Goal: Communication & Community: Answer question/provide support

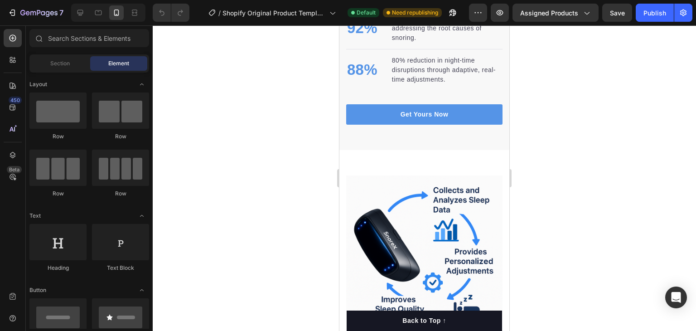
scroll to position [1191, 0]
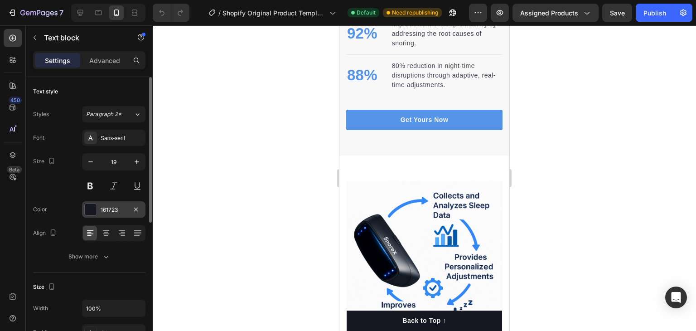
click at [127, 212] on div "161723" at bounding box center [114, 210] width 26 height 8
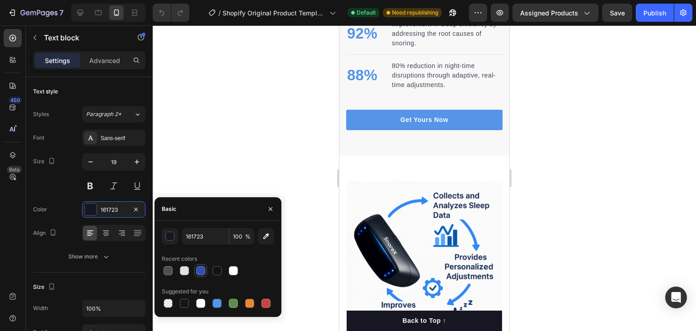
click at [202, 271] on div at bounding box center [200, 270] width 9 height 9
click at [216, 300] on div at bounding box center [217, 303] width 9 height 9
click at [217, 272] on div at bounding box center [217, 270] width 9 height 9
type input "121212"
click at [263, 122] on div at bounding box center [424, 177] width 543 height 305
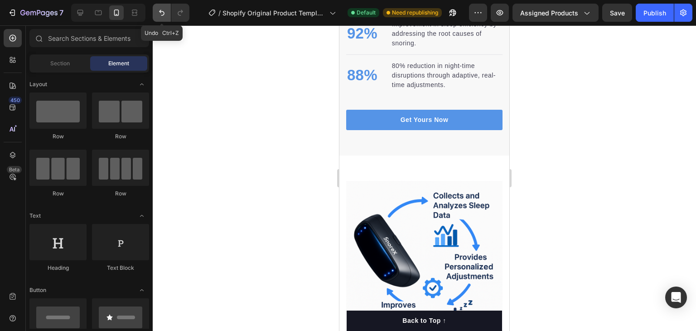
click at [161, 14] on icon "Undo/Redo" at bounding box center [161, 12] width 9 height 9
click at [203, 44] on div at bounding box center [424, 177] width 543 height 305
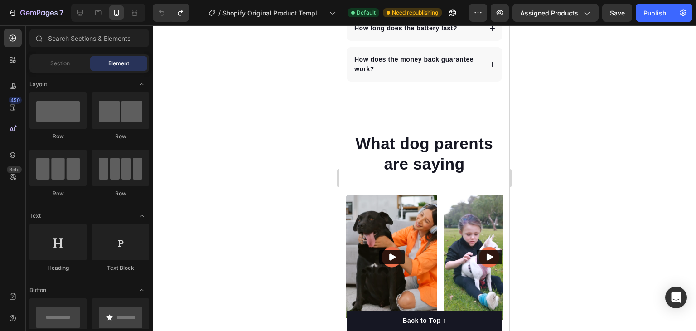
scroll to position [2806, 0]
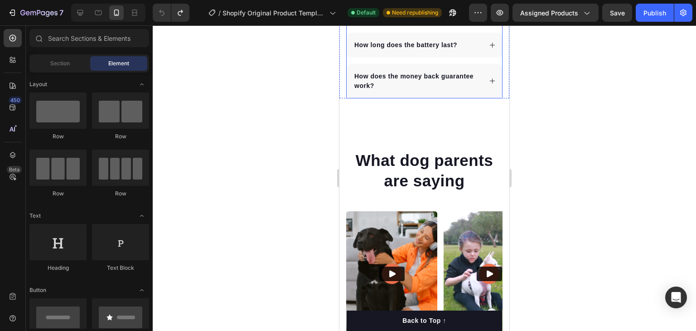
click at [489, 80] on icon at bounding box center [492, 80] width 7 height 7
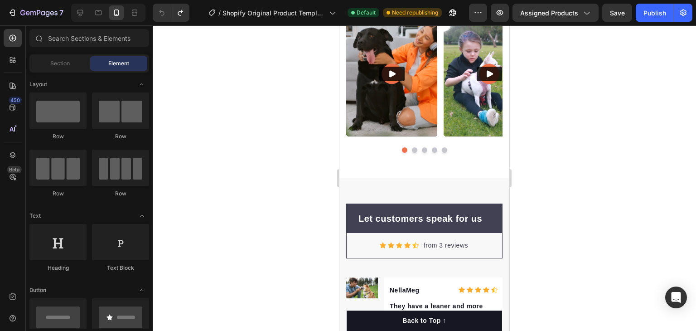
scroll to position [3101, 0]
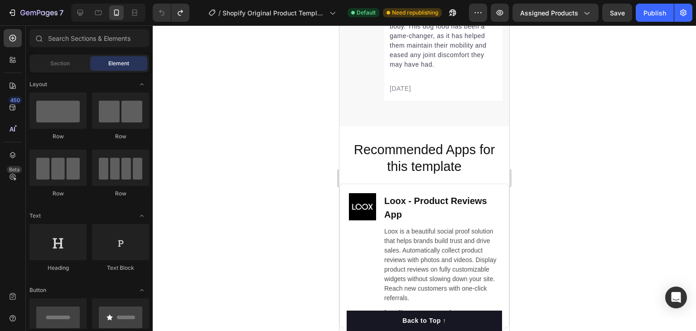
scroll to position [3755, 0]
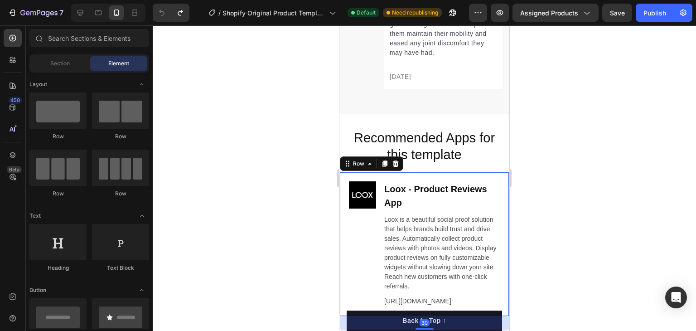
click at [465, 186] on div "Image Loox ‑ Product Reviews App Heading Loox is a beautiful social proof solut…" at bounding box center [424, 244] width 170 height 145
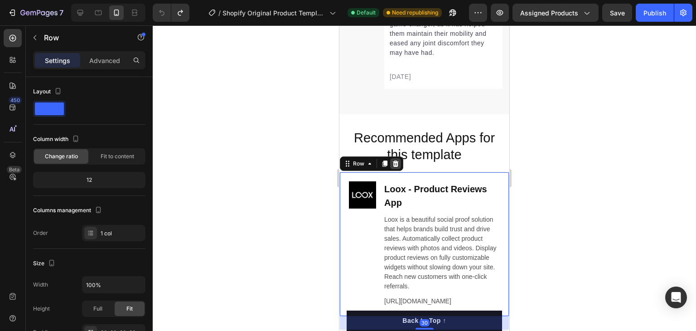
click at [397, 167] on icon at bounding box center [395, 163] width 7 height 7
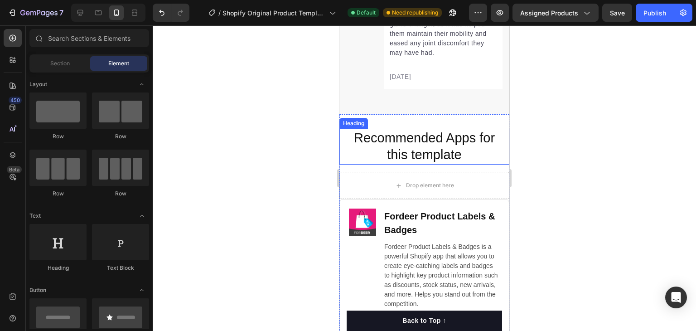
click at [455, 148] on h2 "Recommended Apps for this template" at bounding box center [424, 147] width 152 height 36
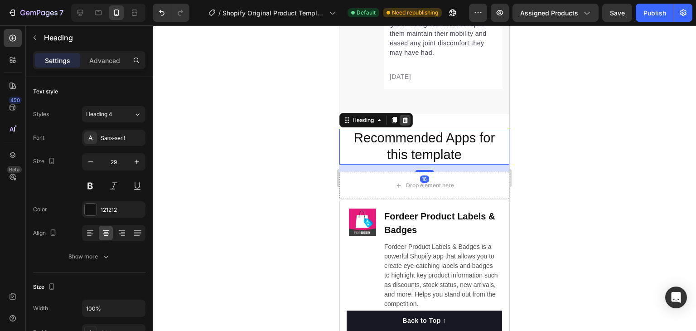
click at [406, 123] on icon at bounding box center [405, 120] width 6 height 6
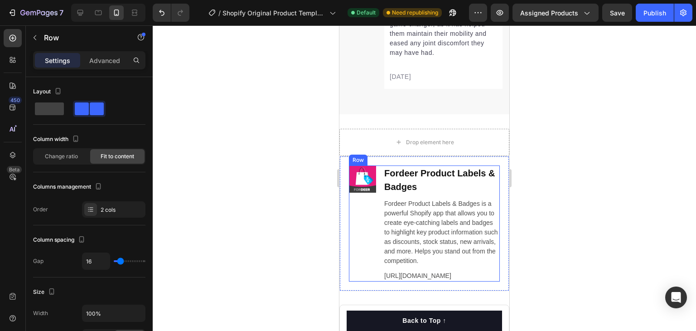
click at [381, 206] on div "Image Fordeer Product Labels & Badges Heading Fordeer Product Labels & Badges i…" at bounding box center [424, 223] width 151 height 116
click at [405, 160] on icon at bounding box center [404, 156] width 7 height 7
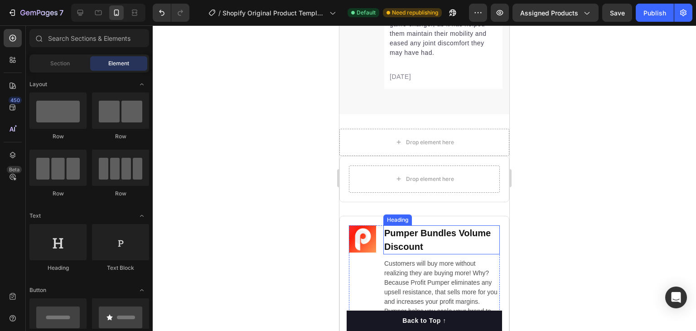
click at [434, 239] on h2 "Pumper Bundles Volume Discount" at bounding box center [441, 239] width 116 height 29
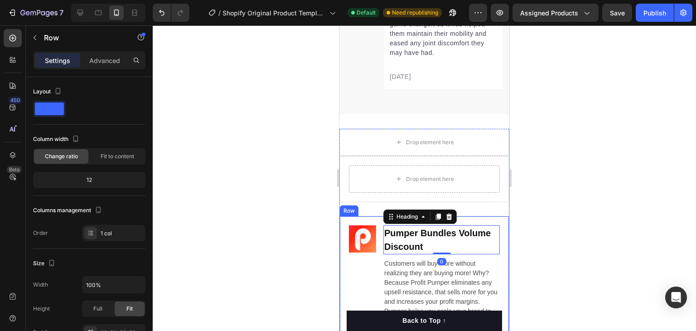
click at [477, 229] on div "Image Pumper Bundles Volume Discount Heading 0 Customers will buy more without …" at bounding box center [424, 283] width 170 height 135
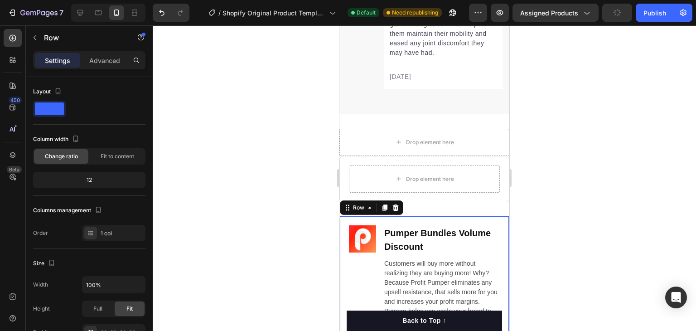
click at [394, 211] on icon at bounding box center [396, 207] width 6 height 6
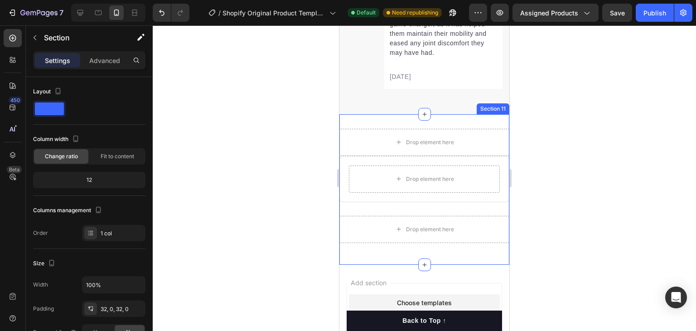
click at [474, 129] on div "Drop element here Drop element here Row Drop element here Row Section 11" at bounding box center [424, 189] width 170 height 150
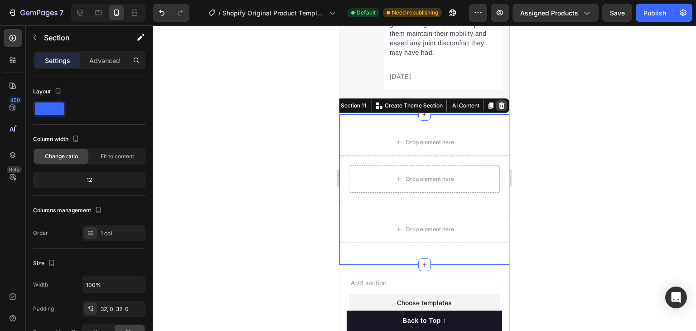
click at [498, 109] on icon at bounding box center [501, 105] width 7 height 7
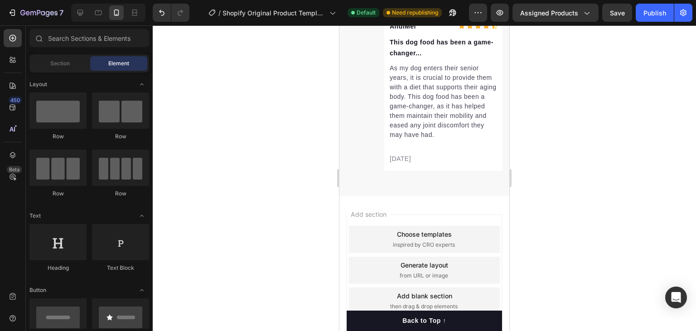
click at [459, 216] on div "Add section Choose templates inspired by CRO experts Generate layout from URL o…" at bounding box center [424, 271] width 170 height 151
click at [458, 229] on div "Add section Choose templates inspired by CRO experts Generate layout from URL o…" at bounding box center [424, 269] width 155 height 111
click at [423, 211] on div "Add section Choose templates inspired by CRO experts Generate layout from URL o…" at bounding box center [424, 271] width 170 height 151
click at [409, 287] on div "Add section Choose templates inspired by CRO experts Generate layout from URL o…" at bounding box center [424, 269] width 155 height 111
click at [387, 288] on div "Add section Choose templates inspired by CRO experts Generate layout from URL o…" at bounding box center [424, 269] width 155 height 111
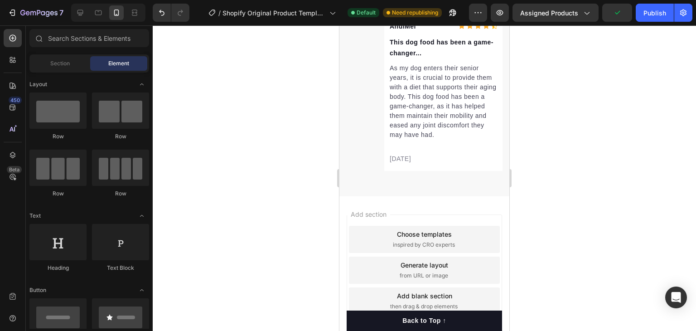
click at [391, 293] on div "Add section Choose templates inspired by CRO experts Generate layout from URL o…" at bounding box center [424, 271] width 170 height 151
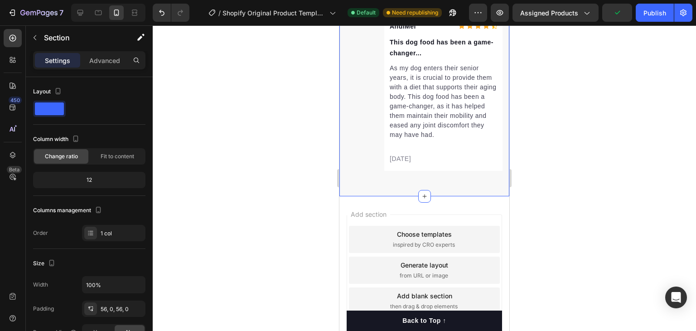
click at [386, 222] on div "Add section Choose templates inspired by CRO experts Generate layout from URL o…" at bounding box center [424, 271] width 170 height 151
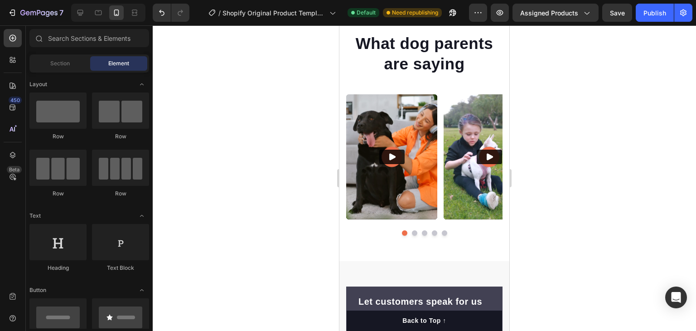
scroll to position [2927, 0]
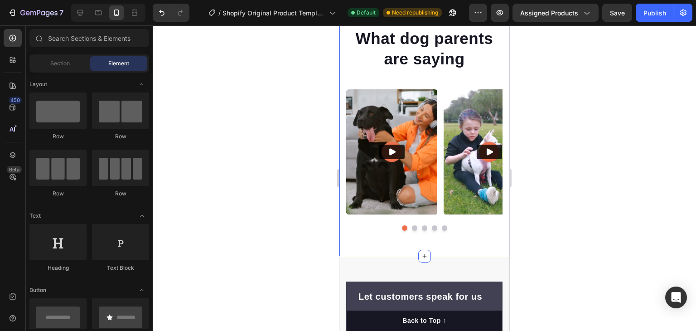
click at [477, 240] on div "What dog parents are saying Heading Video Video Video Video Video Carousel Row …" at bounding box center [424, 129] width 170 height 254
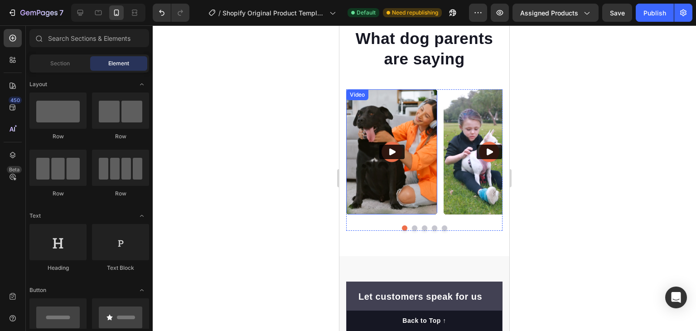
click at [420, 184] on img at bounding box center [391, 151] width 91 height 125
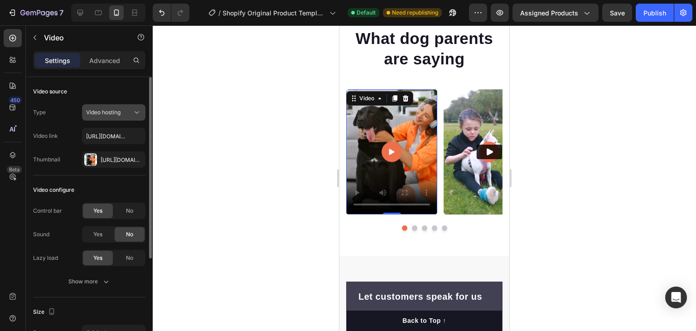
click at [126, 111] on div "Video hosting" at bounding box center [109, 112] width 46 height 8
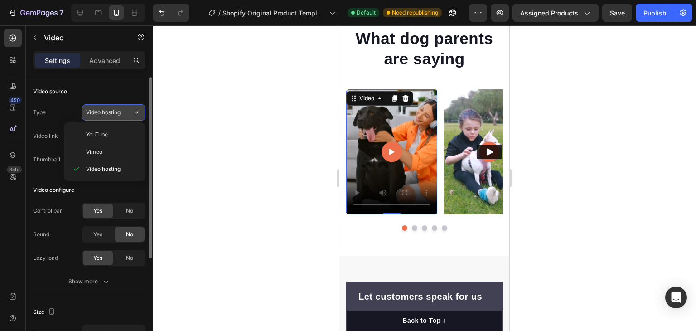
click at [118, 111] on span "Video hosting" at bounding box center [103, 112] width 34 height 7
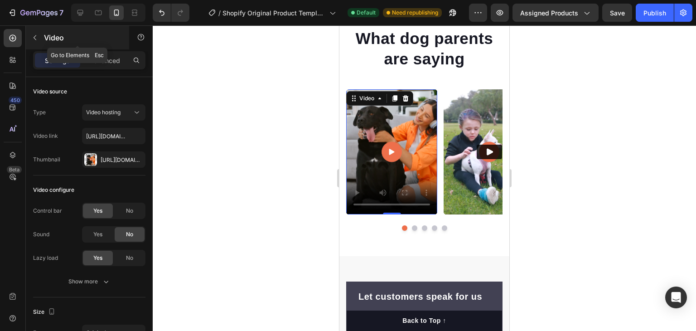
click at [41, 36] on button "button" at bounding box center [35, 37] width 14 height 14
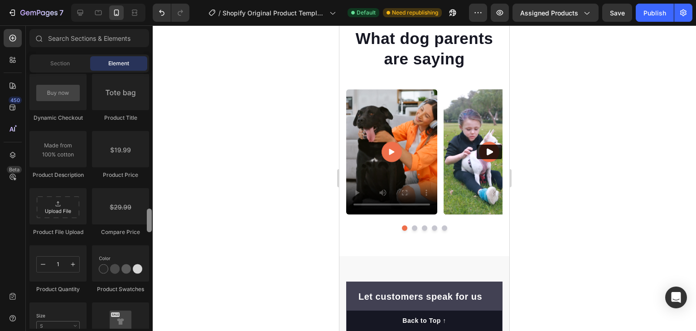
scroll to position [1490, 0]
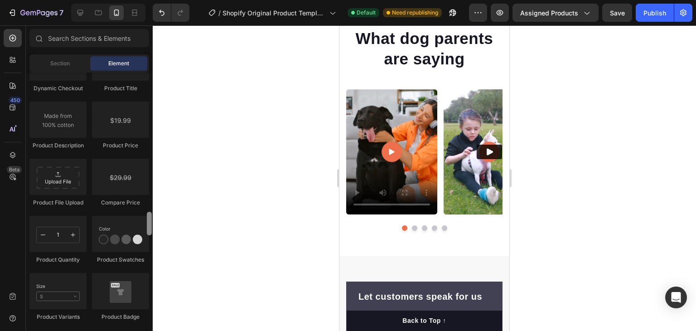
drag, startPoint x: 150, startPoint y: 89, endPoint x: 146, endPoint y: 228, distance: 139.1
click at [146, 228] on div at bounding box center [149, 200] width 7 height 256
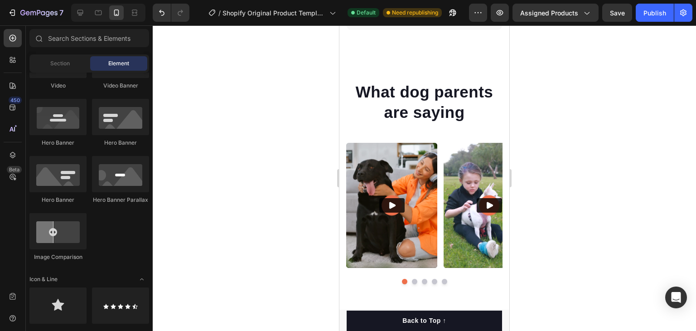
scroll to position [0, 0]
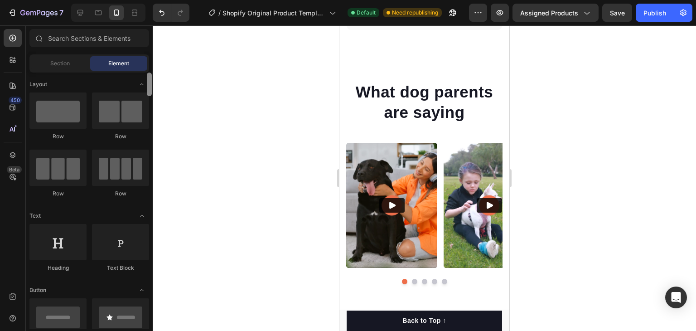
drag, startPoint x: 150, startPoint y: 226, endPoint x: 96, endPoint y: 56, distance: 178.0
click at [128, 66] on div "Sections(18) Elements(84) Section Element Hero Section Product Detail Brands Tr…" at bounding box center [89, 179] width 127 height 300
click at [72, 59] on div "Section" at bounding box center [59, 63] width 57 height 14
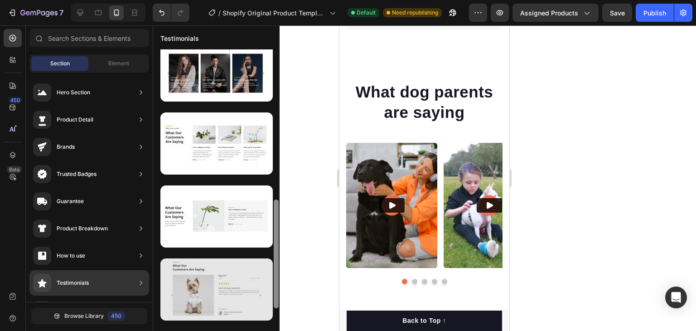
scroll to position [388, 0]
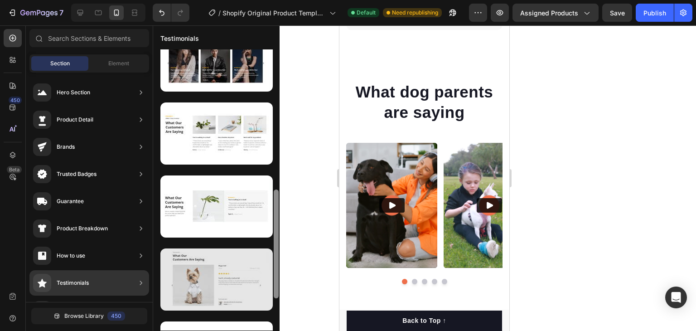
drag, startPoint x: 275, startPoint y: 110, endPoint x: 258, endPoint y: 261, distance: 151.8
click at [258, 261] on div at bounding box center [216, 189] width 126 height 281
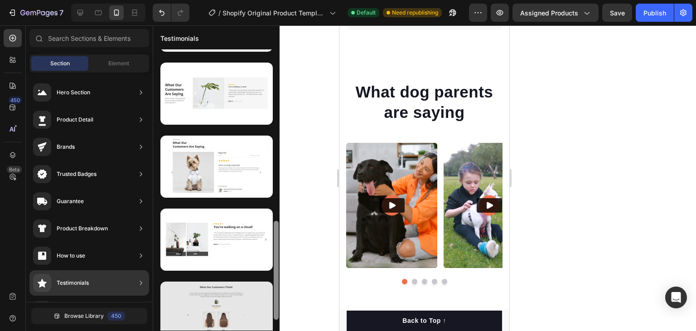
scroll to position [516, 0]
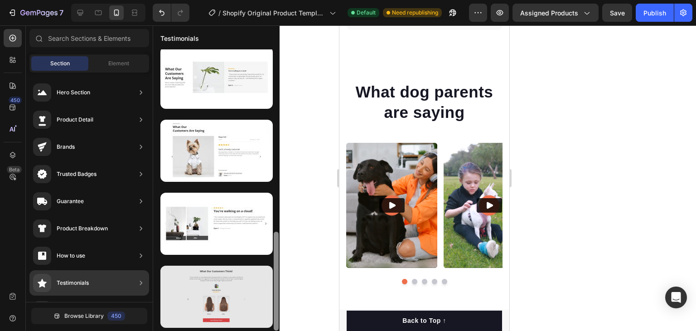
drag, startPoint x: 275, startPoint y: 230, endPoint x: 270, endPoint y: 284, distance: 53.7
click at [270, 284] on div at bounding box center [216, 189] width 126 height 281
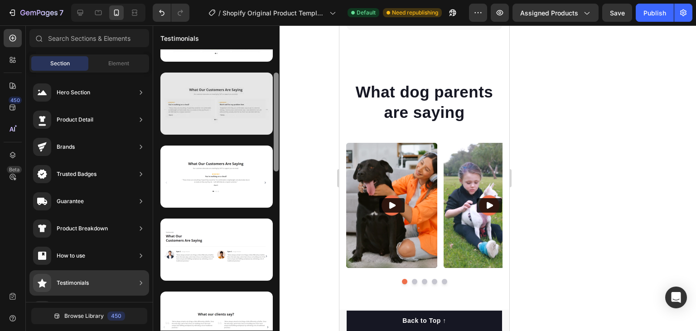
scroll to position [47, 0]
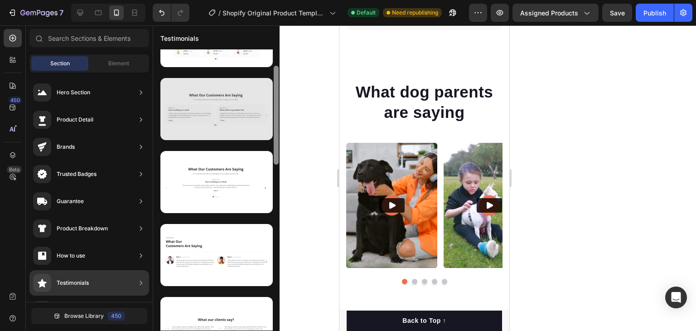
drag, startPoint x: 275, startPoint y: 265, endPoint x: 266, endPoint y: 100, distance: 165.2
click at [266, 100] on div at bounding box center [216, 189] width 126 height 281
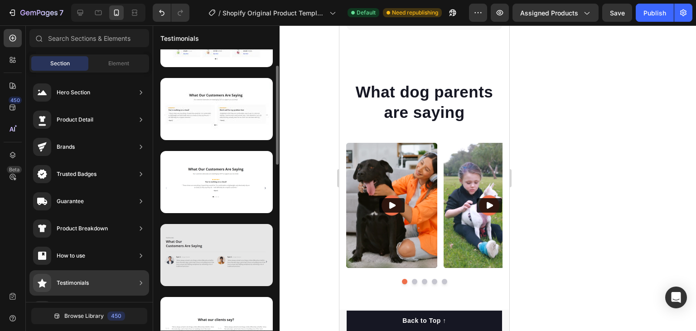
click at [219, 263] on div at bounding box center [216, 255] width 112 height 62
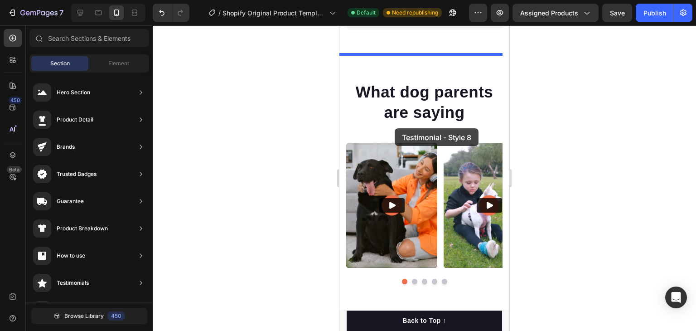
drag, startPoint x: 577, startPoint y: 283, endPoint x: 395, endPoint y: 128, distance: 239.5
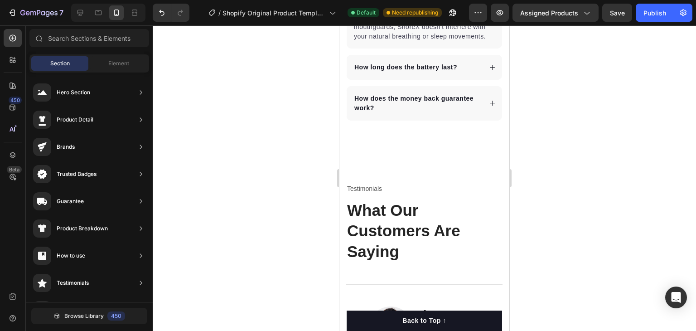
scroll to position [2773, 0]
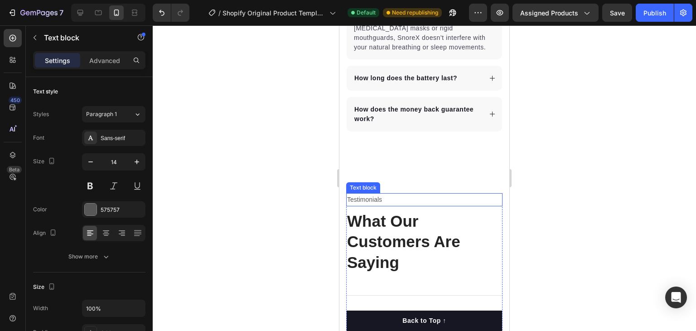
click at [372, 197] on p "Testimonials" at bounding box center [424, 199] width 155 height 11
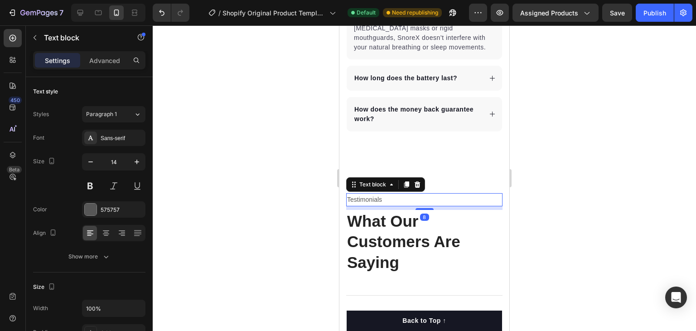
click at [417, 186] on div at bounding box center [417, 184] width 11 height 11
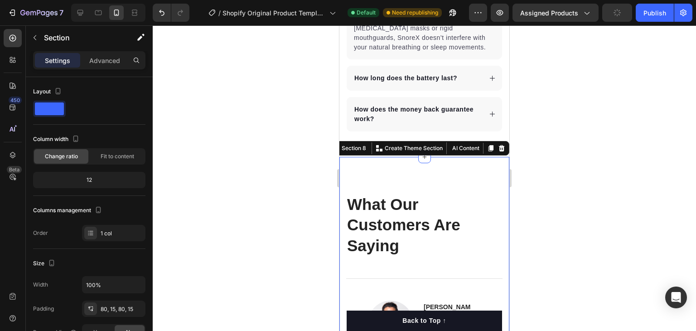
scroll to position [249, 0]
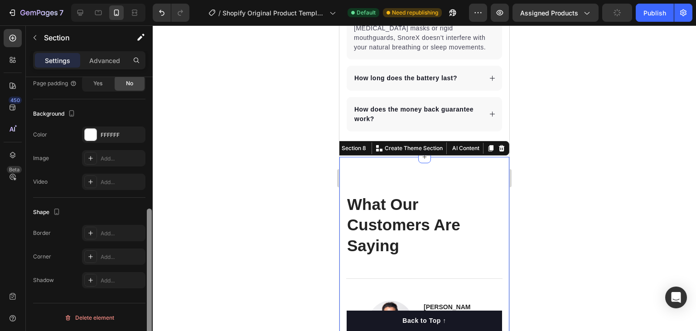
drag, startPoint x: 152, startPoint y: 184, endPoint x: 148, endPoint y: 194, distance: 11.2
click at [148, 194] on div at bounding box center [149, 217] width 7 height 280
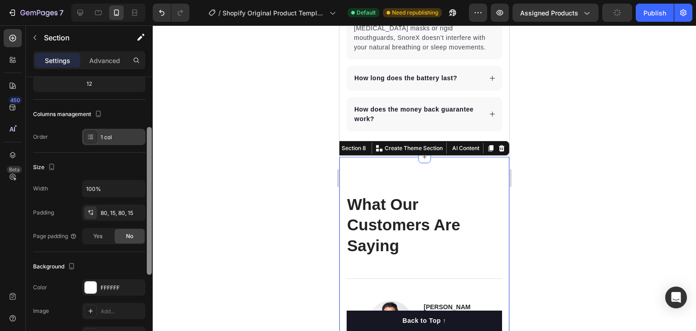
drag, startPoint x: 149, startPoint y: 217, endPoint x: 118, endPoint y: 131, distance: 91.0
click at [138, 137] on div "Layout Column width Change ratio Fit to content 12 Columns management Order 1 c…" at bounding box center [89, 217] width 127 height 280
click at [116, 134] on div "1 col" at bounding box center [122, 136] width 43 height 8
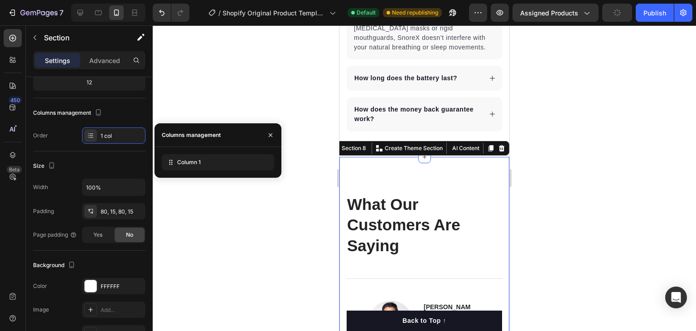
drag, startPoint x: 172, startPoint y: 95, endPoint x: 172, endPoint y: 100, distance: 5.0
click at [172, 96] on div at bounding box center [424, 177] width 543 height 305
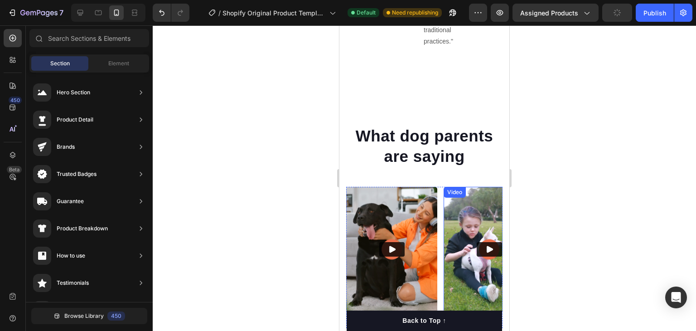
scroll to position [3251, 0]
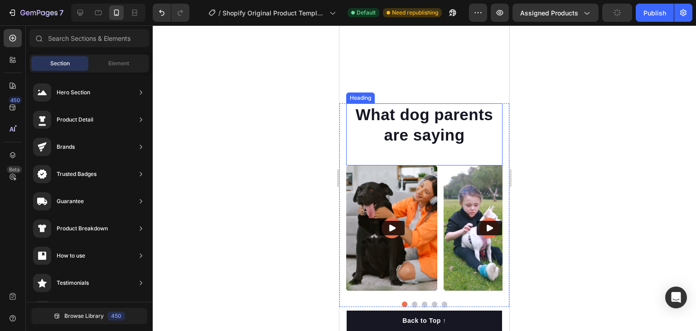
click at [449, 107] on h2 "What dog parents are saying" at bounding box center [424, 124] width 156 height 43
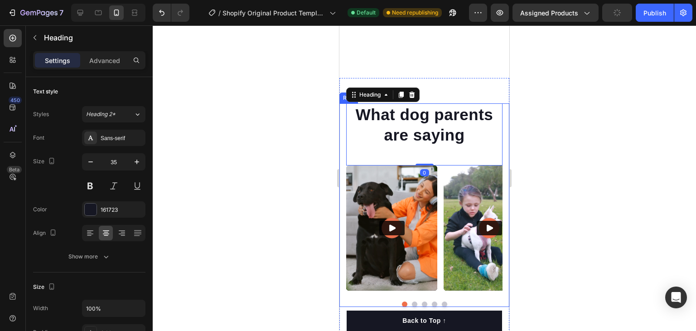
click at [498, 105] on div "What dog parents are saying Heading 0 Video Video Video Video Video Carousel Row" at bounding box center [424, 204] width 170 height 203
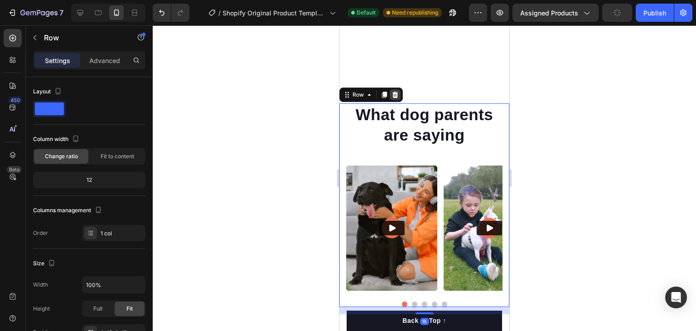
click at [398, 91] on icon at bounding box center [394, 94] width 7 height 7
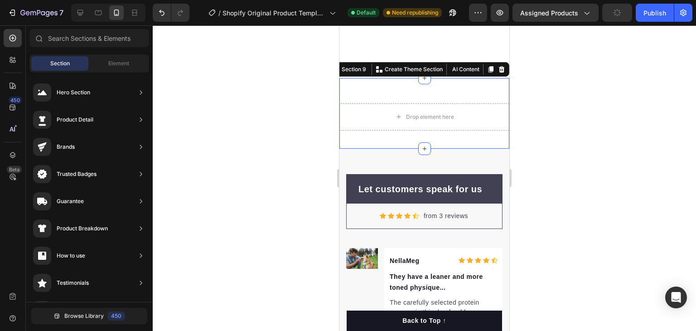
click at [484, 78] on div "Drop element here Section 9 You can create reusable sections Create Theme Secti…" at bounding box center [424, 113] width 170 height 71
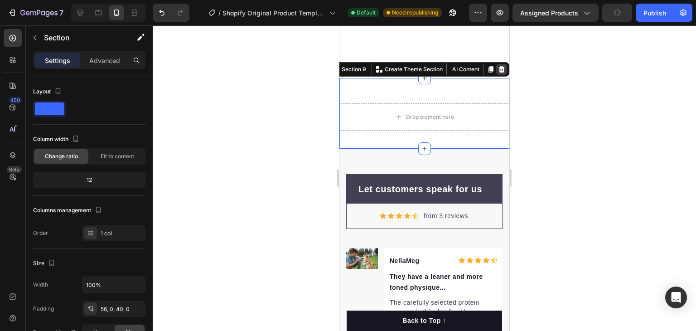
click at [499, 66] on icon at bounding box center [502, 69] width 6 height 6
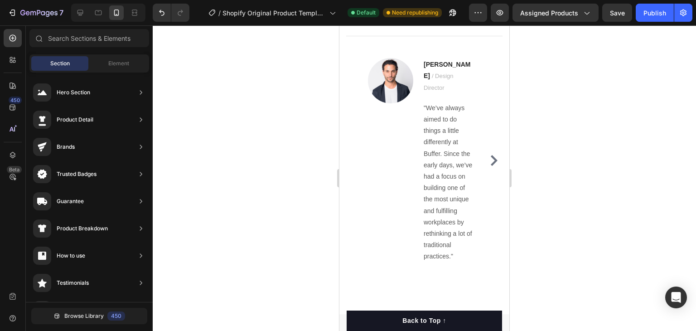
scroll to position [2925, 0]
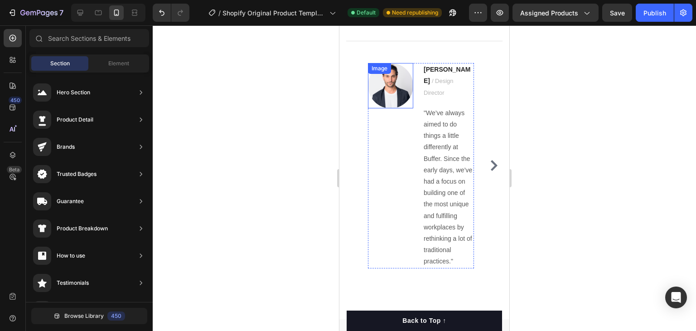
click at [395, 85] on img at bounding box center [390, 85] width 45 height 45
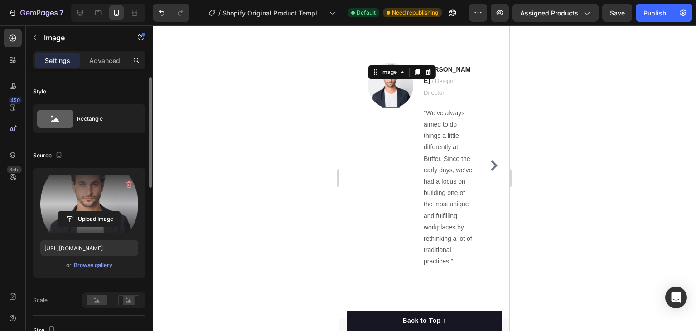
click at [111, 195] on label at bounding box center [89, 203] width 98 height 57
click at [111, 211] on input "file" at bounding box center [89, 218] width 63 height 15
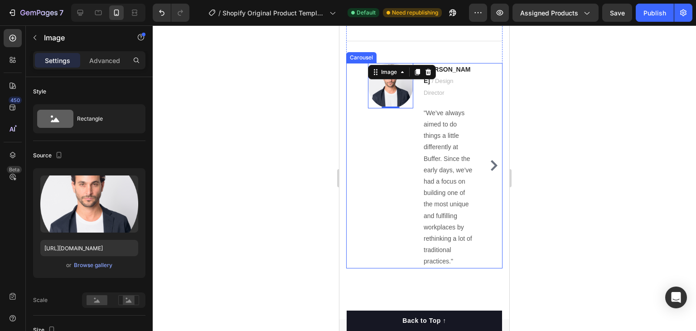
click at [298, 95] on div at bounding box center [424, 177] width 543 height 305
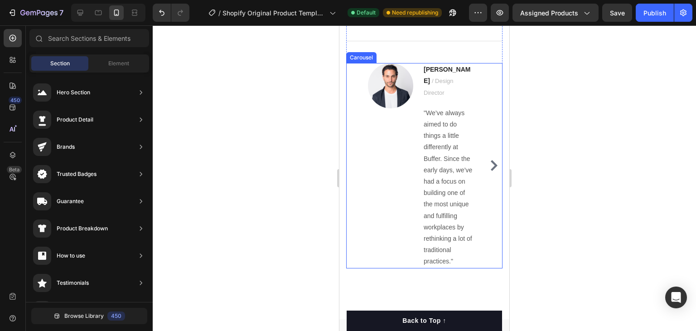
click at [488, 160] on icon "Carousel Next Arrow" at bounding box center [493, 165] width 11 height 11
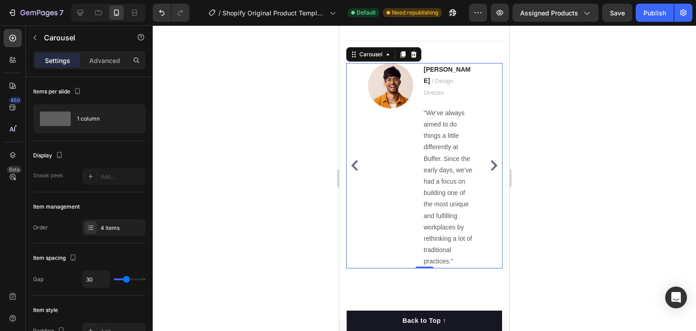
click at [491, 162] on icon "Carousel Next Arrow" at bounding box center [494, 165] width 7 height 11
click at [491, 160] on icon "Carousel Next Arrow" at bounding box center [493, 165] width 11 height 11
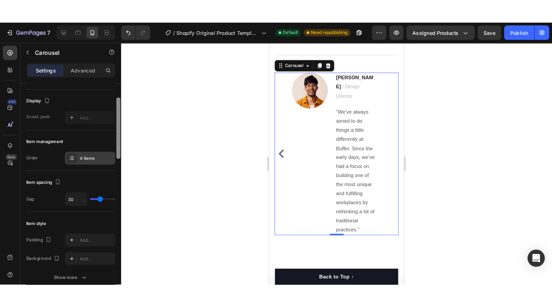
scroll to position [60, 0]
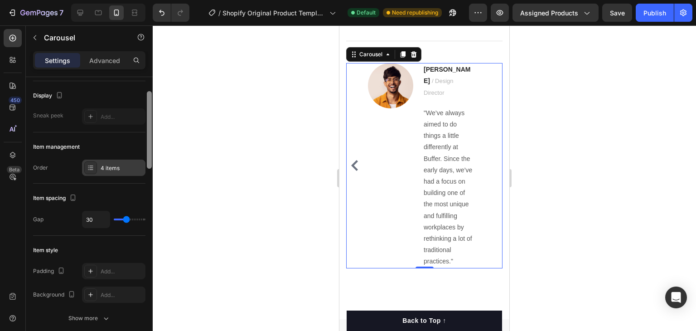
drag, startPoint x: 149, startPoint y: 144, endPoint x: 144, endPoint y: 161, distance: 18.1
click at [145, 160] on div "Items per slide 1 column Display Sneak peek Add... Item management Order 4 item…" at bounding box center [89, 217] width 127 height 280
click at [115, 164] on div "4 items" at bounding box center [122, 168] width 43 height 8
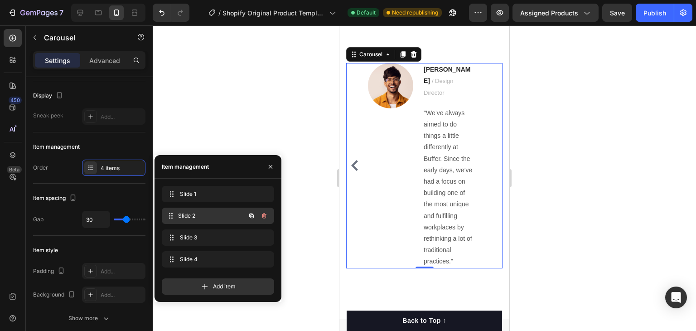
click at [205, 214] on span "Slide 2" at bounding box center [211, 216] width 67 height 8
click at [212, 237] on span "Slide 3" at bounding box center [211, 237] width 67 height 8
click at [200, 237] on span "Slide 3" at bounding box center [211, 237] width 67 height 8
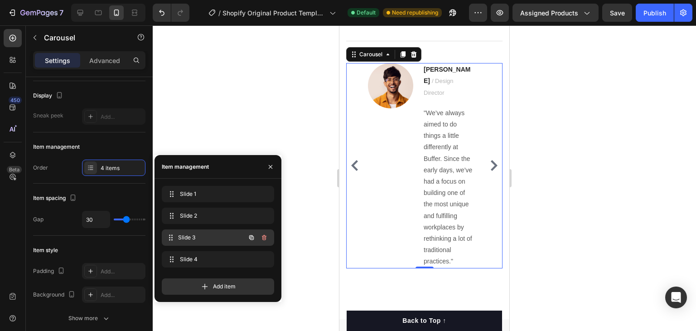
click at [185, 238] on span "Slide 3" at bounding box center [211, 237] width 67 height 8
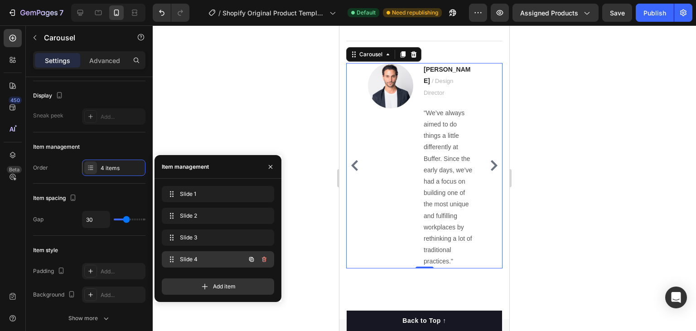
click at [199, 256] on span "Slide 4" at bounding box center [205, 259] width 51 height 8
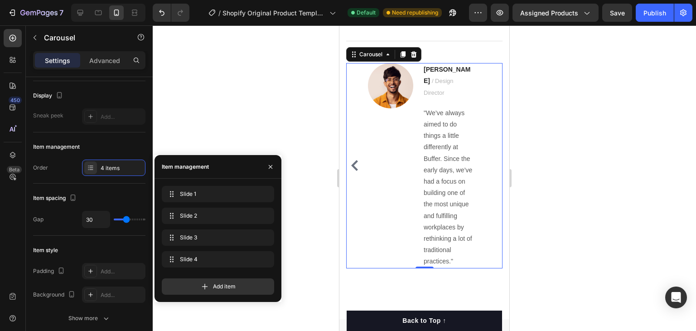
click at [262, 96] on div at bounding box center [424, 177] width 543 height 305
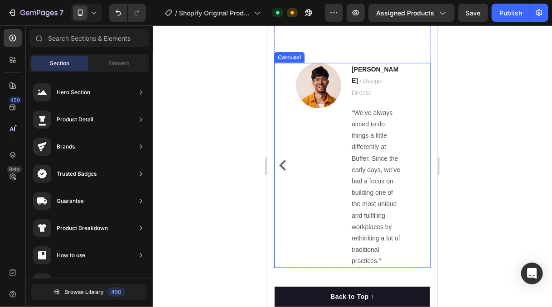
click at [284, 160] on icon "Carousel Back Arrow" at bounding box center [282, 164] width 11 height 11
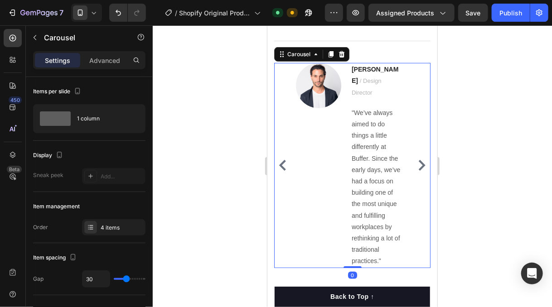
click at [284, 160] on icon "Carousel Back Arrow" at bounding box center [282, 164] width 11 height 11
click at [319, 80] on img at bounding box center [317, 85] width 45 height 45
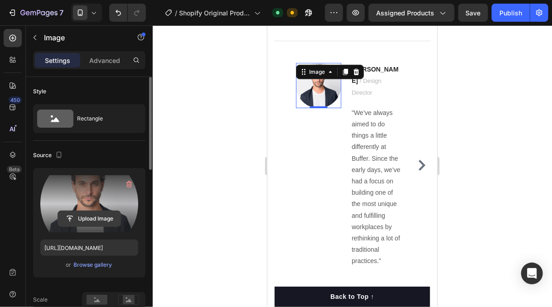
click at [97, 218] on input "file" at bounding box center [89, 218] width 63 height 15
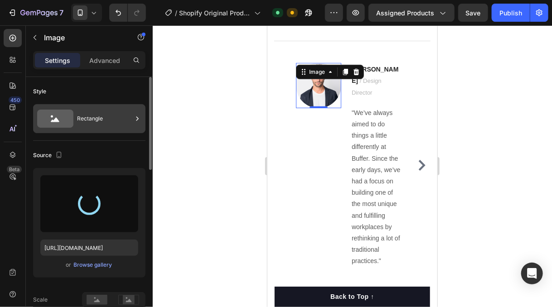
click at [101, 120] on div "Rectangle" at bounding box center [104, 118] width 55 height 21
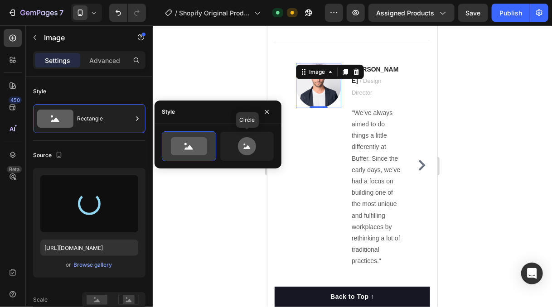
type input "https://cdn.shopify.com/s/files/1/0931/7852/8088/files/gempages_581499477827781…"
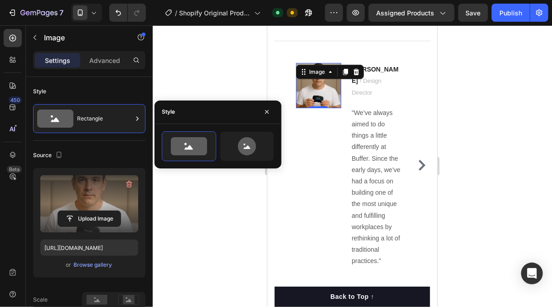
click at [185, 65] on div at bounding box center [352, 166] width 399 height 282
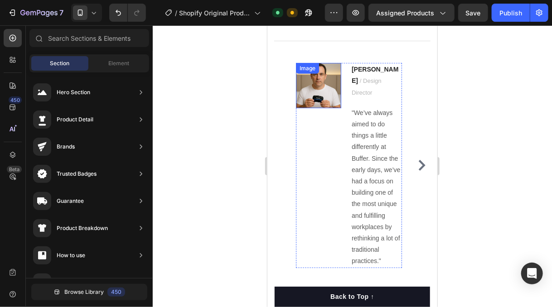
click at [327, 96] on img at bounding box center [317, 85] width 45 height 45
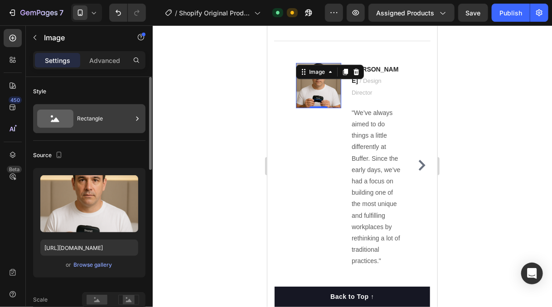
click at [124, 122] on div "Rectangle" at bounding box center [104, 118] width 55 height 21
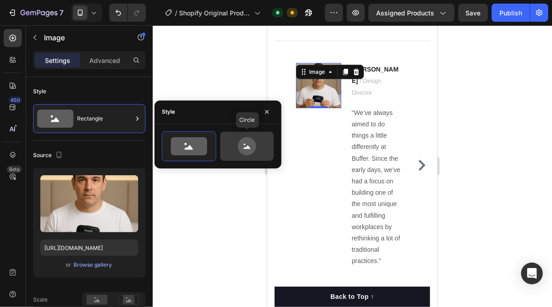
click at [230, 145] on icon at bounding box center [247, 146] width 43 height 18
type input "80"
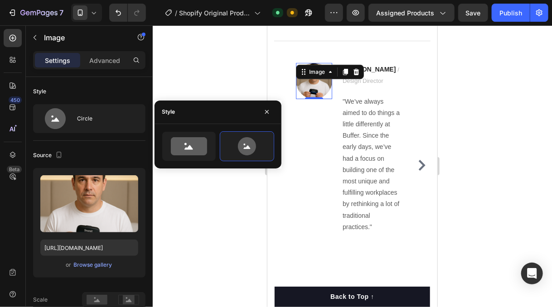
click at [211, 57] on div at bounding box center [352, 166] width 399 height 282
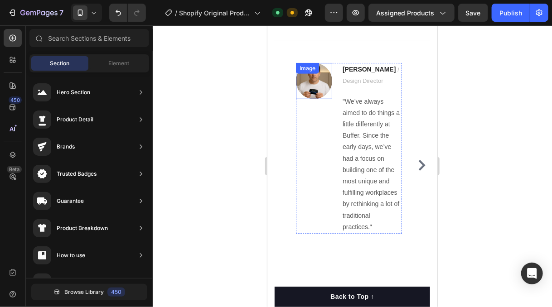
click at [313, 81] on img at bounding box center [313, 81] width 36 height 36
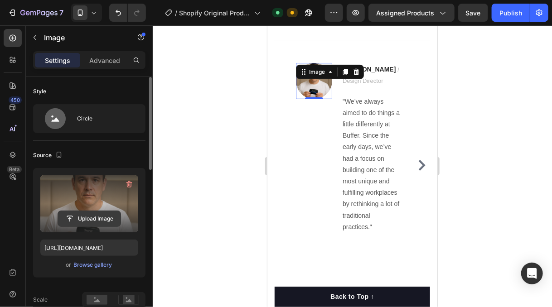
click at [96, 216] on input "file" at bounding box center [89, 218] width 63 height 15
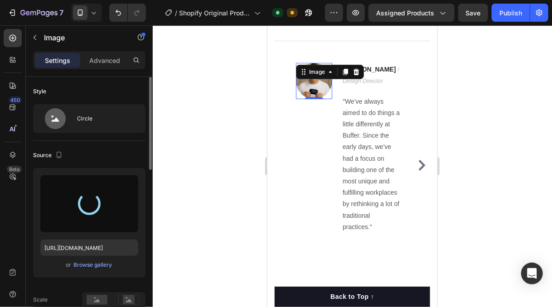
type input "https://cdn.shopify.com/s/files/1/0931/7852/8088/files/gempages_581499477827781…"
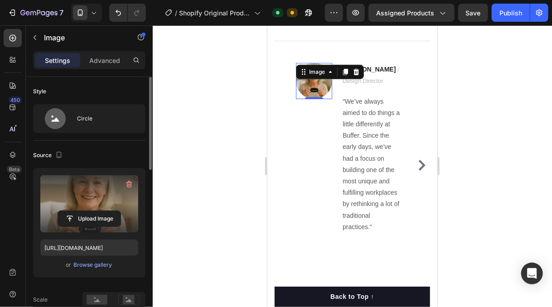
click at [202, 137] on div at bounding box center [352, 166] width 399 height 282
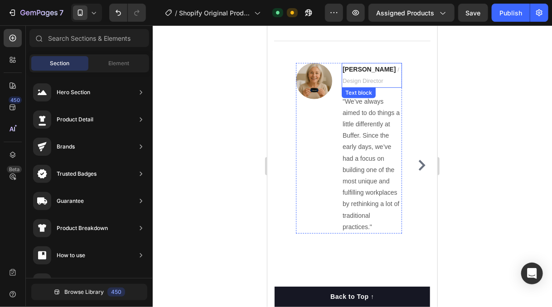
click at [356, 80] on span "/ Design Director" at bounding box center [370, 75] width 57 height 18
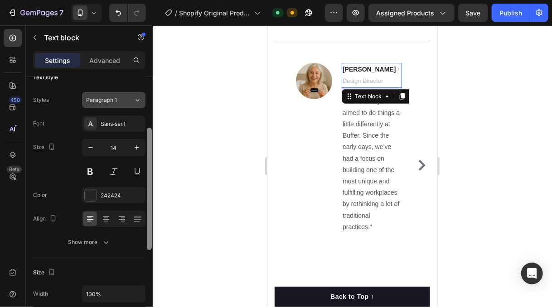
scroll to position [0, 0]
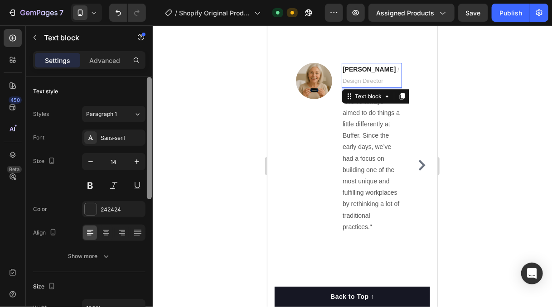
drag, startPoint x: 149, startPoint y: 138, endPoint x: 153, endPoint y: 108, distance: 30.2
click at [144, 103] on div "Text style Styles Paragraph 1 Font Sans-serif Size 14 Color 242424 Align Show m…" at bounding box center [89, 205] width 127 height 256
click at [362, 83] on span "/ Design Director" at bounding box center [370, 75] width 57 height 18
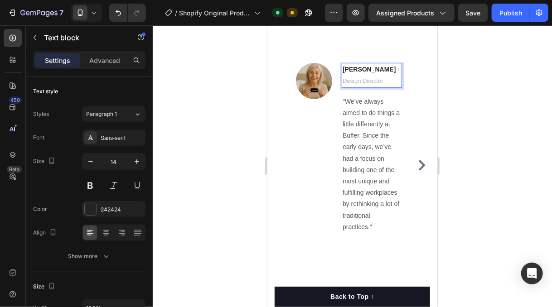
click at [356, 82] on span "/ Design Director" at bounding box center [370, 75] width 57 height 18
drag, startPoint x: 391, startPoint y: 69, endPoint x: 342, endPoint y: 70, distance: 49.4
click at [342, 70] on p "Ryan S. / Design" at bounding box center [371, 74] width 58 height 23
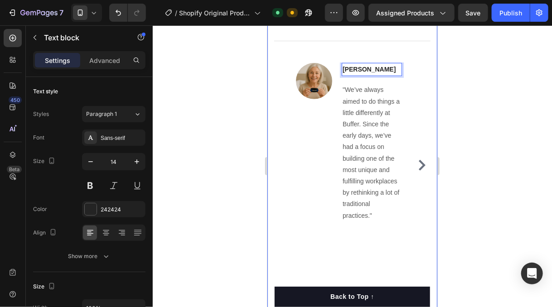
click at [237, 102] on div at bounding box center [352, 166] width 399 height 282
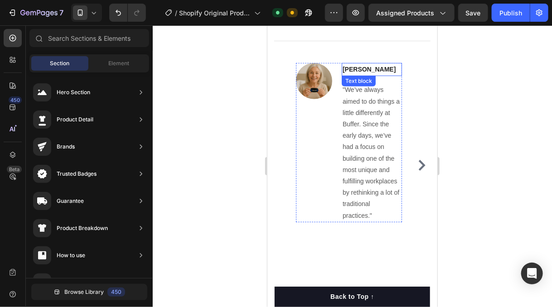
click at [364, 69] on p "Jane M" at bounding box center [371, 68] width 58 height 11
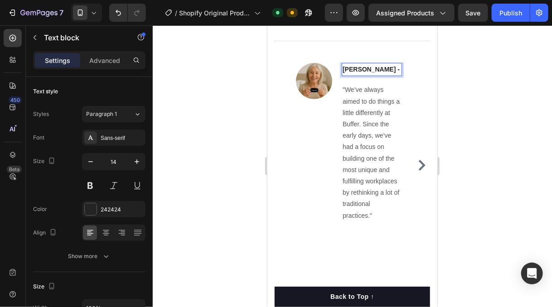
click at [232, 79] on div at bounding box center [352, 166] width 399 height 282
click at [373, 66] on p "Jane M -" at bounding box center [371, 68] width 58 height 11
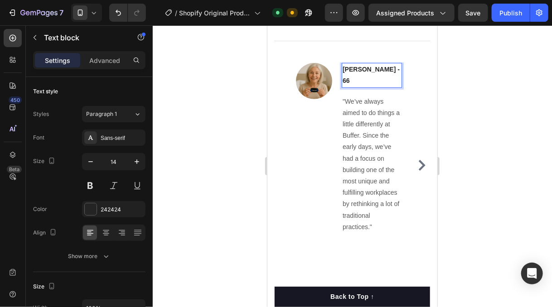
click at [256, 82] on div at bounding box center [352, 166] width 399 height 282
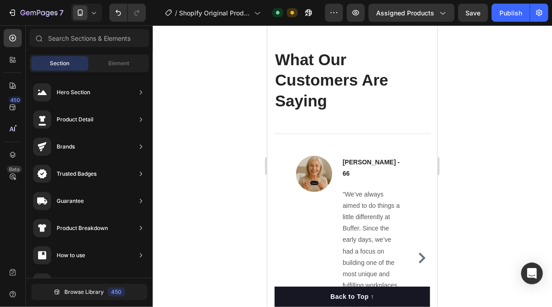
scroll to position [2811, 0]
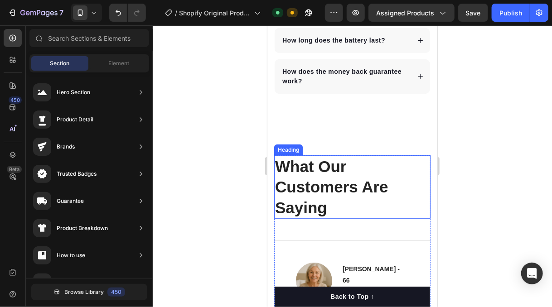
click at [331, 195] on p "What Our Customers Are Saying" at bounding box center [352, 187] width 155 height 62
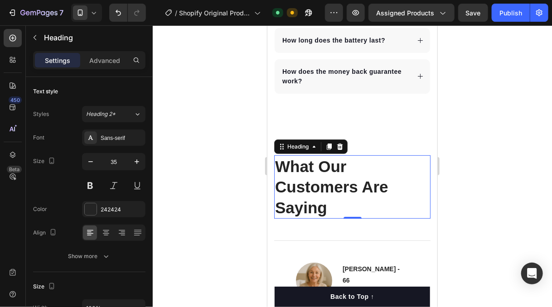
click at [331, 195] on p "What Our Customers Are Saying" at bounding box center [352, 187] width 155 height 62
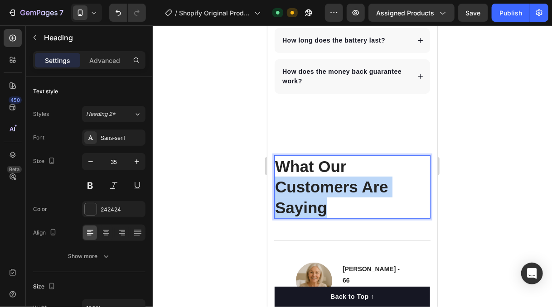
click at [331, 195] on p "What Our Customers Are Saying" at bounding box center [352, 187] width 155 height 62
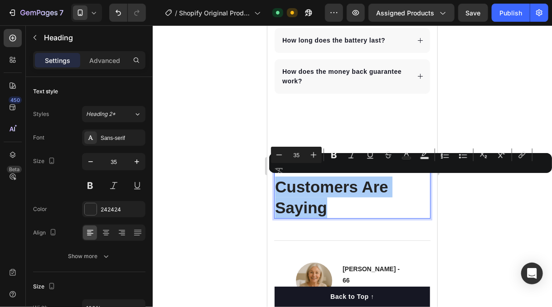
click at [307, 171] on div "Minus 35 Plus Bold Italic Underline Strikethrough Text Color Text Background Co…" at bounding box center [410, 163] width 279 height 33
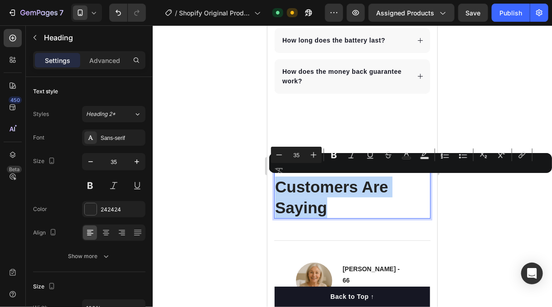
click at [307, 184] on p "What Our Customers Are Saying" at bounding box center [352, 187] width 155 height 62
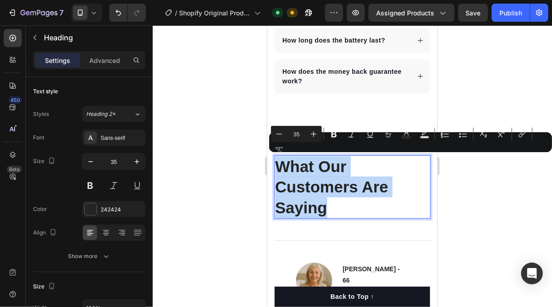
drag, startPoint x: 278, startPoint y: 164, endPoint x: 331, endPoint y: 208, distance: 69.2
click at [332, 208] on p "What Our Customers Are Saying" at bounding box center [352, 187] width 155 height 62
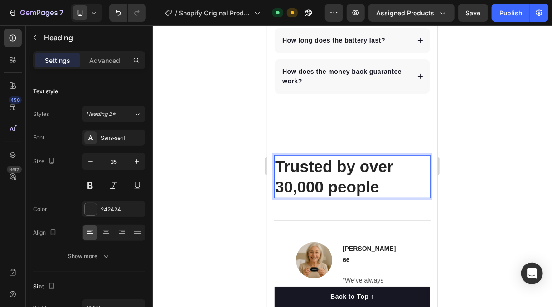
click at [323, 183] on p "Trusted by over 30,000 people" at bounding box center [352, 176] width 155 height 41
click at [312, 166] on p "Trusted by over 30,000+ people" at bounding box center [352, 176] width 155 height 41
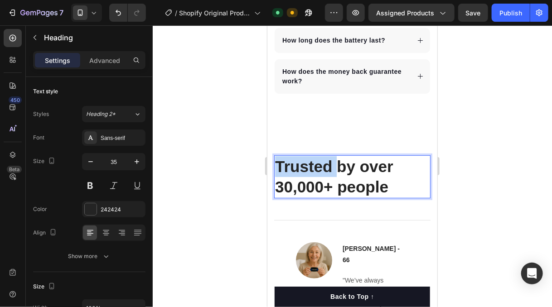
click at [312, 166] on p "Trusted by over 30,000+ people" at bounding box center [352, 176] width 155 height 41
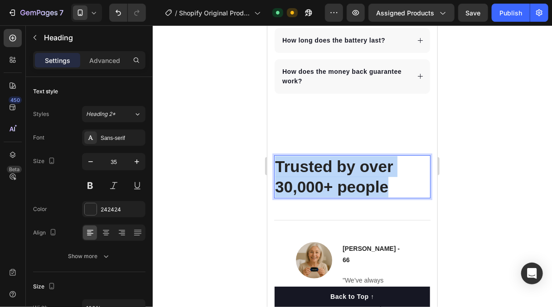
click at [312, 166] on p "Trusted by over 30,000+ people" at bounding box center [352, 176] width 155 height 41
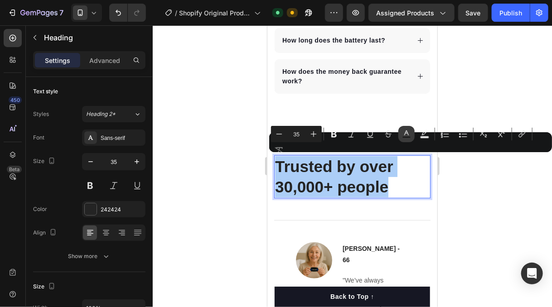
click at [409, 136] on icon "Editor contextual toolbar" at bounding box center [406, 134] width 9 height 9
type input "242424"
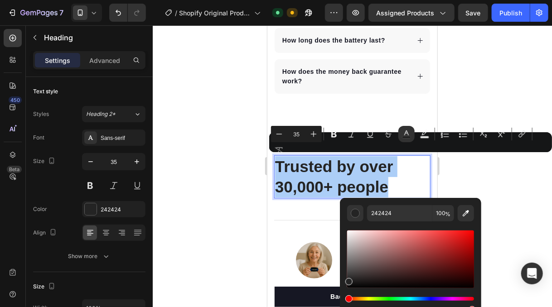
click at [495, 185] on div at bounding box center [352, 166] width 399 height 282
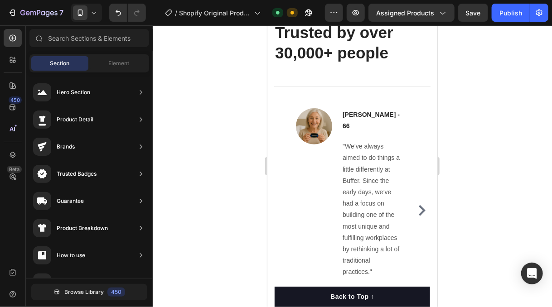
scroll to position [2843, 0]
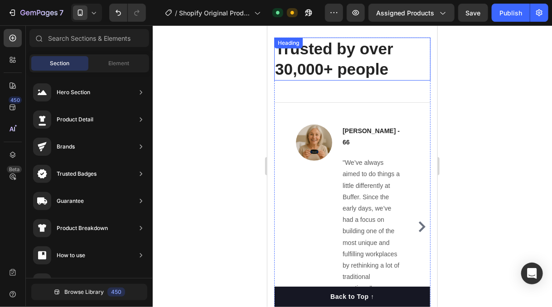
click at [354, 53] on p "Trusted by over 30,000+ people" at bounding box center [352, 58] width 155 height 41
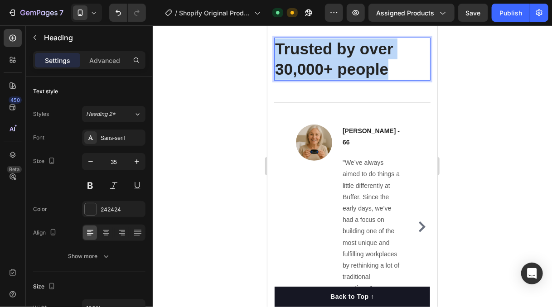
click at [354, 53] on p "Trusted by over 30,000+ people" at bounding box center [352, 58] width 155 height 41
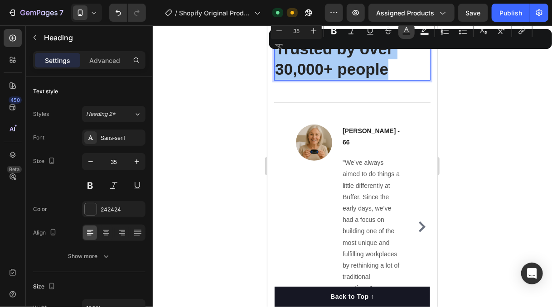
click at [410, 34] on rect "Editor contextual toolbar" at bounding box center [406, 34] width 9 height 2
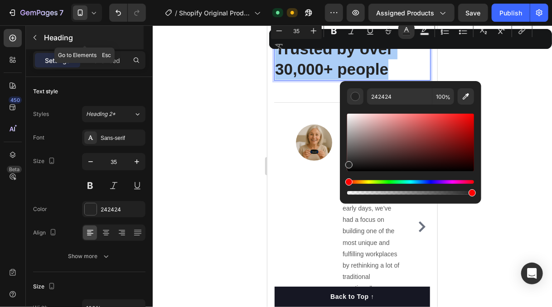
click at [37, 32] on button "button" at bounding box center [35, 37] width 14 height 14
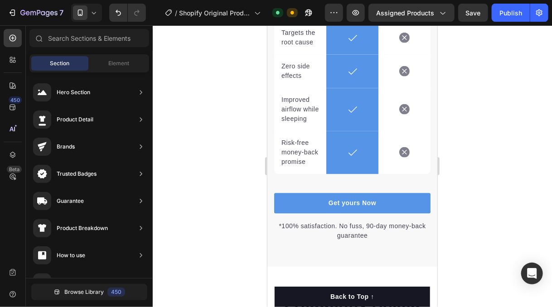
scroll to position [2276, 0]
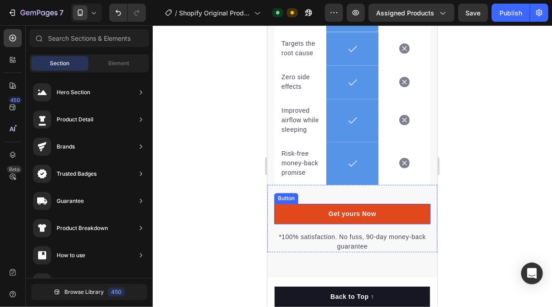
click at [392, 224] on link "Get yours Now" at bounding box center [352, 213] width 156 height 20
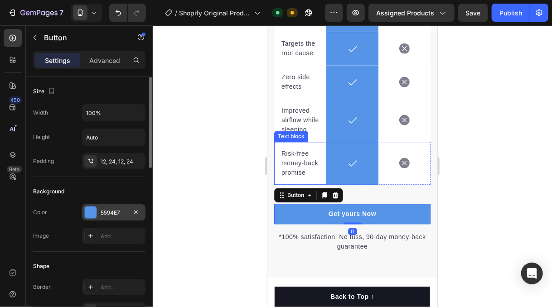
click at [127, 208] on div "5594E7" at bounding box center [113, 212] width 63 height 16
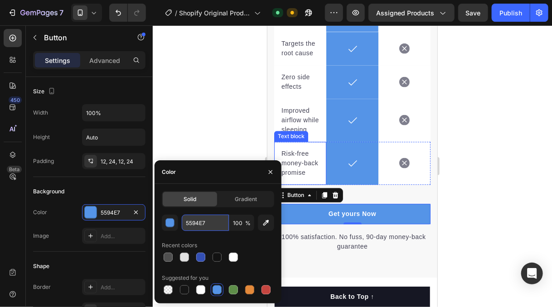
click at [193, 222] on input "5594E7" at bounding box center [205, 223] width 47 height 16
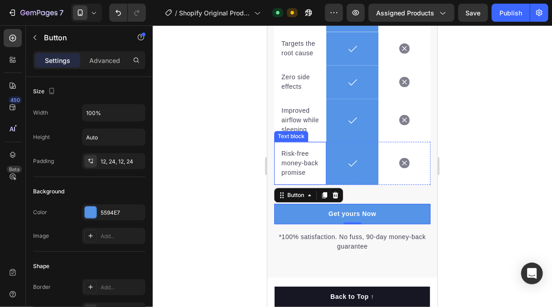
click at [211, 100] on div at bounding box center [352, 166] width 399 height 282
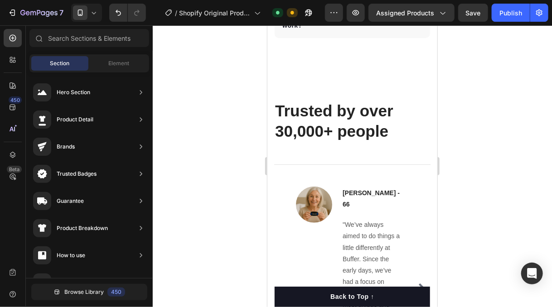
scroll to position [2899, 0]
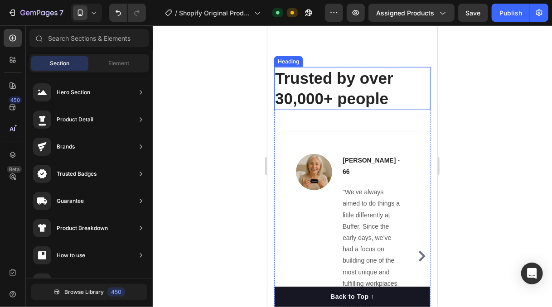
click at [330, 89] on h2 "Trusted by over 30,000+ people" at bounding box center [352, 88] width 156 height 43
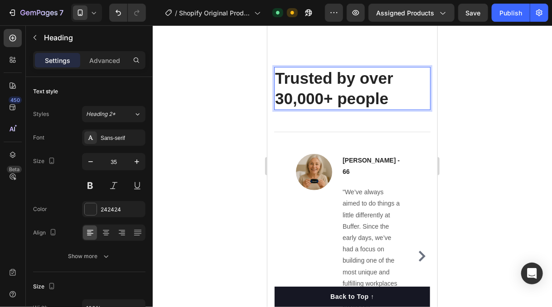
click at [330, 89] on h2 "Trusted by over 30,000+ people" at bounding box center [352, 88] width 156 height 43
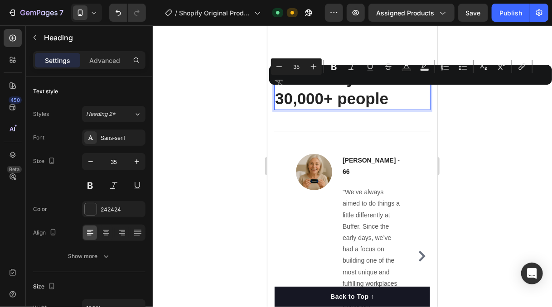
click at [330, 90] on div "Minus 35 Plus Bold Italic Underline Strikethrough Text Color Text Background Co…" at bounding box center [410, 74] width 279 height 33
click at [308, 91] on p "Trusted by over 30,000+ people" at bounding box center [352, 88] width 155 height 41
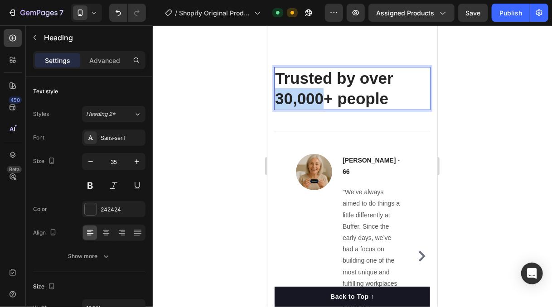
click at [308, 91] on p "Trusted by over 30,000+ people" at bounding box center [352, 88] width 155 height 41
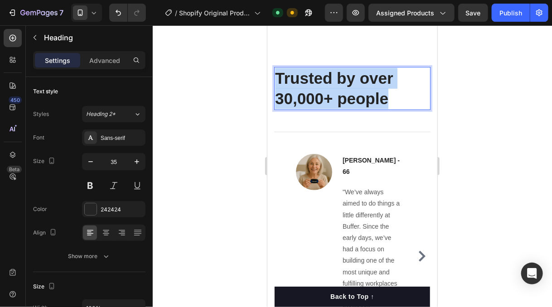
click at [308, 91] on p "Trusted by over 30,000+ people" at bounding box center [352, 88] width 155 height 41
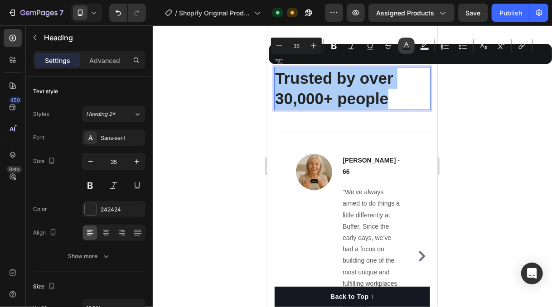
click at [401, 48] on button "Text Color" at bounding box center [406, 46] width 16 height 16
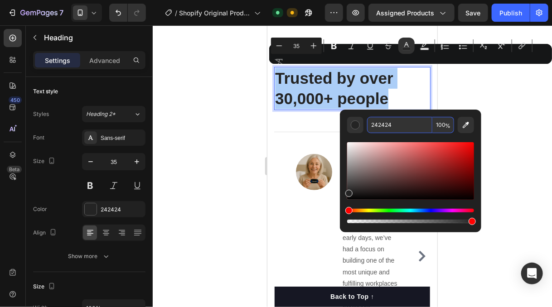
click at [379, 124] on input "242424" at bounding box center [399, 125] width 65 height 16
paste input "5594E7"
type input "5594E7"
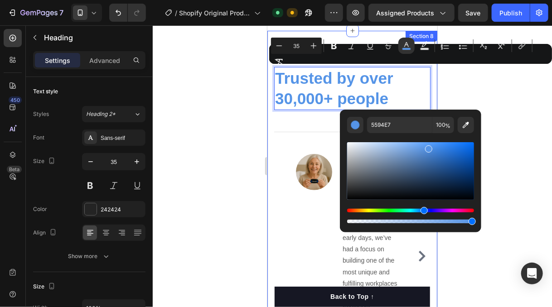
click at [229, 111] on div at bounding box center [352, 166] width 399 height 282
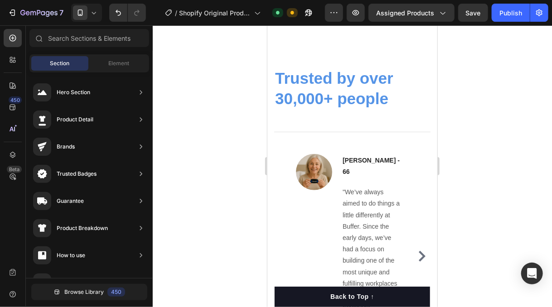
click at [524, 166] on div at bounding box center [352, 166] width 399 height 282
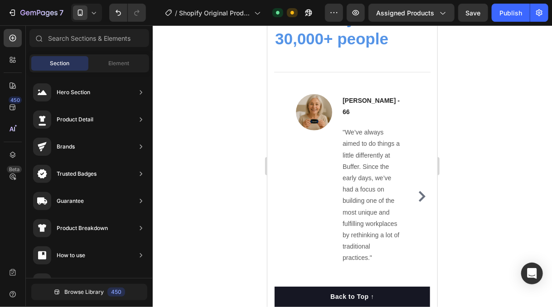
scroll to position [2963, 0]
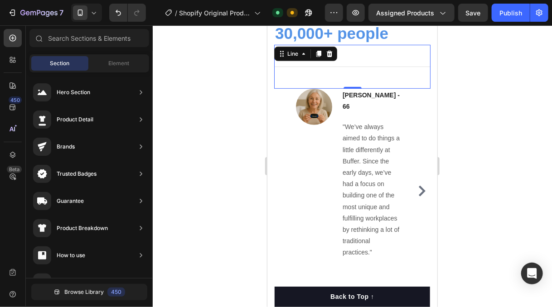
click at [386, 69] on div "Title Line 0" at bounding box center [352, 66] width 156 height 44
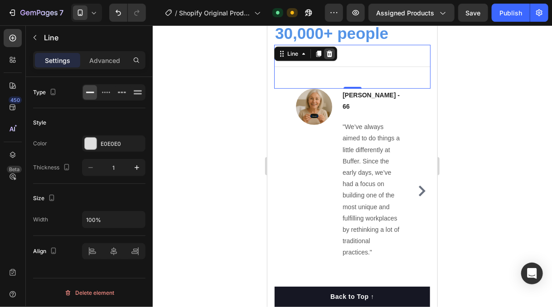
click at [329, 56] on icon at bounding box center [329, 53] width 6 height 6
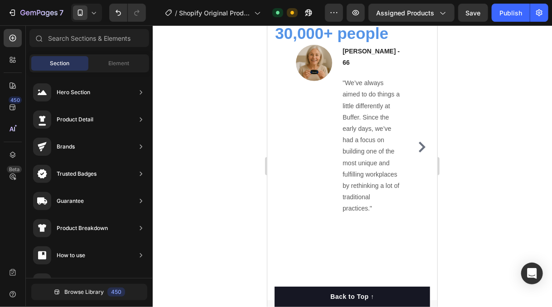
click at [517, 125] on div at bounding box center [352, 166] width 399 height 282
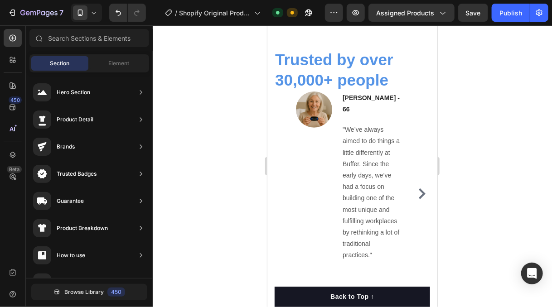
scroll to position [2822, 0]
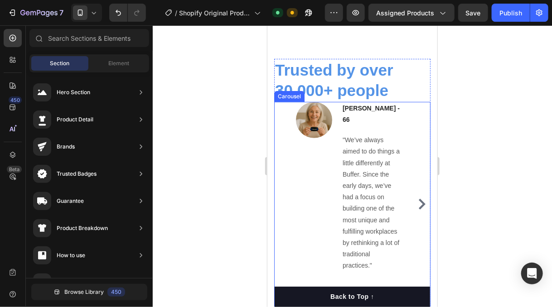
click at [410, 107] on div "Image Jane M - 66 Text block "We’ve always aimed to do things a little differen…" at bounding box center [352, 203] width 156 height 205
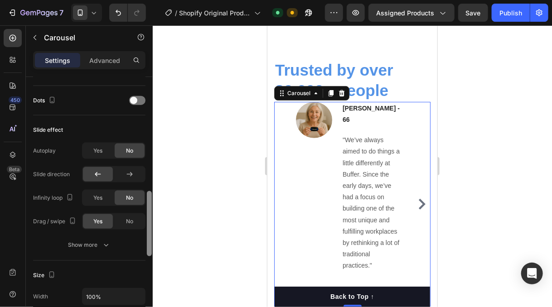
scroll to position [453, 0]
drag, startPoint x: 149, startPoint y: 115, endPoint x: 149, endPoint y: 231, distance: 116.0
click at [149, 231] on div at bounding box center [149, 225] width 5 height 65
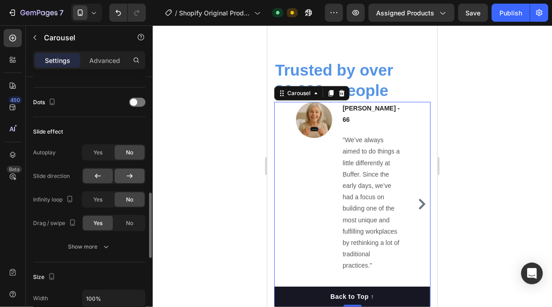
click at [130, 177] on icon at bounding box center [130, 176] width 6 height 5
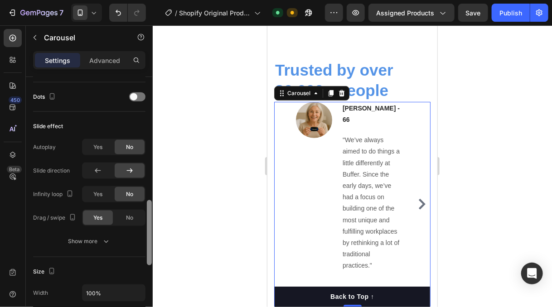
scroll to position [464, 0]
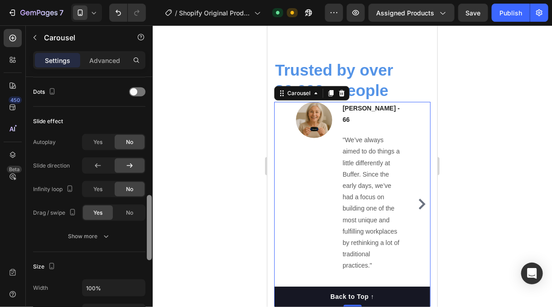
click at [148, 217] on div at bounding box center [149, 227] width 5 height 65
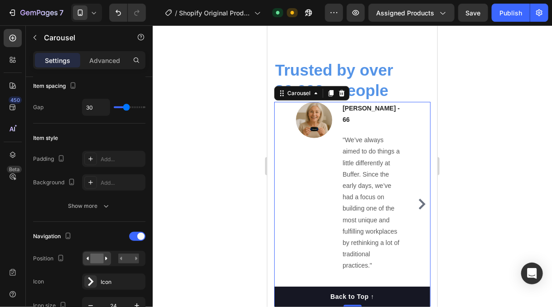
scroll to position [0, 0]
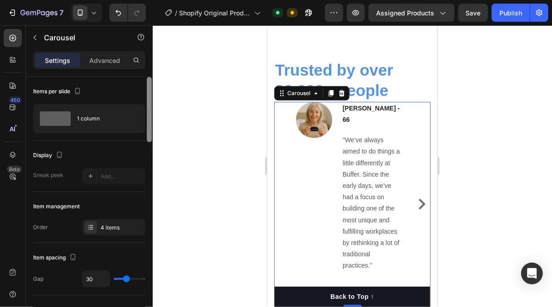
drag, startPoint x: 150, startPoint y: 220, endPoint x: 130, endPoint y: 68, distance: 153.0
click at [130, 68] on div "Settings Advanced Items per slide 1 column Display Sneak peek Add... Item manag…" at bounding box center [89, 192] width 127 height 282
click at [118, 60] on p "Advanced" at bounding box center [104, 61] width 31 height 10
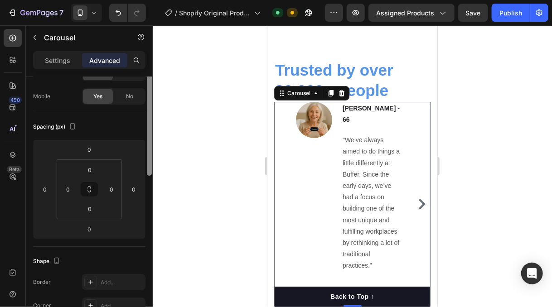
scroll to position [68, 0]
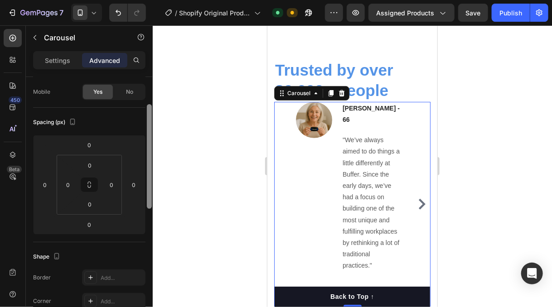
drag, startPoint x: 150, startPoint y: 102, endPoint x: 152, endPoint y: 130, distance: 27.7
click at [152, 130] on div at bounding box center [149, 205] width 7 height 256
click at [92, 164] on input "0" at bounding box center [90, 166] width 18 height 14
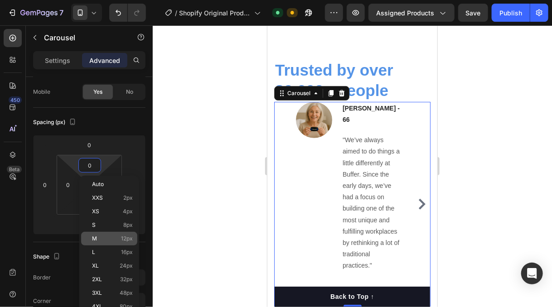
click at [114, 236] on p "M 12px" at bounding box center [112, 239] width 41 height 6
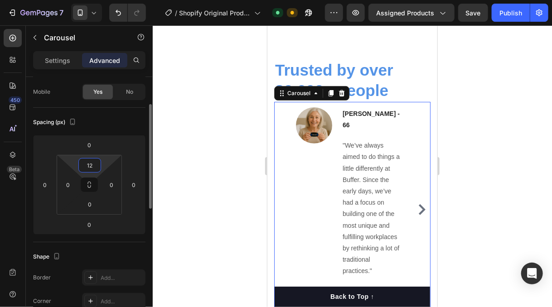
click at [84, 166] on input "12" at bounding box center [90, 166] width 18 height 14
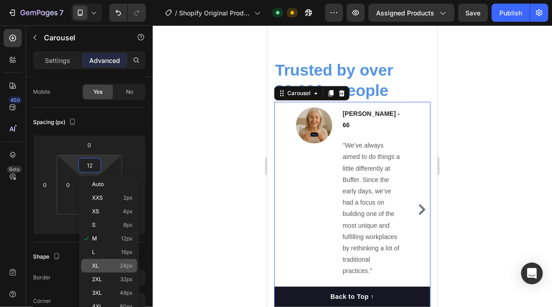
click at [111, 270] on div "XL 24px" at bounding box center [109, 266] width 56 height 14
type input "24"
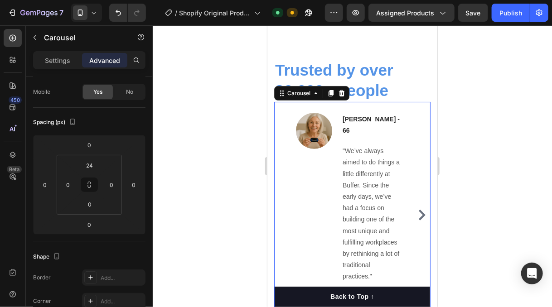
click at [217, 206] on div at bounding box center [352, 166] width 399 height 282
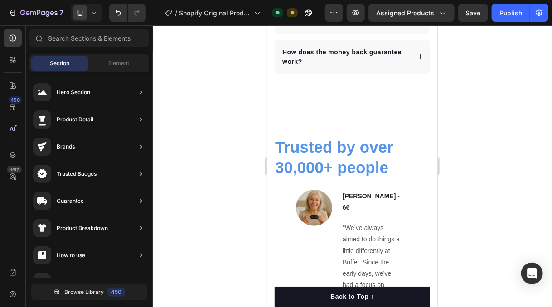
scroll to position [2831, 0]
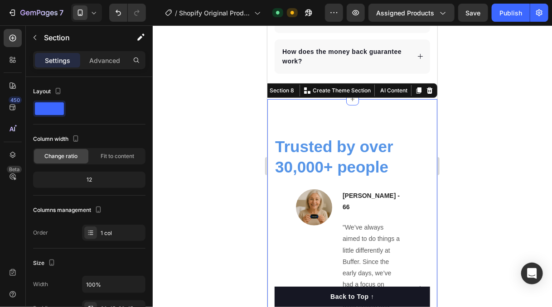
click at [370, 107] on div "⁠⁠⁠⁠⁠⁠⁠ Trusted by over 30,000+ people Heading Image Jane M - 66 Text block "We…" at bounding box center [352, 272] width 170 height 346
click at [108, 59] on p "Advanced" at bounding box center [104, 61] width 31 height 10
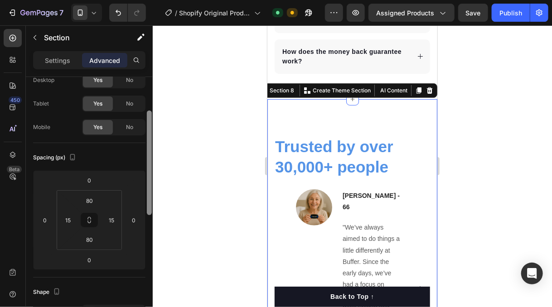
scroll to position [49, 0]
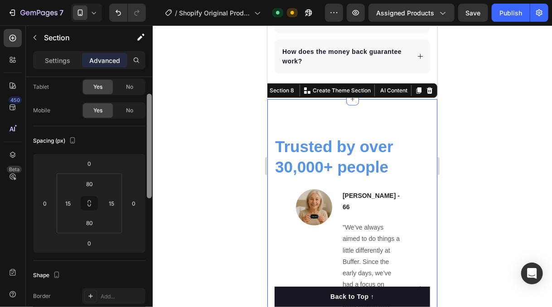
drag, startPoint x: 149, startPoint y: 136, endPoint x: 147, endPoint y: 158, distance: 21.4
click at [148, 156] on div at bounding box center [149, 146] width 5 height 105
click at [91, 184] on input "80" at bounding box center [90, 184] width 18 height 14
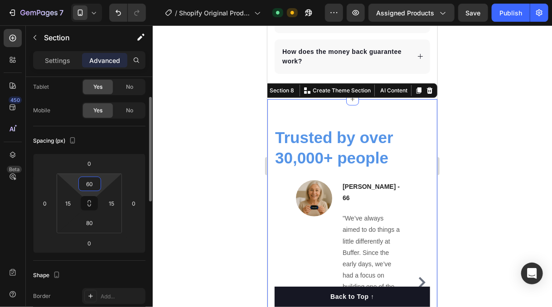
type input "6"
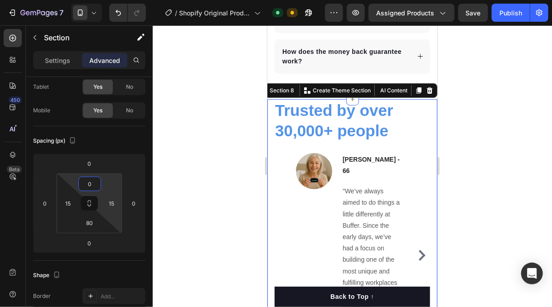
click at [198, 168] on div at bounding box center [352, 166] width 399 height 282
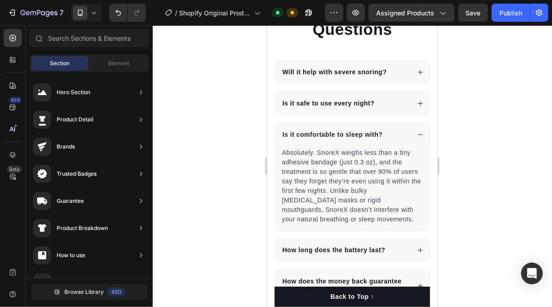
scroll to position [2618, 0]
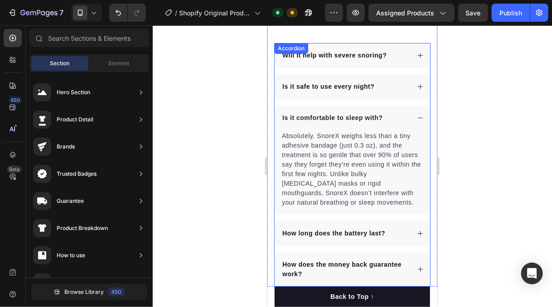
click at [416, 114] on icon at bounding box center [419, 117] width 7 height 7
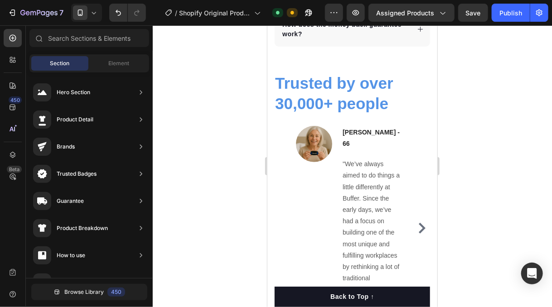
scroll to position [2885, 0]
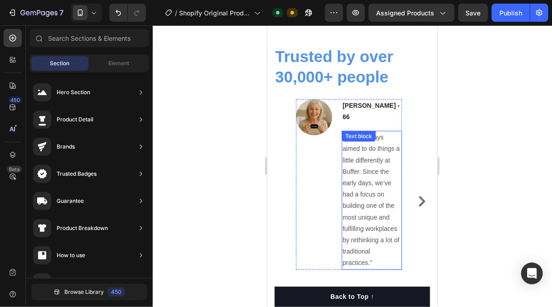
click at [361, 132] on div ""We’ve always aimed to do things a little differently at Buffer. Since the earl…" at bounding box center [371, 199] width 60 height 139
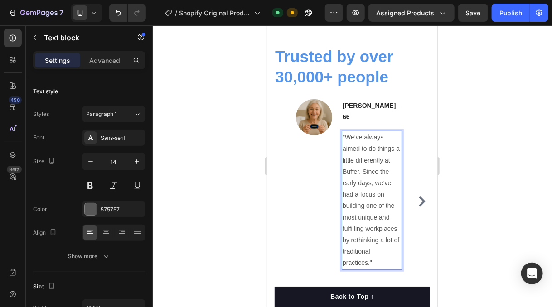
click at [376, 248] on p ""We’ve always aimed to do things a little differently at Buffer. Since the earl…" at bounding box center [371, 199] width 58 height 137
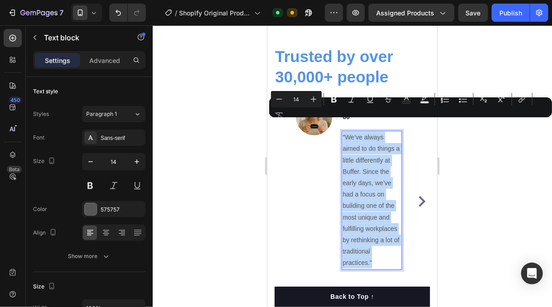
drag, startPoint x: 373, startPoint y: 247, endPoint x: 342, endPoint y: 123, distance: 127.7
click at [342, 130] on div ""We’ve always aimed to do things a little differently at Buffer. Since the earl…" at bounding box center [371, 199] width 60 height 139
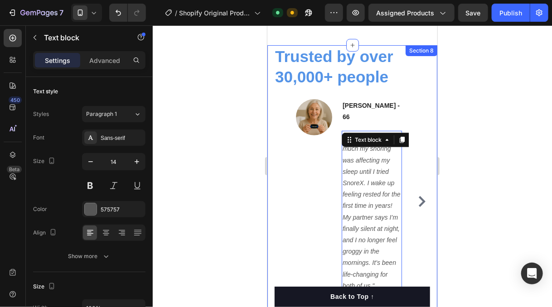
click at [517, 193] on div at bounding box center [352, 166] width 399 height 282
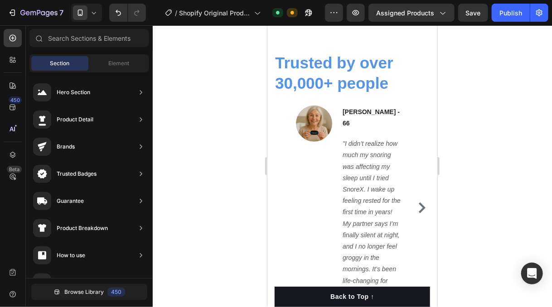
scroll to position [2884, 0]
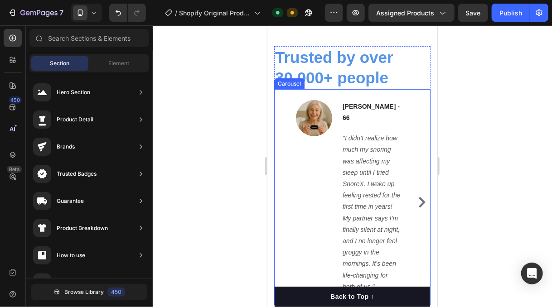
click at [416, 197] on icon "Carousel Next Arrow" at bounding box center [421, 202] width 11 height 11
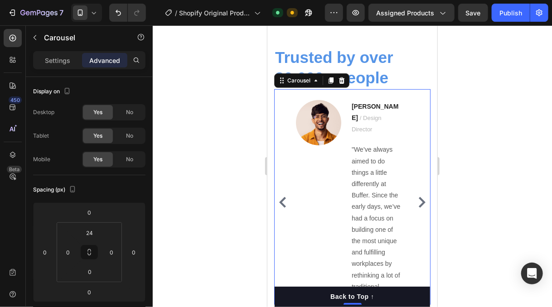
click at [279, 197] on icon "Carousel Back Arrow" at bounding box center [282, 202] width 7 height 11
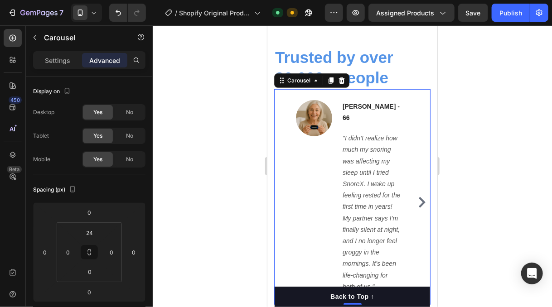
click at [416, 197] on icon "Carousel Next Arrow" at bounding box center [421, 202] width 11 height 11
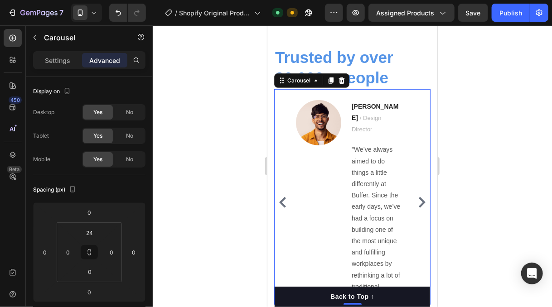
click at [416, 197] on icon "Carousel Next Arrow" at bounding box center [421, 202] width 11 height 11
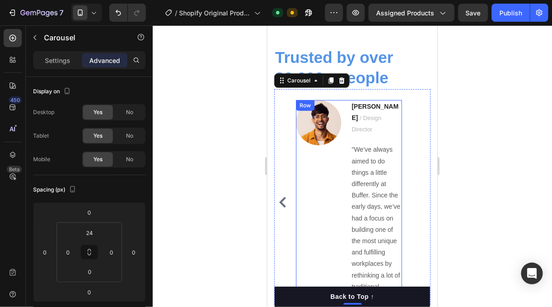
click at [333, 176] on div "Image" at bounding box center [317, 202] width 45 height 205
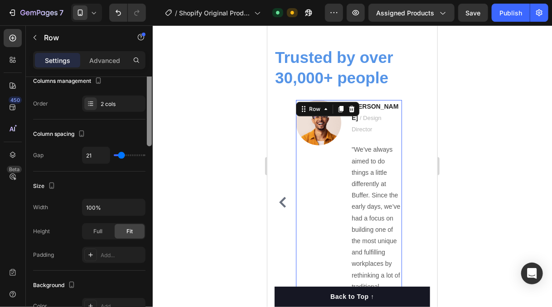
scroll to position [0, 0]
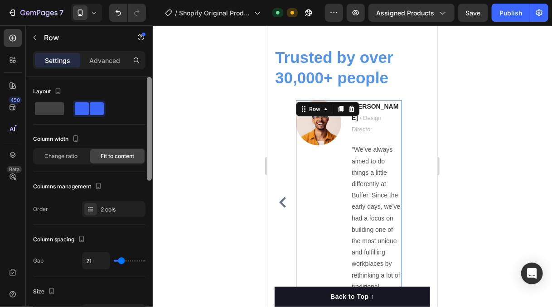
drag, startPoint x: 149, startPoint y: 171, endPoint x: 132, endPoint y: 126, distance: 48.3
click at [132, 126] on div "Layout Column width Change ratio Fit to content Columns management Order 2 cols…" at bounding box center [89, 205] width 127 height 256
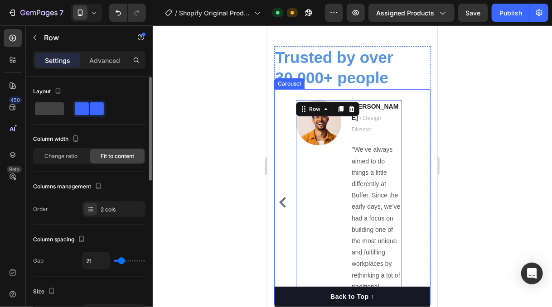
click at [278, 174] on div "Image Jane M - 66 Text block "I didn’t realize how much my snoring was affectin…" at bounding box center [352, 202] width 156 height 205
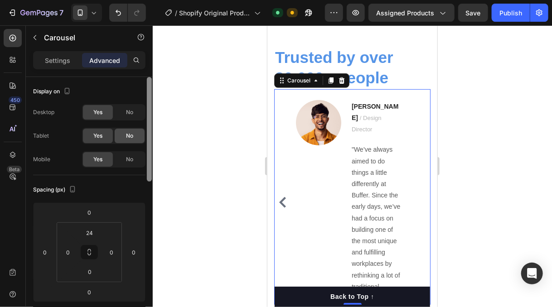
drag, startPoint x: 147, startPoint y: 174, endPoint x: 138, endPoint y: 129, distance: 46.2
click at [138, 129] on div "Display on Desktop Yes No Tablet Yes No Mobile Yes No Spacing (px) 0 0 0 0 24 0…" at bounding box center [89, 205] width 127 height 256
click at [67, 55] on div "Settings" at bounding box center [57, 60] width 45 height 14
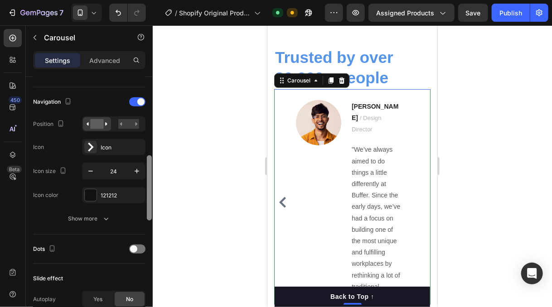
scroll to position [311, 0]
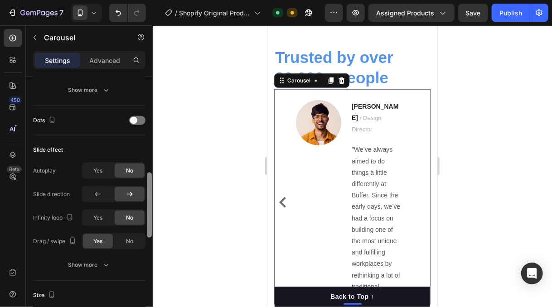
drag, startPoint x: 150, startPoint y: 118, endPoint x: 142, endPoint y: 225, distance: 107.7
click at [148, 229] on div at bounding box center [149, 205] width 5 height 65
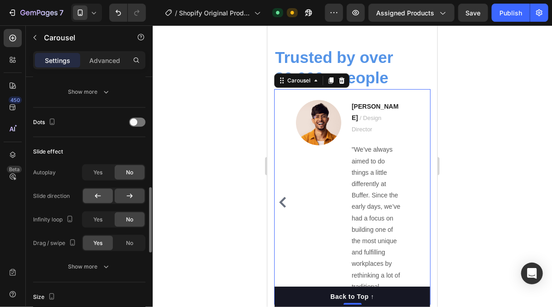
click at [98, 194] on icon at bounding box center [97, 196] width 9 height 9
click at [284, 197] on icon "Carousel Back Arrow" at bounding box center [282, 202] width 11 height 11
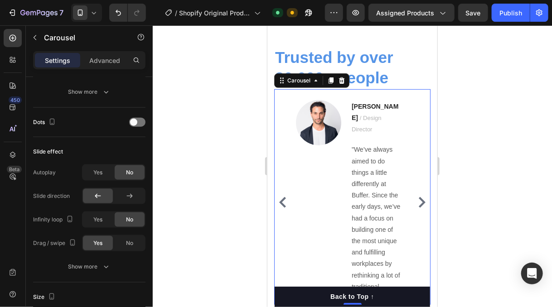
click at [418, 197] on icon "Carousel Next Arrow" at bounding box center [421, 202] width 7 height 11
click at [414, 192] on div "Image Jane M - 66 Text block "I didn’t realize how much my snoring was affectin…" at bounding box center [352, 202] width 156 height 205
click at [282, 197] on icon "Carousel Back Arrow" at bounding box center [282, 202] width 11 height 11
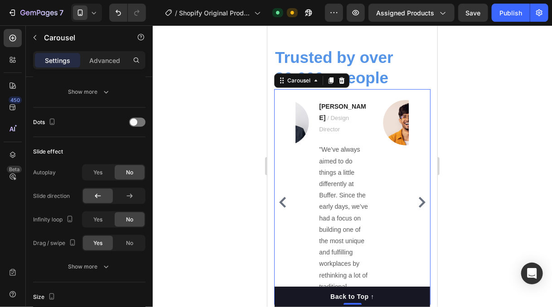
click at [282, 197] on icon "Carousel Back Arrow" at bounding box center [282, 202] width 11 height 11
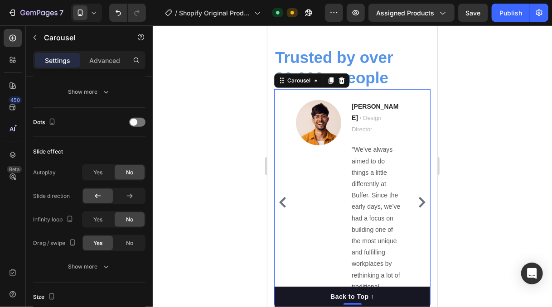
click at [282, 197] on icon "Carousel Back Arrow" at bounding box center [282, 202] width 11 height 11
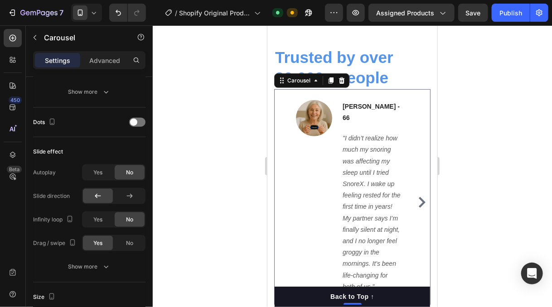
click at [418, 197] on icon "Carousel Next Arrow" at bounding box center [421, 202] width 7 height 11
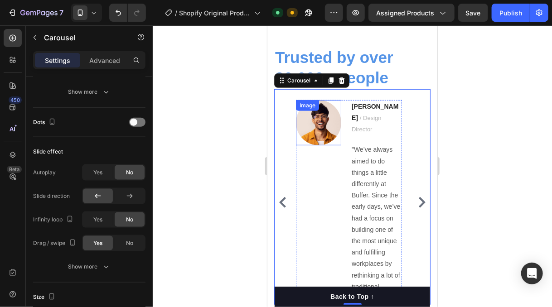
click at [324, 124] on img at bounding box center [317, 122] width 45 height 45
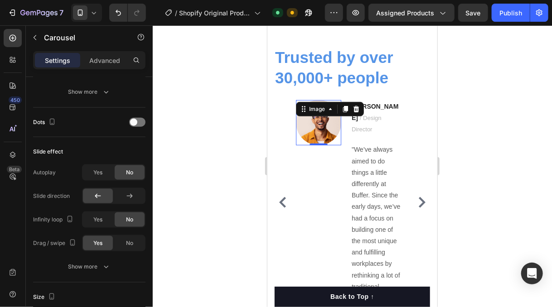
scroll to position [0, 0]
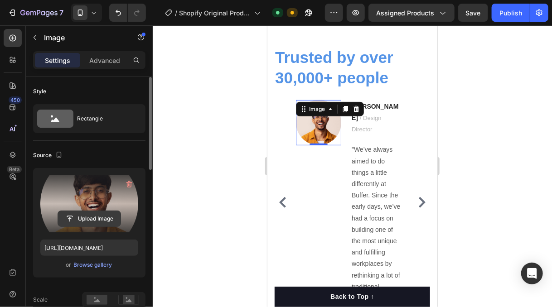
click at [89, 213] on input "file" at bounding box center [89, 218] width 63 height 15
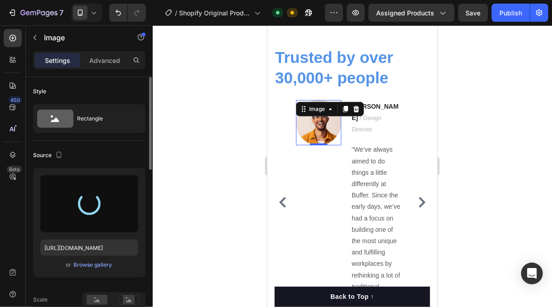
type input "https://cdn.shopify.com/s/files/1/0931/7852/8088/files/gempages_581499477827781…"
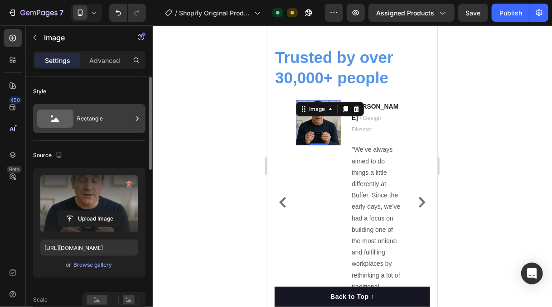
click at [126, 111] on div "Rectangle" at bounding box center [104, 118] width 55 height 21
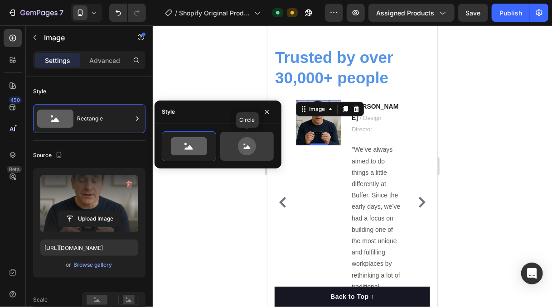
click at [235, 141] on icon at bounding box center [247, 146] width 43 height 18
type input "80"
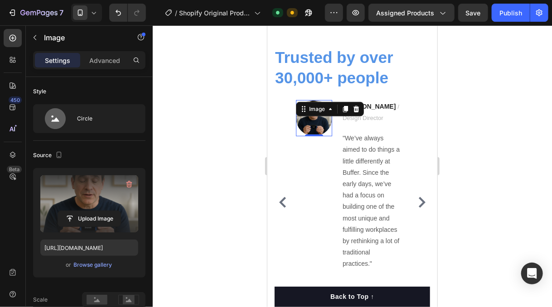
click at [223, 75] on div at bounding box center [352, 166] width 399 height 282
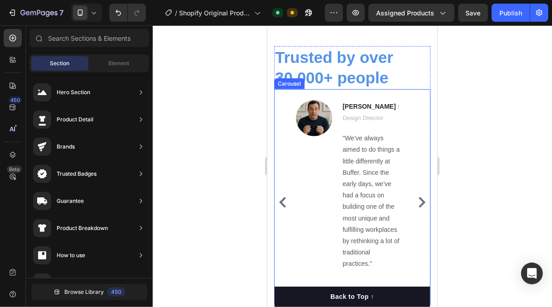
click at [282, 197] on icon "Carousel Back Arrow" at bounding box center [282, 202] width 11 height 11
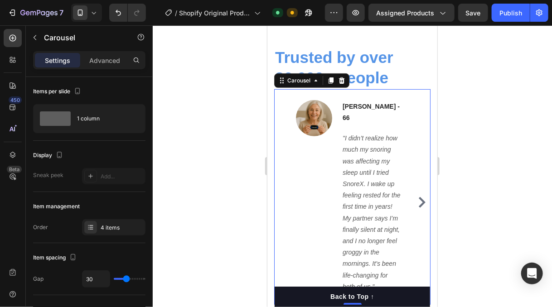
click at [416, 197] on icon "Carousel Next Arrow" at bounding box center [421, 202] width 11 height 11
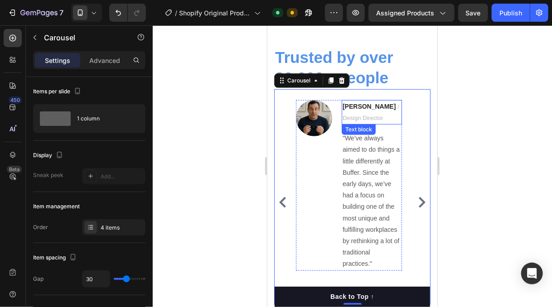
click at [356, 117] on span "/ Design Director" at bounding box center [370, 112] width 57 height 18
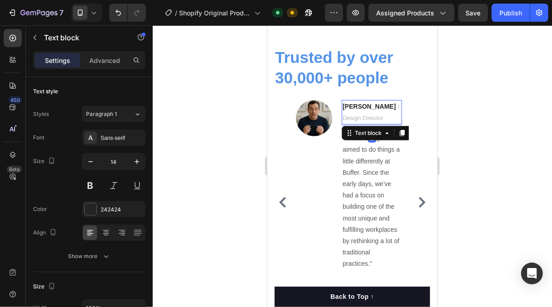
click at [351, 114] on span "/ Design Director" at bounding box center [370, 112] width 57 height 18
click at [382, 105] on span "/ Design" at bounding box center [370, 112] width 57 height 18
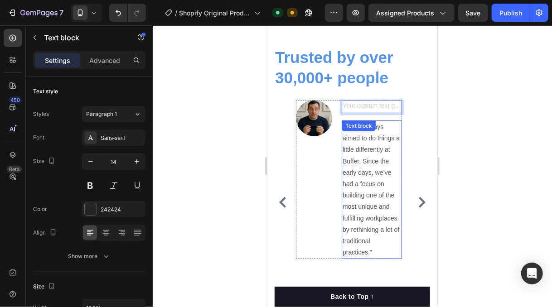
click at [351, 127] on div "Text block" at bounding box center [358, 125] width 30 height 8
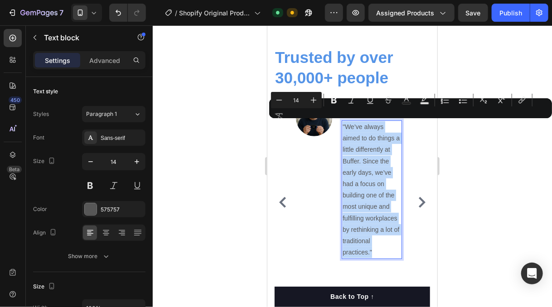
drag, startPoint x: 378, startPoint y: 250, endPoint x: 609, endPoint y: 149, distance: 251.2
click at [341, 124] on div ""We’ve always aimed to do things a little differently at Buffer. Since the earl…" at bounding box center [371, 189] width 60 height 139
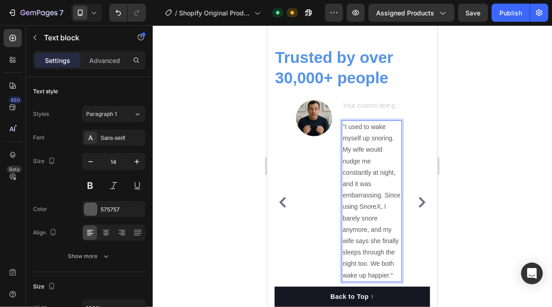
click at [517, 188] on div at bounding box center [352, 166] width 399 height 282
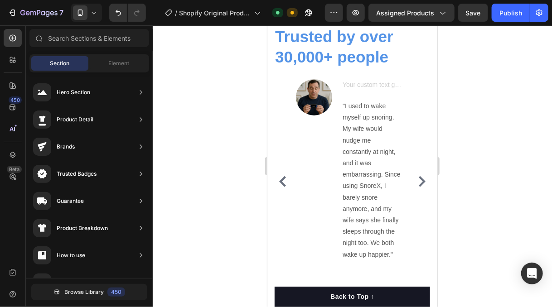
scroll to position [2814, 0]
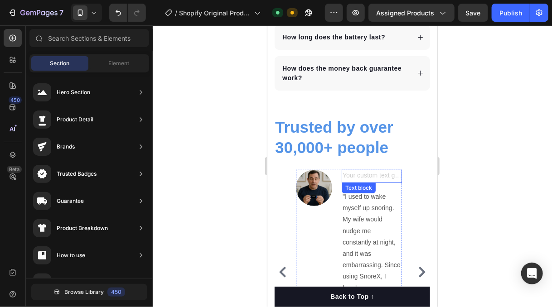
click at [370, 173] on div "Rich Text Editor. Editing area: main" at bounding box center [371, 175] width 60 height 13
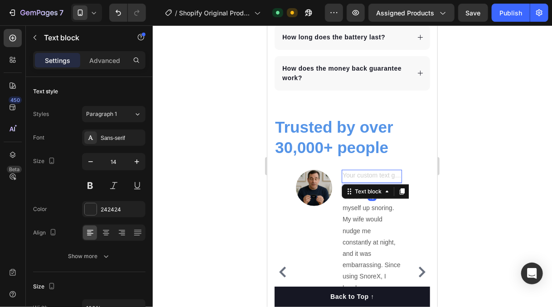
click at [360, 172] on div "Rich Text Editor. Editing area: main" at bounding box center [371, 175] width 60 height 13
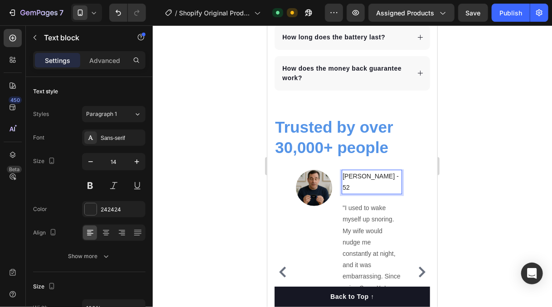
click at [373, 175] on p "Chris M - 52" at bounding box center [371, 181] width 58 height 23
click at [373, 175] on div "Chris M - 52" at bounding box center [371, 181] width 60 height 24
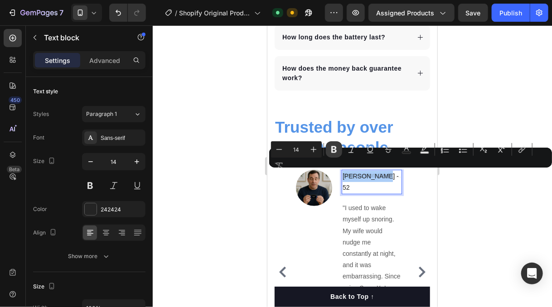
click at [333, 153] on icon "Editor contextual toolbar" at bounding box center [333, 149] width 5 height 7
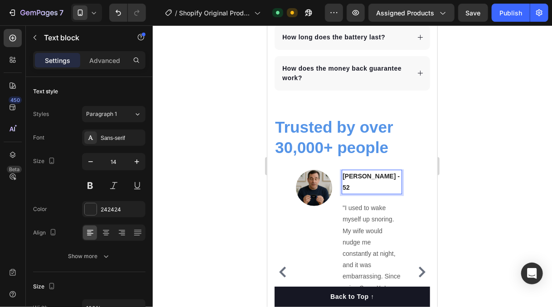
click at [479, 201] on div at bounding box center [352, 166] width 399 height 282
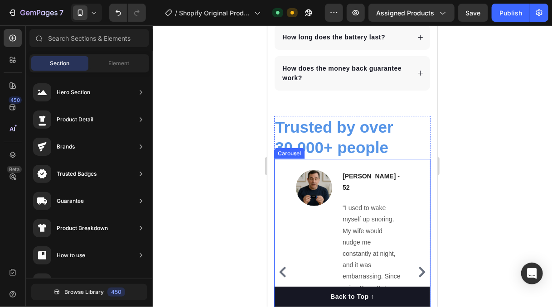
click at [285, 266] on icon "Carousel Back Arrow" at bounding box center [282, 271] width 7 height 11
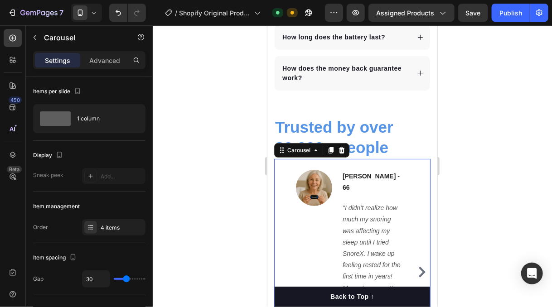
click at [418, 266] on icon "Carousel Next Arrow" at bounding box center [421, 271] width 7 height 11
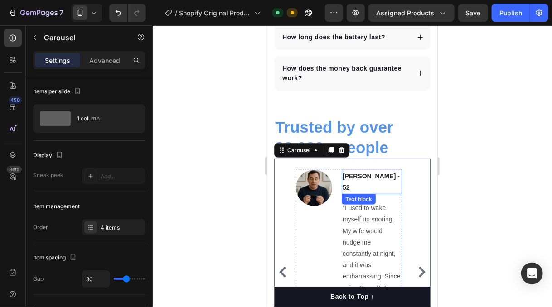
click at [366, 176] on strong "Chris M - 52" at bounding box center [370, 181] width 57 height 19
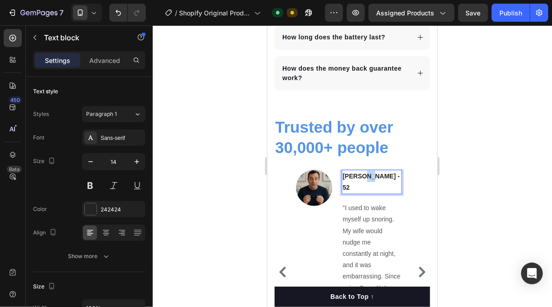
click at [362, 175] on strong "Chris M - 52" at bounding box center [370, 181] width 57 height 19
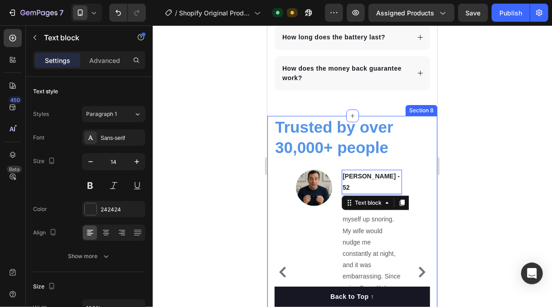
click at [467, 200] on div at bounding box center [352, 166] width 399 height 282
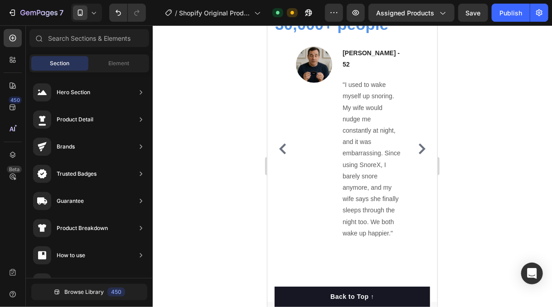
scroll to position [2920, 0]
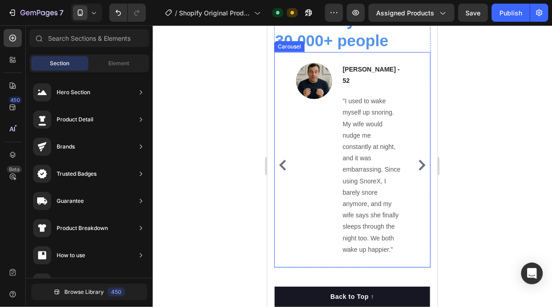
click at [418, 159] on icon "Carousel Next Arrow" at bounding box center [421, 164] width 7 height 11
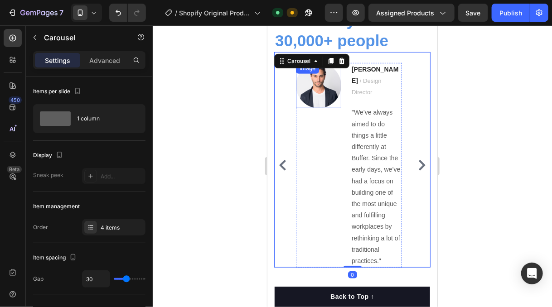
click at [317, 87] on img at bounding box center [317, 85] width 45 height 45
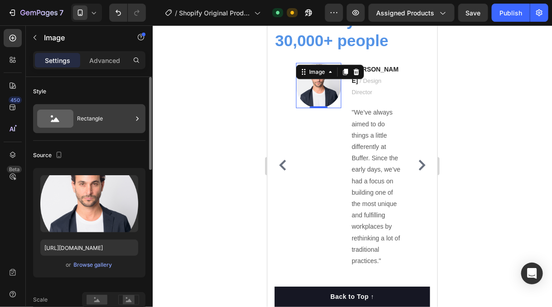
click at [109, 126] on div "Rectangle" at bounding box center [104, 118] width 55 height 21
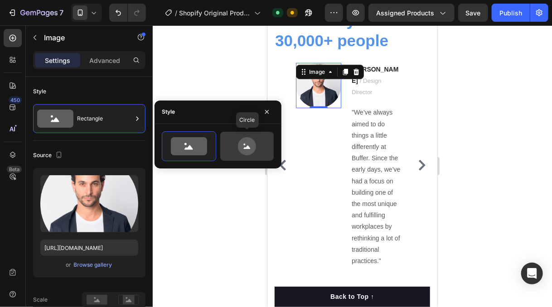
click at [241, 149] on icon at bounding box center [247, 146] width 18 height 18
type input "80"
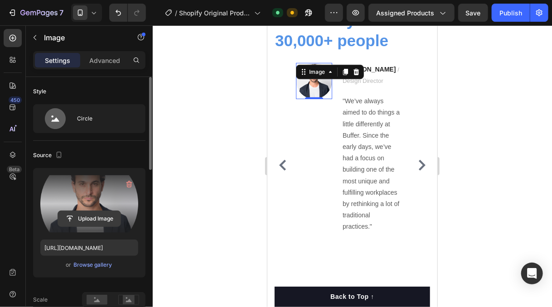
click at [90, 222] on input "file" at bounding box center [89, 218] width 63 height 15
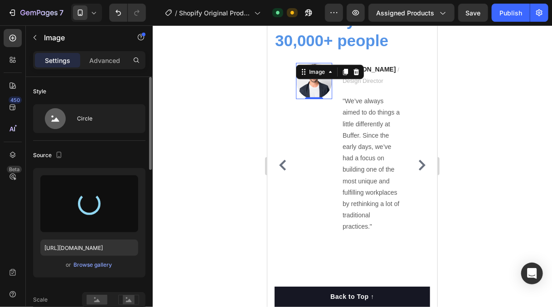
click at [216, 160] on div at bounding box center [352, 166] width 399 height 282
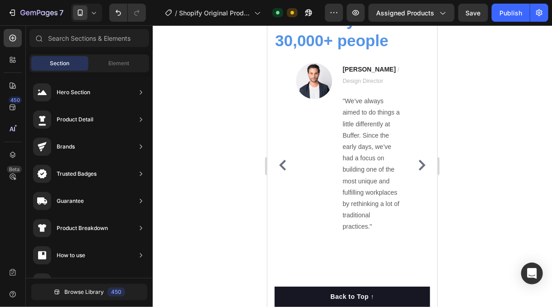
click at [216, 160] on div at bounding box center [352, 166] width 399 height 282
click at [209, 117] on div at bounding box center [352, 166] width 399 height 282
click at [320, 76] on div "Image" at bounding box center [313, 81] width 36 height 36
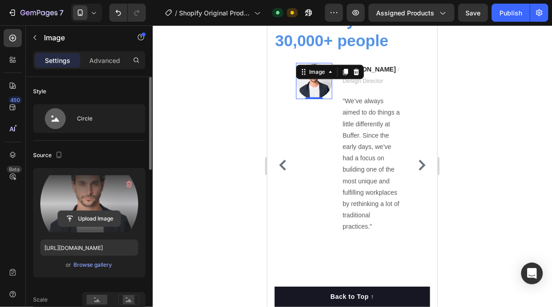
click at [82, 216] on input "file" at bounding box center [89, 218] width 63 height 15
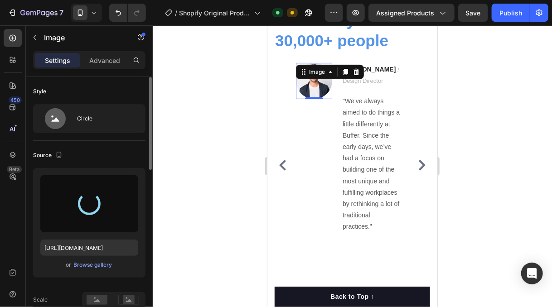
type input "https://cdn.shopify.com/s/files/1/0931/7852/8088/files/gempages_581499477827781…"
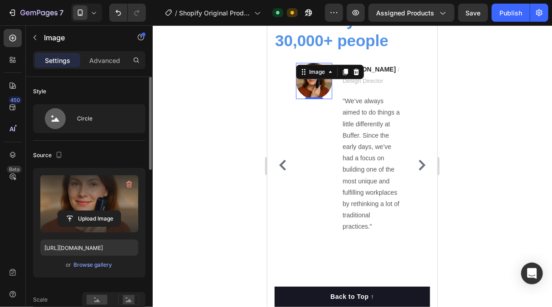
click at [212, 142] on div at bounding box center [352, 166] width 399 height 282
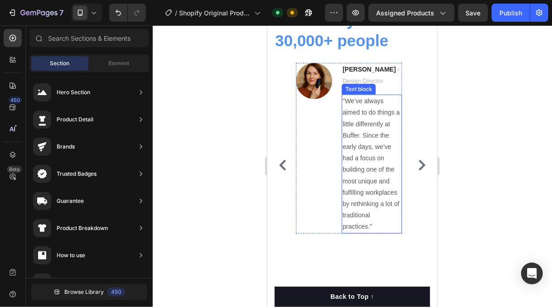
click at [375, 165] on p ""We’ve always aimed to do things a little differently at Buffer. Since the earl…" at bounding box center [371, 163] width 58 height 137
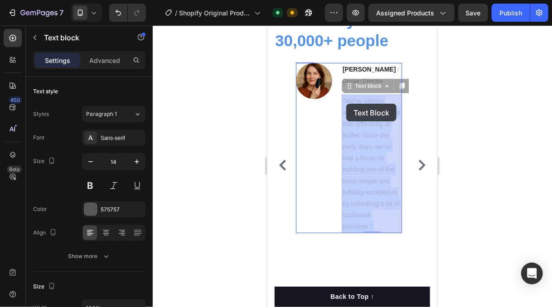
drag, startPoint x: 376, startPoint y: 219, endPoint x: 345, endPoint y: 110, distance: 113.3
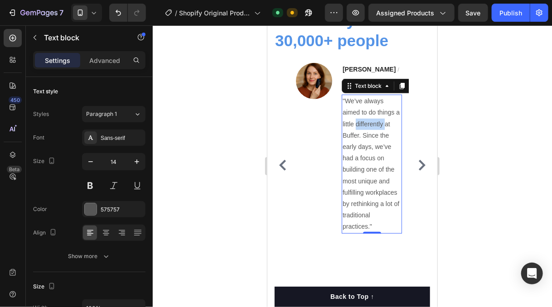
click at [357, 124] on p ""We’ve always aimed to do things a little differently at Buffer. Since the earl…" at bounding box center [371, 163] width 58 height 137
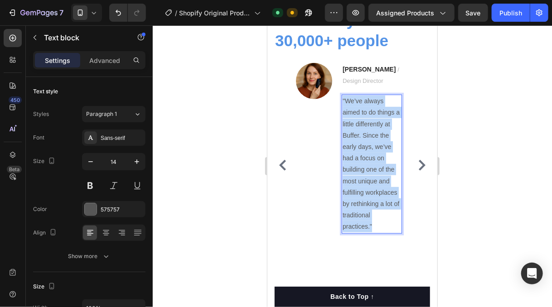
click at [357, 124] on p ""We’ve always aimed to do things a little differently at Buffer. Since the earl…" at bounding box center [371, 163] width 58 height 137
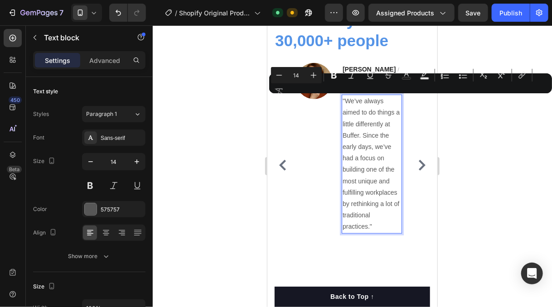
scroll to position [2920, 0]
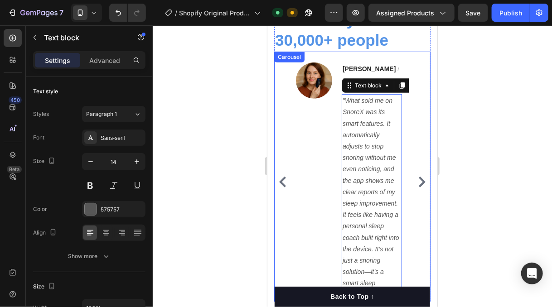
click at [513, 133] on div at bounding box center [352, 166] width 399 height 282
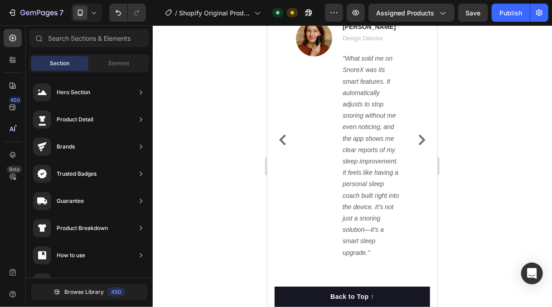
scroll to position [2957, 0]
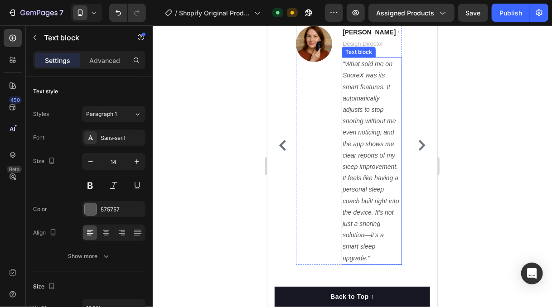
click at [388, 95] on p ""What sold me on SnoreX was its smart features. It automatically adjusts to sto…" at bounding box center [371, 161] width 58 height 206
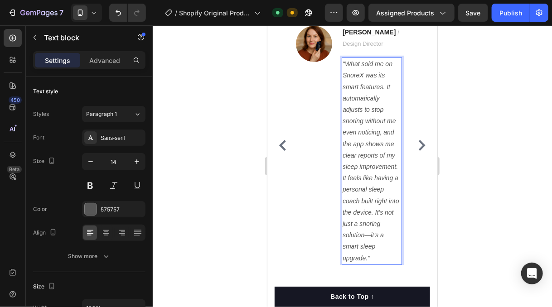
click at [383, 131] on icon ""What sold me on SnoreX was its smart features. It automatically adjusts to sto…" at bounding box center [370, 160] width 57 height 201
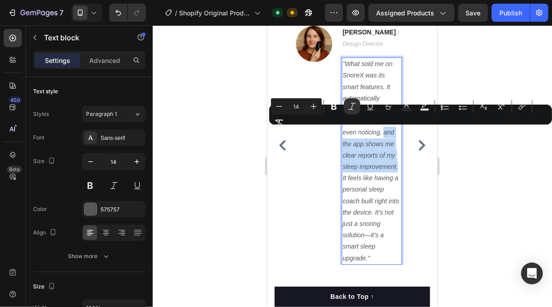
drag, startPoint x: 383, startPoint y: 131, endPoint x: 398, endPoint y: 168, distance: 39.6
click at [398, 168] on p ""What sold me on SnoreX was its smart features. It automatically adjusts to sto…" at bounding box center [371, 161] width 58 height 206
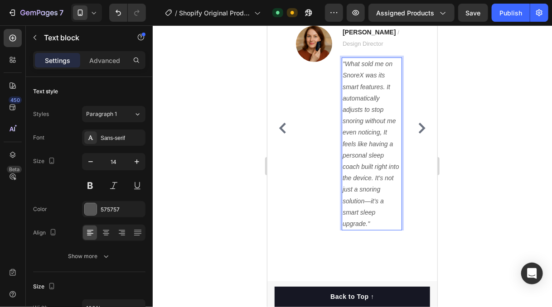
click at [387, 165] on icon ""What sold me on SnoreX was its smart features. It automatically adjusts to sto…" at bounding box center [370, 143] width 57 height 167
click at [383, 207] on p ""What sold me on SnoreX was its smart features. It automatically adjusts to sto…" at bounding box center [371, 143] width 58 height 171
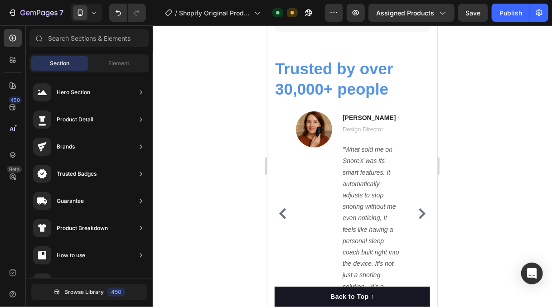
scroll to position [2851, 0]
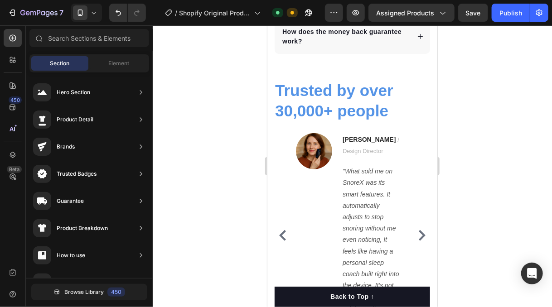
click at [482, 182] on div at bounding box center [352, 166] width 399 height 282
click at [357, 148] on span "/ Design Director" at bounding box center [370, 145] width 57 height 18
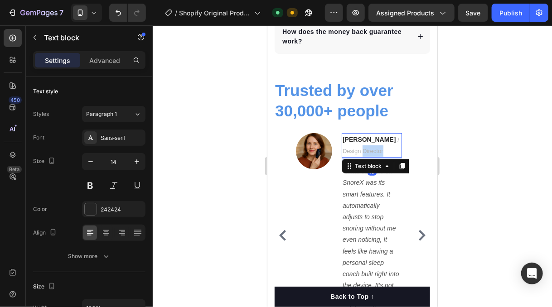
click at [357, 148] on span "/ Design Director" at bounding box center [370, 145] width 57 height 18
click at [380, 134] on p "Ryan S. / Design" at bounding box center [371, 145] width 58 height 23
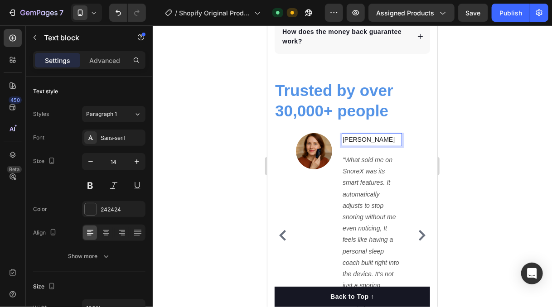
click at [366, 137] on p "Angela B" at bounding box center [371, 139] width 58 height 11
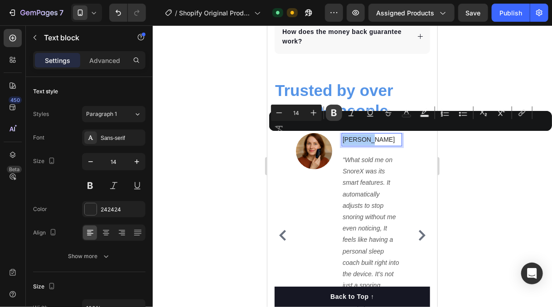
click at [333, 116] on icon "Editor contextual toolbar" at bounding box center [333, 113] width 5 height 7
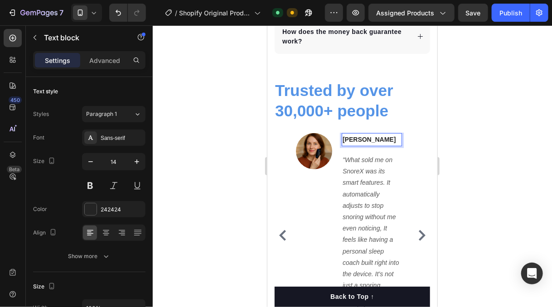
click at [380, 142] on p "Angela B" at bounding box center [371, 139] width 58 height 11
click at [376, 139] on p "Angela B -" at bounding box center [371, 139] width 58 height 11
click at [377, 138] on p "Angela B -" at bounding box center [371, 139] width 58 height 11
click at [382, 138] on p "Angela B - 2" at bounding box center [371, 145] width 58 height 23
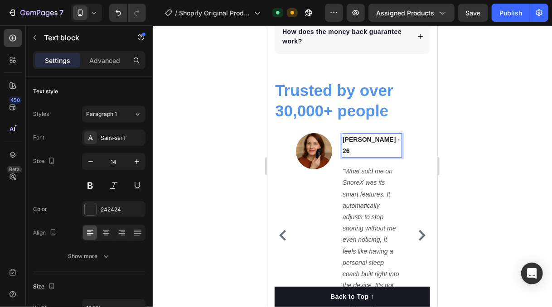
click at [478, 153] on div at bounding box center [352, 166] width 399 height 282
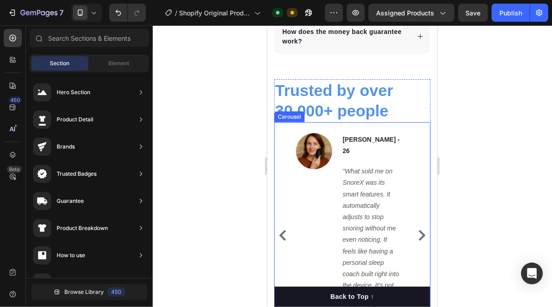
click at [284, 230] on icon "Carousel Back Arrow" at bounding box center [282, 235] width 11 height 11
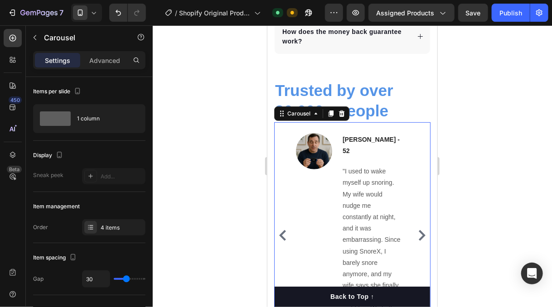
click at [284, 230] on icon "Carousel Back Arrow" at bounding box center [282, 235] width 11 height 11
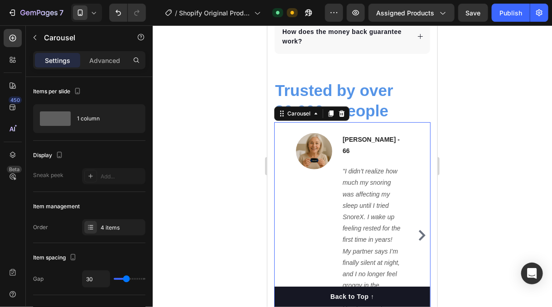
click at [418, 230] on icon "Carousel Next Arrow" at bounding box center [421, 235] width 7 height 11
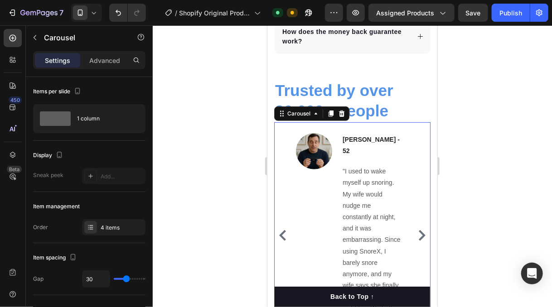
click at [418, 230] on icon "Carousel Next Arrow" at bounding box center [421, 235] width 7 height 11
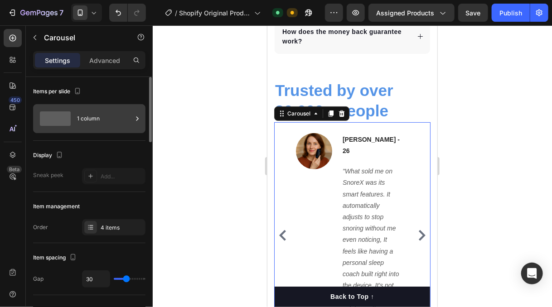
click at [113, 120] on div "1 column" at bounding box center [104, 118] width 55 height 21
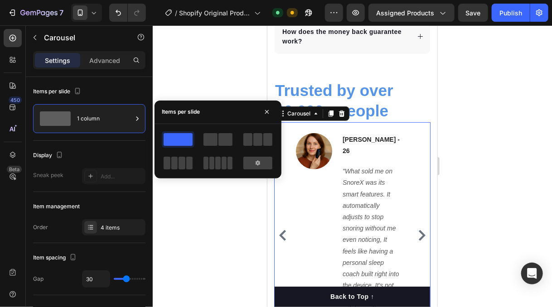
click at [184, 77] on div at bounding box center [352, 166] width 399 height 282
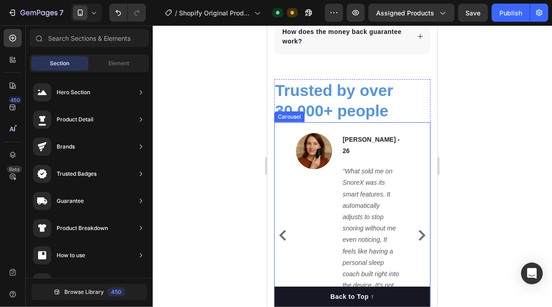
click at [409, 144] on div "Image Jane M - 66 Text block "I didn’t realize how much my snoring was affectin…" at bounding box center [352, 235] width 156 height 205
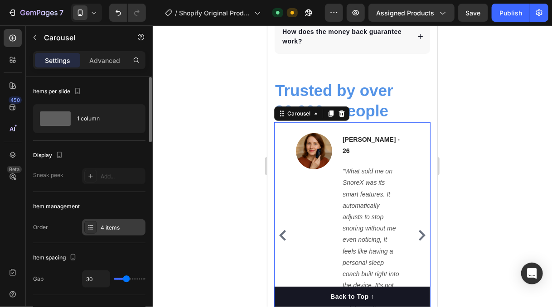
click at [121, 224] on div "4 items" at bounding box center [122, 228] width 43 height 8
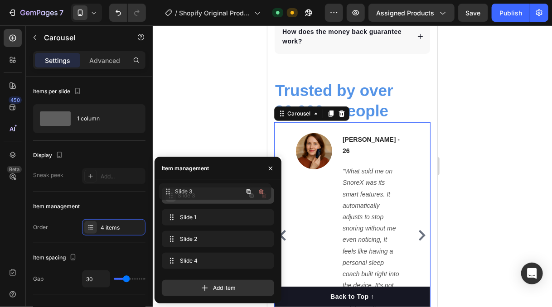
drag, startPoint x: 174, startPoint y: 237, endPoint x: 170, endPoint y: 190, distance: 46.8
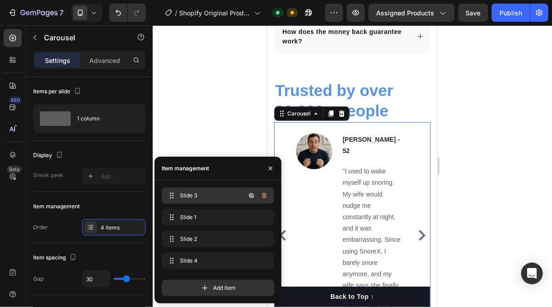
click at [191, 198] on span "Slide 3" at bounding box center [205, 196] width 51 height 8
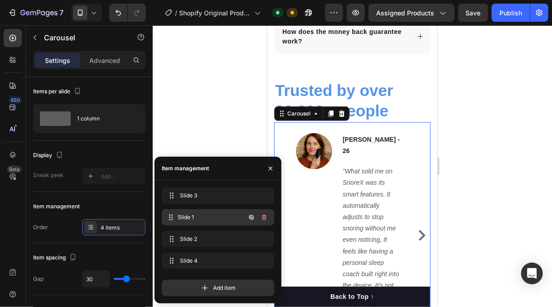
click at [194, 210] on div "Slide 1 Slide 1" at bounding box center [218, 217] width 112 height 16
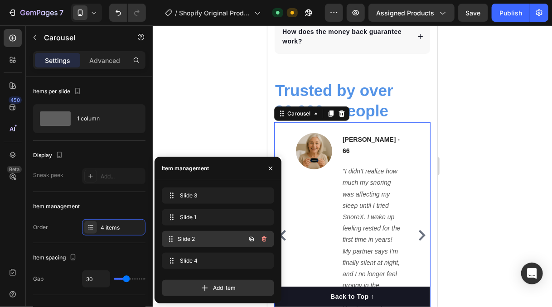
click at [183, 237] on span "Slide 2" at bounding box center [211, 239] width 67 height 8
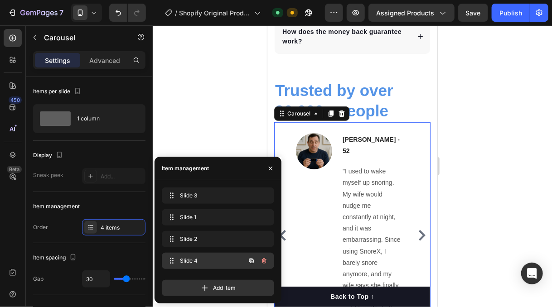
click at [184, 258] on span "Slide 4" at bounding box center [205, 261] width 51 height 8
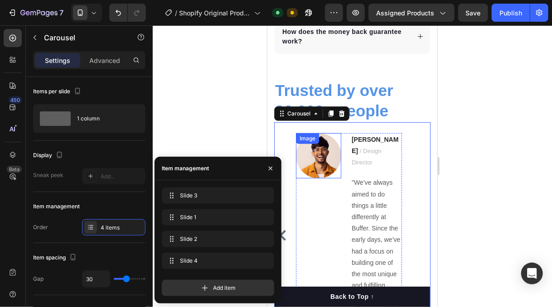
click at [333, 159] on img at bounding box center [317, 155] width 45 height 45
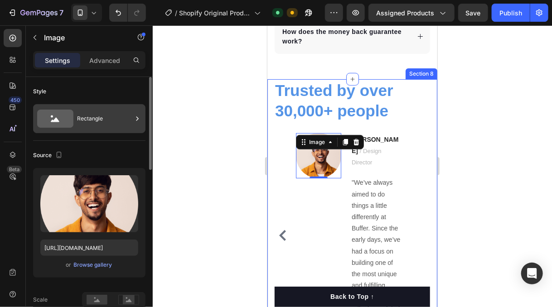
click at [116, 126] on div "Rectangle" at bounding box center [104, 118] width 55 height 21
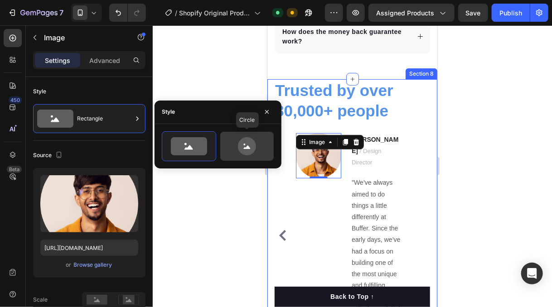
click at [230, 141] on icon at bounding box center [247, 146] width 43 height 18
type input "80"
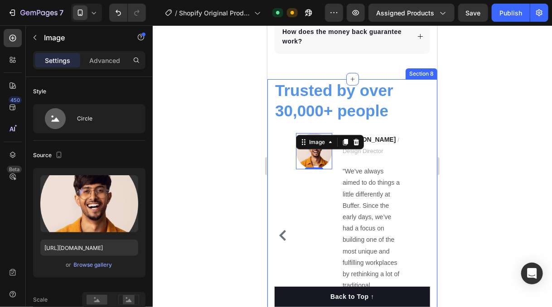
click at [222, 77] on div at bounding box center [352, 166] width 399 height 282
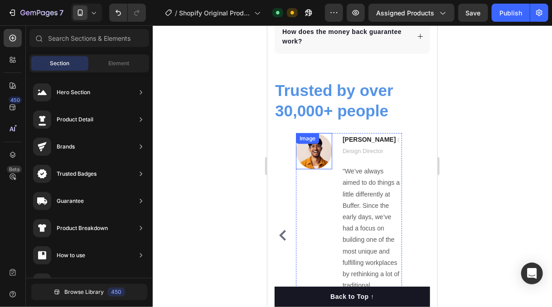
click at [314, 150] on img at bounding box center [313, 151] width 36 height 36
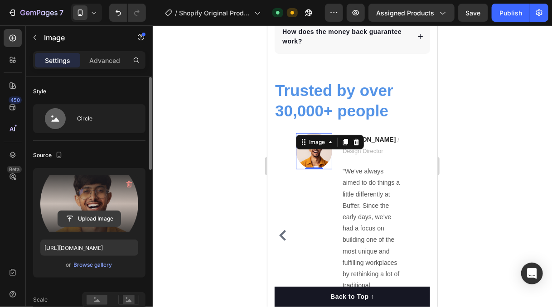
click at [102, 212] on input "file" at bounding box center [89, 218] width 63 height 15
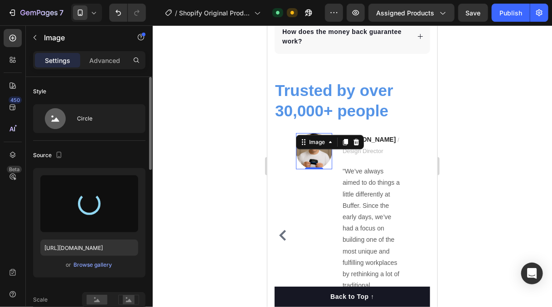
type input "https://cdn.shopify.com/s/files/1/0931/7852/8088/files/gempages_581499477827781…"
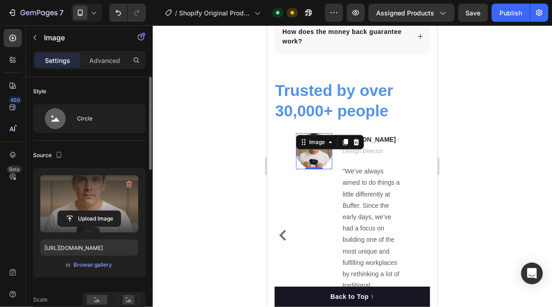
click at [203, 162] on div at bounding box center [352, 166] width 399 height 282
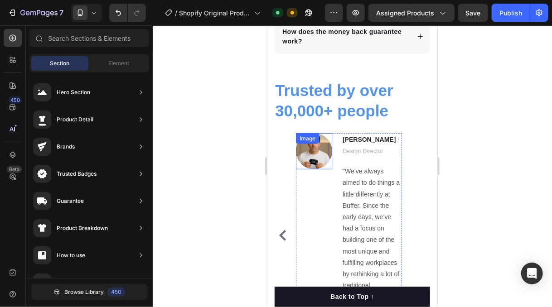
click at [309, 154] on img at bounding box center [313, 151] width 36 height 36
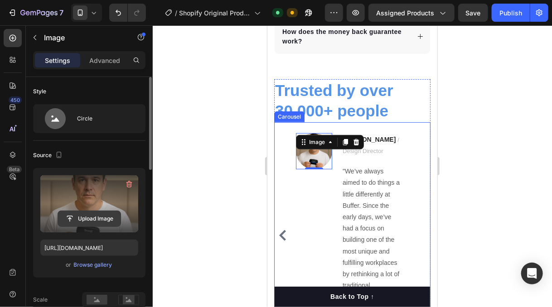
click at [105, 214] on input "file" at bounding box center [89, 218] width 63 height 15
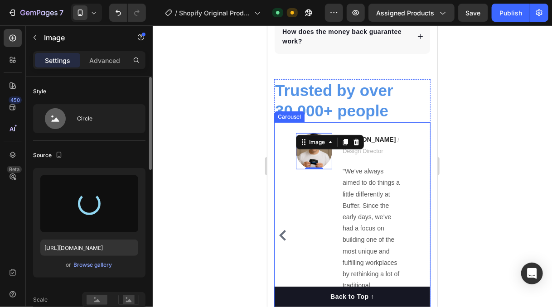
type input "https://cdn.shopify.com/s/files/1/0931/7852/8088/files/gempages_581499477827781…"
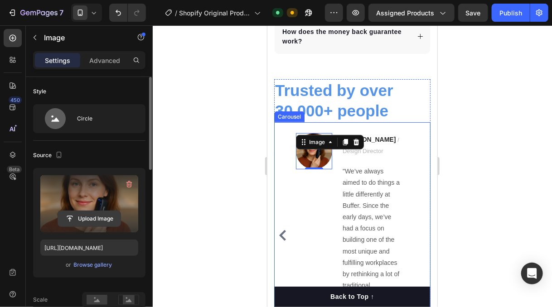
click at [97, 217] on input "file" at bounding box center [89, 218] width 63 height 15
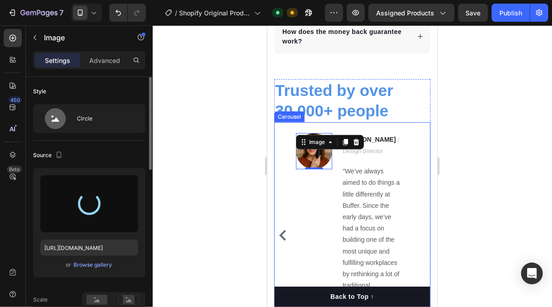
click at [214, 173] on div at bounding box center [352, 166] width 399 height 282
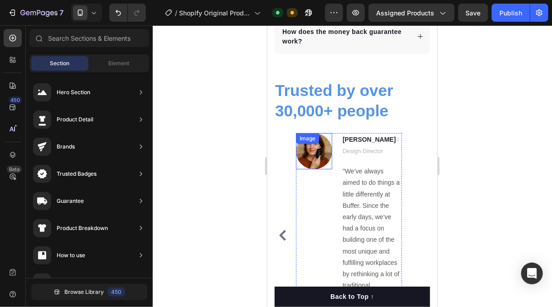
click at [306, 153] on img at bounding box center [313, 151] width 36 height 36
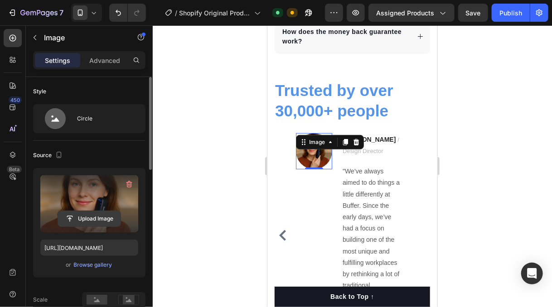
click at [92, 217] on input "file" at bounding box center [89, 218] width 63 height 15
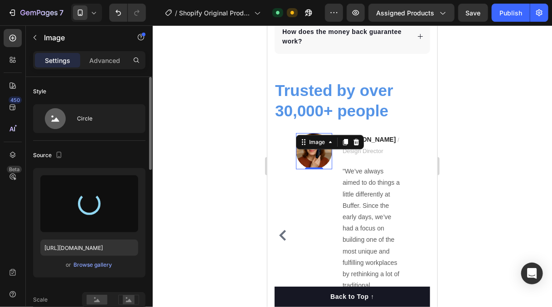
type input "https://cdn.shopify.com/s/files/1/0931/7852/8088/files/gempages_581499477827781…"
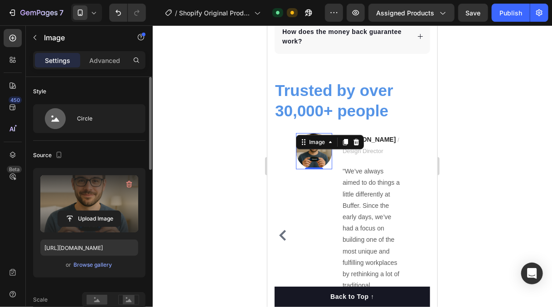
click at [205, 179] on div at bounding box center [352, 166] width 399 height 282
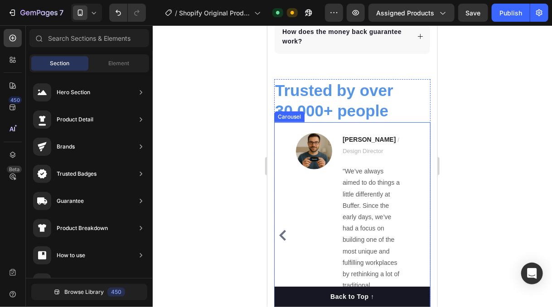
click at [285, 230] on icon "Carousel Back Arrow" at bounding box center [282, 235] width 11 height 11
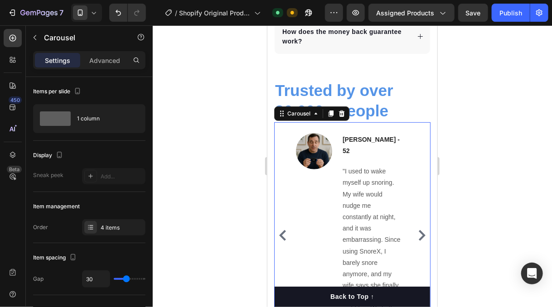
click at [285, 230] on icon "Carousel Back Arrow" at bounding box center [282, 235] width 11 height 11
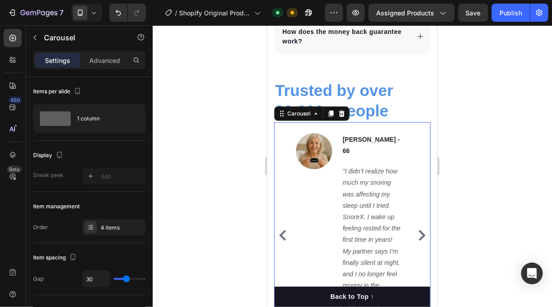
click at [285, 230] on icon "Carousel Back Arrow" at bounding box center [282, 235] width 11 height 11
click at [416, 230] on icon "Carousel Next Arrow" at bounding box center [421, 235] width 11 height 11
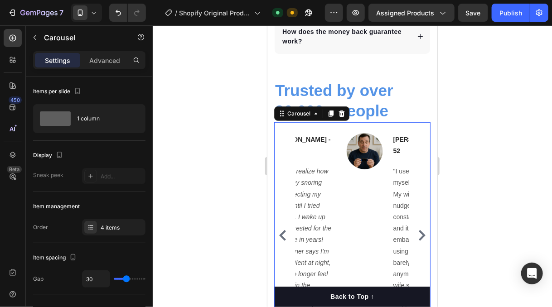
click at [416, 230] on icon "Carousel Next Arrow" at bounding box center [421, 235] width 11 height 11
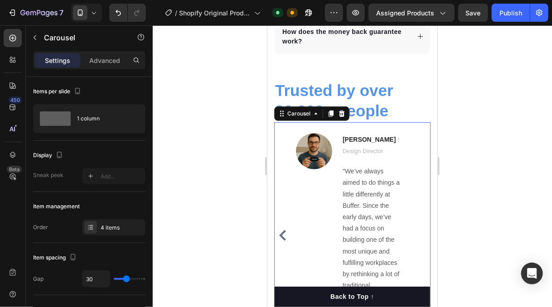
click at [284, 230] on icon "Carousel Back Arrow" at bounding box center [282, 235] width 7 height 11
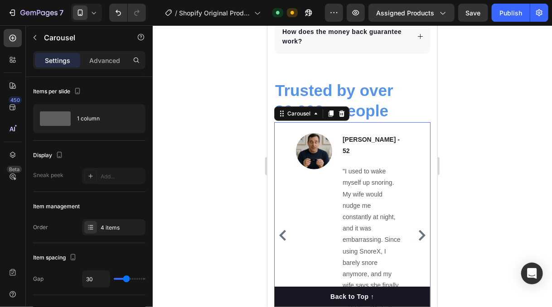
click at [284, 230] on icon "Carousel Back Arrow" at bounding box center [282, 235] width 7 height 11
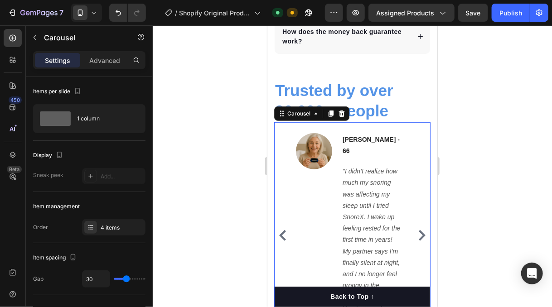
click at [284, 230] on icon "Carousel Back Arrow" at bounding box center [282, 235] width 7 height 11
click at [416, 230] on icon "Carousel Next Arrow" at bounding box center [421, 235] width 11 height 11
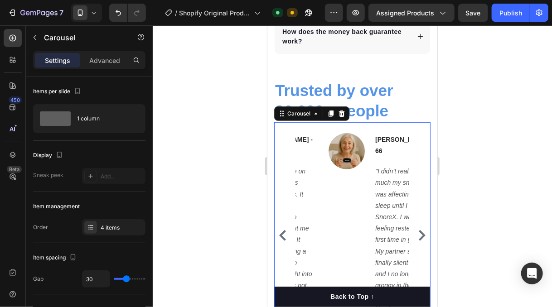
click at [418, 230] on icon "Carousel Next Arrow" at bounding box center [421, 235] width 7 height 11
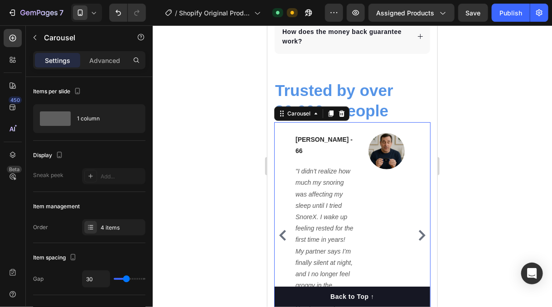
click at [418, 230] on icon "Carousel Next Arrow" at bounding box center [421, 235] width 7 height 11
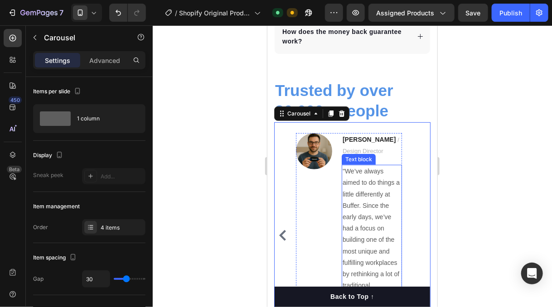
click at [356, 202] on p ""We’ve always aimed to do things a little differently at Buffer. Since the earl…" at bounding box center [371, 233] width 58 height 137
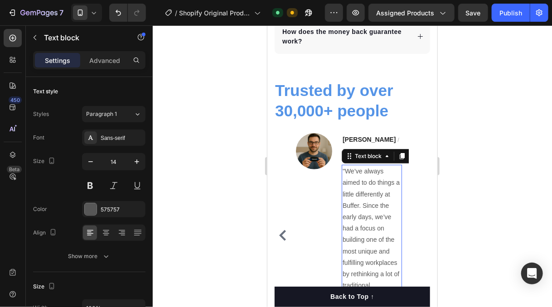
click at [356, 202] on p ""We’ve always aimed to do things a little differently at Buffer. Since the earl…" at bounding box center [371, 233] width 58 height 137
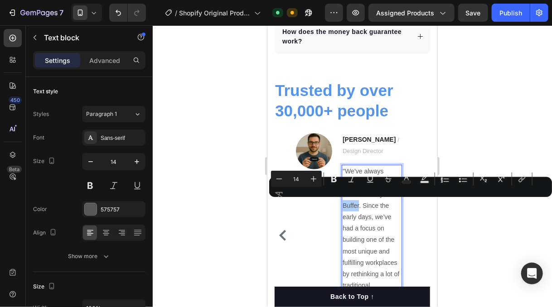
click at [357, 203] on div "Minus 14 Plus Bold Italic Underline Strikethrough Text Color Text Background Co…" at bounding box center [410, 187] width 279 height 33
click at [368, 209] on p ""We’ve always aimed to do things a little differently at Buffer. Since the earl…" at bounding box center [371, 233] width 58 height 137
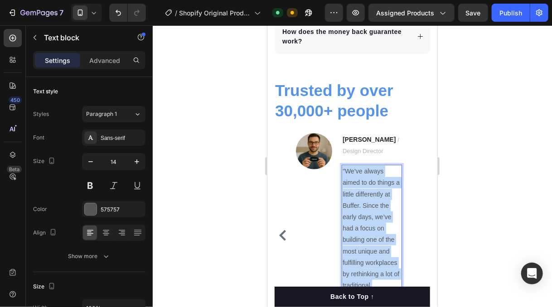
click at [368, 209] on p ""We’ve always aimed to do things a little differently at Buffer. Since the earl…" at bounding box center [371, 233] width 58 height 137
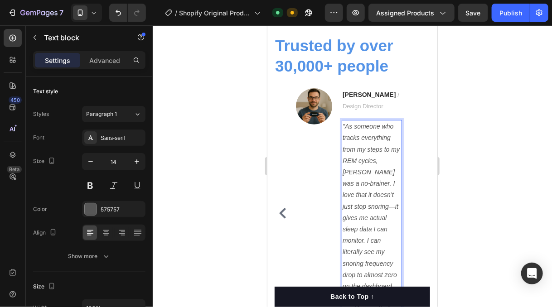
scroll to position [2920, 0]
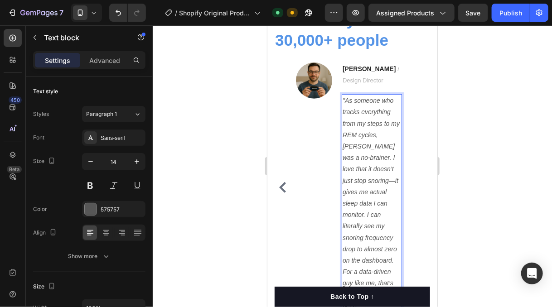
click at [464, 232] on div at bounding box center [352, 166] width 399 height 282
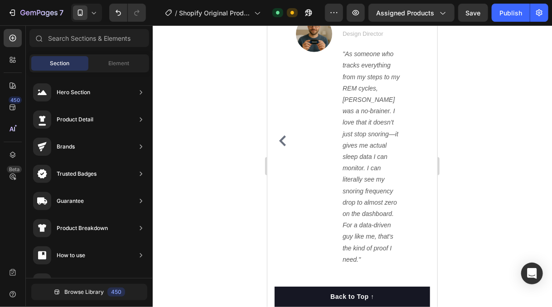
scroll to position [2962, 0]
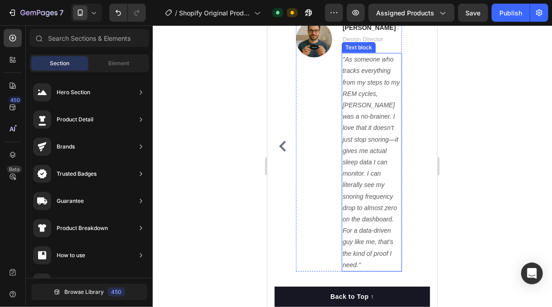
click at [383, 99] on p ""As someone who tracks everything from my steps to my REM cycles, SnoreX was a …" at bounding box center [371, 161] width 58 height 217
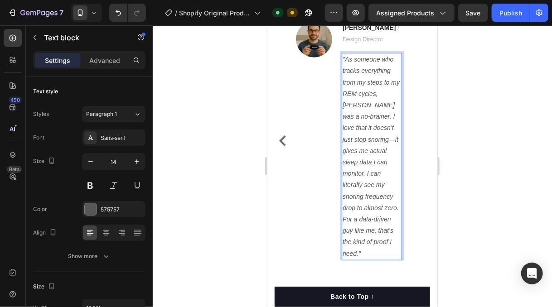
click at [385, 222] on icon ""As someone who tracks everything from my steps to my REM cycles, [PERSON_NAME]…" at bounding box center [370, 155] width 57 height 201
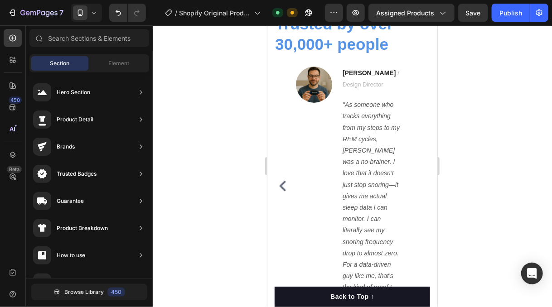
scroll to position [2816, 0]
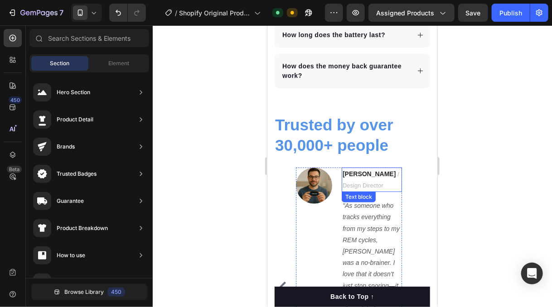
click at [358, 181] on span "/ Design Director" at bounding box center [370, 179] width 57 height 18
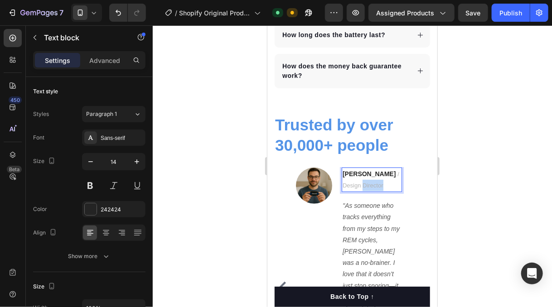
click at [358, 181] on span "/ Design Director" at bounding box center [370, 179] width 57 height 18
click at [383, 172] on span "/ Design" at bounding box center [370, 179] width 57 height 18
click at [502, 206] on div at bounding box center [352, 166] width 399 height 282
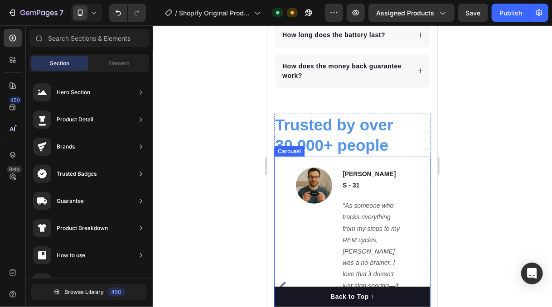
click at [285, 281] on icon "Carousel Back Arrow" at bounding box center [282, 286] width 11 height 11
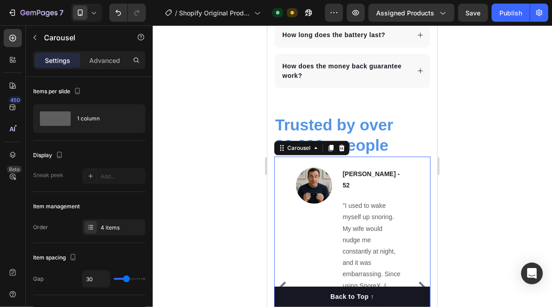
click at [285, 281] on icon "Carousel Back Arrow" at bounding box center [282, 286] width 11 height 11
click at [279, 169] on div "Image Angela B - 26 Text block "What sold me on SnoreX was its smart features. …" at bounding box center [352, 286] width 156 height 239
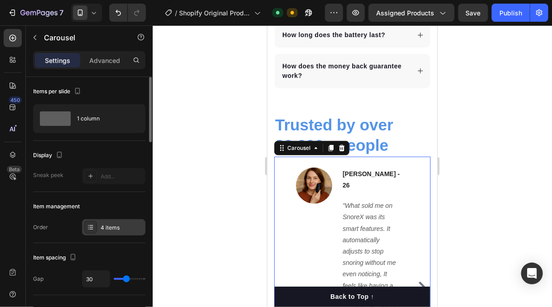
click at [116, 226] on div "4 items" at bounding box center [122, 228] width 43 height 8
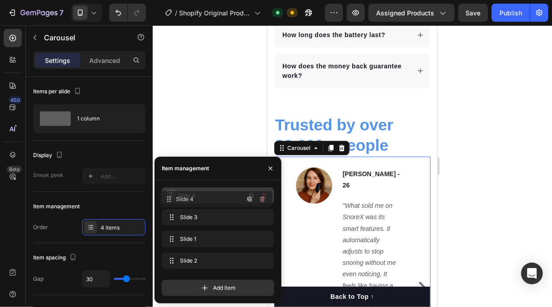
drag, startPoint x: 169, startPoint y: 258, endPoint x: 168, endPoint y: 196, distance: 61.7
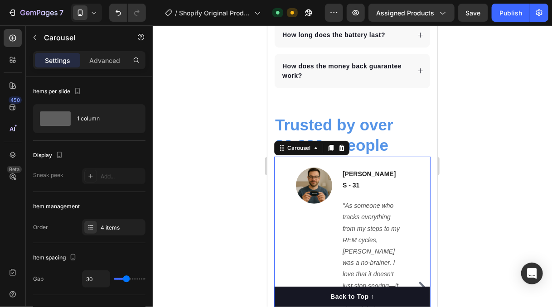
click at [210, 104] on div at bounding box center [352, 166] width 399 height 282
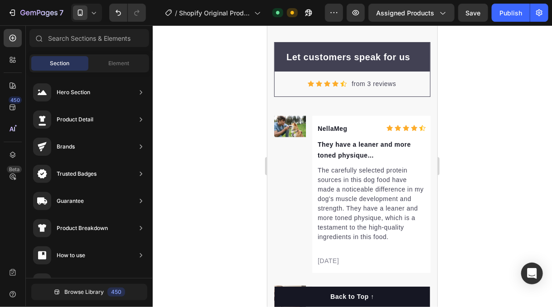
scroll to position [3126, 0]
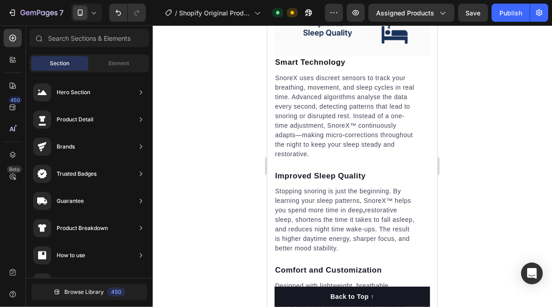
scroll to position [1632, 0]
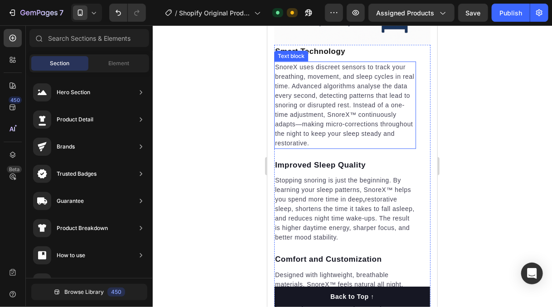
click at [282, 89] on p "SnoreX uses discreet sensors to track your breathing, movement, and sleep cycle…" at bounding box center [345, 105] width 140 height 86
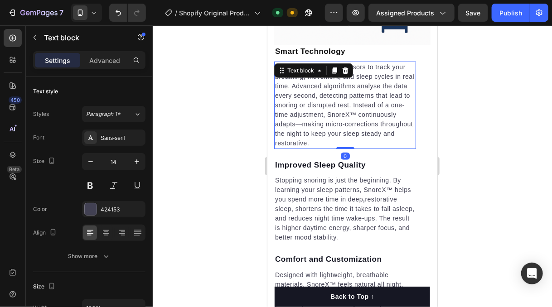
click at [282, 89] on p "SnoreX uses discreet sensors to track your breathing, movement, and sleep cycle…" at bounding box center [345, 105] width 140 height 86
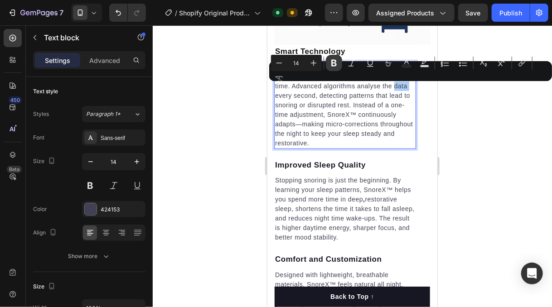
click at [332, 66] on icon "Editor contextual toolbar" at bounding box center [333, 63] width 5 height 7
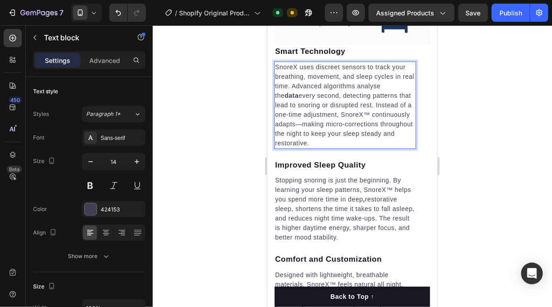
click at [314, 109] on p "SnoreX uses discreet sensors to track your breathing, movement, and sleep cycle…" at bounding box center [345, 105] width 140 height 86
click at [321, 117] on p "SnoreX uses discreet sensors to track your breathing, movement, and sleep cycle…" at bounding box center [345, 105] width 140 height 86
click at [300, 117] on p "SnoreX uses discreet sensors to track your breathing, movement, and sleep cycle…" at bounding box center [345, 105] width 140 height 86
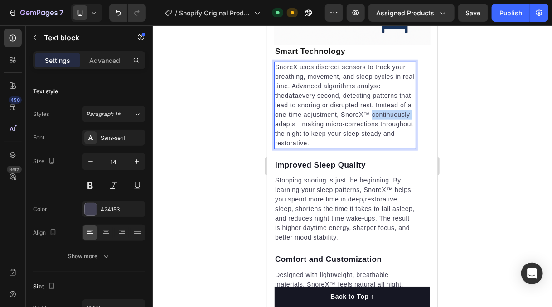
click at [296, 118] on p "SnoreX uses discreet sensors to track your breathing, movement, and sleep cycle…" at bounding box center [345, 105] width 140 height 86
click at [241, 111] on div at bounding box center [352, 166] width 399 height 282
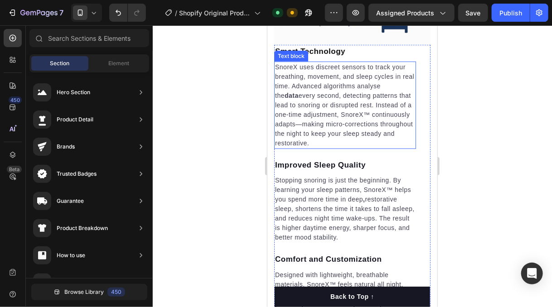
click at [293, 118] on p "SnoreX uses discreet sensors to track your breathing, movement, and sleep cycle…" at bounding box center [345, 105] width 140 height 86
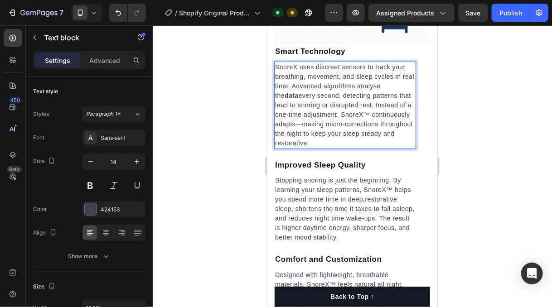
click at [293, 116] on p "SnoreX uses discreet sensors to track your breathing, movement, and sleep cycle…" at bounding box center [345, 105] width 140 height 86
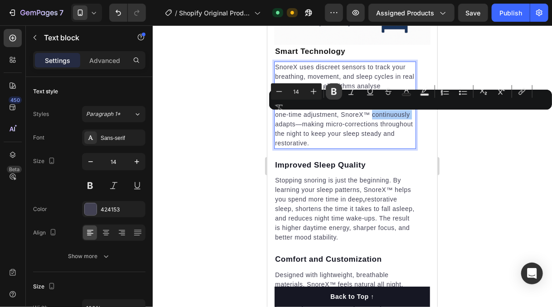
click at [331, 94] on icon "Editor contextual toolbar" at bounding box center [333, 91] width 9 height 9
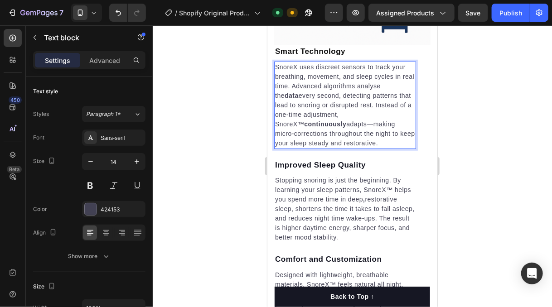
click at [214, 122] on div at bounding box center [352, 166] width 399 height 282
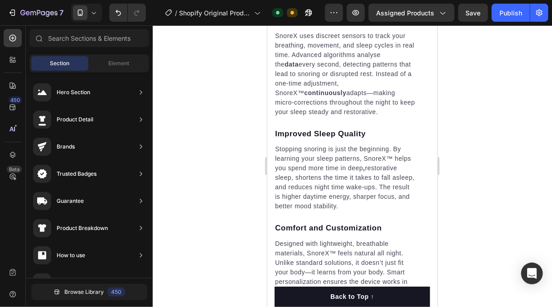
scroll to position [1674, 0]
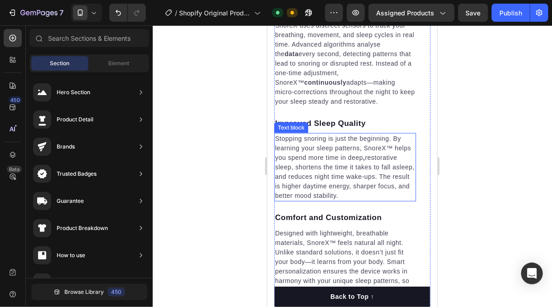
click at [348, 169] on p "Stopping snoring is just the beginning. By learning your sleep patterns, SnoreX…" at bounding box center [345, 167] width 140 height 67
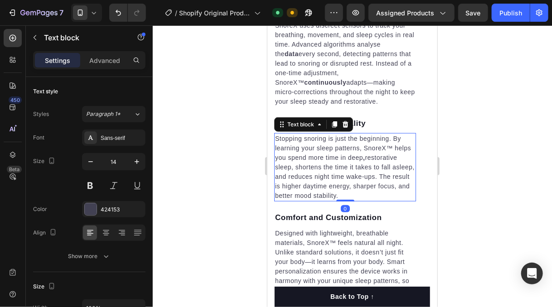
click at [348, 169] on p "Stopping snoring is just the beginning. By learning your sleep patterns, SnoreX…" at bounding box center [345, 167] width 140 height 67
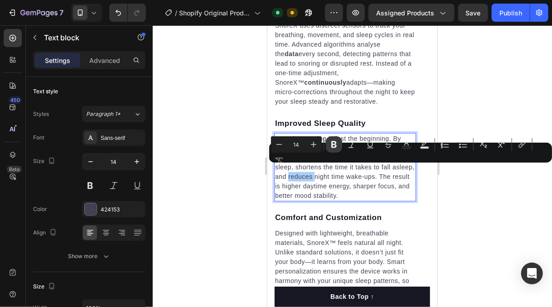
click at [332, 143] on icon "Editor contextual toolbar" at bounding box center [333, 144] width 5 height 7
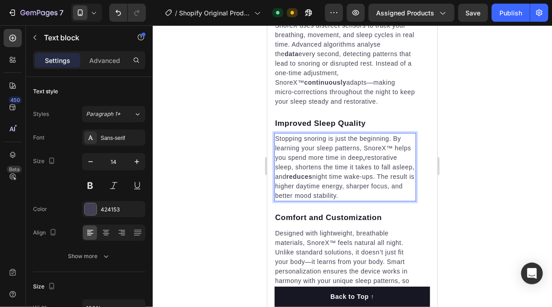
click at [217, 170] on div at bounding box center [352, 166] width 399 height 282
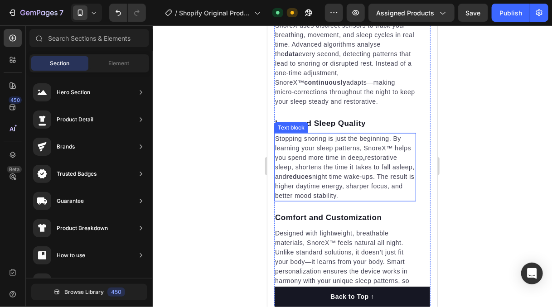
click at [369, 188] on p "Stopping snoring is just the beginning. By learning your sleep patterns, SnoreX…" at bounding box center [345, 167] width 140 height 67
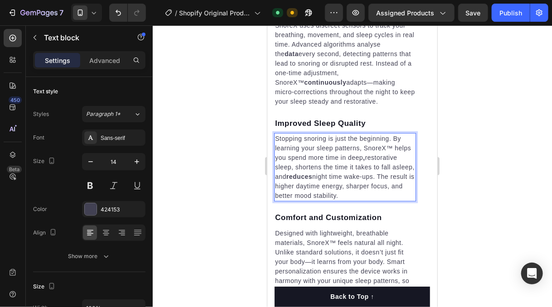
click at [367, 188] on p "Stopping snoring is just the beginning. By learning your sleep patterns, SnoreX…" at bounding box center [345, 167] width 140 height 67
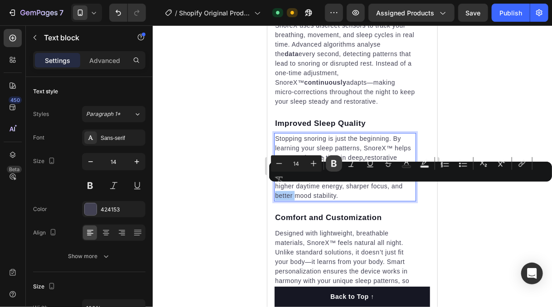
click at [333, 163] on icon "Editor contextual toolbar" at bounding box center [333, 163] width 5 height 7
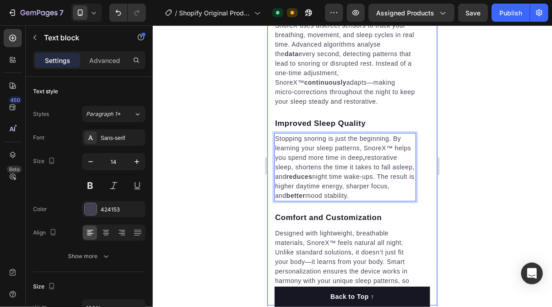
click at [225, 162] on div at bounding box center [352, 166] width 399 height 282
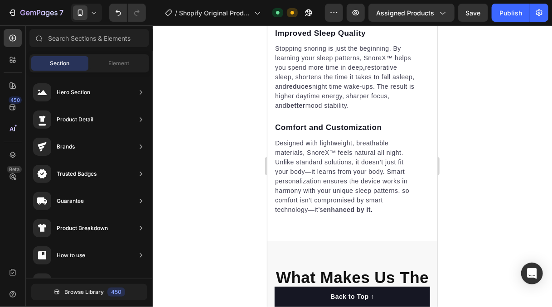
scroll to position [1723, 0]
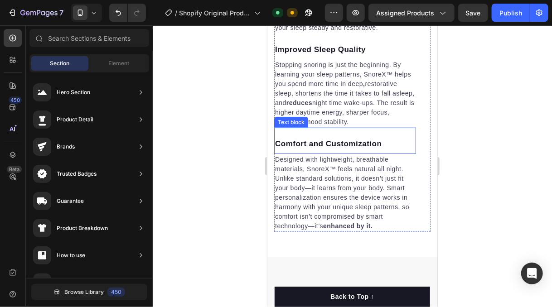
click at [367, 146] on p "Comfort and Customization" at bounding box center [345, 144] width 140 height 12
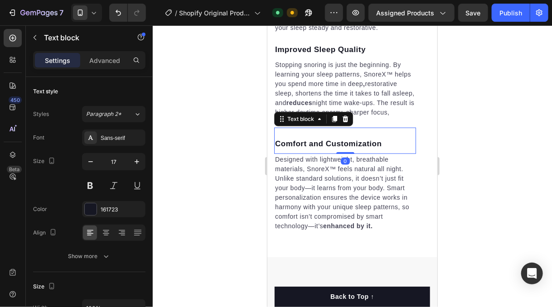
click at [367, 146] on p "Comfort and Customization" at bounding box center [345, 144] width 140 height 12
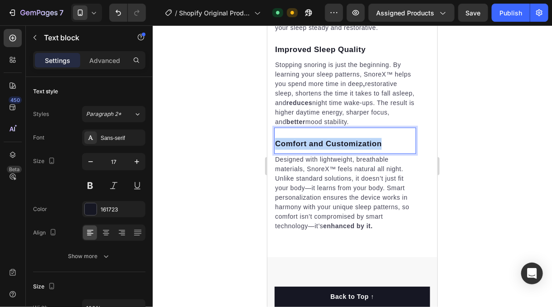
click at [367, 146] on p "Comfort and Customization" at bounding box center [345, 144] width 140 height 12
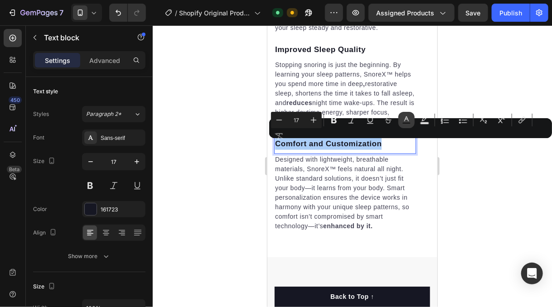
click at [406, 121] on icon "Editor contextual toolbar" at bounding box center [406, 120] width 9 height 9
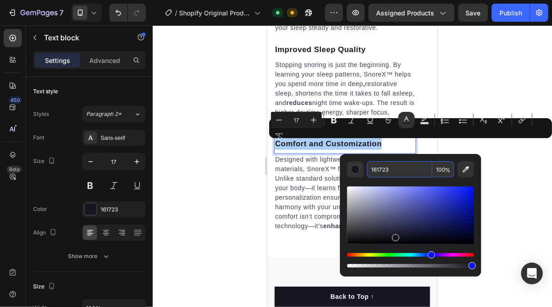
click at [385, 170] on input "161723" at bounding box center [399, 169] width 65 height 16
paste input ""As someone who tracks everything from my steps to my REM cycles, SnoreX was a …"
type input ""As someone who tracks everything from my steps to my REM cycles, SnoreX was a …"
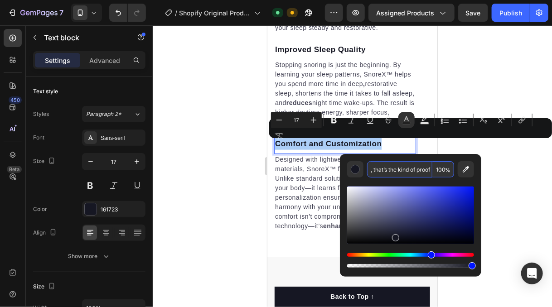
click at [385, 170] on input ""As someone who tracks everything from my steps to my REM cycles, SnoreX was a …" at bounding box center [399, 169] width 65 height 16
type input "161723"
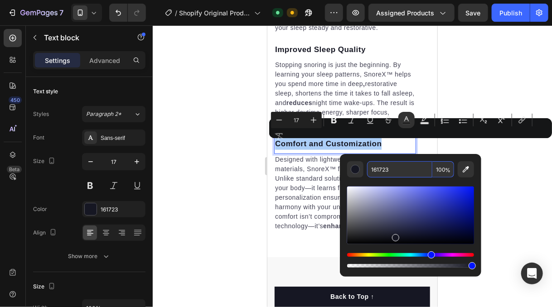
click at [203, 143] on div at bounding box center [352, 166] width 399 height 282
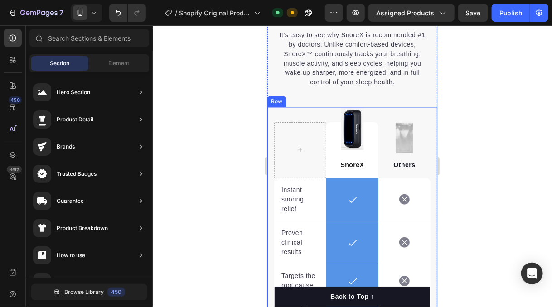
scroll to position [2044, 0]
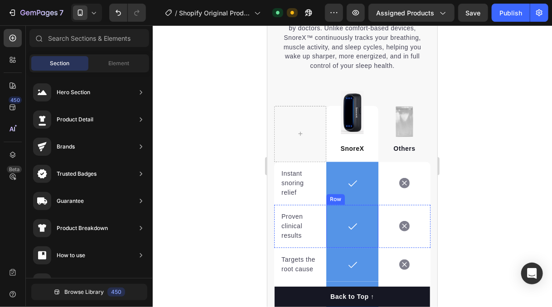
click at [363, 205] on div "Icon Row" at bounding box center [352, 226] width 52 height 43
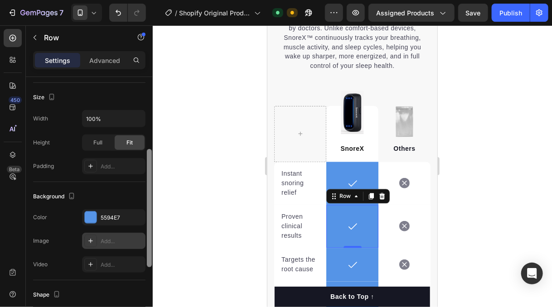
drag, startPoint x: 150, startPoint y: 174, endPoint x: 132, endPoint y: 234, distance: 62.2
click at [143, 242] on div "Layout Column width Change ratio Fit to content Columns management Order 1 col …" at bounding box center [89, 205] width 127 height 256
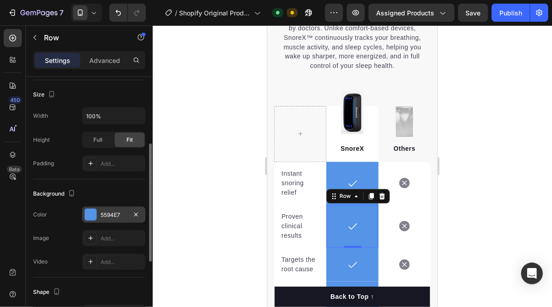
click at [111, 217] on div "5594E7" at bounding box center [114, 215] width 26 height 8
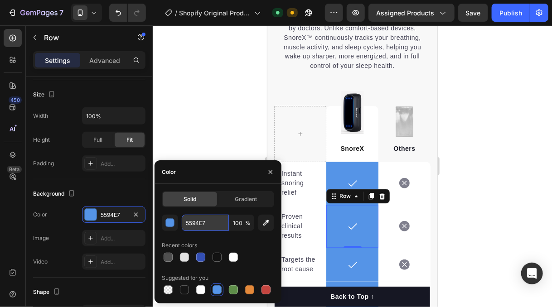
click at [203, 226] on input "5594E7" at bounding box center [205, 223] width 47 height 16
click at [214, 111] on div at bounding box center [352, 166] width 399 height 282
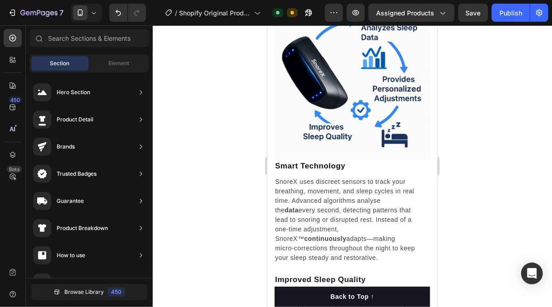
scroll to position [1403, 0]
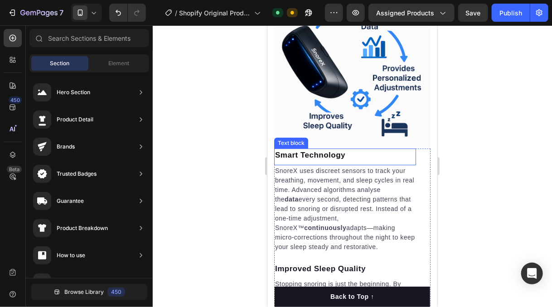
click at [318, 149] on p "Smart Technology" at bounding box center [345, 155] width 140 height 12
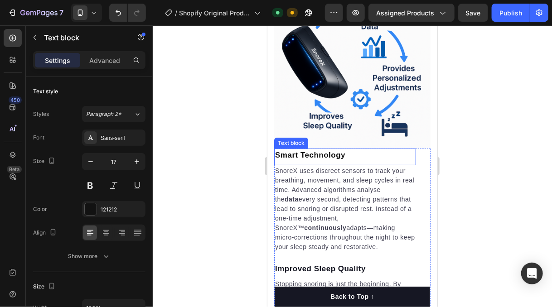
click at [318, 149] on p "Smart Technology" at bounding box center [345, 155] width 140 height 12
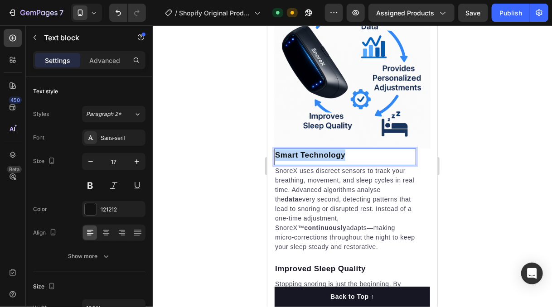
click at [318, 149] on p "Smart Technology" at bounding box center [345, 155] width 140 height 12
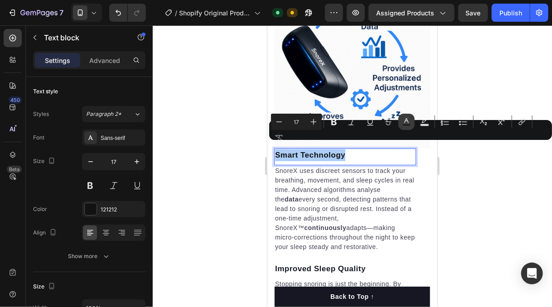
click at [404, 123] on icon "Editor contextual toolbar" at bounding box center [406, 121] width 9 height 9
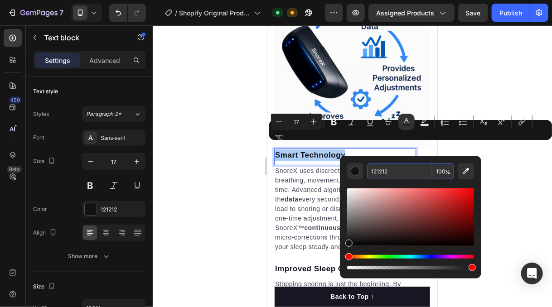
click at [383, 173] on input "121212" at bounding box center [399, 171] width 65 height 16
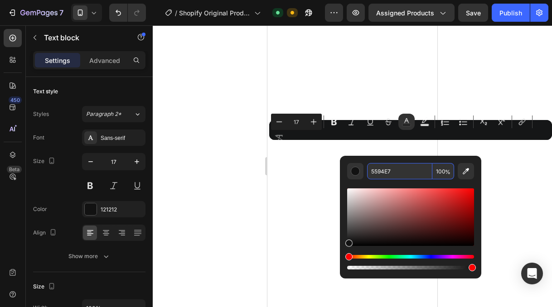
type input "5594E7"
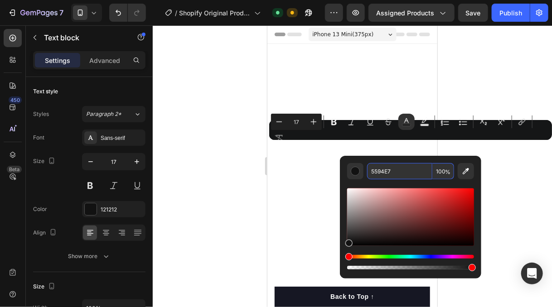
scroll to position [1403, 0]
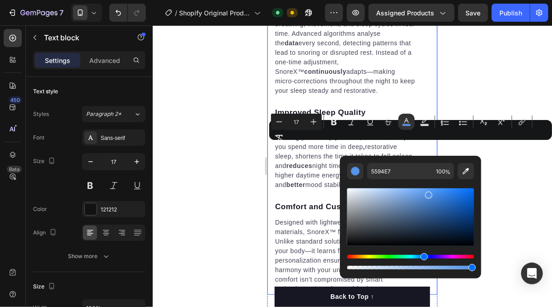
click at [217, 168] on div at bounding box center [352, 166] width 399 height 282
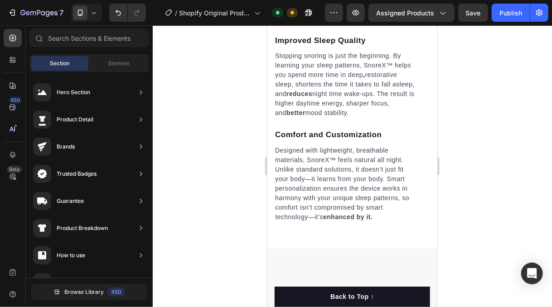
scroll to position [1459, 0]
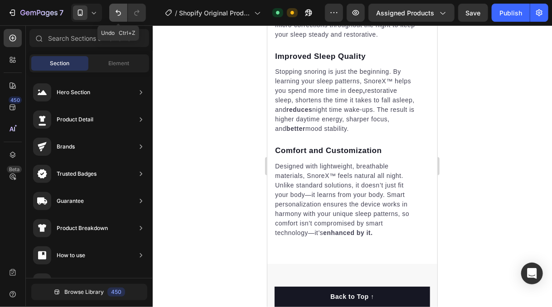
click at [124, 11] on button "Undo/Redo" at bounding box center [118, 13] width 18 height 18
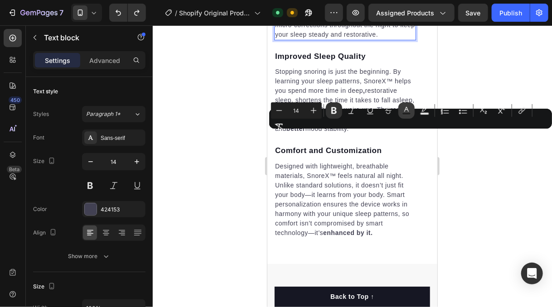
click at [406, 113] on rect "Editor contextual toolbar" at bounding box center [406, 114] width 9 height 2
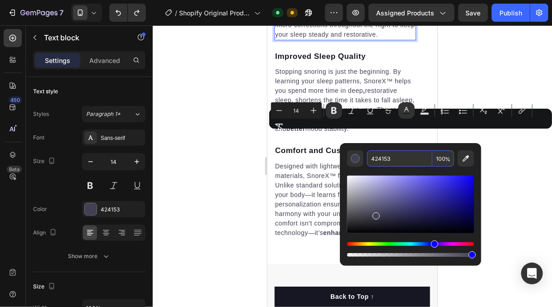
click at [389, 159] on input "424153" at bounding box center [399, 158] width 65 height 16
paste input "5594E7"
type input "5594E7"
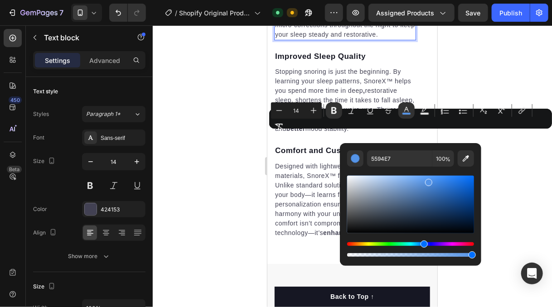
click at [207, 147] on div at bounding box center [352, 166] width 399 height 282
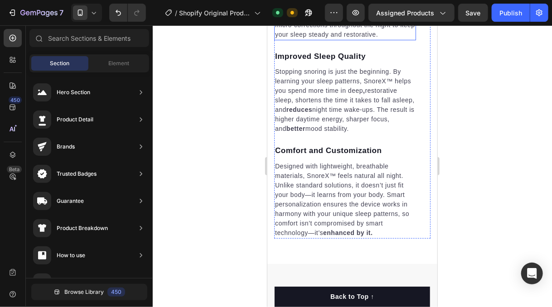
click at [304, 19] on strong "continuously" at bounding box center [325, 14] width 42 height 7
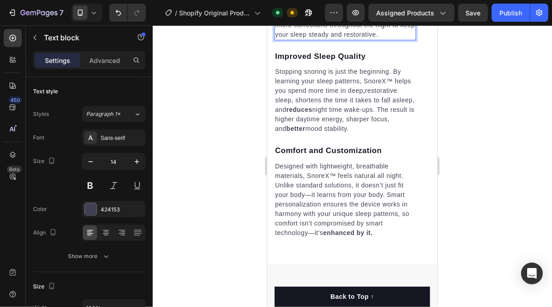
click at [304, 19] on strong "continuously" at bounding box center [325, 14] width 42 height 7
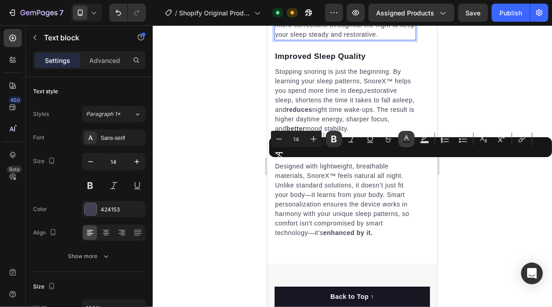
click at [404, 140] on icon "Editor contextual toolbar" at bounding box center [406, 137] width 5 height 5
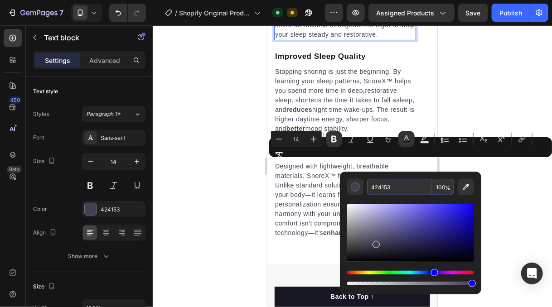
click at [389, 187] on input "424153" at bounding box center [399, 187] width 65 height 16
paste input "5594E7"
type input "5594E7"
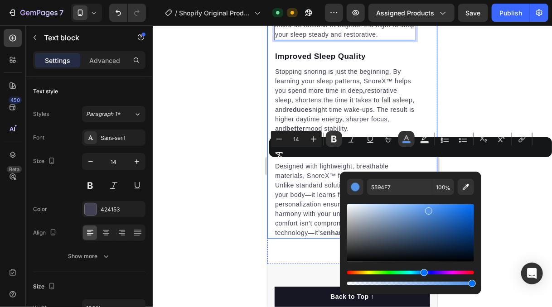
click at [227, 172] on div at bounding box center [352, 166] width 399 height 282
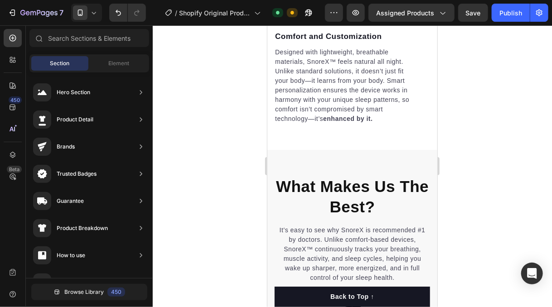
scroll to position [1589, 0]
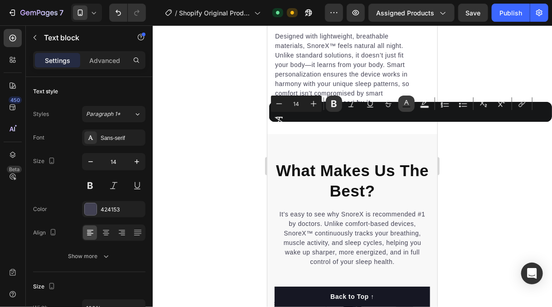
click at [401, 106] on button "Text Color" at bounding box center [406, 104] width 16 height 16
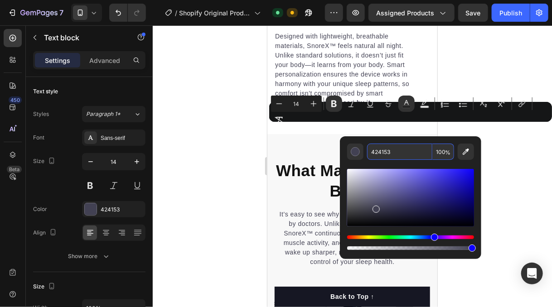
click at [382, 145] on input "424153" at bounding box center [399, 152] width 65 height 16
paste input "5594E7"
type input "5594E7"
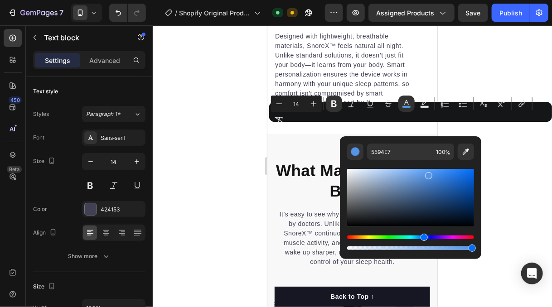
click at [182, 142] on div at bounding box center [352, 166] width 399 height 282
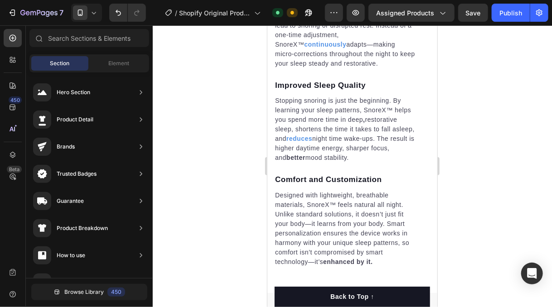
scroll to position [1420, 0]
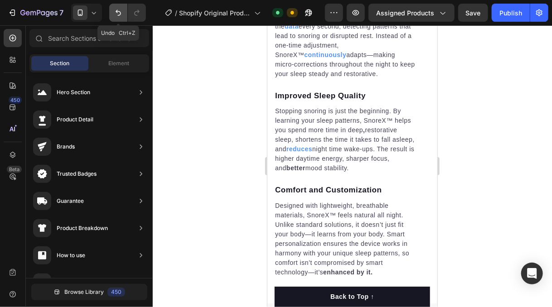
click at [118, 12] on icon "Undo/Redo" at bounding box center [118, 12] width 9 height 9
click at [219, 121] on div at bounding box center [352, 166] width 399 height 282
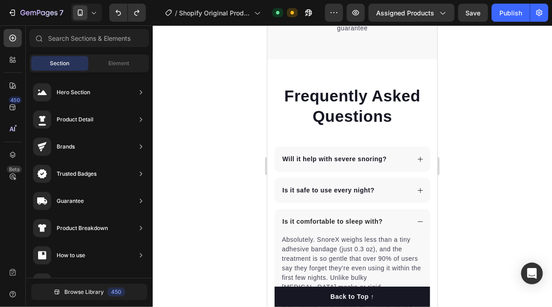
scroll to position [2494, 0]
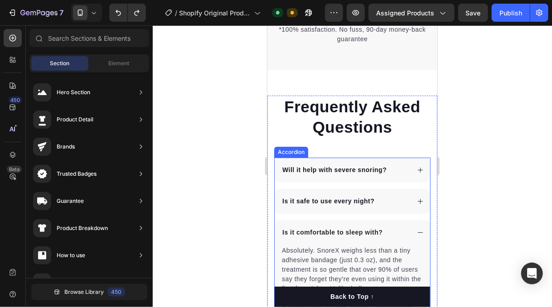
click at [390, 176] on div "Will it help with severe snoring?" at bounding box center [344, 170] width 129 height 12
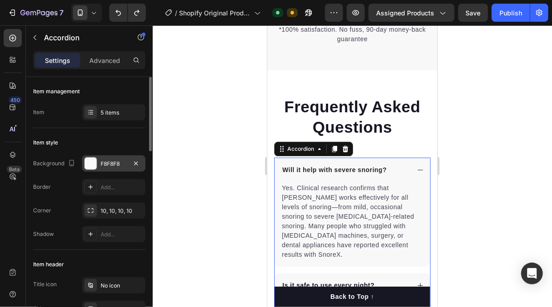
click at [111, 164] on div "F8F8F8" at bounding box center [114, 164] width 26 height 8
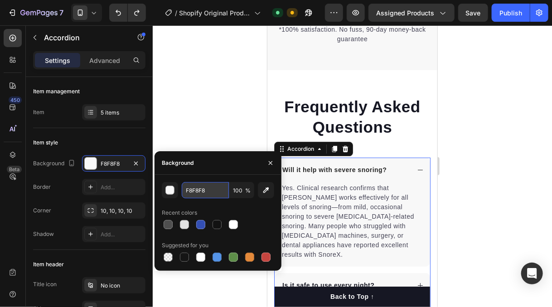
click at [206, 189] on input "F8F8F8" at bounding box center [205, 190] width 47 height 16
click at [214, 252] on div at bounding box center [217, 257] width 11 height 11
type input "5594E7"
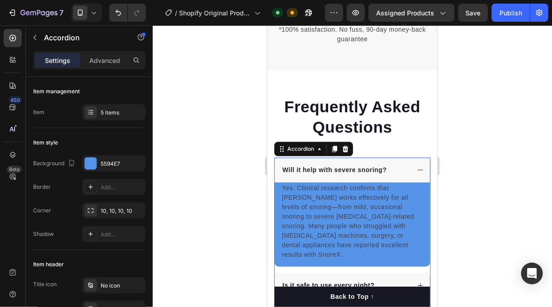
click at [184, 135] on div at bounding box center [352, 166] width 399 height 282
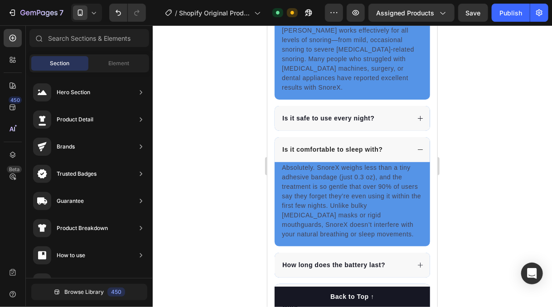
scroll to position [2697, 0]
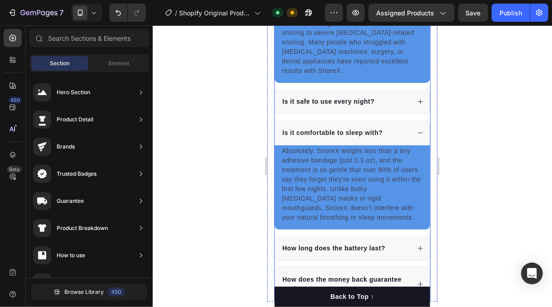
click at [398, 242] on div "How long does the battery last?" at bounding box center [344, 248] width 129 height 12
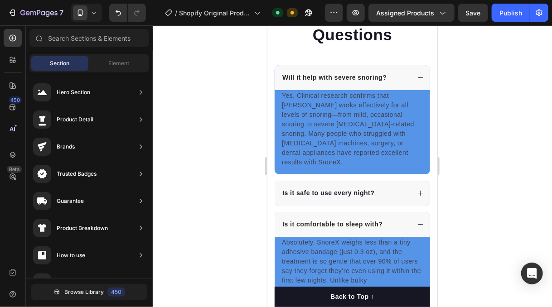
scroll to position [2599, 0]
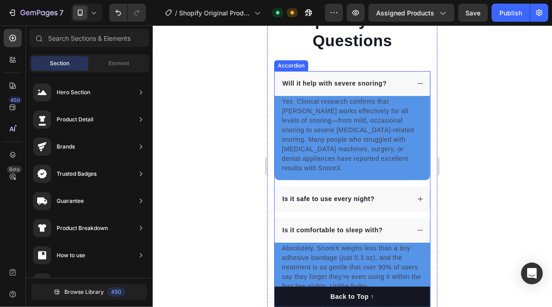
click at [398, 193] on div "Is it safe to use every night?" at bounding box center [344, 199] width 129 height 12
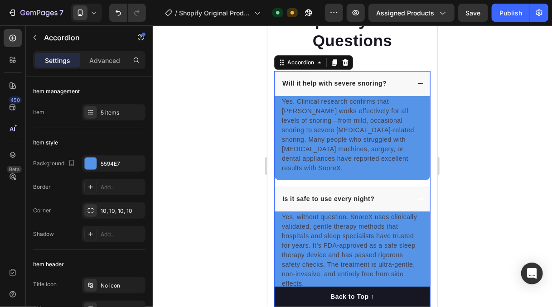
click at [389, 86] on div "Will it help with severe snoring?" at bounding box center [344, 83] width 129 height 12
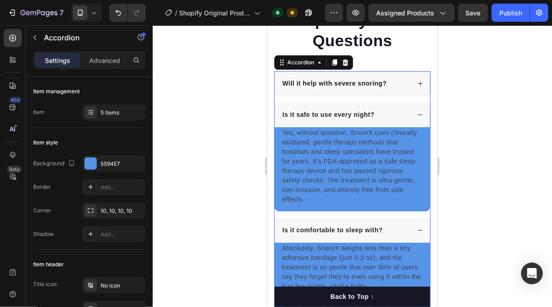
click at [388, 86] on div "Will it help with severe snoring?" at bounding box center [344, 83] width 129 height 12
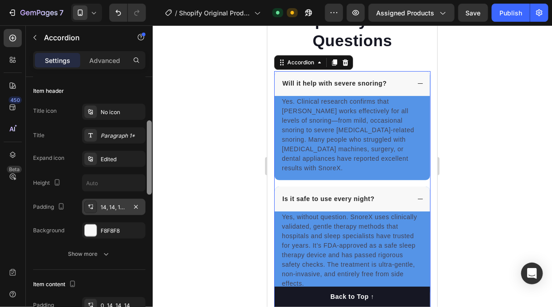
drag, startPoint x: 150, startPoint y: 141, endPoint x: 130, endPoint y: 209, distance: 71.0
click at [146, 193] on div at bounding box center [149, 200] width 7 height 256
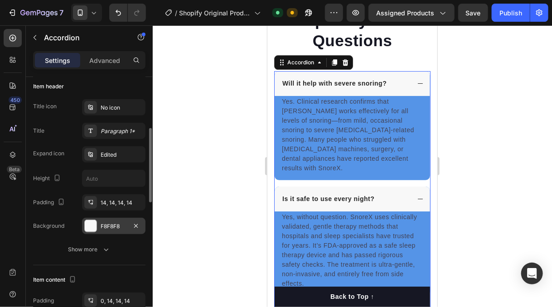
click at [115, 220] on div "F8F8F8" at bounding box center [113, 226] width 63 height 16
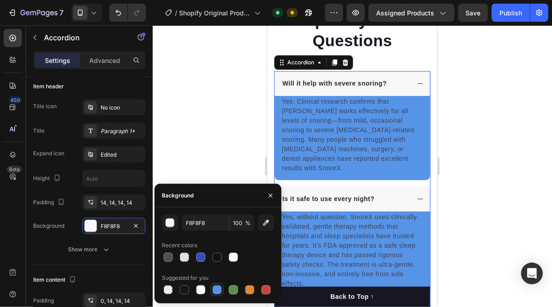
click at [213, 286] on div at bounding box center [217, 289] width 9 height 9
type input "5594E7"
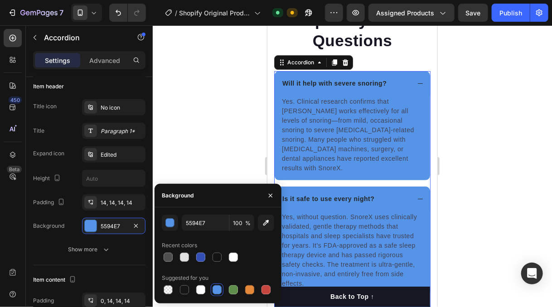
click at [188, 151] on div at bounding box center [352, 166] width 399 height 282
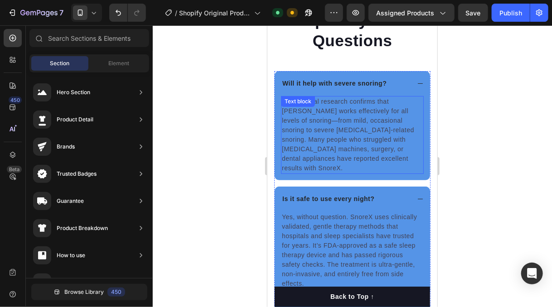
click at [354, 126] on p "Yes. Clinical research confirms that SnoreX works effectively for all levels of…" at bounding box center [351, 135] width 141 height 76
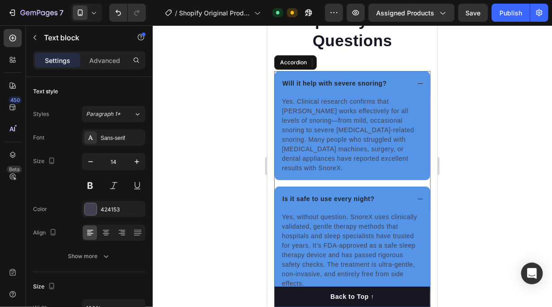
click at [340, 83] on p "Will it help with severe snoring?" at bounding box center [334, 83] width 104 height 10
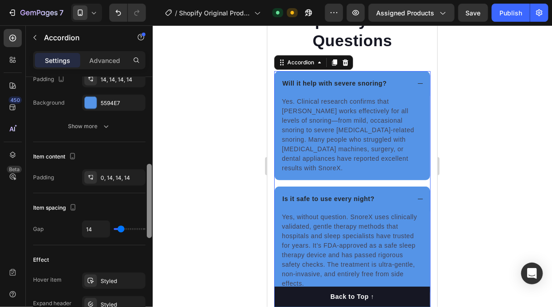
drag, startPoint x: 150, startPoint y: 140, endPoint x: 141, endPoint y: 213, distance: 73.4
click at [143, 219] on div "Item management Item 5 items Item style Background 5594E7 Border Add... Corner …" at bounding box center [89, 205] width 127 height 256
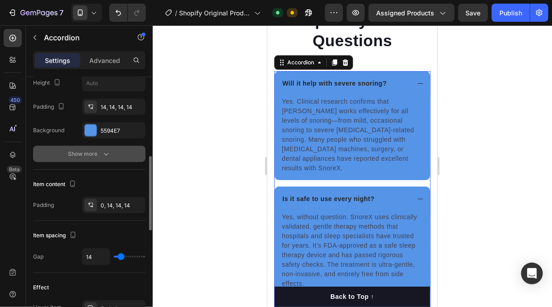
click at [99, 152] on div "Show more" at bounding box center [89, 154] width 42 height 9
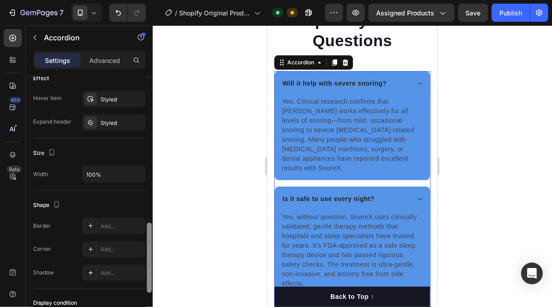
drag, startPoint x: 150, startPoint y: 194, endPoint x: 150, endPoint y: 226, distance: 31.3
click at [150, 225] on div at bounding box center [149, 205] width 7 height 256
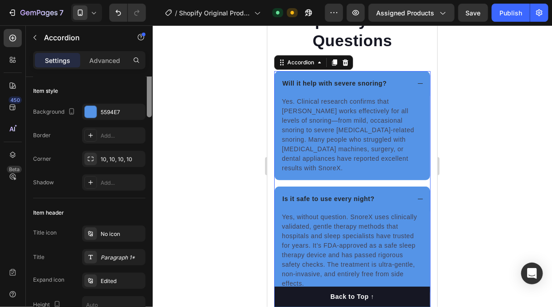
scroll to position [0, 0]
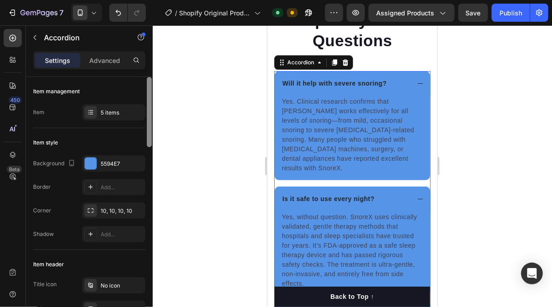
drag, startPoint x: 150, startPoint y: 234, endPoint x: 137, endPoint y: 74, distance: 160.5
click at [145, 75] on div "Settings Advanced Item management Item 5 items Item style Background 5594E7 Bor…" at bounding box center [89, 192] width 127 height 282
click at [114, 62] on p "Advanced" at bounding box center [104, 61] width 31 height 10
type input "100%"
type input "100"
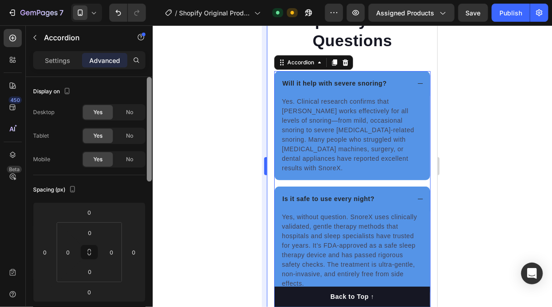
drag, startPoint x: 149, startPoint y: 102, endPoint x: 263, endPoint y: 122, distance: 115.9
click at [143, 55] on div "Settings Advanced Display on Desktop Yes No Tablet Yes No Mobile Yes No Spacing…" at bounding box center [89, 192] width 127 height 282
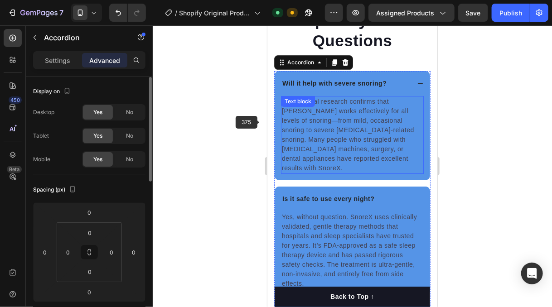
click at [305, 130] on p "Yes. Clinical research confirms that SnoreX works effectively for all levels of…" at bounding box center [351, 135] width 141 height 76
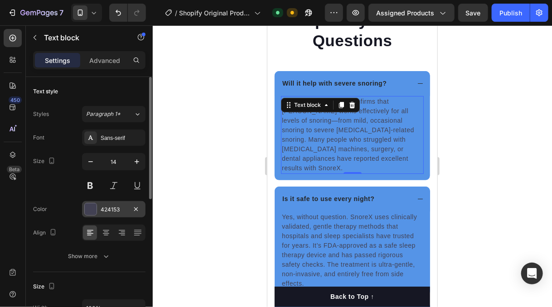
click at [115, 207] on div "424153" at bounding box center [114, 210] width 26 height 8
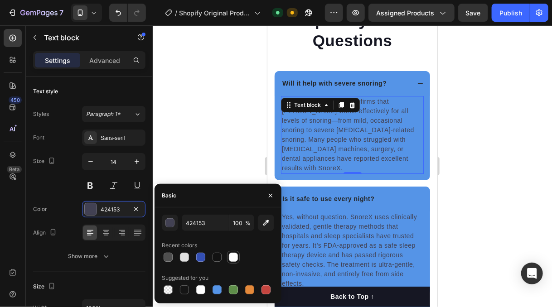
click at [234, 257] on div at bounding box center [233, 257] width 9 height 9
type input "FFFFFF"
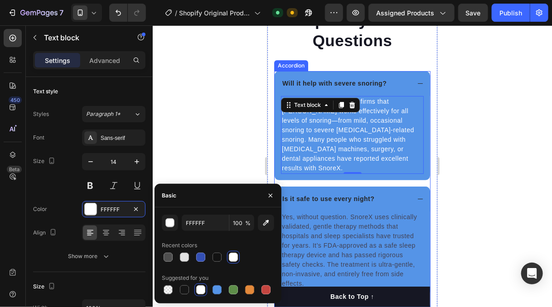
click at [315, 83] on p "Will it help with severe snoring?" at bounding box center [334, 83] width 104 height 10
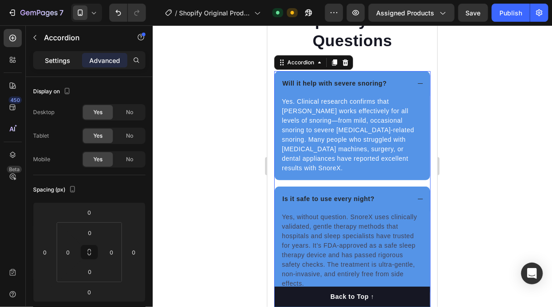
click at [72, 62] on div "Settings" at bounding box center [57, 60] width 45 height 14
type input "14"
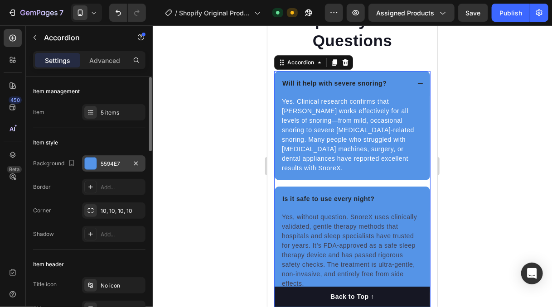
click at [118, 159] on div "5594E7" at bounding box center [113, 163] width 63 height 16
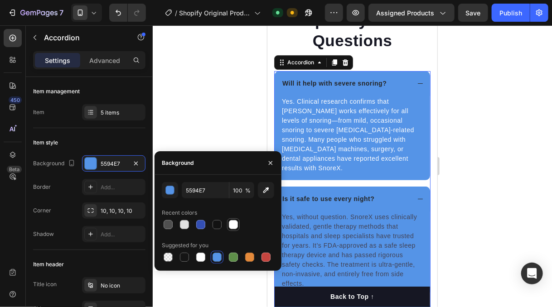
click at [231, 224] on div at bounding box center [233, 224] width 9 height 9
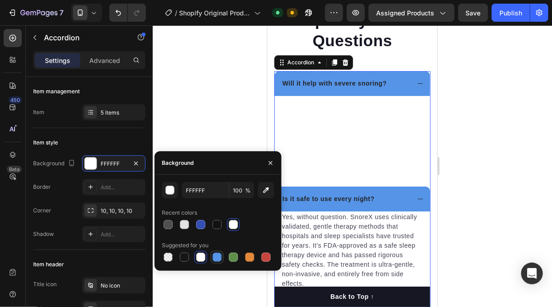
click at [217, 253] on div at bounding box center [217, 257] width 9 height 9
type input "5594E7"
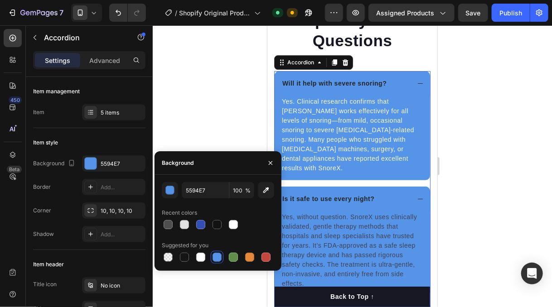
click at [225, 105] on div at bounding box center [352, 166] width 399 height 282
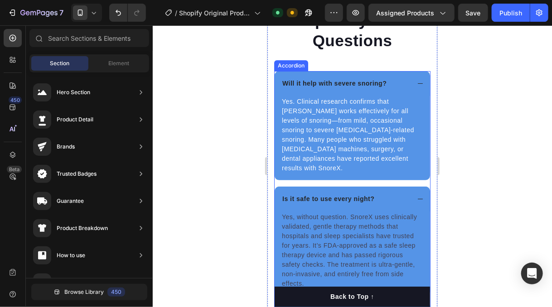
click at [324, 79] on p "Will it help with severe snoring?" at bounding box center [334, 83] width 104 height 10
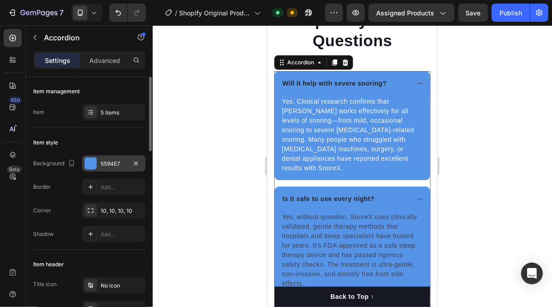
click at [97, 160] on div "5594E7" at bounding box center [113, 163] width 63 height 16
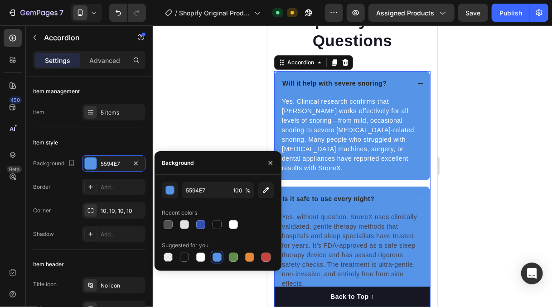
click at [304, 83] on p "Will it help with severe snoring?" at bounding box center [334, 83] width 104 height 10
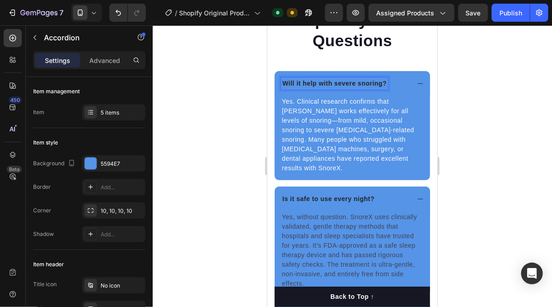
click at [313, 82] on p "Will it help with severe snoring?" at bounding box center [334, 83] width 104 height 10
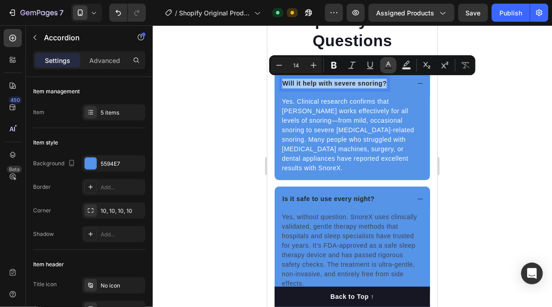
click at [388, 63] on icon "Editor contextual toolbar" at bounding box center [388, 65] width 9 height 9
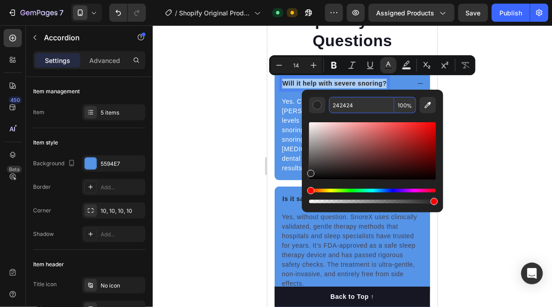
click at [350, 104] on input "242424" at bounding box center [361, 105] width 65 height 16
click at [349, 104] on input "242424" at bounding box center [361, 105] width 65 height 16
click at [315, 108] on div "Editor contextual toolbar" at bounding box center [317, 105] width 9 height 9
drag, startPoint x: 607, startPoint y: 223, endPoint x: 280, endPoint y: 202, distance: 326.9
type input "0"
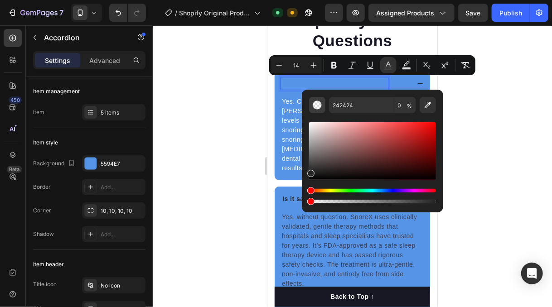
click at [321, 107] on button "Editor contextual toolbar" at bounding box center [317, 105] width 16 height 16
click at [346, 106] on input "242424" at bounding box center [361, 105] width 65 height 16
click at [345, 106] on input "242424" at bounding box center [361, 105] width 65 height 16
click at [414, 104] on input "0" at bounding box center [405, 105] width 22 height 16
click at [358, 106] on input "242424" at bounding box center [361, 105] width 65 height 16
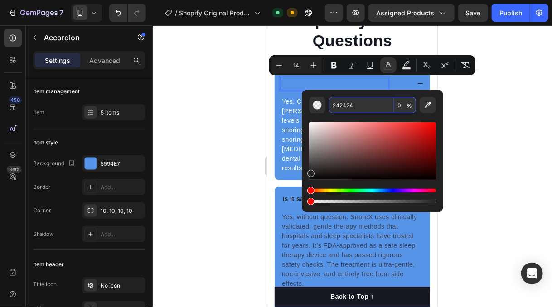
click at [358, 106] on input "242424" at bounding box center [361, 105] width 65 height 16
type input "000000"
click at [211, 115] on div at bounding box center [352, 166] width 399 height 282
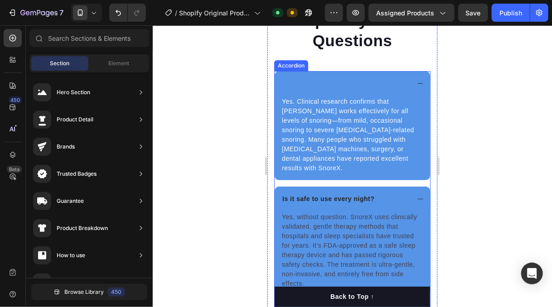
click at [314, 82] on span "Will it help with severe snoring?" at bounding box center [334, 82] width 104 height 7
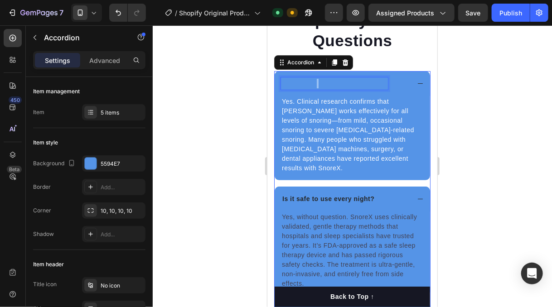
click at [314, 82] on span "Will it help with severe snoring?" at bounding box center [334, 82] width 104 height 7
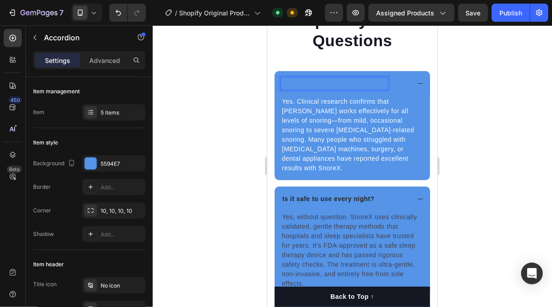
click at [339, 83] on span "Will it help with severe snoring?" at bounding box center [334, 82] width 104 height 7
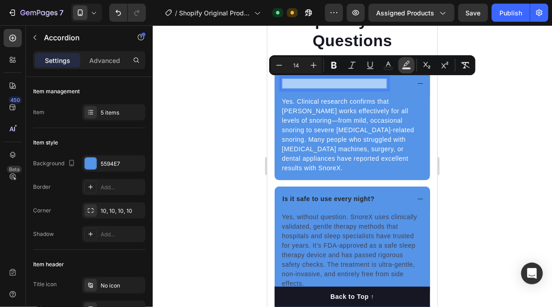
click at [406, 64] on icon "Editor contextual toolbar" at bounding box center [406, 65] width 9 height 9
type input "000000"
type input "77"
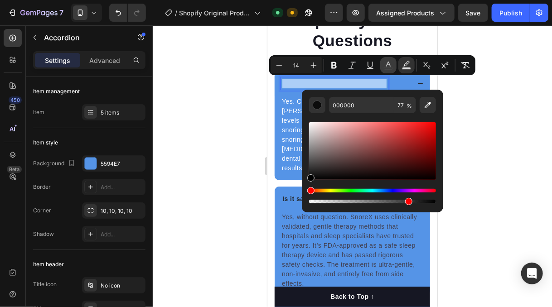
click at [388, 67] on icon "Editor contextual toolbar" at bounding box center [388, 65] width 9 height 9
drag, startPoint x: 331, startPoint y: 152, endPoint x: 352, endPoint y: 146, distance: 21.2
click at [352, 147] on div "Editor contextual toolbar" at bounding box center [372, 151] width 127 height 58
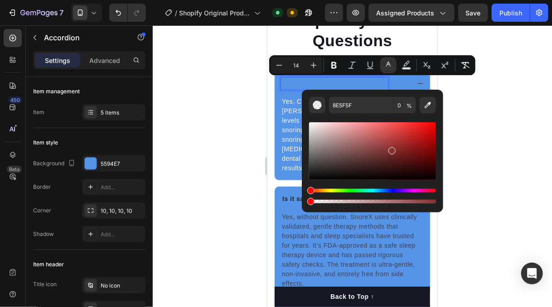
drag, startPoint x: 391, startPoint y: 149, endPoint x: 412, endPoint y: 165, distance: 26.5
click at [391, 149] on div "Editor contextual toolbar" at bounding box center [372, 151] width 127 height 58
click at [319, 108] on img "Editor contextual toolbar" at bounding box center [317, 105] width 9 height 9
drag, startPoint x: 344, startPoint y: 129, endPoint x: 348, endPoint y: 140, distance: 11.5
click at [348, 140] on div "Editor contextual toolbar" at bounding box center [372, 151] width 127 height 58
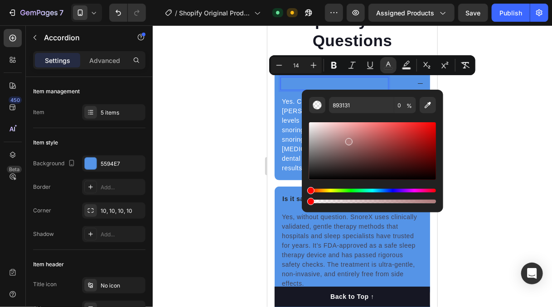
type input "AF7B7B"
click at [223, 109] on div at bounding box center [352, 166] width 399 height 282
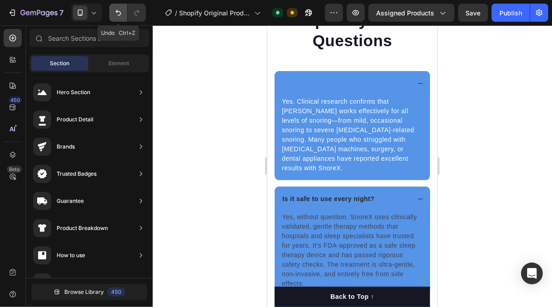
click at [116, 12] on icon "Undo/Redo" at bounding box center [118, 12] width 9 height 9
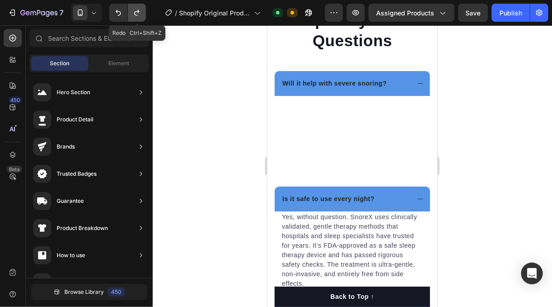
click at [136, 12] on icon "Undo/Redo" at bounding box center [136, 12] width 9 height 9
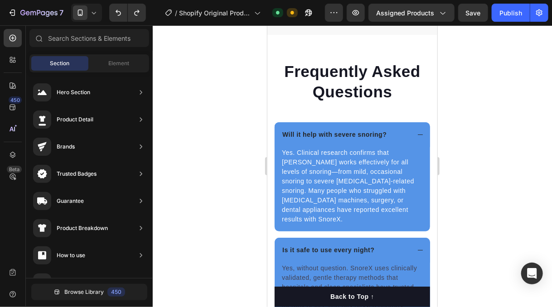
scroll to position [2523, 0]
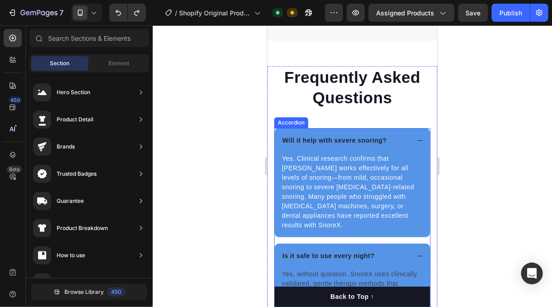
click at [351, 145] on p "Will it help with severe snoring?" at bounding box center [334, 140] width 104 height 10
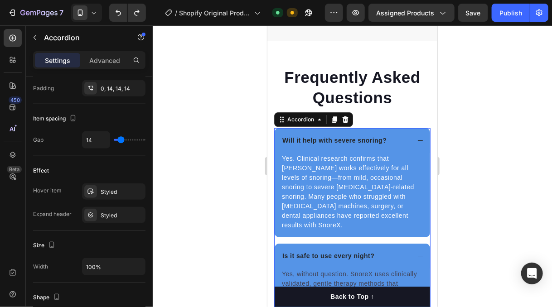
scroll to position [0, 0]
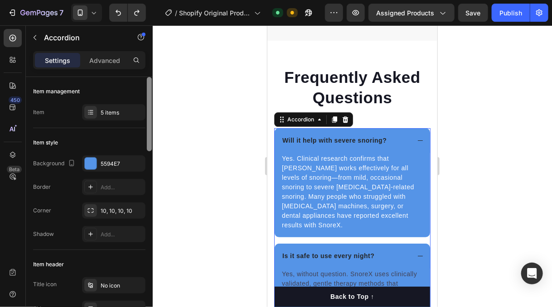
drag, startPoint x: 148, startPoint y: 130, endPoint x: 236, endPoint y: 129, distance: 87.9
click at [145, 76] on div "Settings Advanced Item management Item 5 items Item style Background 5594E7 Bor…" at bounding box center [89, 192] width 127 height 282
click at [300, 145] on p "Will it help with severe snoring?" at bounding box center [334, 140] width 104 height 10
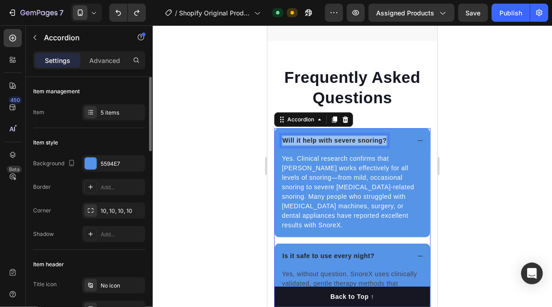
click at [300, 145] on p "Will it help with severe snoring?" at bounding box center [334, 140] width 104 height 10
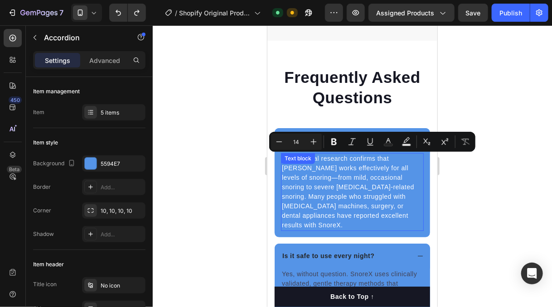
click at [326, 179] on div "Yes. Clinical research confirms that SnoreX works effectively for all levels of…" at bounding box center [351, 192] width 143 height 78
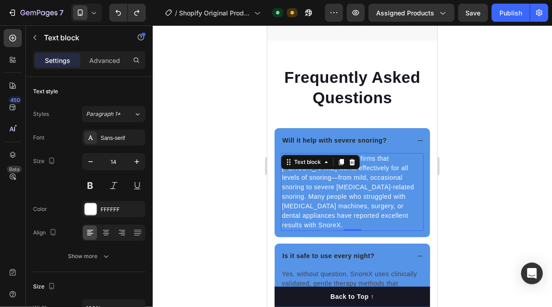
click at [333, 202] on p "Yes. Clinical research confirms that SnoreX works effectively for all levels of…" at bounding box center [351, 192] width 141 height 76
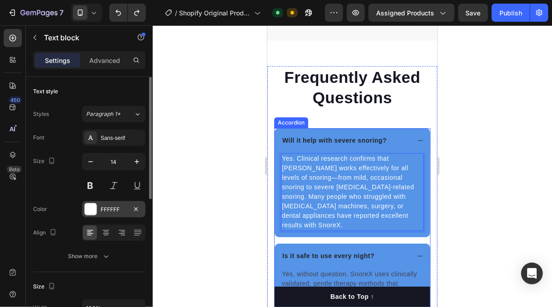
click at [121, 203] on div "FFFFFF" at bounding box center [113, 209] width 63 height 16
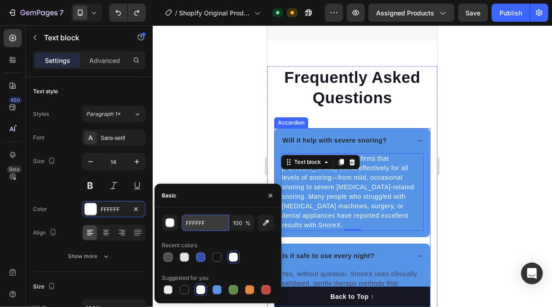
click at [203, 222] on input "FFFFFF" at bounding box center [205, 223] width 47 height 16
click at [193, 115] on div at bounding box center [352, 166] width 399 height 282
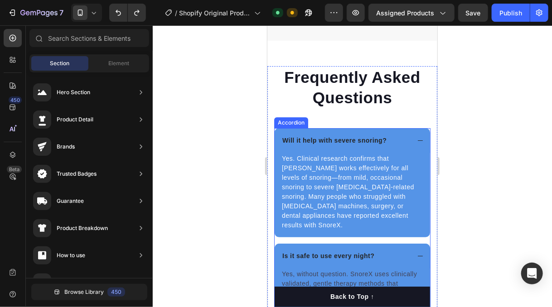
click at [324, 145] on p "Will it help with severe snoring?" at bounding box center [334, 140] width 104 height 10
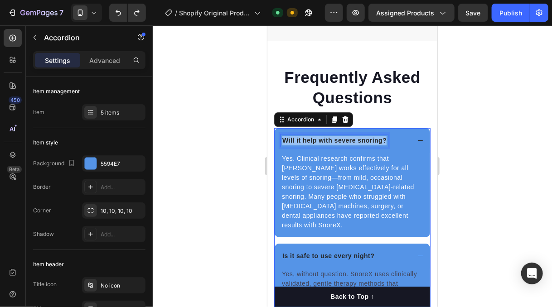
click at [324, 145] on p "Will it help with severe snoring?" at bounding box center [334, 140] width 104 height 10
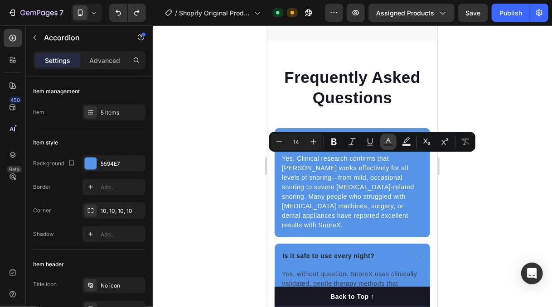
click at [389, 142] on icon "Editor contextual toolbar" at bounding box center [388, 141] width 9 height 9
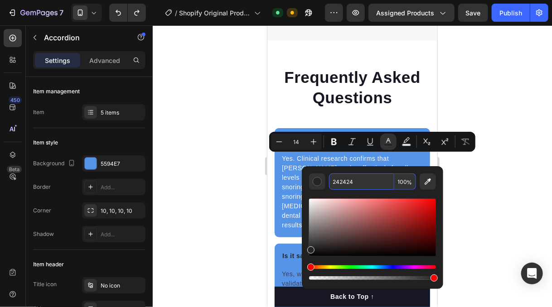
click at [348, 176] on input "242424" at bounding box center [361, 182] width 65 height 16
paste input "FFFFFF"
type input "FFFFFF"
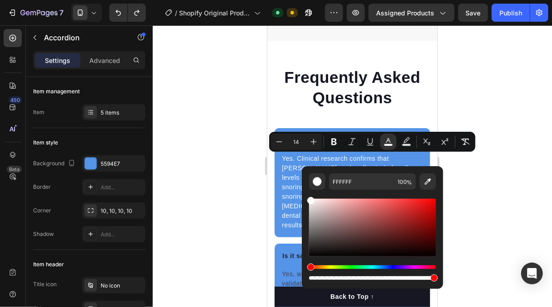
click at [227, 155] on div at bounding box center [352, 166] width 399 height 282
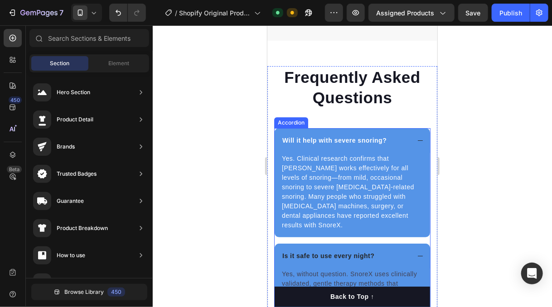
click at [392, 146] on div "Will it help with severe snoring?" at bounding box center [344, 140] width 129 height 12
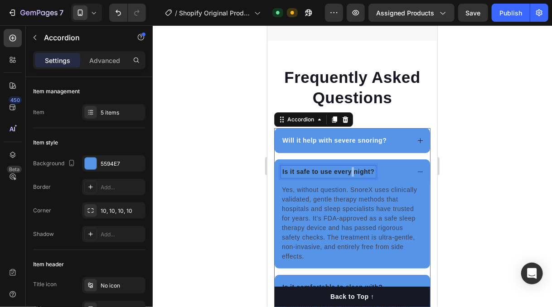
click at [351, 176] on p "Is it safe to use every night?" at bounding box center [328, 172] width 92 height 10
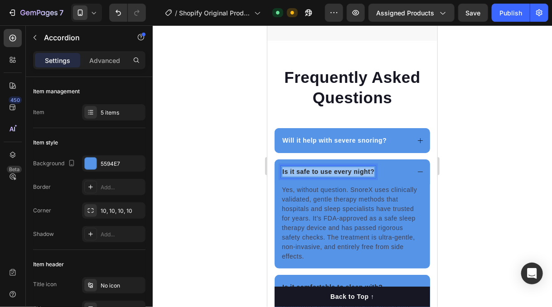
click at [351, 176] on p "Is it safe to use every night?" at bounding box center [328, 172] width 92 height 10
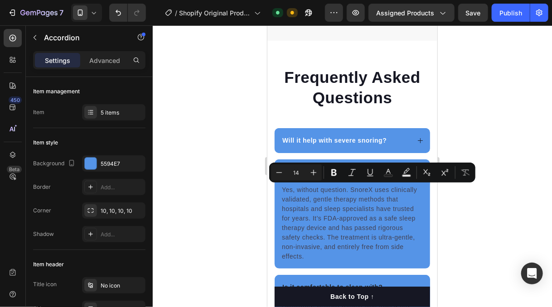
click at [351, 176] on p "Is it safe to use every night?" at bounding box center [328, 172] width 92 height 10
click at [389, 174] on icon "Editor contextual toolbar" at bounding box center [388, 172] width 9 height 9
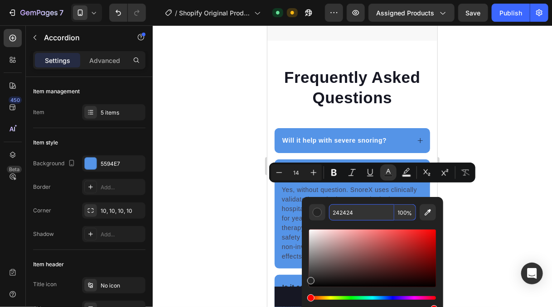
click at [344, 211] on input "242424" at bounding box center [361, 212] width 65 height 16
paste input "FFFFFF"
type input "FFFFFF"
click at [207, 193] on div at bounding box center [352, 166] width 399 height 282
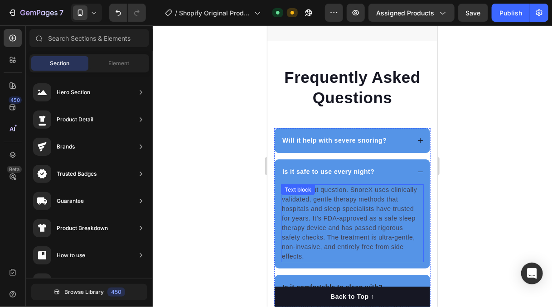
click at [313, 219] on p "Yes, without question. SnoreX uses clinically validated, gentle therapy methods…" at bounding box center [351, 223] width 141 height 76
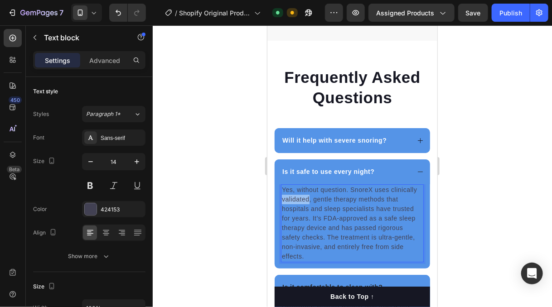
click at [313, 219] on p "Yes, without question. SnoreX uses clinically validated, gentle therapy methods…" at bounding box center [351, 223] width 141 height 76
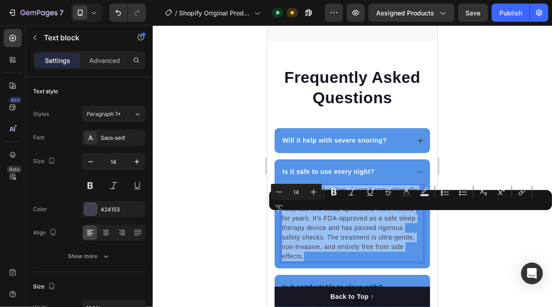
click at [313, 219] on p "Yes, without question. SnoreX uses clinically validated, gentle therapy methods…" at bounding box center [351, 223] width 141 height 76
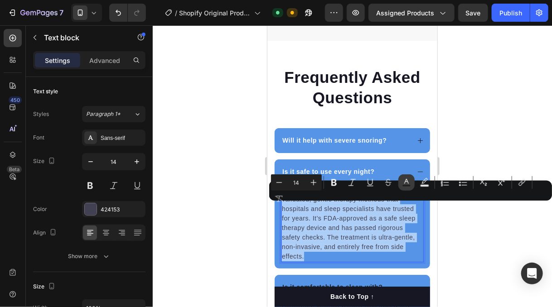
click at [411, 182] on button "Text Color" at bounding box center [406, 182] width 16 height 16
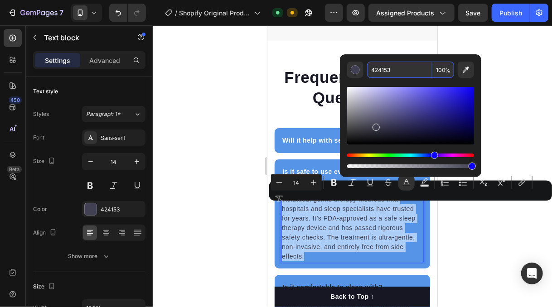
click at [380, 68] on input "424153" at bounding box center [399, 70] width 65 height 16
paste input "FFFFFF"
type input "FFFFFF"
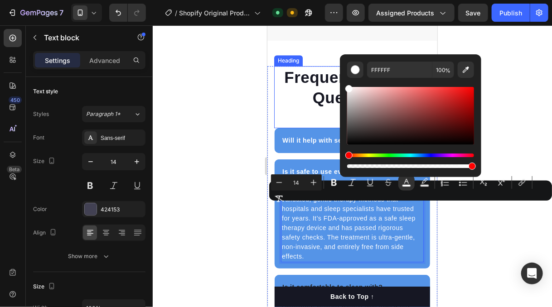
click at [191, 121] on div at bounding box center [352, 166] width 399 height 282
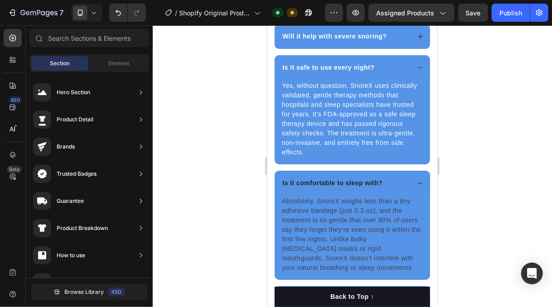
scroll to position [2652, 0]
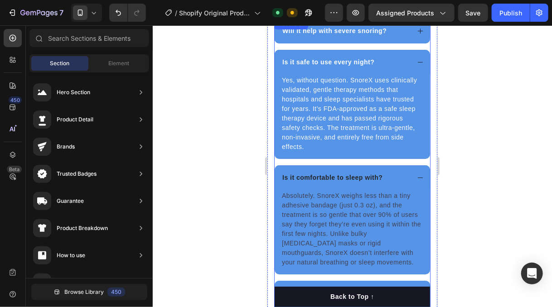
click at [346, 174] on strong "Is it comfortable to sleep with?" at bounding box center [332, 177] width 100 height 7
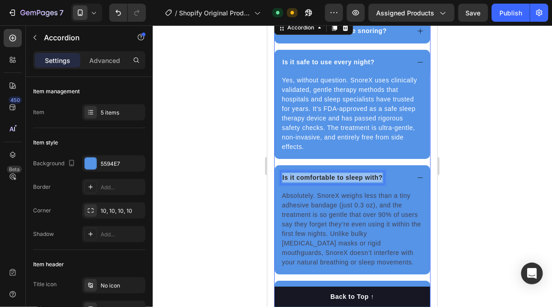
click at [346, 174] on strong "Is it comfortable to sleep with?" at bounding box center [332, 177] width 100 height 7
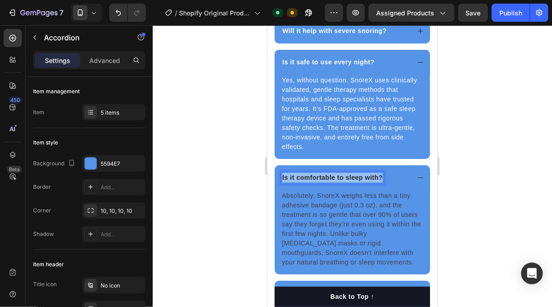
click at [346, 174] on strong "Is it comfortable to sleep with?" at bounding box center [332, 177] width 100 height 7
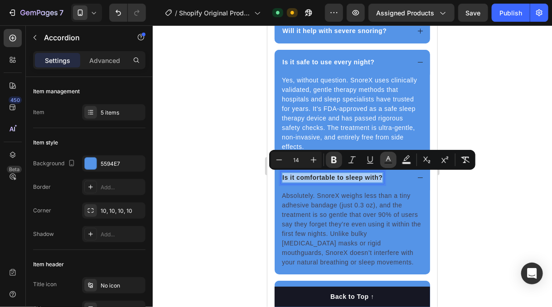
click at [388, 162] on rect "Editor contextual toolbar" at bounding box center [388, 163] width 9 height 2
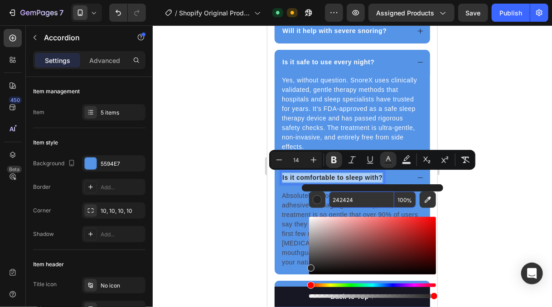
click at [352, 198] on input "242424" at bounding box center [361, 200] width 65 height 16
paste input "FFFFFF"
type input "FFFFFF"
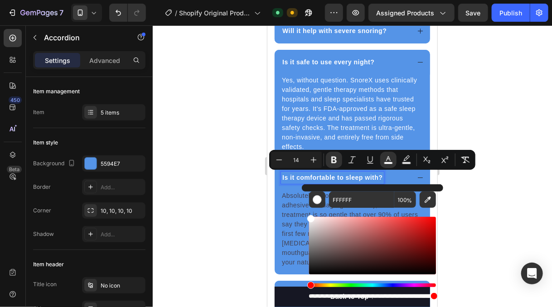
click at [186, 194] on div at bounding box center [352, 166] width 399 height 282
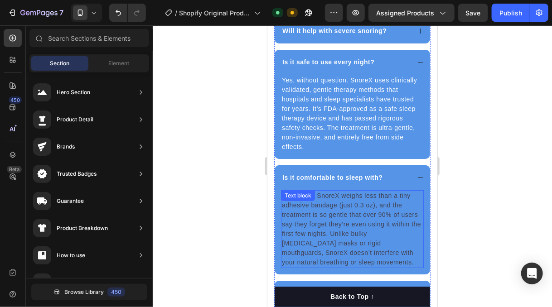
click at [314, 216] on p "Absolutely. SnoreX weighs less than a tiny adhesive bandage (just 0.3 oz), and …" at bounding box center [351, 229] width 141 height 76
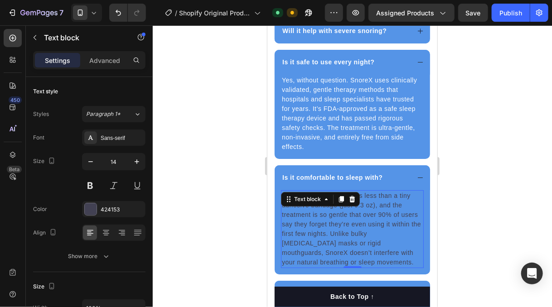
click at [314, 216] on p "Absolutely. SnoreX weighs less than a tiny adhesive bandage (just 0.3 oz), and …" at bounding box center [351, 229] width 141 height 76
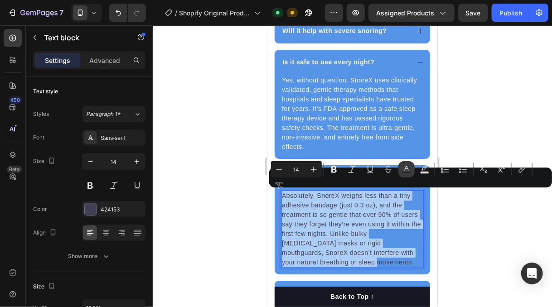
click at [406, 170] on icon "Editor contextual toolbar" at bounding box center [406, 169] width 9 height 9
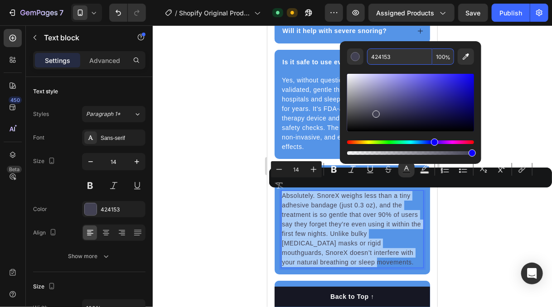
click at [382, 58] on input "424153" at bounding box center [399, 56] width 65 height 16
paste input "FFFFFF"
type input "FFFFFF"
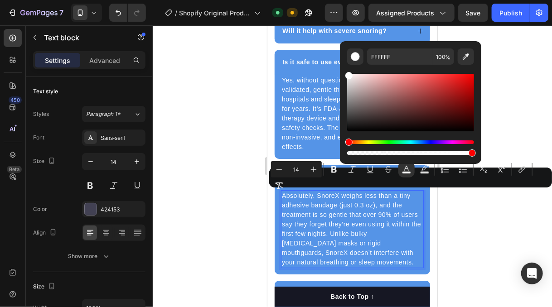
click at [208, 99] on div at bounding box center [352, 166] width 399 height 282
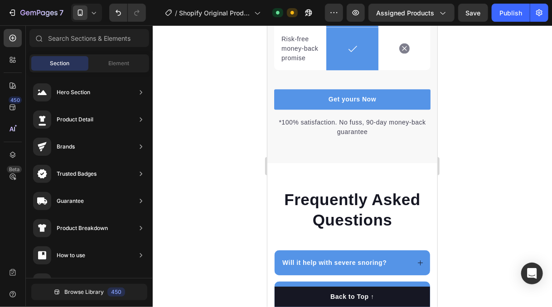
scroll to position [2434, 0]
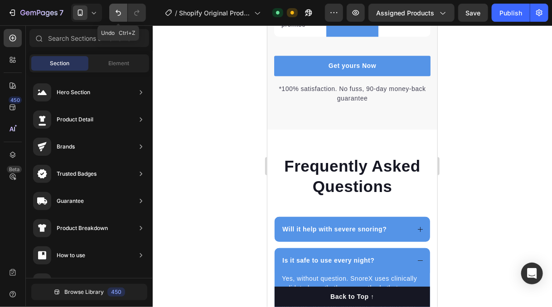
click at [117, 13] on icon "Undo/Redo" at bounding box center [118, 12] width 9 height 9
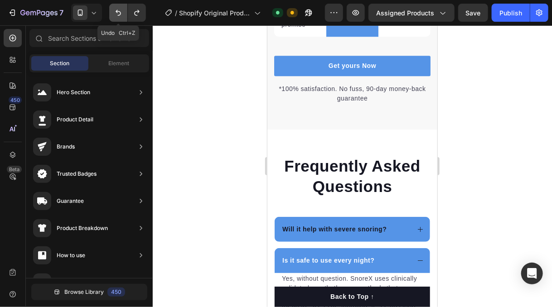
click at [117, 13] on icon "Undo/Redo" at bounding box center [118, 12] width 9 height 9
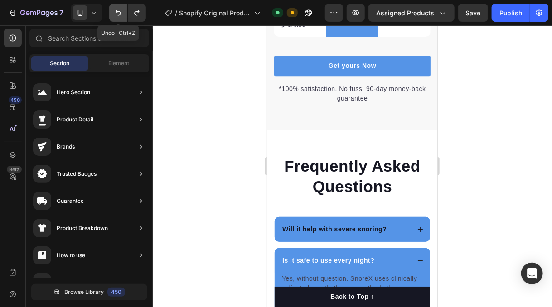
click at [117, 13] on icon "Undo/Redo" at bounding box center [118, 12] width 9 height 9
click at [119, 14] on icon "Undo/Redo" at bounding box center [118, 12] width 9 height 9
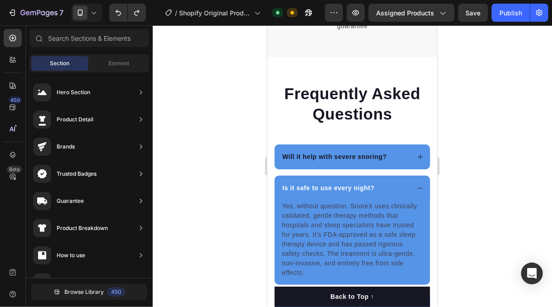
scroll to position [2580, 0]
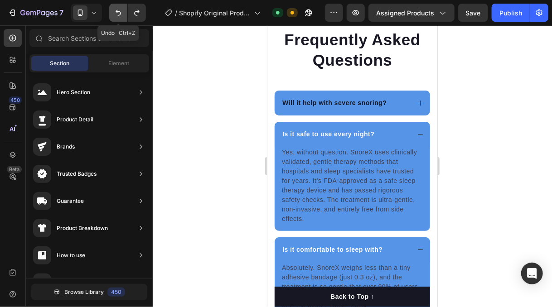
click at [118, 10] on icon "Undo/Redo" at bounding box center [118, 12] width 9 height 9
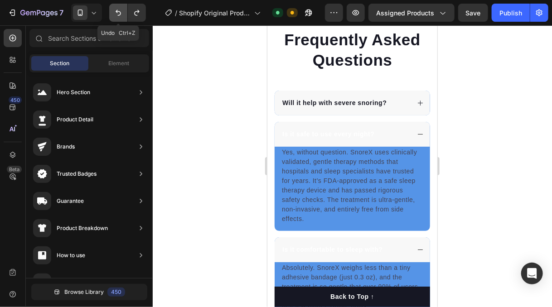
click at [118, 10] on icon "Undo/Redo" at bounding box center [118, 12] width 9 height 9
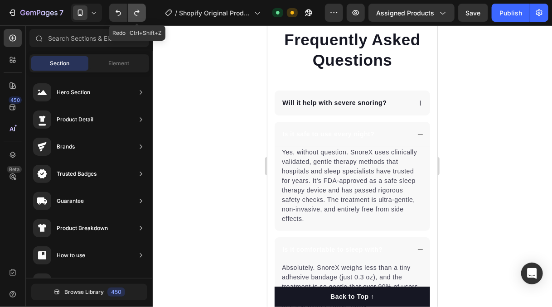
click at [134, 10] on icon "Undo/Redo" at bounding box center [136, 12] width 9 height 9
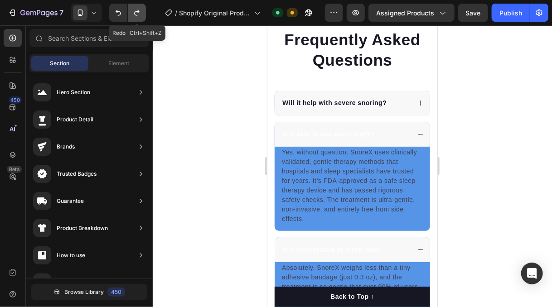
click at [134, 10] on icon "Undo/Redo" at bounding box center [136, 12] width 9 height 9
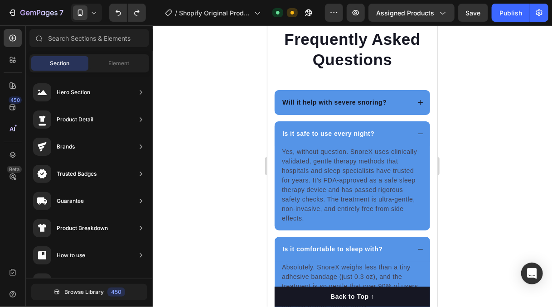
scroll to position [2528, 0]
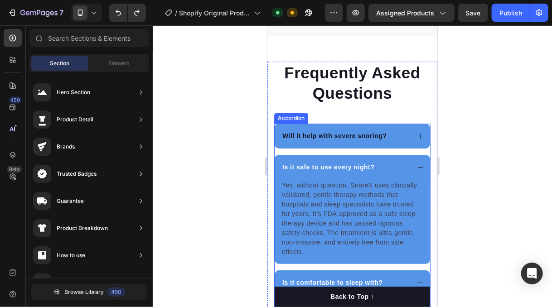
click at [357, 170] on span "Is it safe to use every night?" at bounding box center [328, 166] width 92 height 7
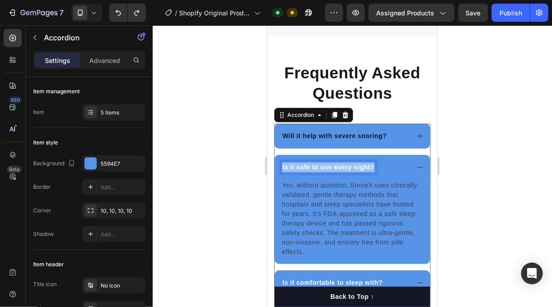
click at [357, 170] on span "Is it safe to use every night?" at bounding box center [328, 166] width 92 height 7
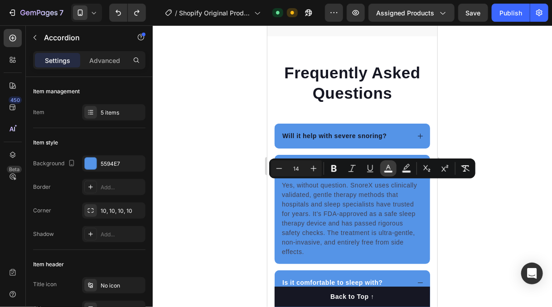
click at [388, 168] on icon "Editor contextual toolbar" at bounding box center [388, 168] width 9 height 9
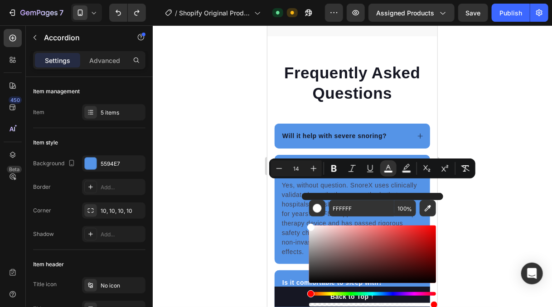
click at [220, 174] on div at bounding box center [352, 166] width 399 height 282
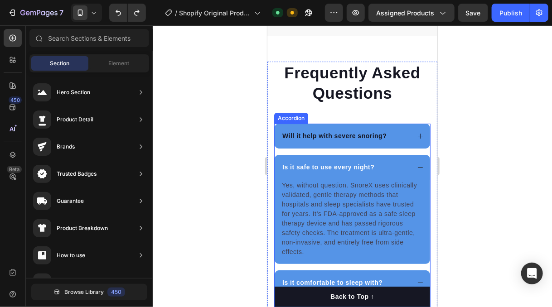
click at [321, 140] on p "Will it help with severe snoring?" at bounding box center [334, 136] width 104 height 10
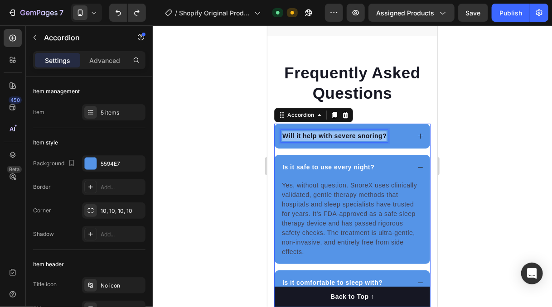
click at [321, 140] on p "Will it help with severe snoring?" at bounding box center [334, 136] width 104 height 10
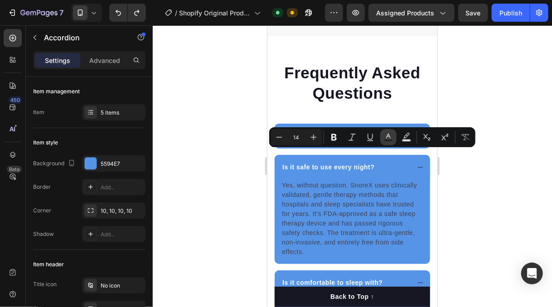
click at [387, 138] on icon "Editor contextual toolbar" at bounding box center [388, 137] width 9 height 9
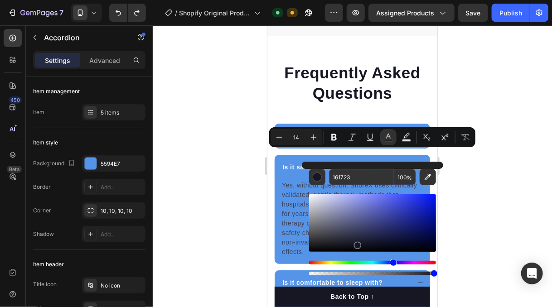
click at [350, 177] on input "161723" at bounding box center [361, 177] width 65 height 16
click at [203, 187] on div at bounding box center [352, 166] width 399 height 282
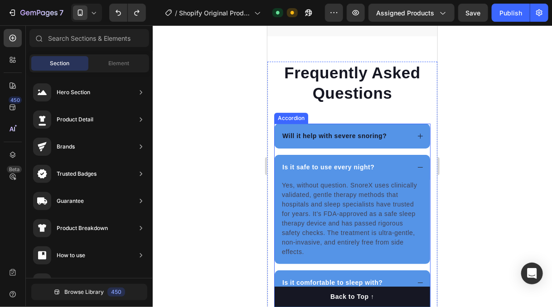
click at [319, 170] on span "Is it safe to use every night?" at bounding box center [328, 166] width 92 height 7
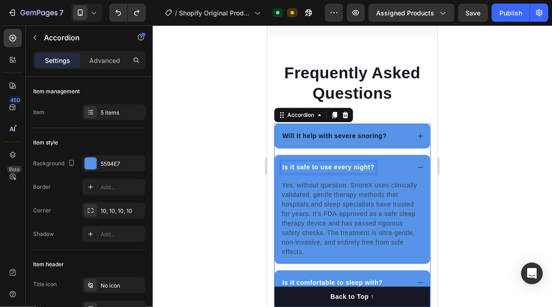
click at [319, 170] on span "Is it safe to use every night?" at bounding box center [328, 166] width 92 height 7
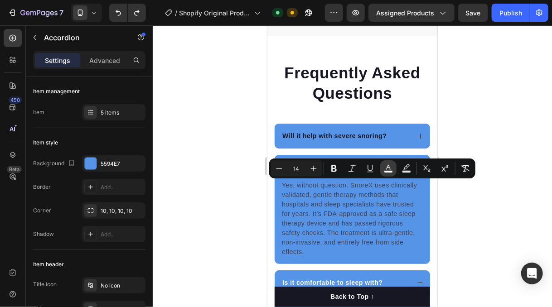
click at [390, 169] on icon "Editor contextual toolbar" at bounding box center [388, 168] width 9 height 9
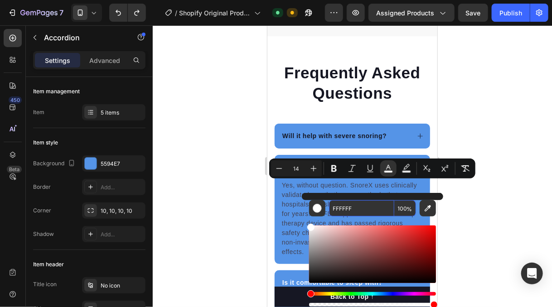
click at [348, 207] on input "FFFFFF" at bounding box center [361, 208] width 65 height 16
paste input "161723"
type input "161723"
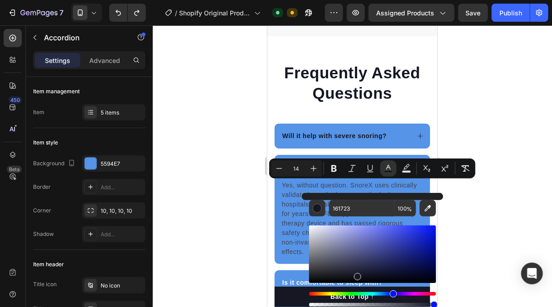
click at [190, 203] on div at bounding box center [352, 166] width 399 height 282
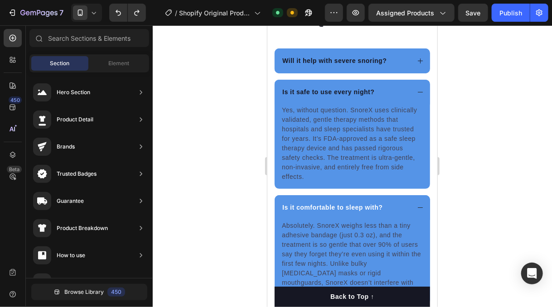
scroll to position [2695, 0]
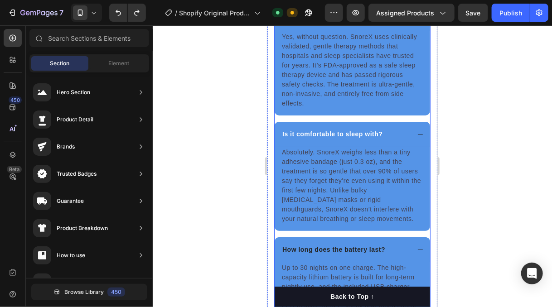
click at [343, 130] on strong "Is it comfortable to sleep with?" at bounding box center [332, 133] width 100 height 7
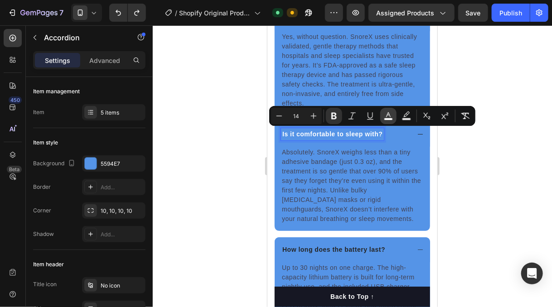
click at [388, 116] on icon "Editor contextual toolbar" at bounding box center [388, 115] width 9 height 9
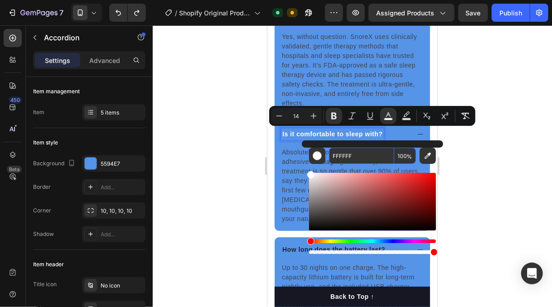
click at [352, 151] on input "FFFFFF" at bounding box center [361, 156] width 65 height 16
paste input "161723"
type input "161723"
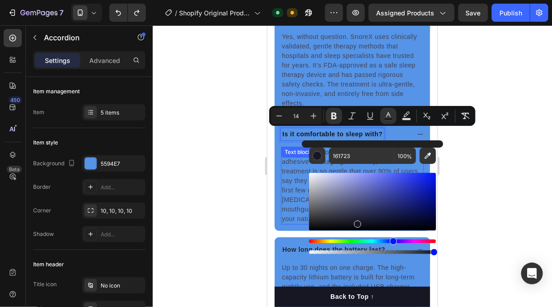
click at [208, 161] on div at bounding box center [352, 166] width 399 height 282
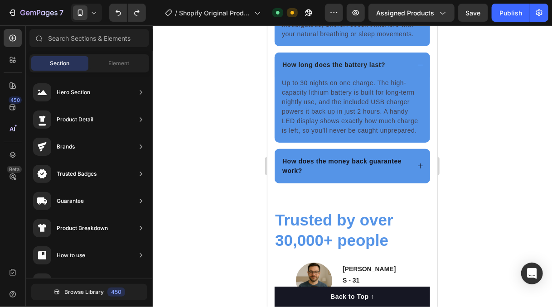
scroll to position [2874, 0]
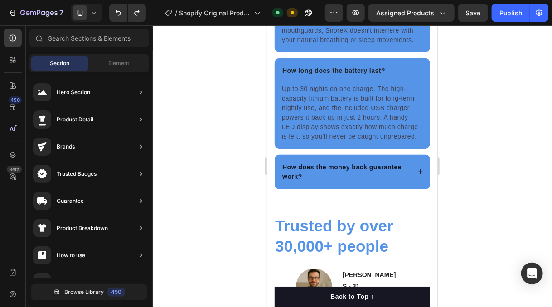
click at [469, 198] on div at bounding box center [352, 166] width 399 height 282
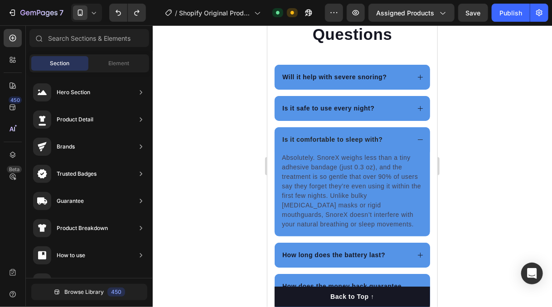
scroll to position [2600, 0]
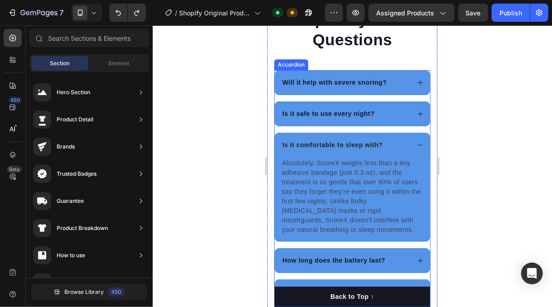
click at [356, 84] on p "Will it help with severe snoring?" at bounding box center [334, 82] width 104 height 10
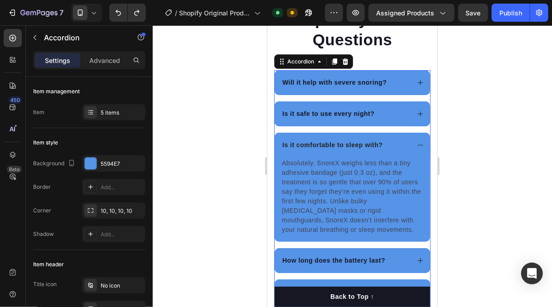
click at [356, 84] on p "Will it help with severe snoring?" at bounding box center [334, 82] width 104 height 10
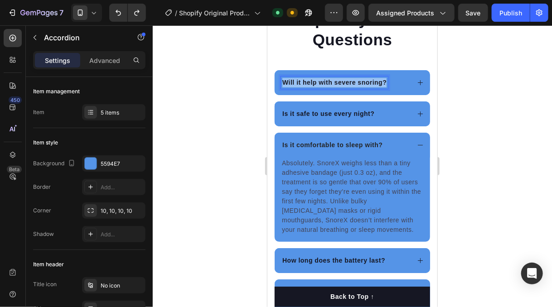
click at [356, 84] on p "Will it help with severe snoring?" at bounding box center [334, 82] width 104 height 10
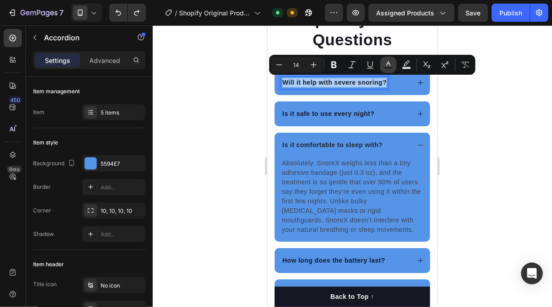
click at [385, 63] on icon "Editor contextual toolbar" at bounding box center [388, 64] width 9 height 9
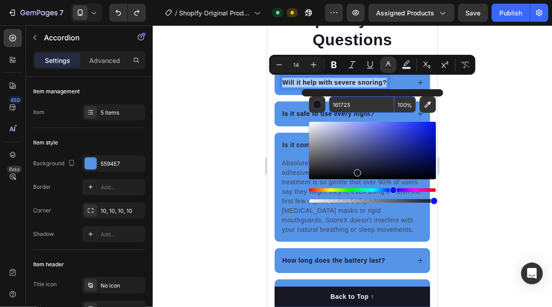
click at [343, 104] on input "161723" at bounding box center [361, 105] width 65 height 16
type input "161723"
click at [212, 123] on div at bounding box center [352, 166] width 399 height 282
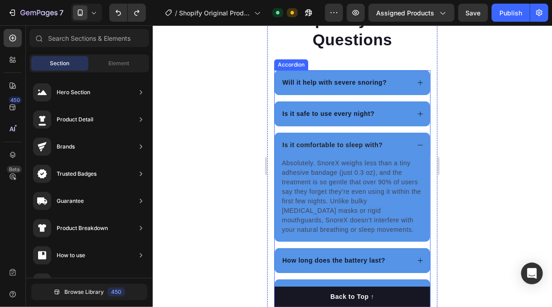
click at [326, 82] on p "Will it help with severe snoring?" at bounding box center [334, 82] width 104 height 10
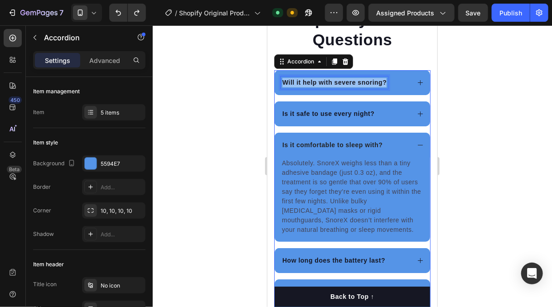
click at [326, 82] on p "Will it help with severe snoring?" at bounding box center [334, 82] width 104 height 10
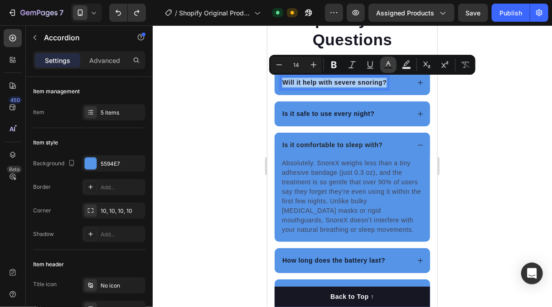
drag, startPoint x: 386, startPoint y: 62, endPoint x: 385, endPoint y: 67, distance: 4.6
click at [386, 62] on icon "Editor contextual toolbar" at bounding box center [388, 64] width 9 height 9
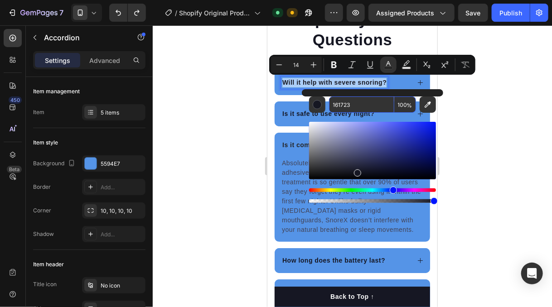
click at [345, 102] on input "161723" at bounding box center [361, 105] width 65 height 16
type input "FFFFFF"
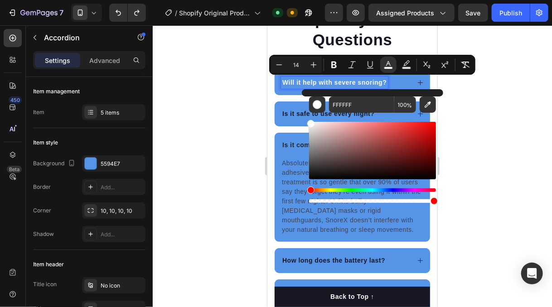
click at [239, 102] on div at bounding box center [352, 166] width 399 height 282
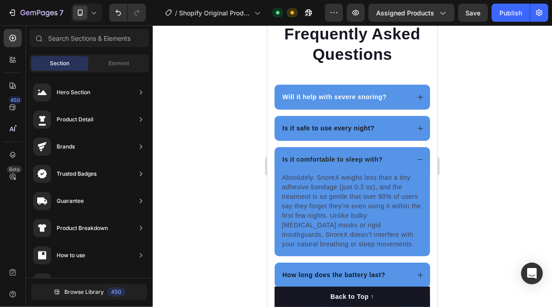
scroll to position [2539, 0]
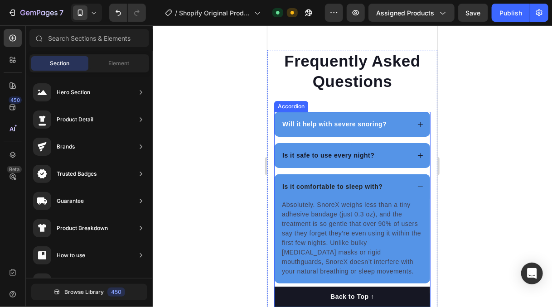
click at [416, 127] on icon at bounding box center [419, 124] width 7 height 7
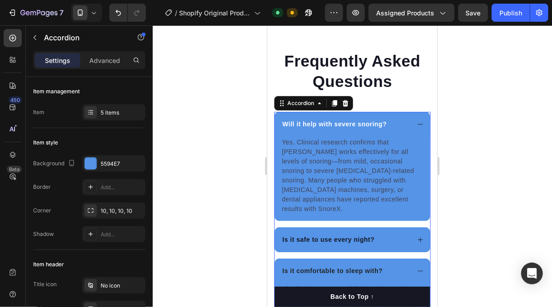
click at [416, 127] on icon at bounding box center [419, 124] width 7 height 7
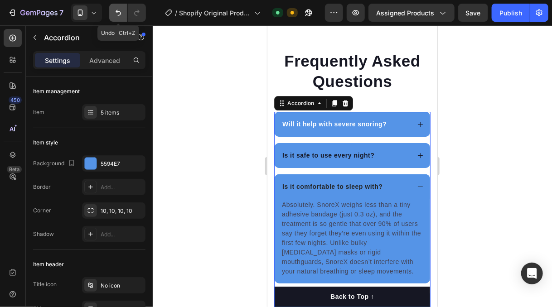
click at [121, 13] on icon "Undo/Redo" at bounding box center [118, 12] width 9 height 9
click at [234, 97] on div at bounding box center [352, 166] width 399 height 282
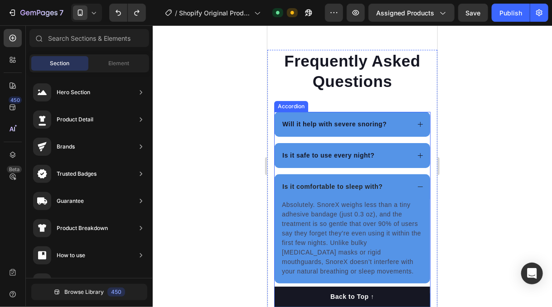
click at [416, 190] on icon at bounding box center [419, 186] width 7 height 7
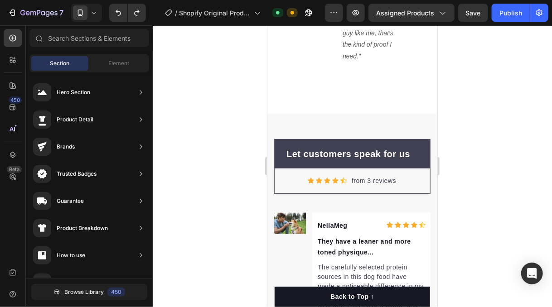
scroll to position [3089, 0]
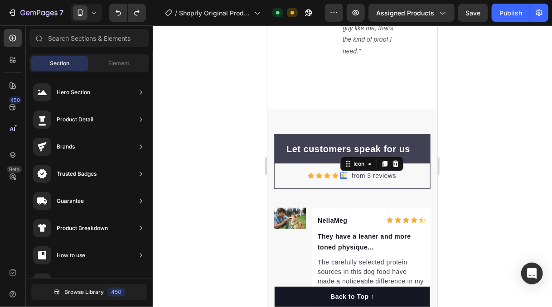
click at [340, 172] on div "Icon 0" at bounding box center [343, 175] width 7 height 7
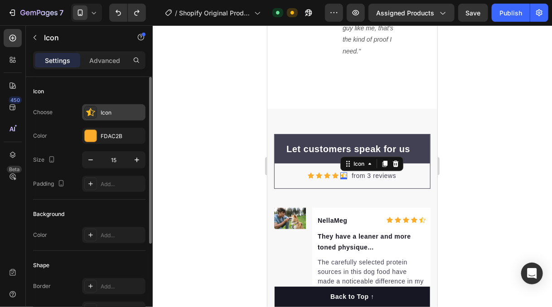
click at [103, 106] on div "Icon" at bounding box center [113, 112] width 63 height 16
click at [109, 135] on div "FDAC2B" at bounding box center [114, 136] width 26 height 8
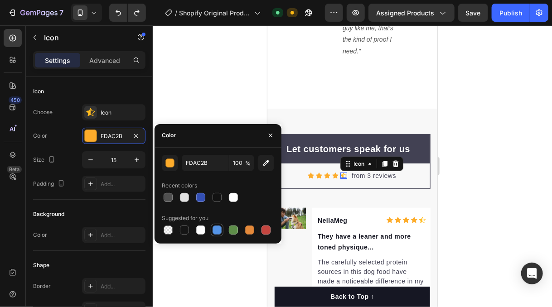
click at [216, 227] on div at bounding box center [217, 230] width 9 height 9
type input "5594E7"
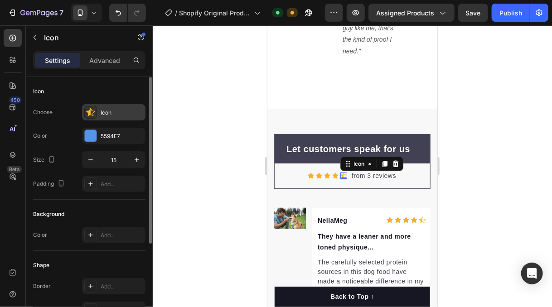
click at [106, 112] on div "Icon" at bounding box center [122, 113] width 43 height 8
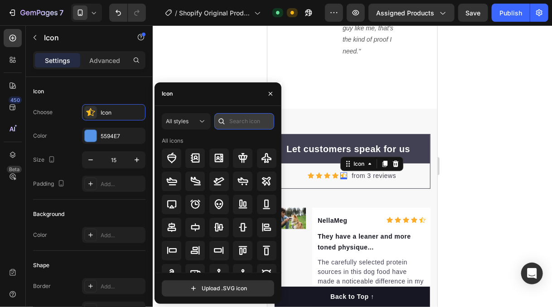
click at [234, 119] on input "text" at bounding box center [244, 121] width 60 height 16
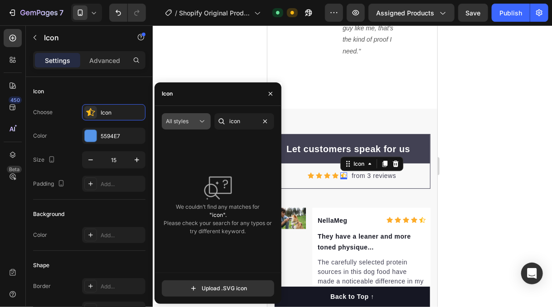
click at [198, 126] on icon at bounding box center [202, 121] width 9 height 9
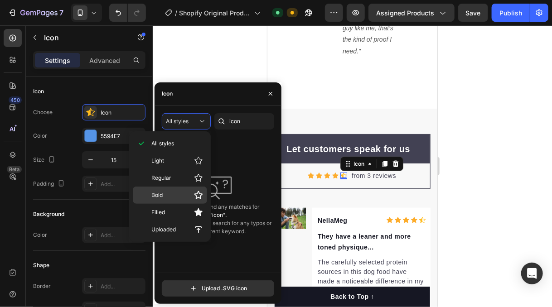
click at [172, 202] on div "Bold" at bounding box center [170, 195] width 74 height 17
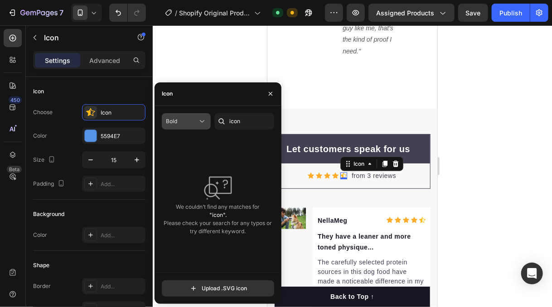
click at [191, 117] on div "Bold" at bounding box center [186, 121] width 41 height 9
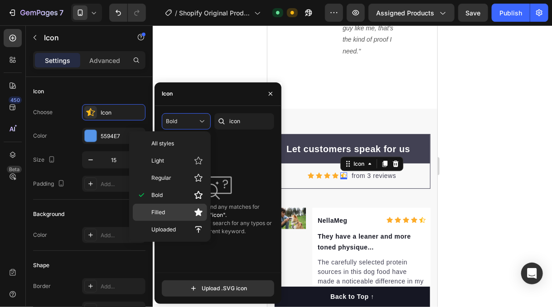
click at [182, 206] on div "Filled" at bounding box center [170, 212] width 74 height 17
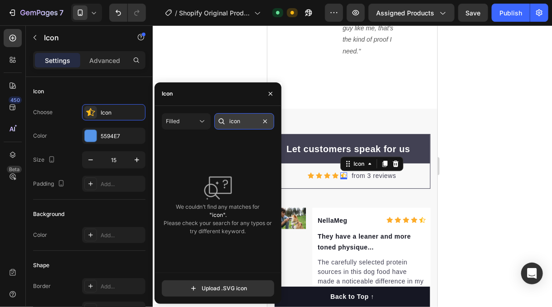
click at [239, 120] on input "icon" at bounding box center [244, 121] width 60 height 16
type input "icon"
click at [237, 164] on div "We couldn’t find any matches for "icon". Please check your search for any typos…" at bounding box center [218, 205] width 112 height 136
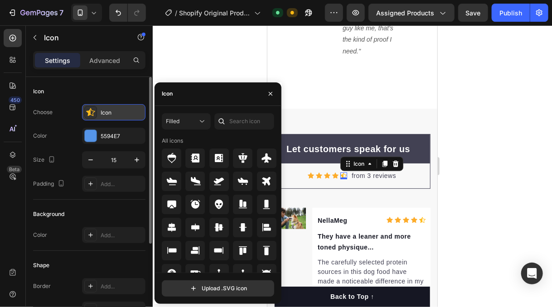
click at [120, 113] on div "Icon" at bounding box center [122, 113] width 43 height 8
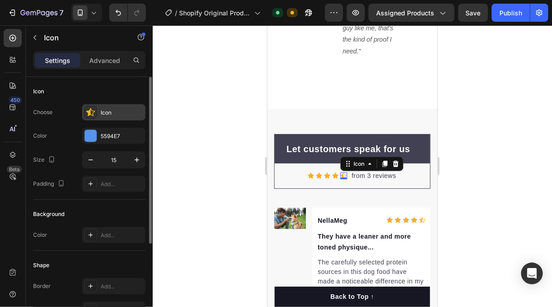
click at [127, 118] on div "Icon" at bounding box center [113, 112] width 63 height 16
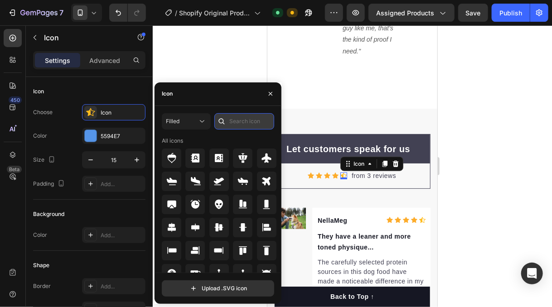
click at [232, 120] on input "text" at bounding box center [244, 121] width 60 height 16
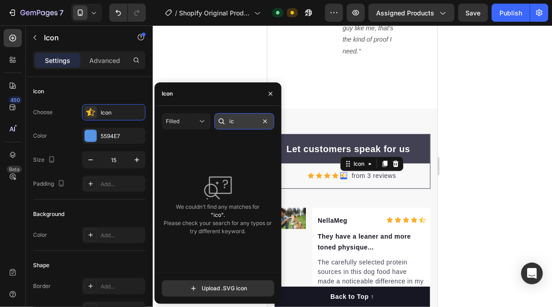
type input "i"
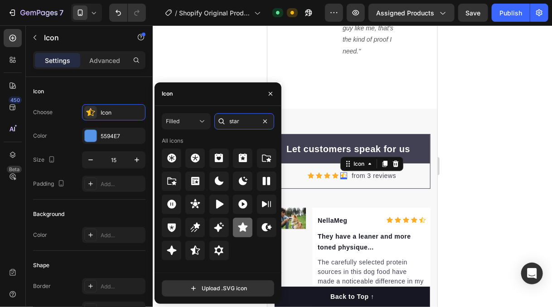
type input "star"
click at [240, 230] on icon at bounding box center [243, 227] width 10 height 9
click at [210, 64] on div at bounding box center [352, 166] width 399 height 282
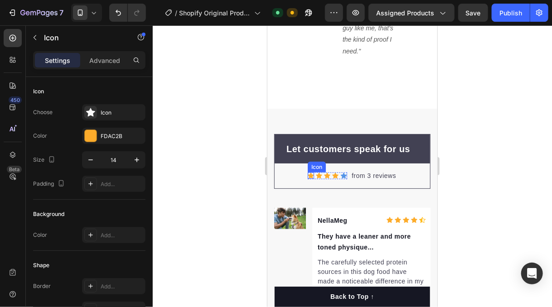
click at [307, 172] on icon at bounding box center [310, 175] width 6 height 6
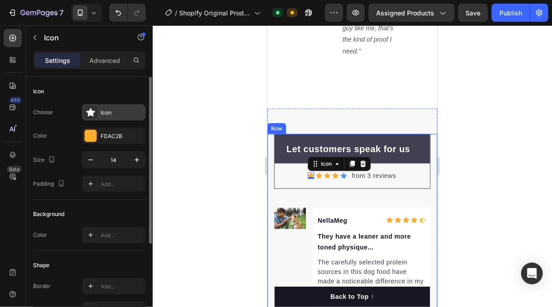
click at [107, 111] on div "Icon" at bounding box center [122, 113] width 43 height 8
click at [116, 133] on div "FDAC2B" at bounding box center [114, 136] width 26 height 8
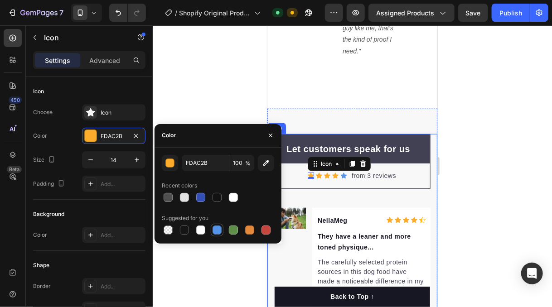
click at [219, 229] on div at bounding box center [217, 230] width 9 height 9
type input "5594E7"
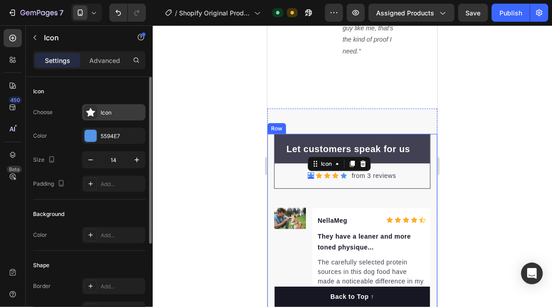
click at [105, 113] on div "Icon" at bounding box center [122, 113] width 43 height 8
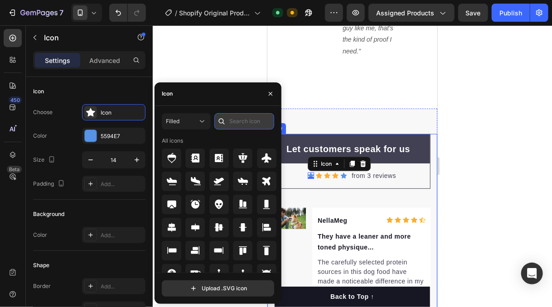
click at [234, 124] on input "text" at bounding box center [244, 121] width 60 height 16
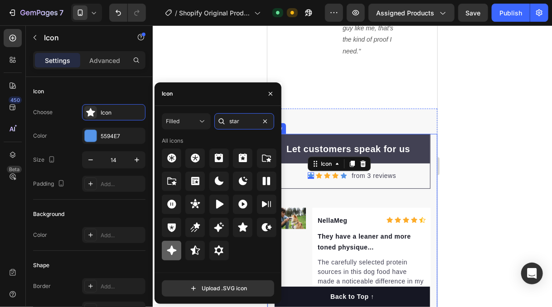
type input "star"
click at [172, 254] on icon at bounding box center [172, 251] width 10 height 10
click at [246, 227] on icon at bounding box center [243, 227] width 10 height 9
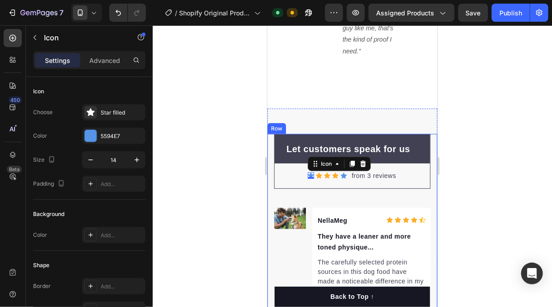
click at [232, 53] on div at bounding box center [352, 166] width 399 height 282
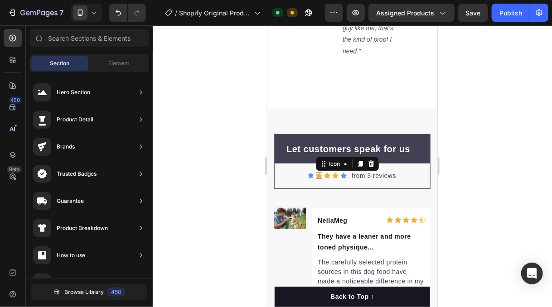
click at [315, 172] on div "Icon 0" at bounding box center [318, 175] width 6 height 6
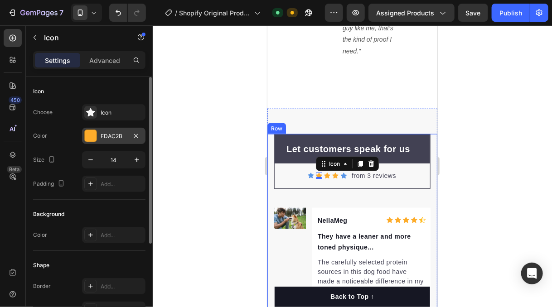
click at [121, 135] on div "FDAC2B" at bounding box center [114, 136] width 26 height 8
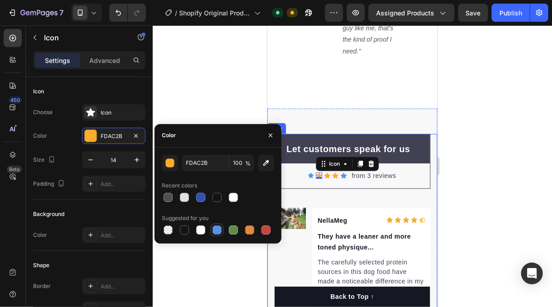
click at [216, 229] on div at bounding box center [217, 230] width 9 height 9
type input "5594E7"
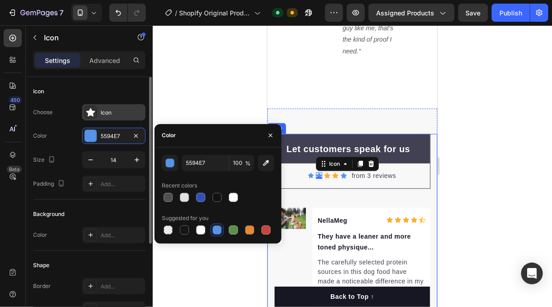
click at [105, 112] on div "Icon" at bounding box center [122, 113] width 43 height 8
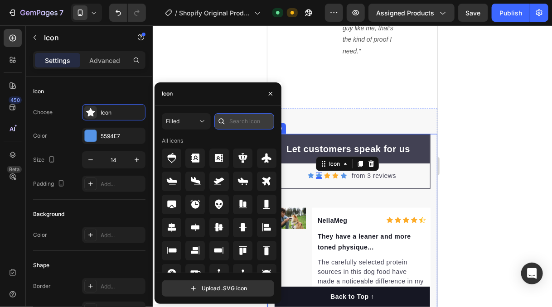
click at [241, 122] on input "text" at bounding box center [244, 121] width 60 height 16
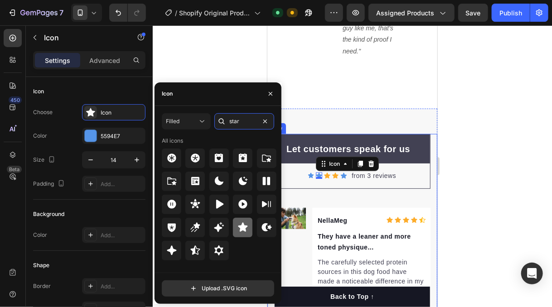
type input "star"
click at [239, 225] on icon at bounding box center [242, 227] width 11 height 11
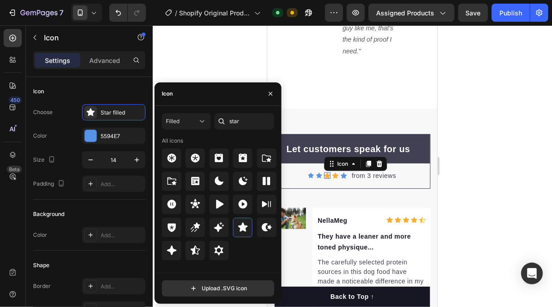
click at [324, 172] on div "Icon 0" at bounding box center [327, 175] width 6 height 6
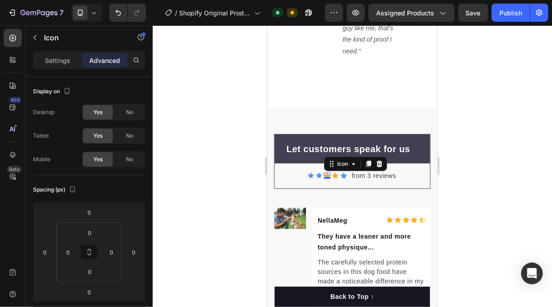
click at [324, 172] on icon at bounding box center [327, 175] width 6 height 6
click at [341, 164] on div "Icon" at bounding box center [342, 164] width 14 height 0
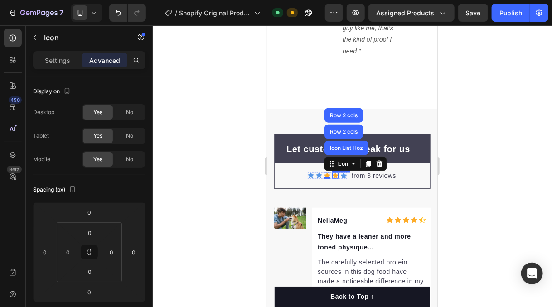
click at [332, 172] on icon at bounding box center [335, 175] width 6 height 6
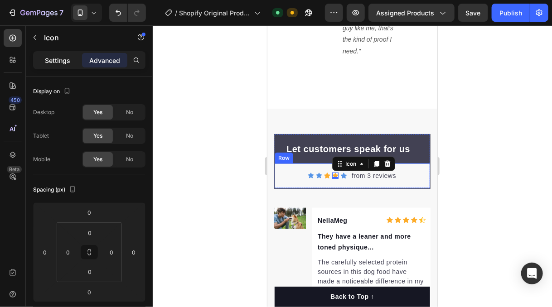
click at [57, 64] on p "Settings" at bounding box center [57, 61] width 25 height 10
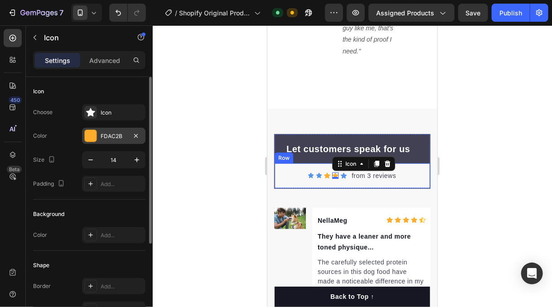
click at [118, 135] on div "FDAC2B" at bounding box center [114, 136] width 26 height 8
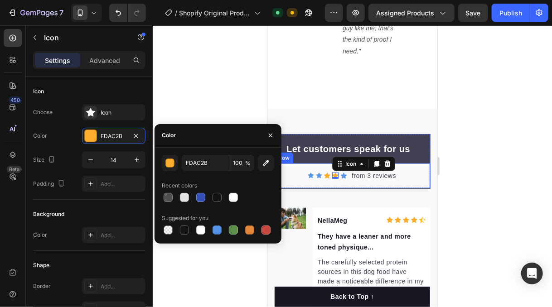
drag, startPoint x: 217, startPoint y: 227, endPoint x: 210, endPoint y: 220, distance: 9.9
click at [217, 227] on div at bounding box center [217, 230] width 9 height 9
type input "5594E7"
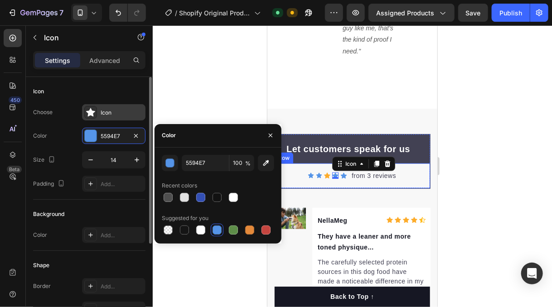
click at [103, 111] on div "Icon" at bounding box center [122, 113] width 43 height 8
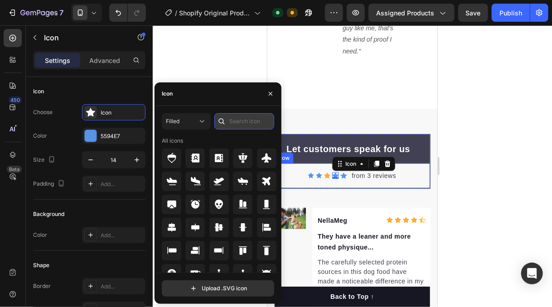
click at [248, 122] on input "text" at bounding box center [244, 121] width 60 height 16
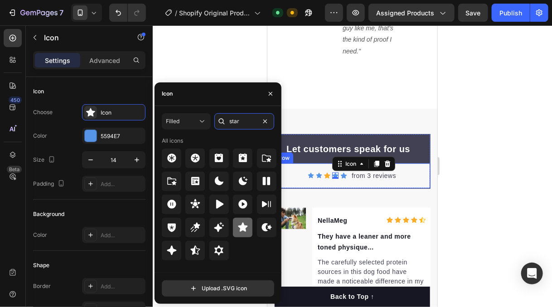
type input "star"
click at [238, 223] on icon at bounding box center [242, 227] width 11 height 11
click at [222, 65] on div at bounding box center [352, 166] width 399 height 282
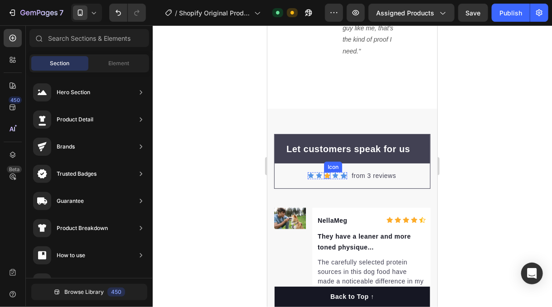
click at [324, 172] on icon at bounding box center [327, 175] width 6 height 6
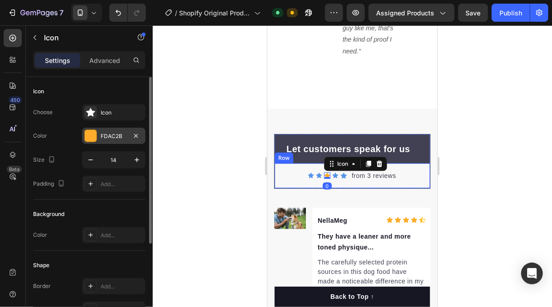
click at [116, 135] on div "FDAC2B" at bounding box center [114, 136] width 26 height 8
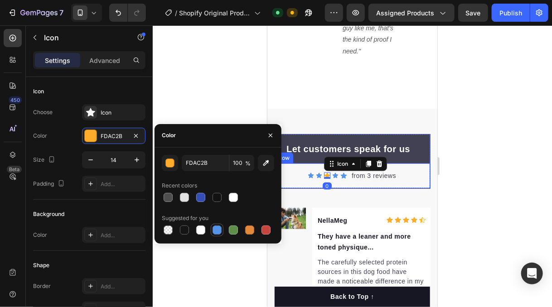
click at [218, 231] on div at bounding box center [217, 230] width 9 height 9
type input "5594E7"
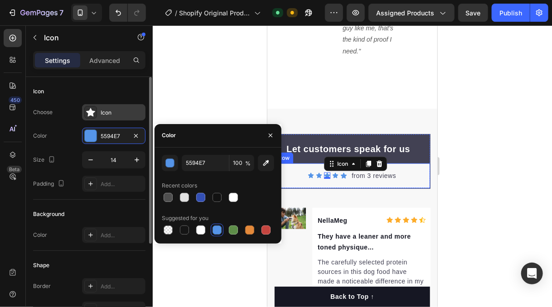
click at [109, 109] on div "Icon" at bounding box center [122, 113] width 43 height 8
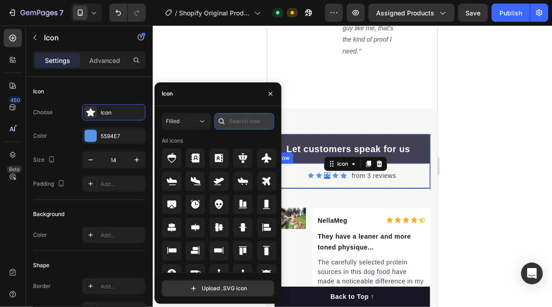
click at [243, 118] on input "text" at bounding box center [244, 121] width 60 height 16
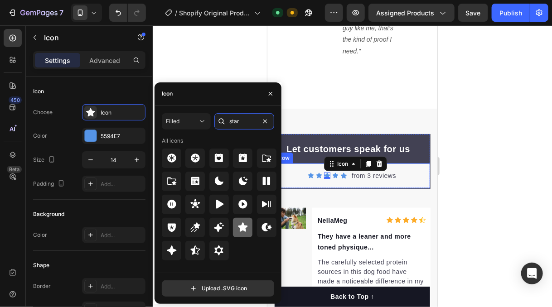
type input "star"
click at [239, 226] on icon at bounding box center [243, 227] width 10 height 9
click at [217, 60] on div at bounding box center [352, 166] width 399 height 282
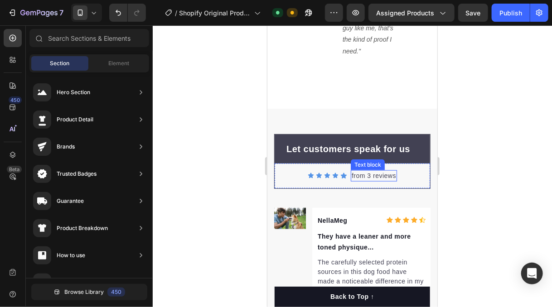
click at [367, 171] on p "from 3 reviews" at bounding box center [373, 176] width 44 height 10
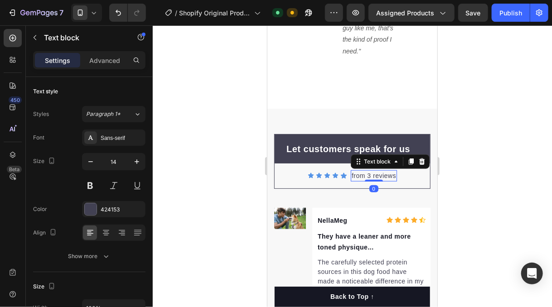
click at [365, 171] on p "from 3 reviews" at bounding box center [373, 176] width 44 height 10
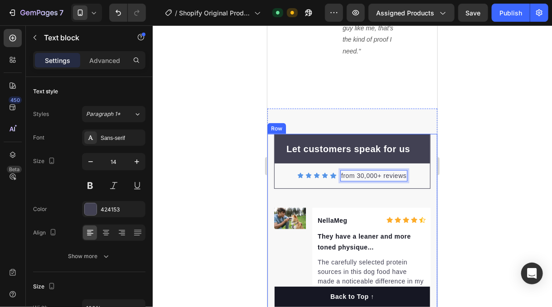
click at [208, 141] on div at bounding box center [352, 166] width 399 height 282
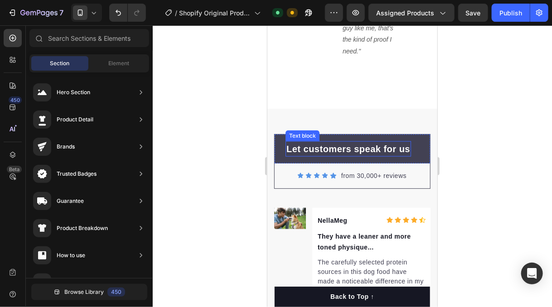
click at [298, 141] on div "Let customers speak for us" at bounding box center [348, 148] width 126 height 15
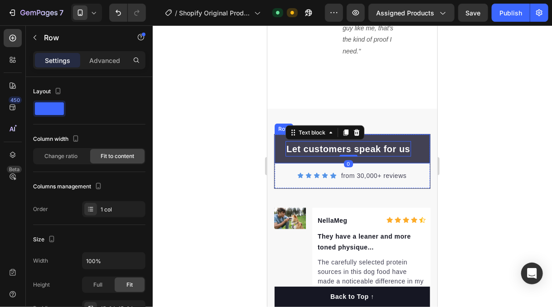
click at [281, 134] on div "Let customers speak for us Text block 0 Row" at bounding box center [351, 148] width 155 height 29
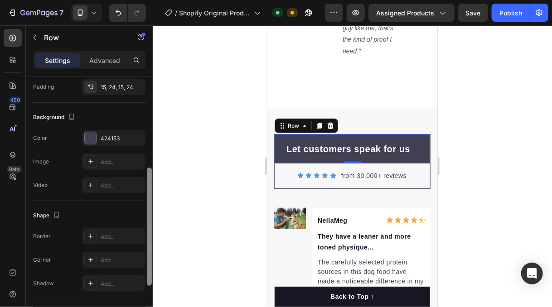
drag, startPoint x: 150, startPoint y: 125, endPoint x: 148, endPoint y: 221, distance: 95.6
click at [149, 222] on div at bounding box center [149, 227] width 5 height 118
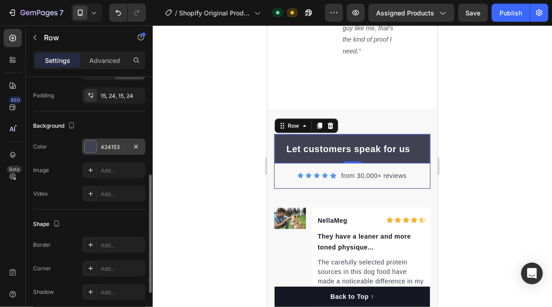
click at [108, 139] on div "424153" at bounding box center [113, 147] width 63 height 16
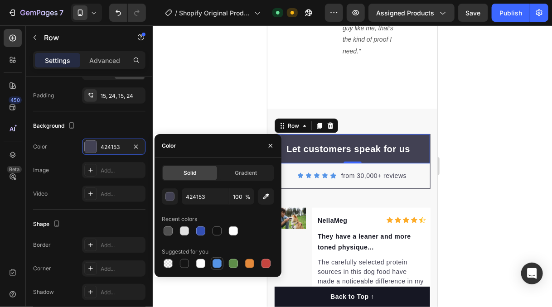
click at [216, 261] on div at bounding box center [217, 263] width 9 height 9
type input "5594E7"
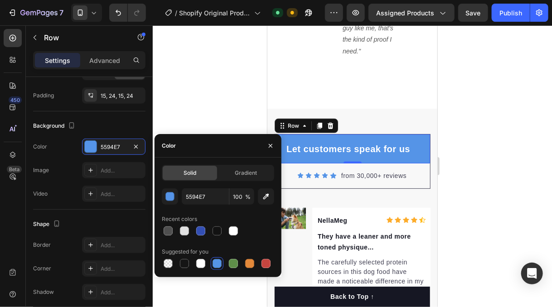
click at [183, 114] on div at bounding box center [352, 166] width 399 height 282
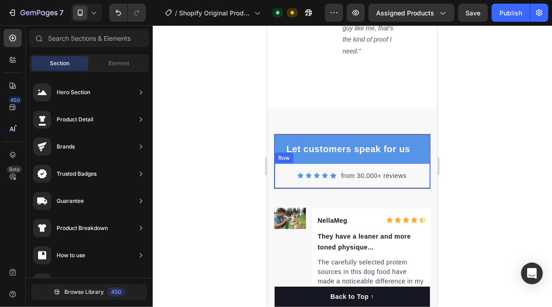
click at [302, 163] on div "Icon Icon Icon Icon Icon Icon List Hoz from 30,000+ reviews Text block Row" at bounding box center [351, 175] width 155 height 25
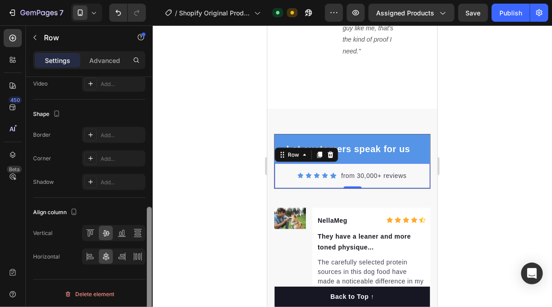
scroll to position [0, 0]
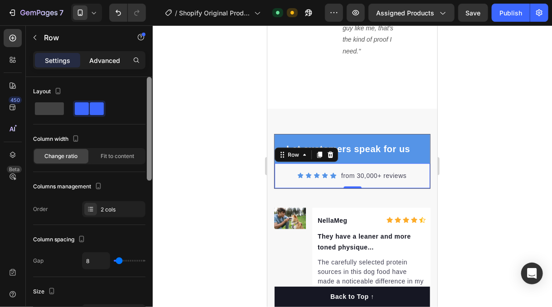
drag, startPoint x: 149, startPoint y: 114, endPoint x: 112, endPoint y: 58, distance: 66.5
click at [118, 65] on div "Settings Advanced Layout Column width Change ratio Fit to content Columns manag…" at bounding box center [89, 192] width 127 height 282
click at [112, 60] on p "Advanced" at bounding box center [104, 61] width 31 height 10
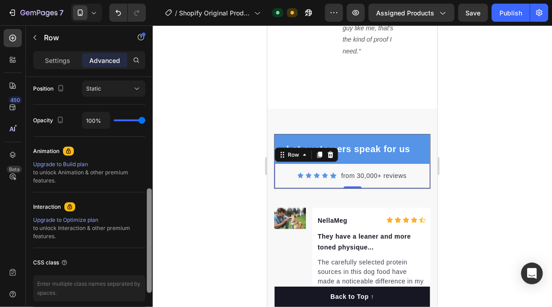
scroll to position [372, 0]
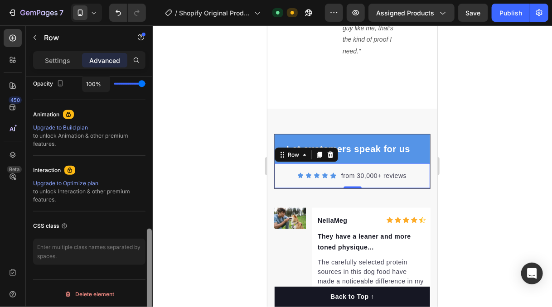
drag, startPoint x: 149, startPoint y: 110, endPoint x: 201, endPoint y: 200, distance: 104.4
click at [156, 0] on div "7 / Shopify Original Product Template Default Need republishing Preview Assigne…" at bounding box center [276, 0] width 552 height 0
click at [214, 189] on div at bounding box center [352, 166] width 399 height 282
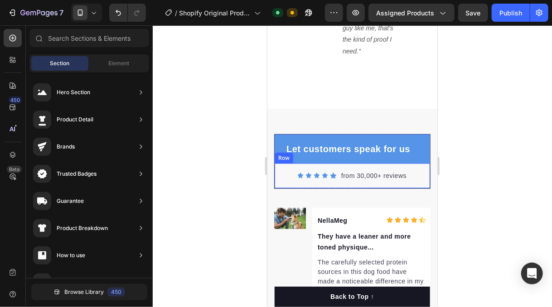
click at [274, 163] on div "Icon Icon Icon Icon Icon Icon List Hoz from 30,000+ reviews Text block Row" at bounding box center [351, 175] width 155 height 25
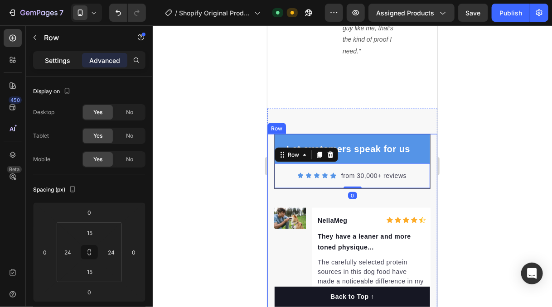
click at [59, 56] on div "Settings" at bounding box center [57, 60] width 45 height 14
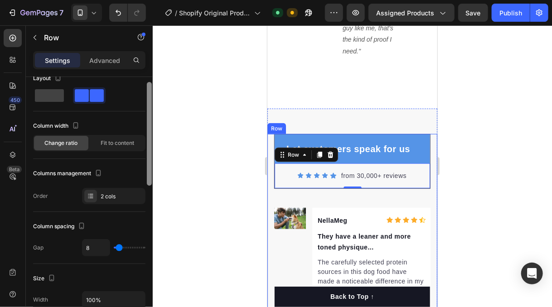
scroll to position [11, 0]
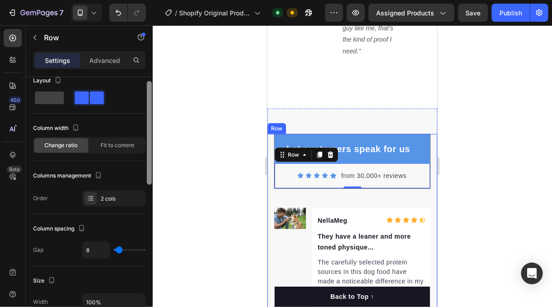
click at [149, 106] on div at bounding box center [149, 133] width 5 height 104
click at [53, 96] on span at bounding box center [49, 98] width 29 height 13
type input "0"
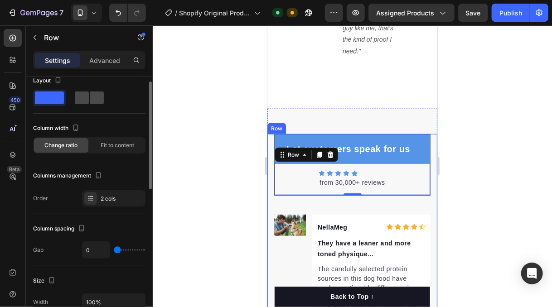
click at [91, 100] on span at bounding box center [97, 98] width 14 height 13
type input "8"
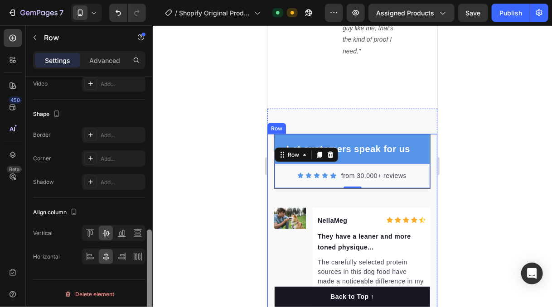
scroll to position [375, 0]
drag, startPoint x: 149, startPoint y: 119, endPoint x: 156, endPoint y: 261, distance: 142.5
click at [149, 280] on div at bounding box center [149, 282] width 5 height 104
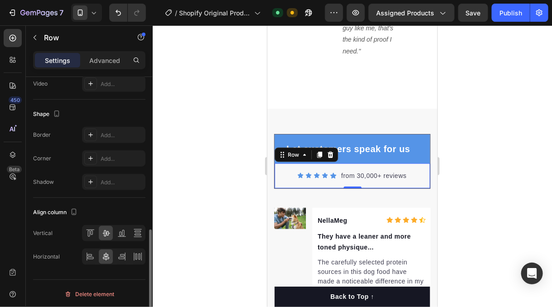
click at [305, 163] on div "Icon Icon Icon Icon Icon Icon List Hoz from 30,000+ reviews Text block Row 0" at bounding box center [351, 175] width 155 height 25
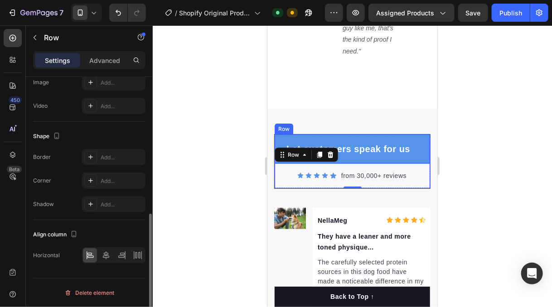
click at [281, 134] on div "Let customers speak for us Text block Row" at bounding box center [351, 148] width 155 height 29
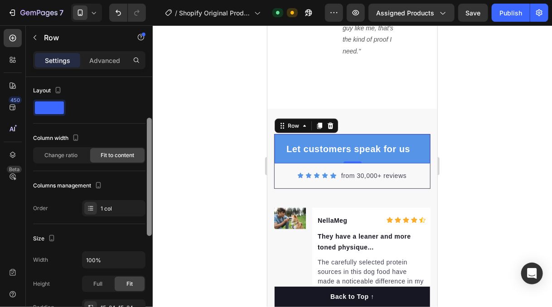
scroll to position [0, 0]
drag, startPoint x: 147, startPoint y: 222, endPoint x: 132, endPoint y: 69, distance: 153.0
click at [133, 71] on div "Settings Advanced Layout Column width Change ratio Fit to content Columns manag…" at bounding box center [89, 192] width 127 height 282
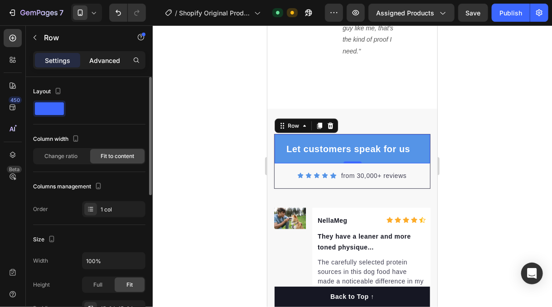
click at [120, 54] on div "Advanced" at bounding box center [104, 60] width 45 height 14
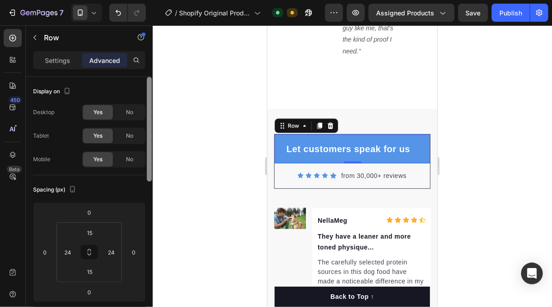
drag, startPoint x: 149, startPoint y: 109, endPoint x: 170, endPoint y: 80, distance: 35.9
click at [164, 0] on div "7 / Shopify Original Product Template Default Need republishing Preview Assigne…" at bounding box center [276, 0] width 552 height 0
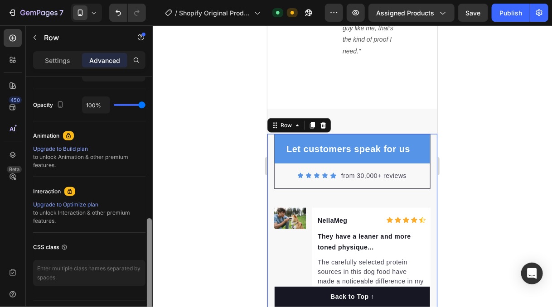
drag, startPoint x: 149, startPoint y: 160, endPoint x: 107, endPoint y: 231, distance: 82.1
click at [142, 300] on div "Display on Desktop Yes No Tablet Yes No Mobile Yes No Spacing (px) 0 0 0 0 0 15…" at bounding box center [89, 205] width 127 height 256
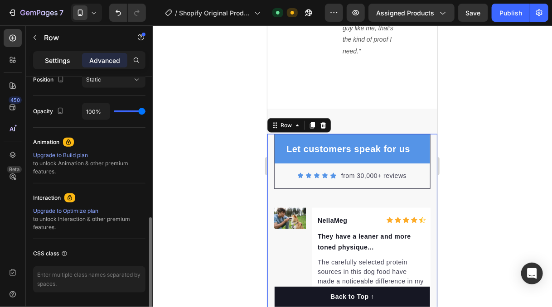
click at [46, 61] on p "Settings" at bounding box center [57, 61] width 25 height 10
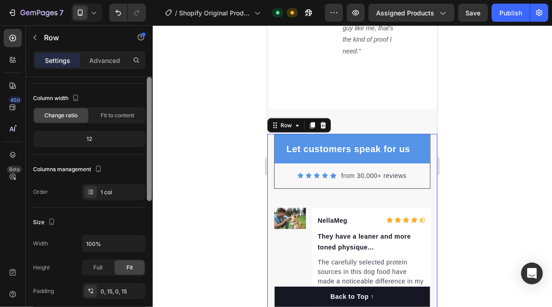
scroll to position [0, 0]
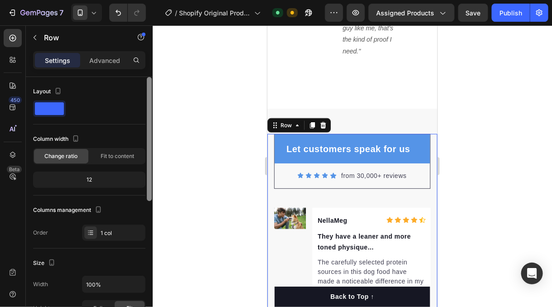
drag, startPoint x: 147, startPoint y: 220, endPoint x: 143, endPoint y: 80, distance: 140.1
click at [142, 75] on div "Settings Advanced Layout Column width Change ratio Fit to content 12 Columns ma…" at bounding box center [89, 192] width 127 height 282
click at [203, 138] on div at bounding box center [352, 166] width 399 height 282
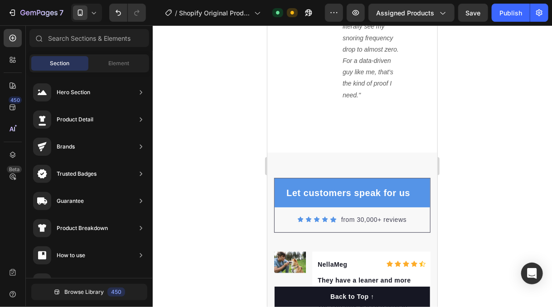
scroll to position [3040, 0]
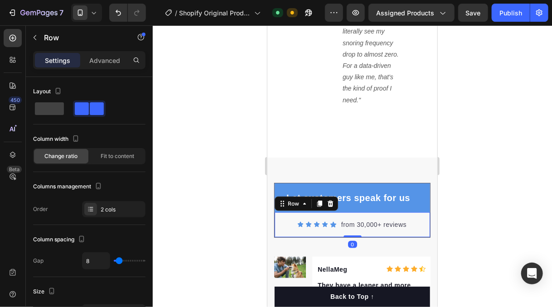
click at [420, 212] on div "Icon Icon Icon Icon Icon Icon List Hoz from 30,000+ reviews Text block Row 0" at bounding box center [351, 224] width 155 height 25
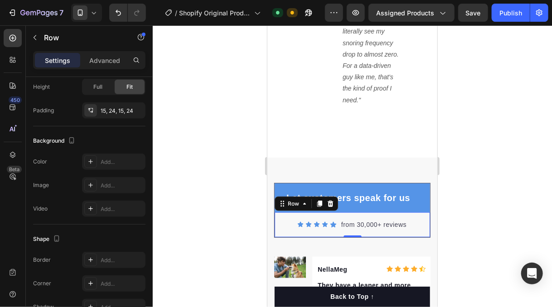
scroll to position [0, 0]
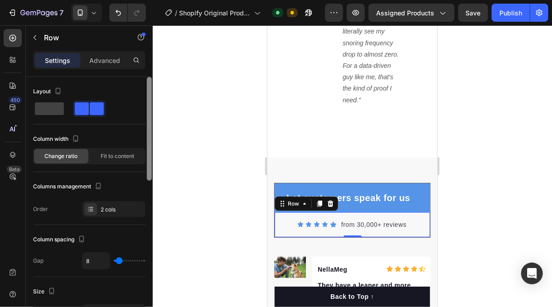
drag, startPoint x: 150, startPoint y: 150, endPoint x: 124, endPoint y: 86, distance: 69.9
click at [124, 86] on div "Layout Column width Change ratio Fit to content Columns management Order 2 cols…" at bounding box center [89, 205] width 127 height 256
click at [111, 63] on p "Advanced" at bounding box center [104, 61] width 31 height 10
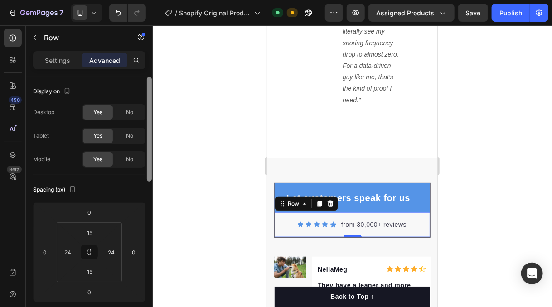
drag, startPoint x: 150, startPoint y: 106, endPoint x: 126, endPoint y: 75, distance: 39.3
click at [126, 75] on div "Settings Advanced Display on Desktop Yes No Tablet Yes No Mobile Yes No Spacing…" at bounding box center [89, 192] width 127 height 282
click at [202, 151] on div at bounding box center [352, 166] width 399 height 282
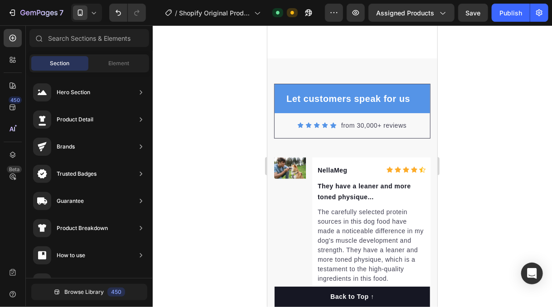
scroll to position [3166, 0]
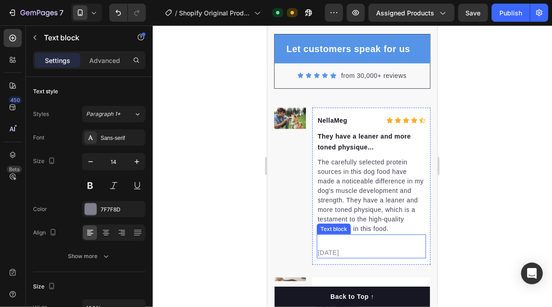
click at [348, 251] on p "02/21/2024" at bounding box center [370, 253] width 107 height 10
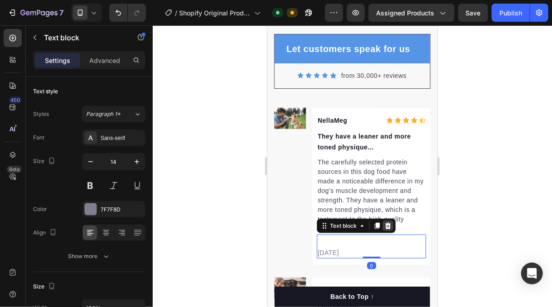
click at [387, 226] on icon at bounding box center [387, 225] width 7 height 7
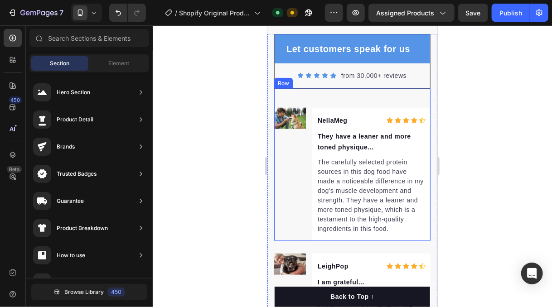
click at [287, 208] on div "Image" at bounding box center [290, 173] width 32 height 133
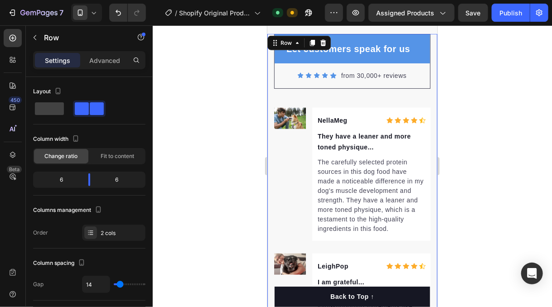
click at [269, 199] on div "Let customers speak for us Text block Row Icon Icon Icon Icon Icon Icon List Ho…" at bounding box center [352, 297] width 170 height 527
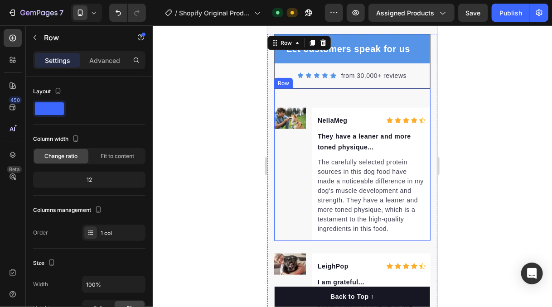
click at [285, 199] on div "Image" at bounding box center [290, 173] width 32 height 133
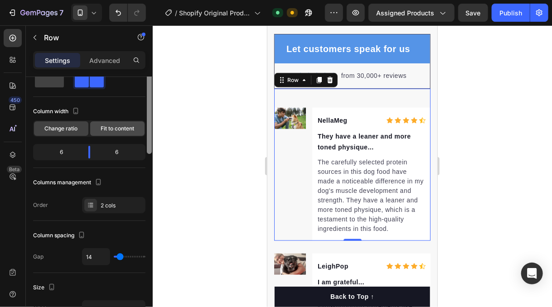
scroll to position [0, 0]
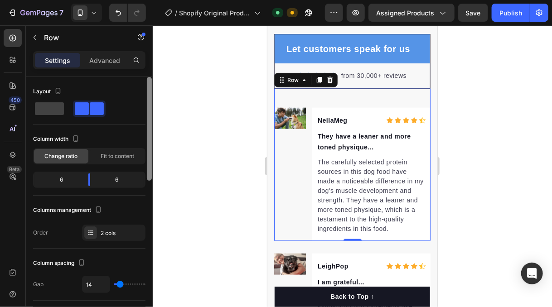
drag, startPoint x: 149, startPoint y: 163, endPoint x: 134, endPoint y: 147, distance: 21.8
click at [134, 147] on div "Layout Column width Change ratio Fit to content 6 6 Columns management Order 2 …" at bounding box center [89, 205] width 127 height 256
click at [106, 63] on div "Advanced" at bounding box center [104, 60] width 45 height 14
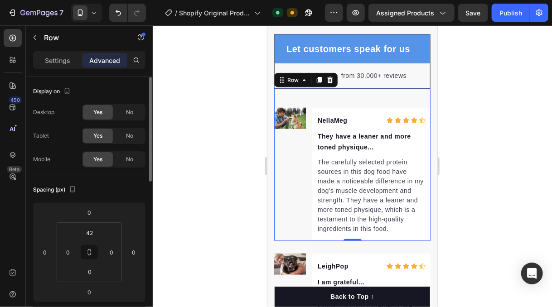
click at [106, 61] on p "Advanced" at bounding box center [104, 61] width 31 height 10
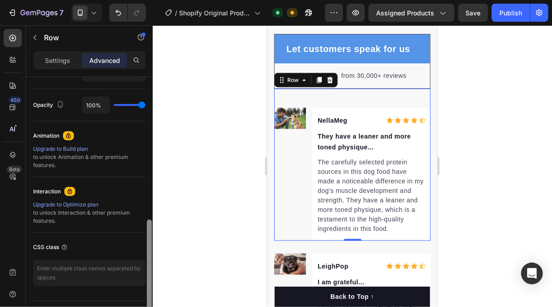
scroll to position [352, 0]
drag, startPoint x: 150, startPoint y: 117, endPoint x: 157, endPoint y: 261, distance: 143.8
click at [157, 0] on div "7 / Shopify Original Product Template Default Need republishing Preview Assigne…" at bounding box center [276, 0] width 552 height 0
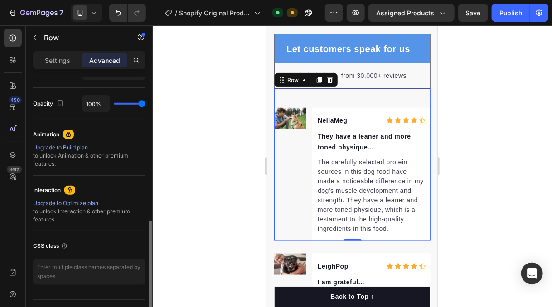
click at [234, 194] on div at bounding box center [352, 166] width 399 height 282
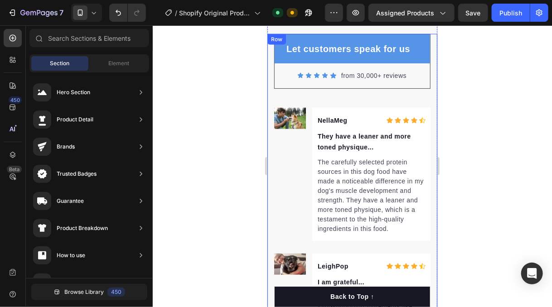
click at [269, 164] on div "Let customers speak for us Text block Row Icon Icon Icon Icon Icon Icon List Ho…" at bounding box center [352, 297] width 170 height 527
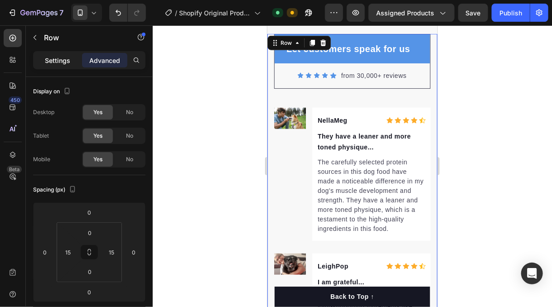
click at [63, 63] on p "Settings" at bounding box center [57, 61] width 25 height 10
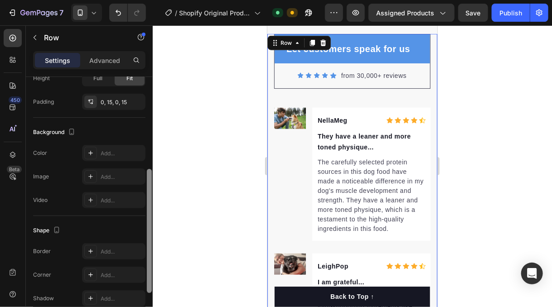
scroll to position [272, 0]
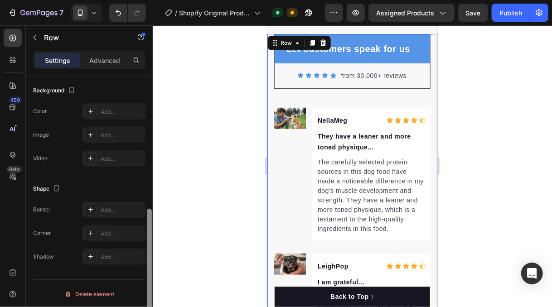
drag, startPoint x: 151, startPoint y: 116, endPoint x: 167, endPoint y: 256, distance: 140.9
click at [159, 0] on div "7 / Shopify Original Product Template Default Need republishing Preview Assigne…" at bounding box center [276, 0] width 552 height 0
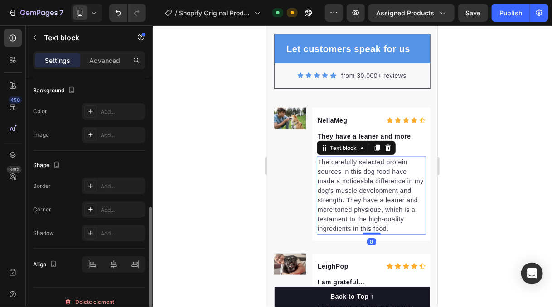
click at [350, 203] on p "The carefully selected protein sources in this dog food have made a noticeable …" at bounding box center [370, 195] width 107 height 76
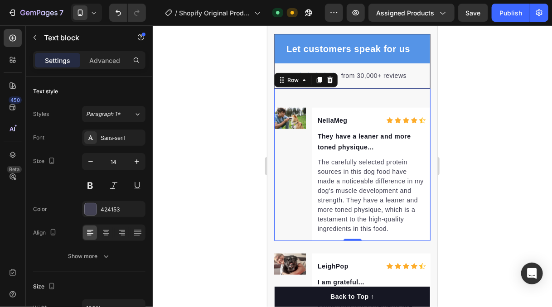
click at [309, 143] on div "Image NellaMeg Text block Icon Icon Icon Icon Icon Icon List Hoz Row They have …" at bounding box center [352, 164] width 156 height 152
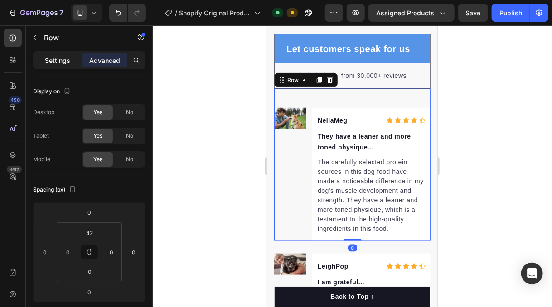
click at [62, 64] on p "Settings" at bounding box center [57, 61] width 25 height 10
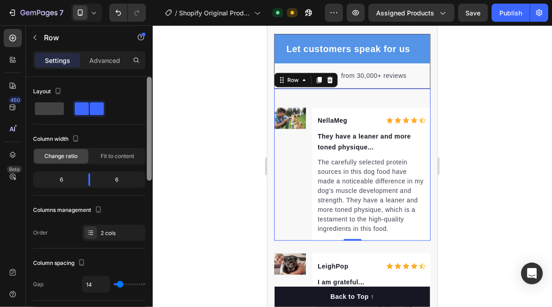
drag, startPoint x: 150, startPoint y: 153, endPoint x: 181, endPoint y: 141, distance: 34.0
click at [155, 0] on div "7 / Shopify Original Product Template Default Need republishing Preview Assigne…" at bounding box center [276, 0] width 552 height 0
click at [304, 168] on div "Image" at bounding box center [290, 173] width 32 height 133
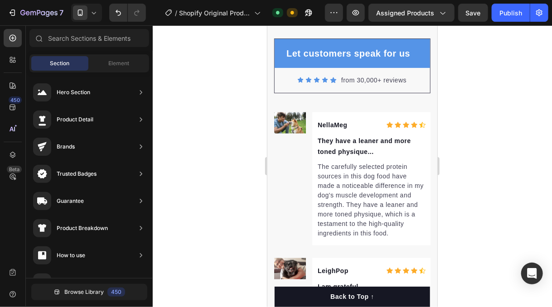
scroll to position [3167, 0]
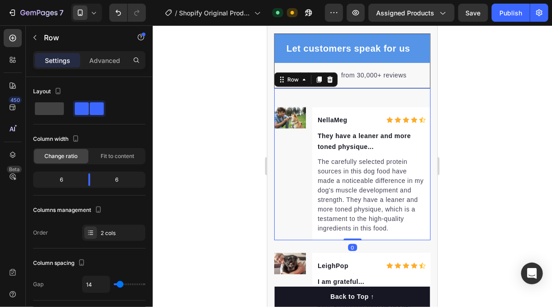
click at [406, 88] on div "Image NellaMeg Text block Icon Icon Icon Icon Icon Icon List Hoz Row They have …" at bounding box center [352, 164] width 156 height 152
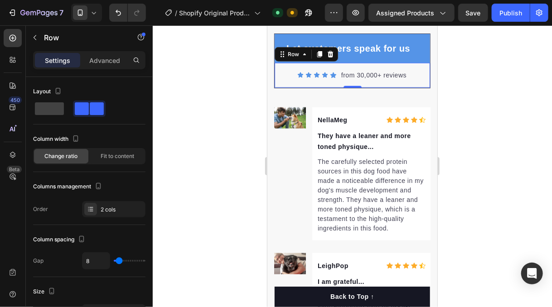
click at [405, 84] on div "Icon Icon Icon Icon Icon Icon List Hoz from 30,000+ reviews Text block Row 0" at bounding box center [351, 75] width 155 height 25
click at [422, 86] on div "Icon Icon Icon Icon Icon Icon List Hoz from 30,000+ reviews Text block Row 0" at bounding box center [351, 75] width 155 height 25
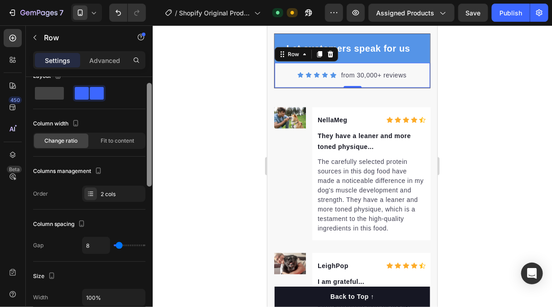
scroll to position [0, 0]
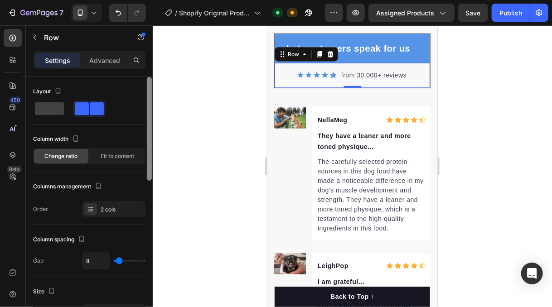
drag, startPoint x: 148, startPoint y: 169, endPoint x: 119, endPoint y: 74, distance: 99.6
click at [120, 76] on div "Settings Advanced Layout Column width Change ratio Fit to content Columns manag…" at bounding box center [89, 192] width 127 height 282
click at [108, 60] on p "Advanced" at bounding box center [104, 61] width 31 height 10
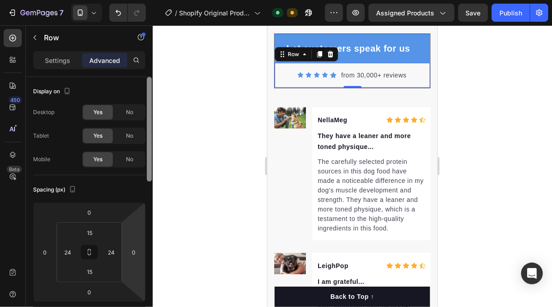
drag, startPoint x: 150, startPoint y: 116, endPoint x: 144, endPoint y: 77, distance: 39.9
click at [140, 68] on div "Settings Advanced Display on Desktop Yes No Tablet Yes No Mobile Yes No Spacing…" at bounding box center [89, 192] width 127 height 282
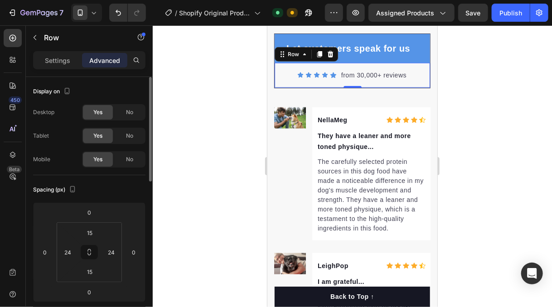
click at [198, 116] on div at bounding box center [352, 166] width 399 height 282
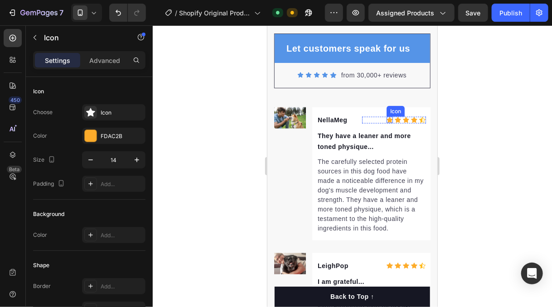
click at [386, 118] on div "Icon" at bounding box center [389, 119] width 6 height 6
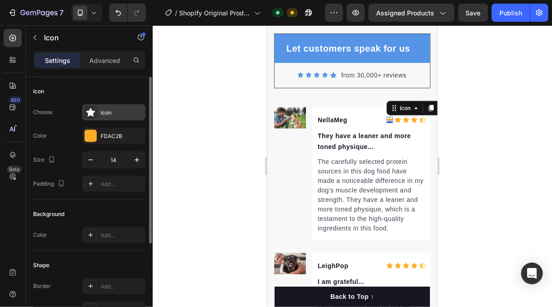
click at [102, 109] on div "Icon" at bounding box center [122, 113] width 43 height 8
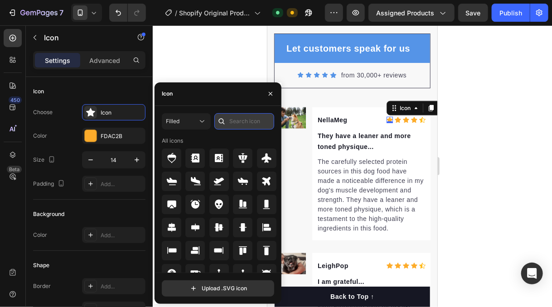
click at [236, 121] on input "text" at bounding box center [244, 121] width 60 height 16
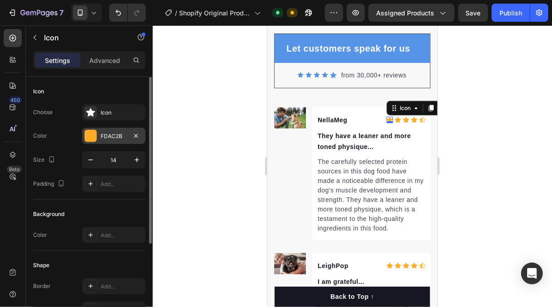
click at [121, 135] on div "FDAC2B" at bounding box center [114, 136] width 26 height 8
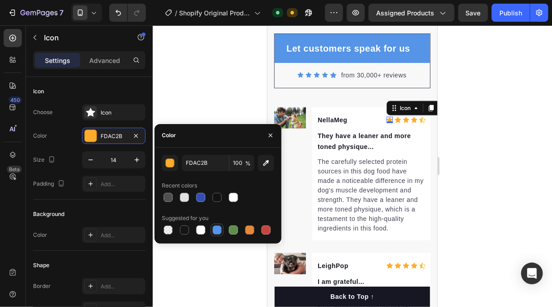
click at [217, 228] on div at bounding box center [217, 230] width 9 height 9
type input "5594E7"
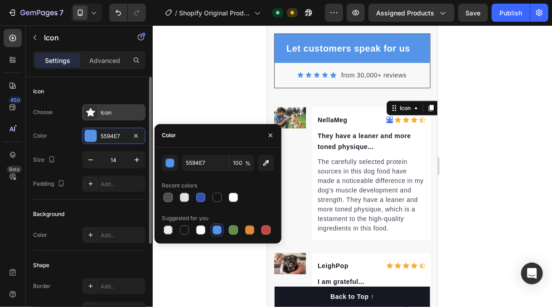
click at [114, 113] on div "Icon" at bounding box center [122, 113] width 43 height 8
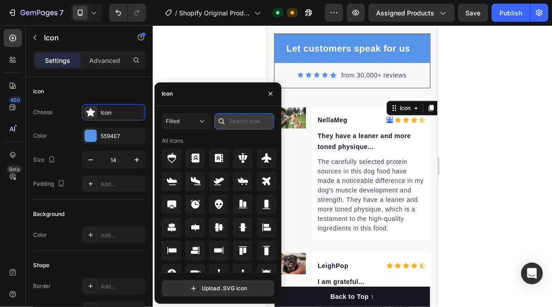
click at [237, 124] on input "text" at bounding box center [244, 121] width 60 height 16
type input "i"
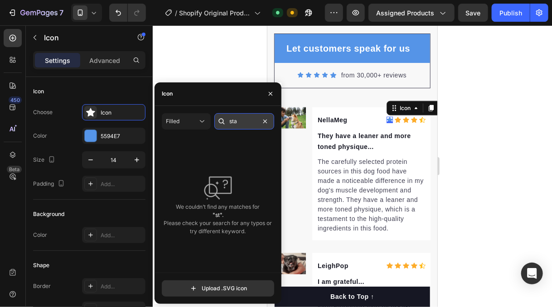
type input "star"
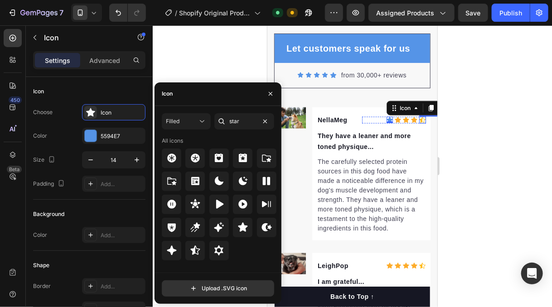
click at [419, 121] on icon at bounding box center [422, 119] width 6 height 7
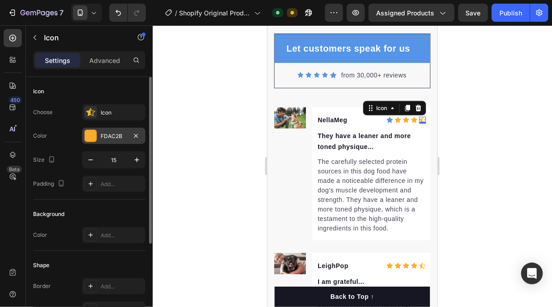
click at [120, 137] on div "FDAC2B" at bounding box center [114, 136] width 26 height 8
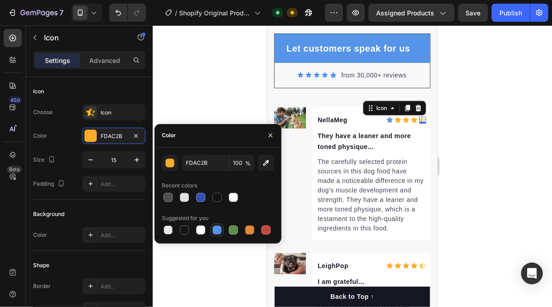
click at [216, 228] on div at bounding box center [217, 230] width 9 height 9
type input "5594E7"
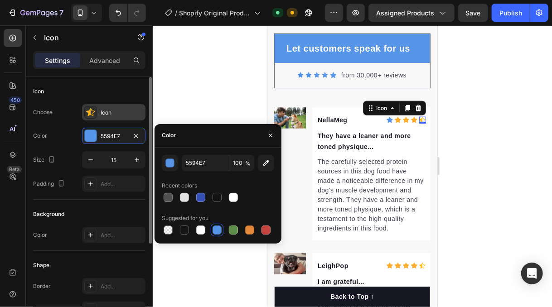
click at [101, 111] on div "Icon" at bounding box center [122, 113] width 43 height 8
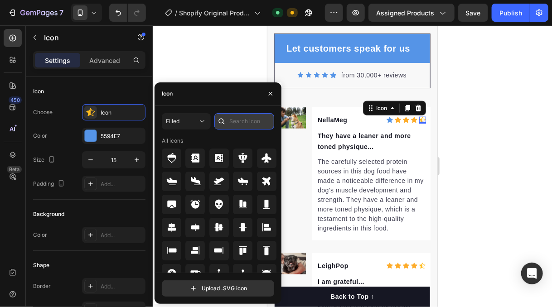
click at [251, 122] on input "text" at bounding box center [244, 121] width 60 height 16
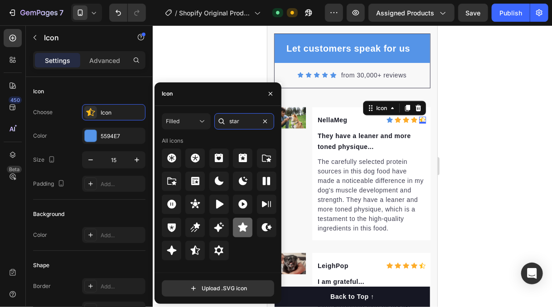
type input "star"
click at [239, 229] on icon at bounding box center [242, 227] width 11 height 11
click at [238, 42] on div at bounding box center [352, 166] width 399 height 282
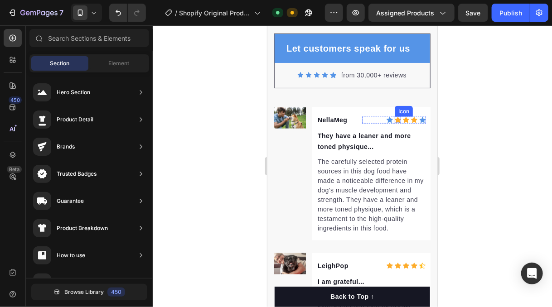
click at [394, 120] on div "Icon" at bounding box center [397, 119] width 6 height 6
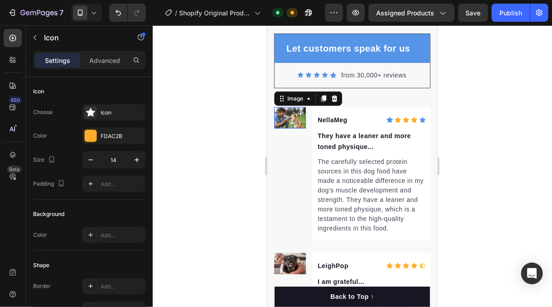
click at [293, 114] on img at bounding box center [290, 117] width 32 height 21
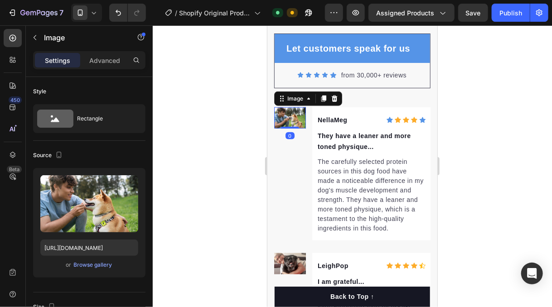
click at [332, 98] on icon at bounding box center [334, 98] width 6 height 6
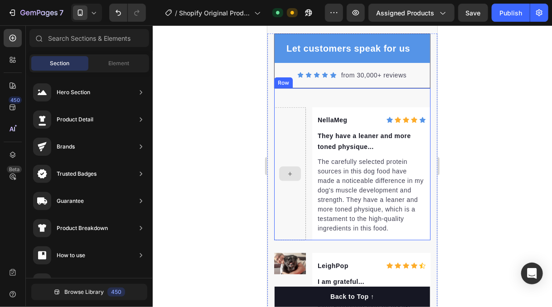
click at [290, 129] on div at bounding box center [290, 173] width 32 height 133
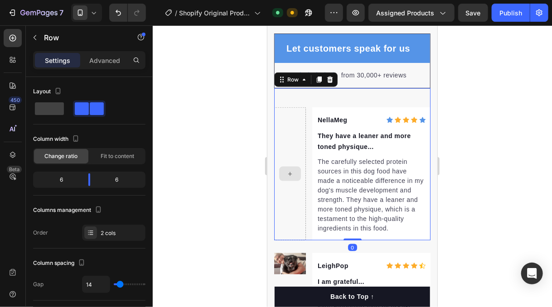
click at [291, 198] on div at bounding box center [290, 173] width 32 height 133
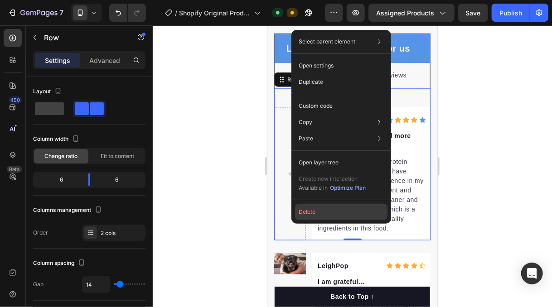
click at [319, 211] on button "Delete" at bounding box center [341, 212] width 92 height 16
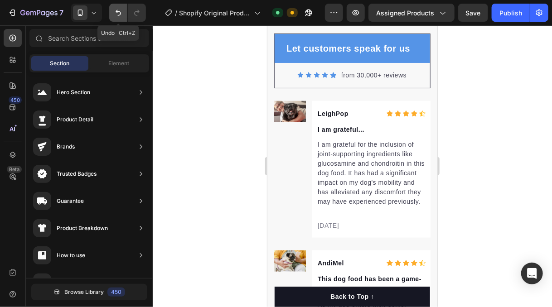
click at [120, 11] on icon "Undo/Redo" at bounding box center [118, 12] width 9 height 9
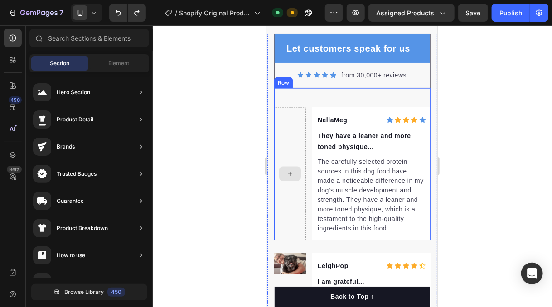
click at [290, 113] on div at bounding box center [290, 173] width 32 height 133
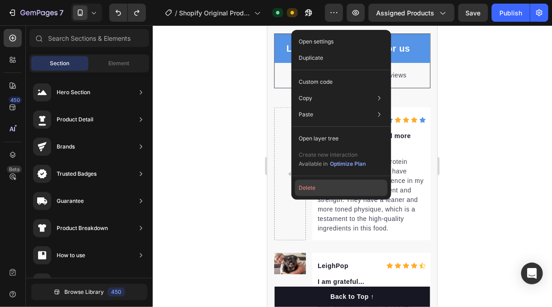
click at [310, 186] on button "Delete" at bounding box center [341, 188] width 92 height 16
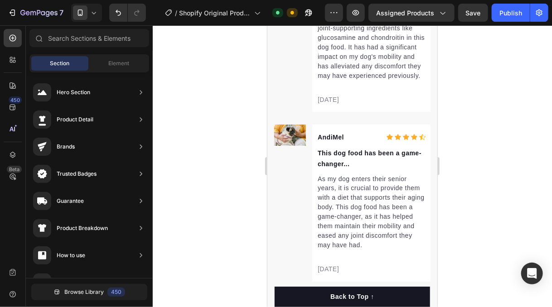
scroll to position [3217, 0]
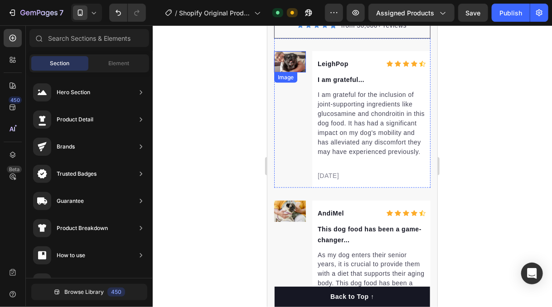
click at [289, 60] on img at bounding box center [290, 61] width 32 height 21
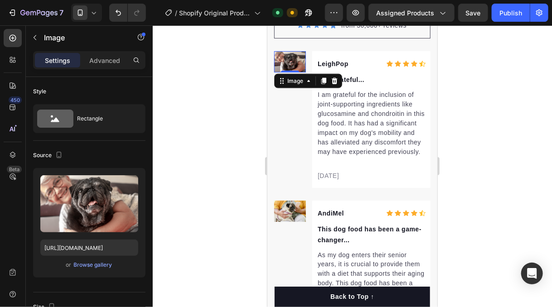
click at [334, 81] on icon at bounding box center [334, 80] width 6 height 6
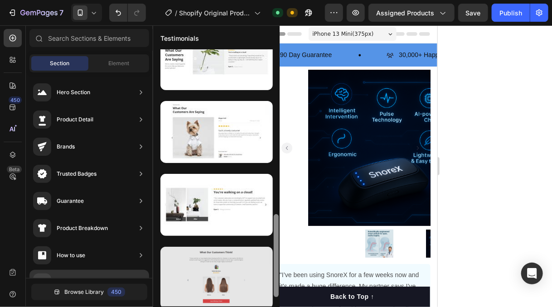
scroll to position [539, 0]
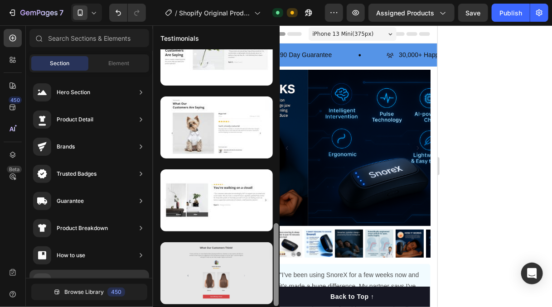
drag, startPoint x: 275, startPoint y: 105, endPoint x: 269, endPoint y: 275, distance: 170.0
click at [269, 275] on div at bounding box center [216, 177] width 126 height 257
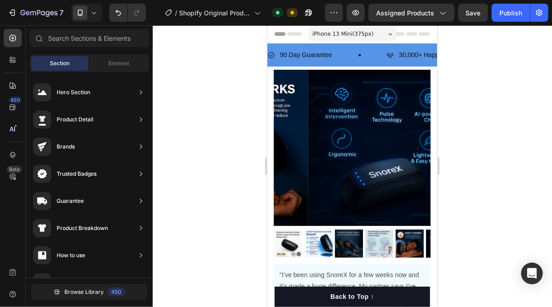
click at [482, 160] on div at bounding box center [352, 166] width 399 height 282
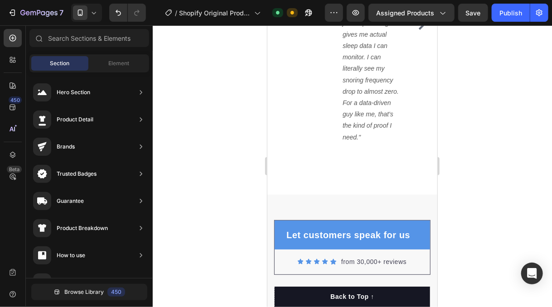
scroll to position [3027, 0]
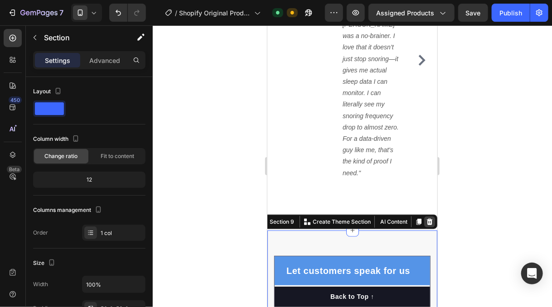
click at [426, 218] on icon at bounding box center [429, 221] width 6 height 6
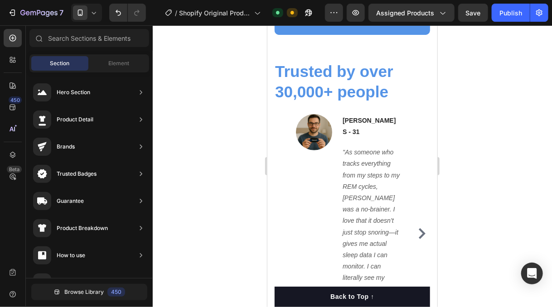
scroll to position [2884, 0]
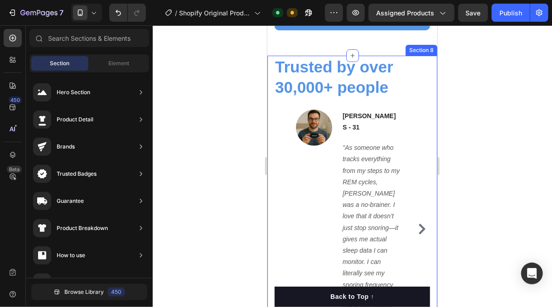
click at [425, 63] on div "Trusted by over 30,000+ people Heading Image Ryan S - 31 Text block "As someone…" at bounding box center [352, 227] width 170 height 344
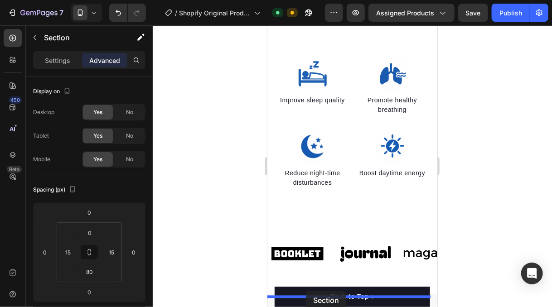
scroll to position [658, 0]
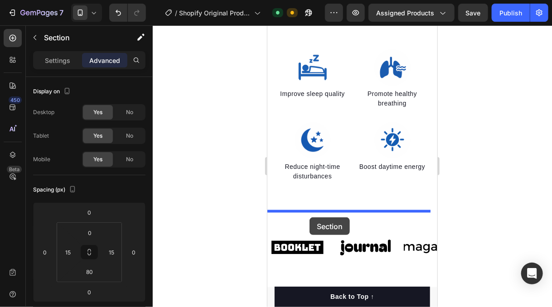
drag, startPoint x: 280, startPoint y: 63, endPoint x: 309, endPoint y: 217, distance: 156.2
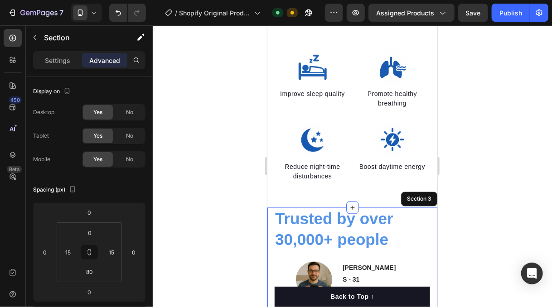
click at [480, 159] on div at bounding box center [352, 166] width 399 height 282
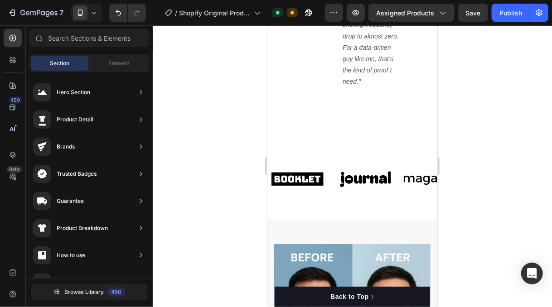
scroll to position [1065, 0]
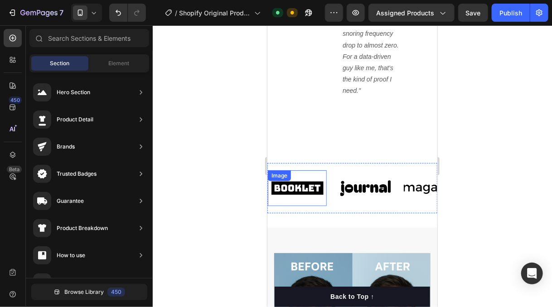
click at [303, 175] on img at bounding box center [296, 187] width 59 height 25
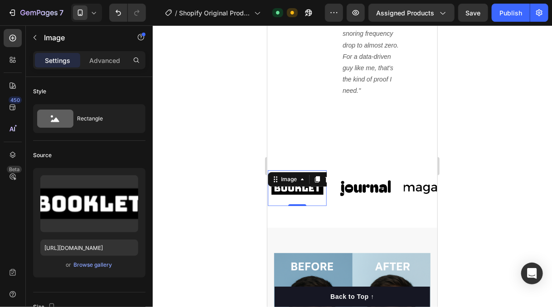
click at [228, 161] on div at bounding box center [352, 166] width 399 height 282
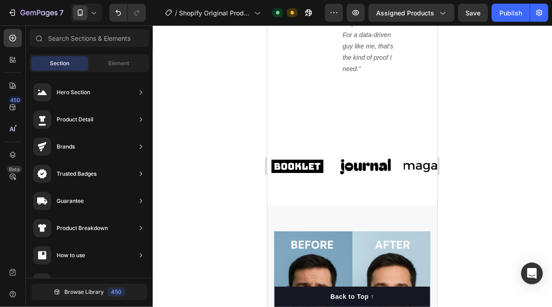
scroll to position [1082, 0]
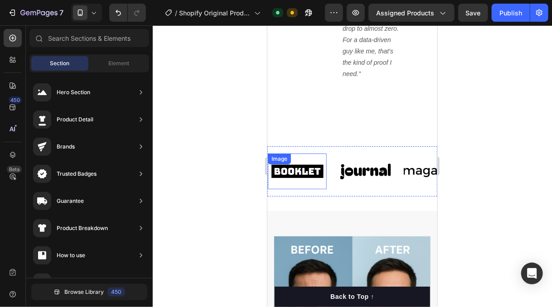
click at [305, 159] on img at bounding box center [296, 171] width 59 height 25
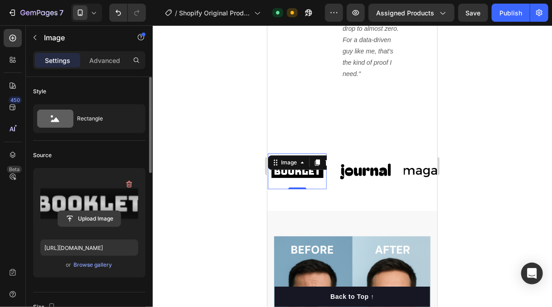
click at [97, 213] on input "file" at bounding box center [89, 218] width 63 height 15
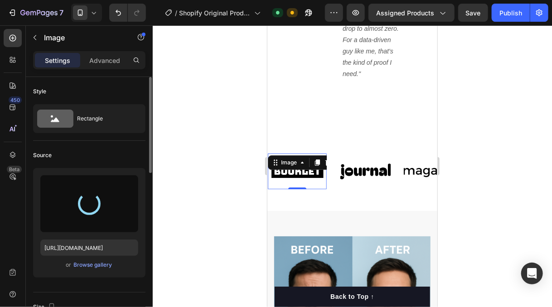
type input "https://cdn.shopify.com/s/files/1/0931/7852/8088/files/gempages_581499477827781…"
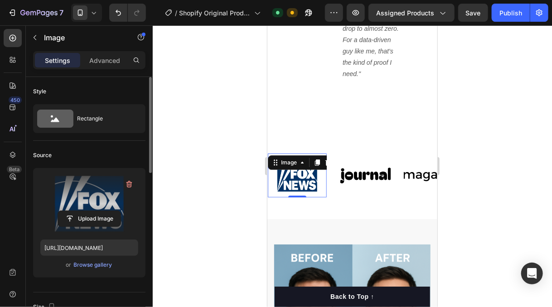
click at [212, 156] on div at bounding box center [352, 166] width 399 height 282
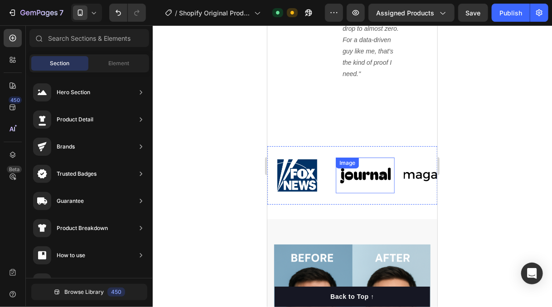
click at [359, 163] on img at bounding box center [364, 175] width 59 height 25
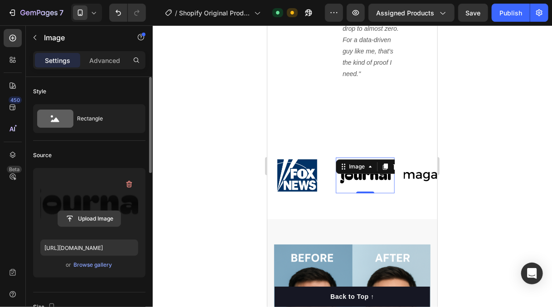
click at [92, 217] on input "file" at bounding box center [89, 218] width 63 height 15
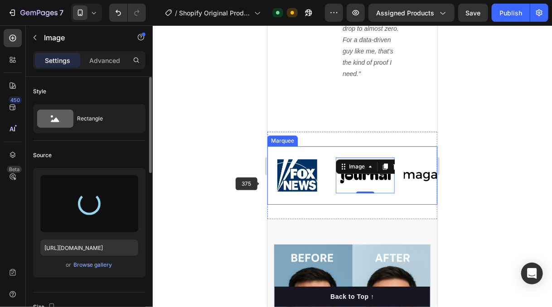
type input "https://cdn.shopify.com/s/files/1/0931/7852/8088/files/gempages_581499477827781…"
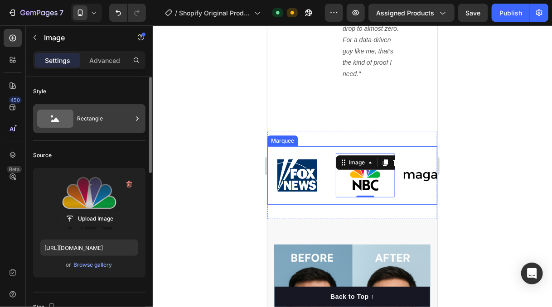
click at [103, 119] on div "Rectangle" at bounding box center [104, 118] width 55 height 21
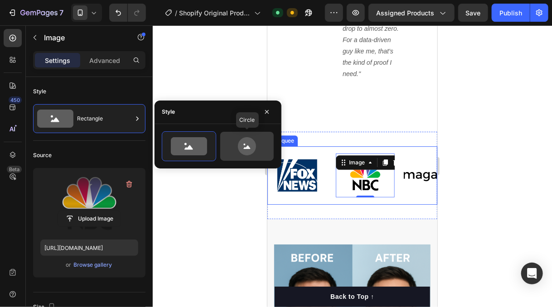
click at [239, 144] on icon at bounding box center [247, 146] width 18 height 18
type input "80"
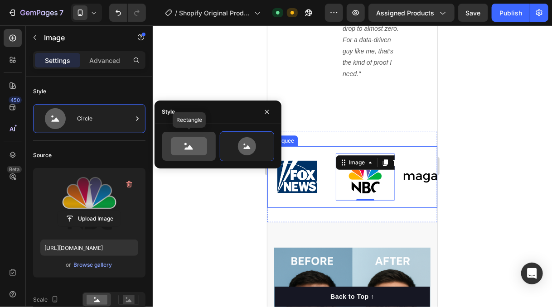
click at [193, 145] on icon at bounding box center [189, 146] width 36 height 18
type input "100"
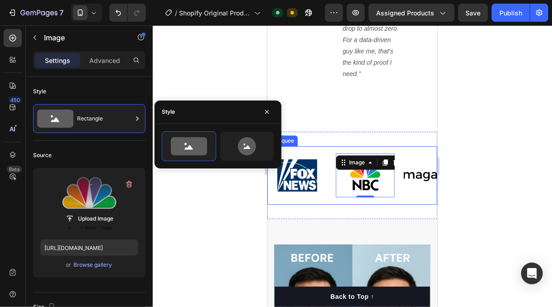
click at [205, 197] on div at bounding box center [352, 166] width 399 height 282
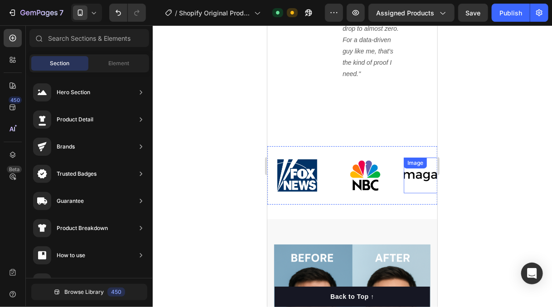
click at [414, 163] on img at bounding box center [432, 175] width 59 height 25
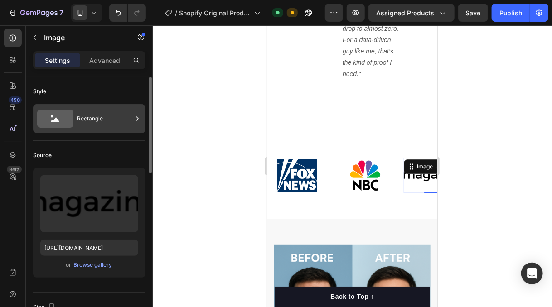
click at [99, 117] on div "Rectangle" at bounding box center [104, 118] width 55 height 21
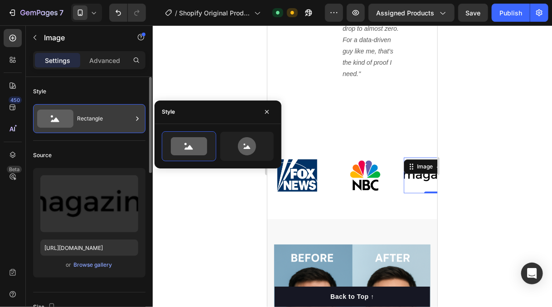
click at [101, 116] on div "Rectangle" at bounding box center [104, 118] width 55 height 21
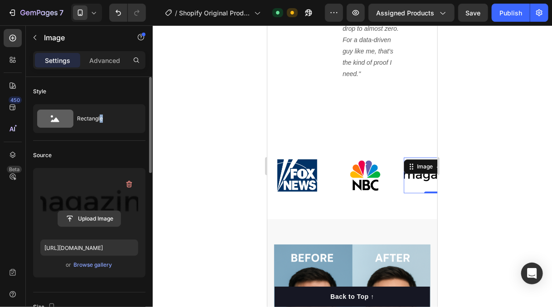
click at [92, 216] on input "file" at bounding box center [89, 218] width 63 height 15
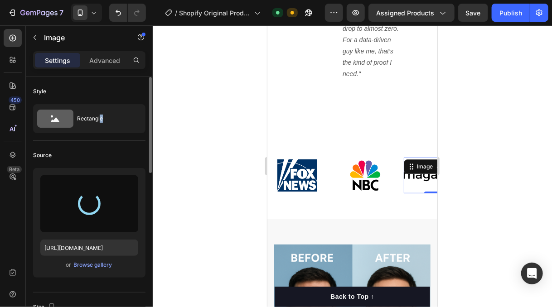
type input "https://cdn.shopify.com/s/files/1/0931/7852/8088/files/gempages_581499477827781…"
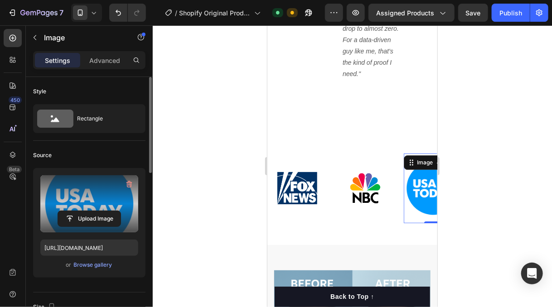
click at [191, 159] on div at bounding box center [352, 166] width 399 height 282
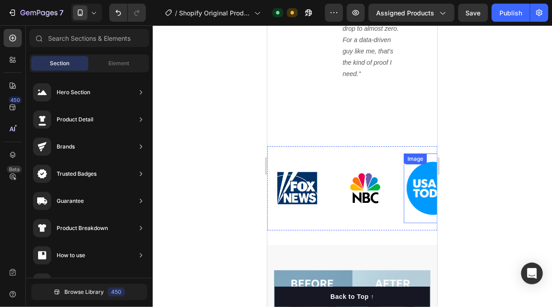
click at [418, 168] on img at bounding box center [432, 188] width 59 height 59
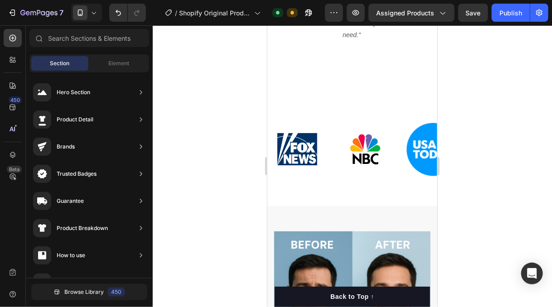
scroll to position [1144, 0]
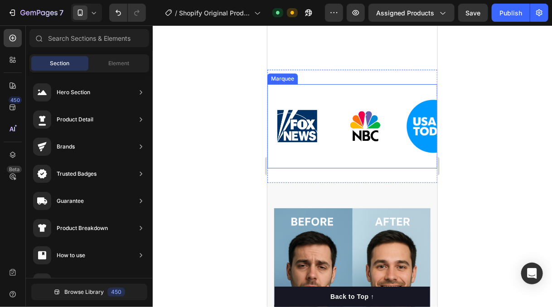
click at [353, 135] on div "Image Image Image Image Image" at bounding box center [437, 126] width 340 height 70
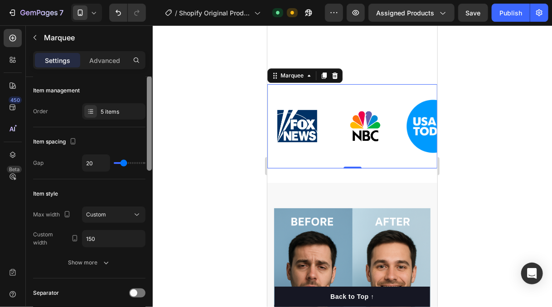
scroll to position [0, 0]
drag, startPoint x: 147, startPoint y: 162, endPoint x: 141, endPoint y: 142, distance: 20.8
click at [146, 144] on div at bounding box center [149, 205] width 7 height 256
click at [118, 115] on div "5 items" at bounding box center [122, 113] width 43 height 8
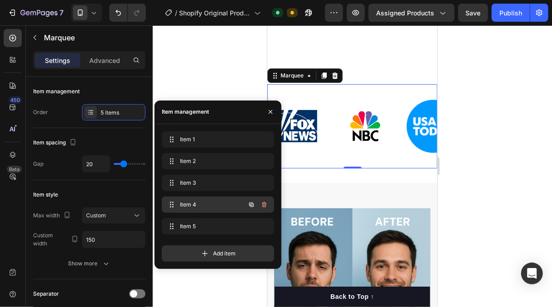
click at [218, 201] on span "Item 4" at bounding box center [205, 205] width 51 height 8
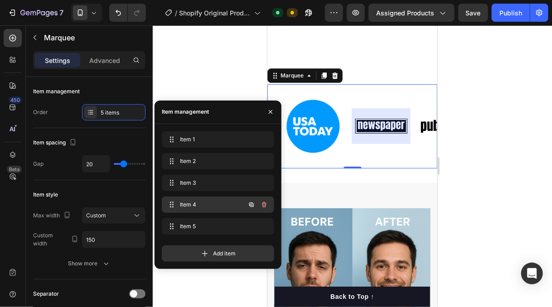
scroll to position [0, 152]
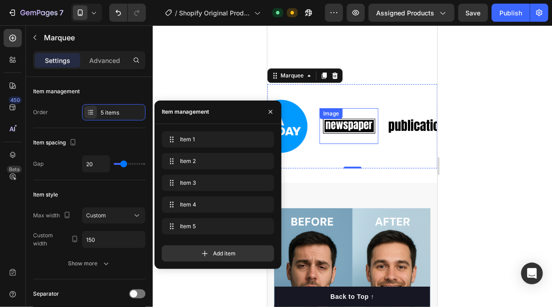
click at [344, 113] on img at bounding box center [348, 125] width 59 height 25
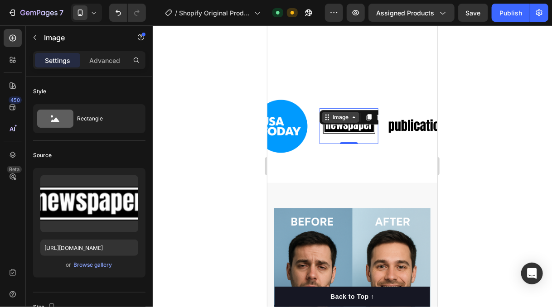
click at [342, 113] on div "Image" at bounding box center [339, 117] width 19 height 8
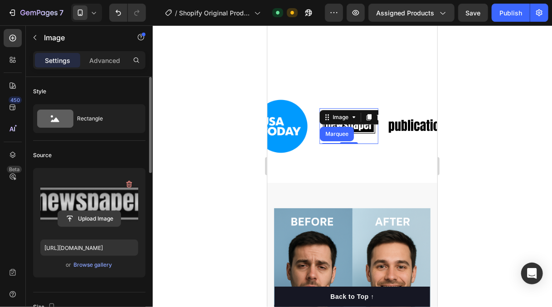
click at [94, 216] on input "file" at bounding box center [89, 218] width 63 height 15
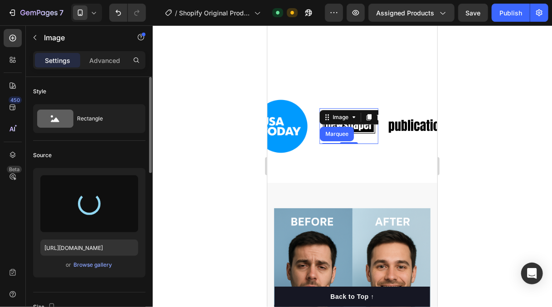
type input "https://cdn.shopify.com/s/files/1/0931/7852/8088/files/gempages_581499477827781…"
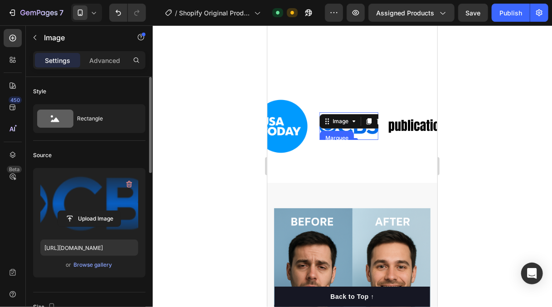
click at [196, 146] on div at bounding box center [352, 166] width 399 height 282
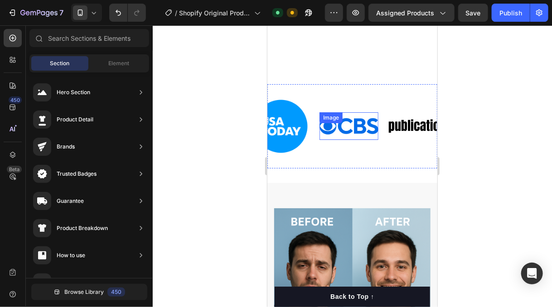
click at [355, 117] on img at bounding box center [348, 125] width 59 height 17
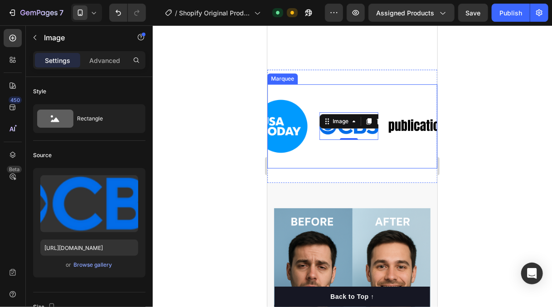
click at [328, 84] on div "Image Image Image Image 0 Image Image Image Image Image 0 Image Marquee" at bounding box center [352, 126] width 170 height 84
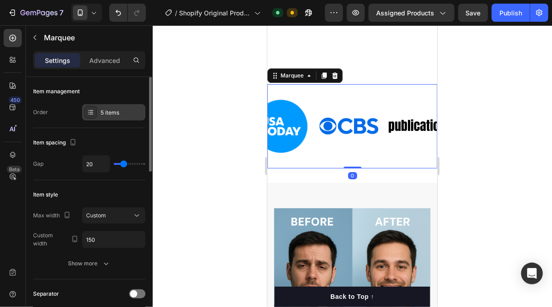
click at [114, 112] on div "5 items" at bounding box center [122, 113] width 43 height 8
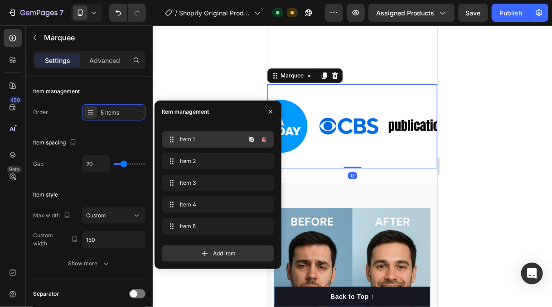
click at [203, 143] on span "Item 1" at bounding box center [205, 139] width 51 height 8
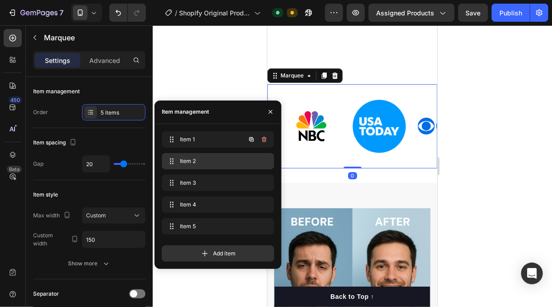
scroll to position [0, 0]
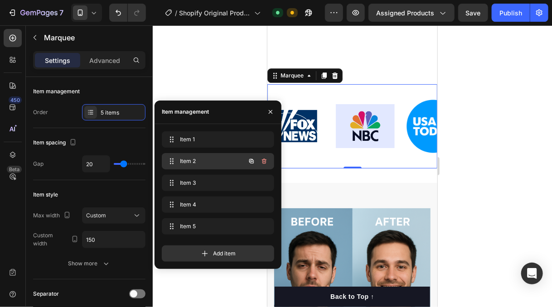
click at [208, 158] on span "Item 2" at bounding box center [205, 161] width 51 height 8
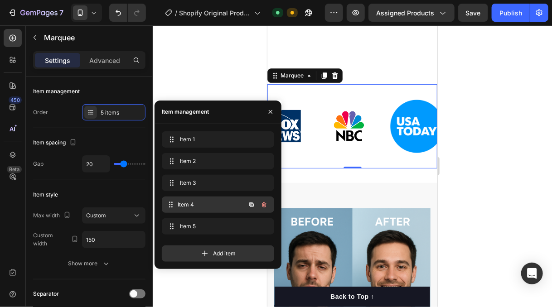
click at [214, 208] on div "Item 4 Item 4" at bounding box center [205, 204] width 80 height 13
click at [214, 207] on span "Item 4" at bounding box center [205, 205] width 51 height 8
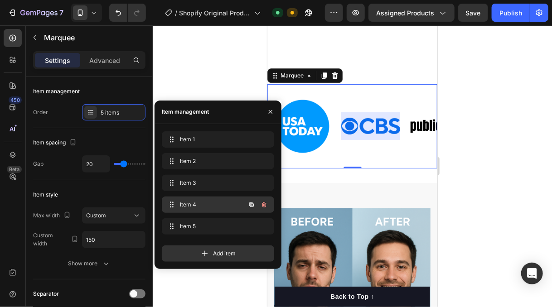
scroll to position [0, 152]
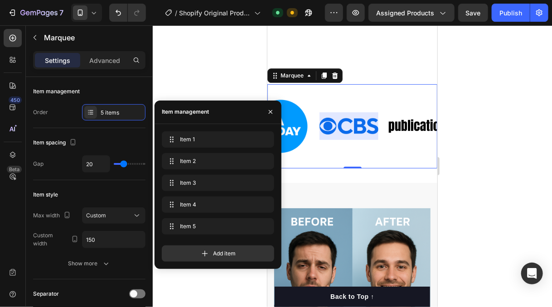
click at [213, 217] on div "Item 1 Item 1 Item 2 Item 2 Item 3 Item 3 Item 4 Item 4 Item 5 Item 5" at bounding box center [218, 184] width 112 height 107
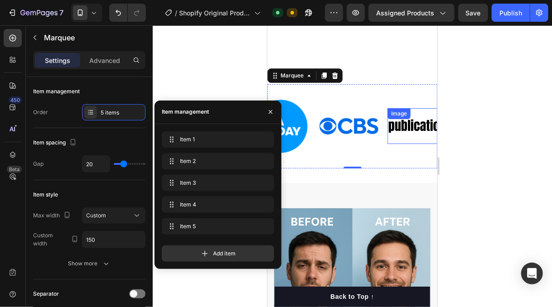
click at [409, 113] on img at bounding box center [416, 125] width 59 height 25
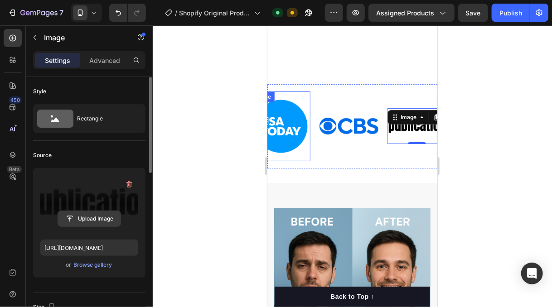
click at [94, 214] on input "file" at bounding box center [89, 218] width 63 height 15
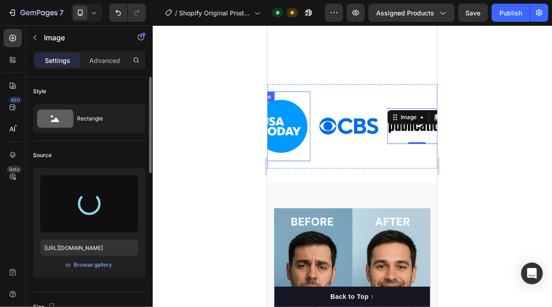
type input "https://cdn.shopify.com/s/files/1/0931/7852/8088/files/gempages_581499477827781…"
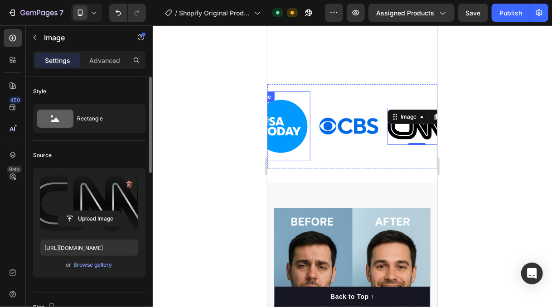
click at [200, 135] on div at bounding box center [352, 166] width 399 height 282
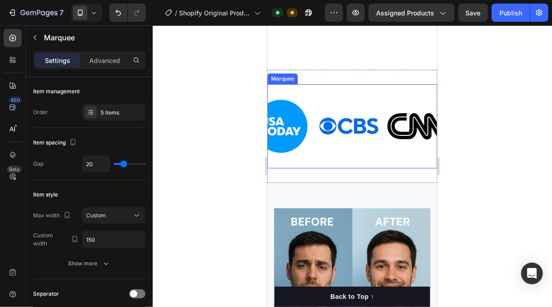
click at [364, 84] on div "Image Image Image Image Image Image Image Image Image Image Marquee" at bounding box center [352, 126] width 170 height 84
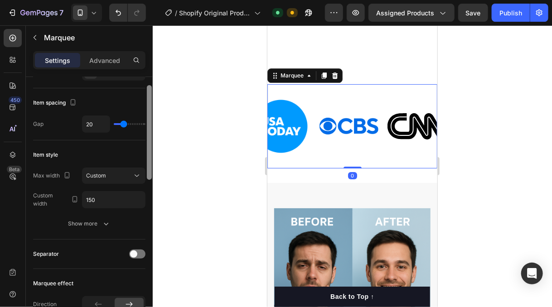
drag, startPoint x: 149, startPoint y: 98, endPoint x: 149, endPoint y: 114, distance: 15.9
click at [150, 114] on div at bounding box center [149, 132] width 5 height 95
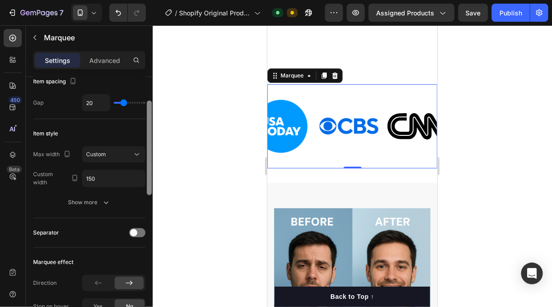
scroll to position [67, 0]
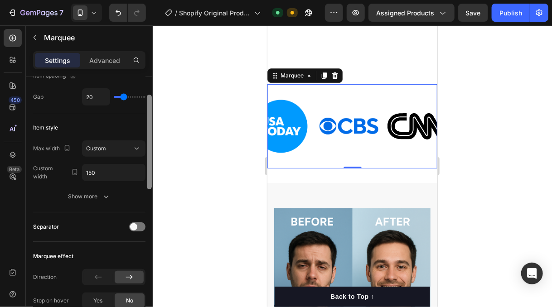
drag, startPoint x: 151, startPoint y: 134, endPoint x: 147, endPoint y: 144, distance: 10.4
click at [147, 144] on div at bounding box center [149, 142] width 5 height 95
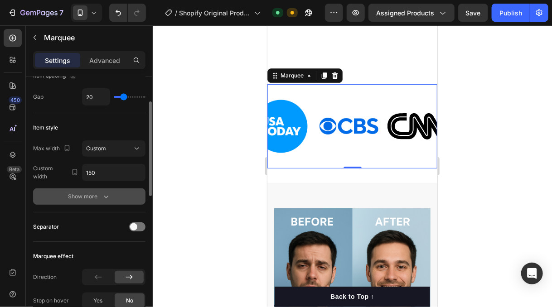
click at [101, 188] on button "Show more" at bounding box center [89, 196] width 112 height 16
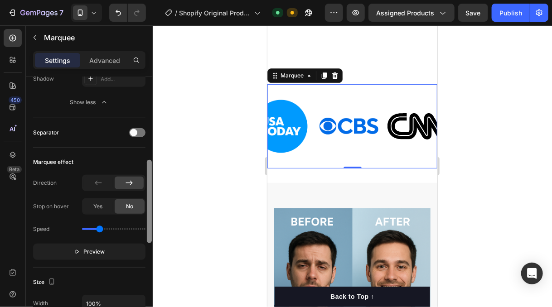
drag, startPoint x: 149, startPoint y: 159, endPoint x: 141, endPoint y: 227, distance: 68.4
click at [141, 227] on div "Item management Order 5 items Item spacing Gap 20 Item style Max width Custom C…" at bounding box center [89, 205] width 127 height 256
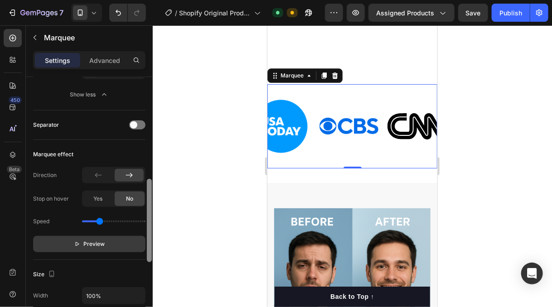
scroll to position [277, 0]
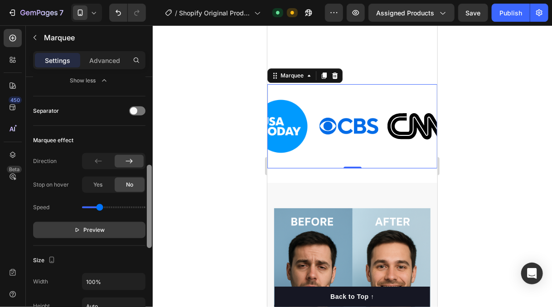
drag, startPoint x: 148, startPoint y: 219, endPoint x: 139, endPoint y: 227, distance: 12.2
click at [145, 227] on div "Item management Order 5 items Item spacing Gap 20 Item style Max width Custom C…" at bounding box center [89, 205] width 127 height 256
click at [105, 228] on button "Preview" at bounding box center [89, 230] width 112 height 16
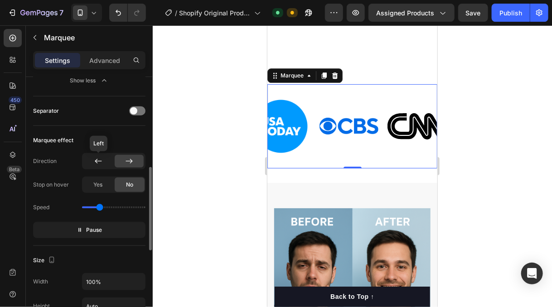
click at [98, 160] on icon at bounding box center [98, 161] width 7 height 5
type input "0.6"
click at [94, 207] on input "range" at bounding box center [113, 208] width 63 height 2
click at [136, 155] on div at bounding box center [113, 161] width 63 height 16
click at [134, 158] on div at bounding box center [129, 161] width 29 height 13
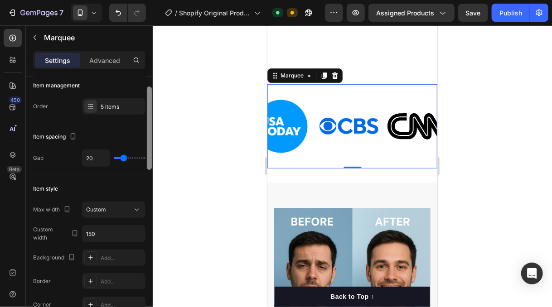
scroll to position [0, 0]
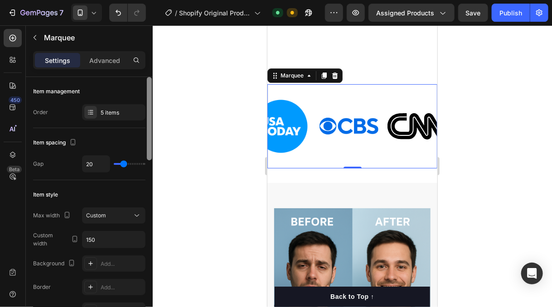
drag, startPoint x: 149, startPoint y: 188, endPoint x: 146, endPoint y: 86, distance: 102.4
click at [146, 86] on div at bounding box center [149, 205] width 7 height 256
click at [111, 62] on p "Advanced" at bounding box center [104, 61] width 31 height 10
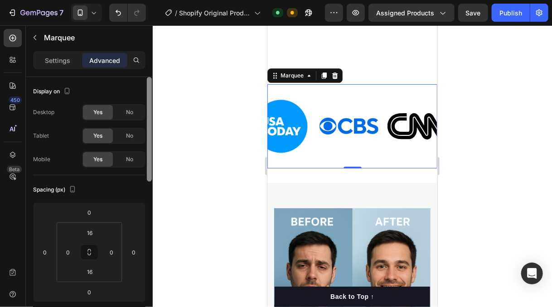
drag, startPoint x: 149, startPoint y: 110, endPoint x: 84, endPoint y: 70, distance: 76.1
click at [92, 71] on div "Settings Advanced Display on Desktop Yes No Tablet Yes No Mobile Yes No Spacing…" at bounding box center [89, 192] width 127 height 282
click at [65, 61] on p "Settings" at bounding box center [57, 61] width 25 height 10
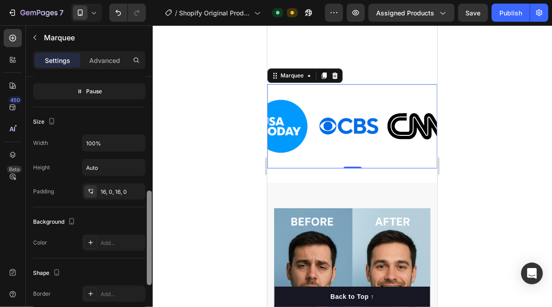
scroll to position [323, 0]
drag, startPoint x: 150, startPoint y: 113, endPoint x: 143, endPoint y: 227, distance: 114.4
click at [146, 232] on div at bounding box center [149, 205] width 7 height 256
click at [111, 143] on input "100%" at bounding box center [113, 142] width 63 height 16
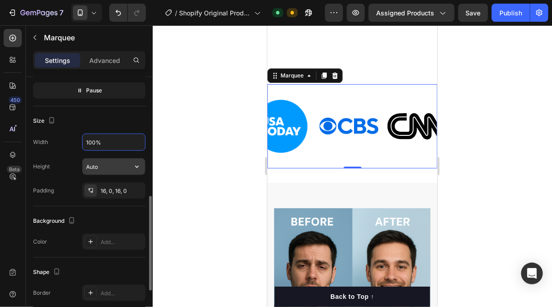
click at [109, 164] on input "Auto" at bounding box center [113, 167] width 63 height 16
click at [140, 165] on icon "button" at bounding box center [136, 166] width 9 height 9
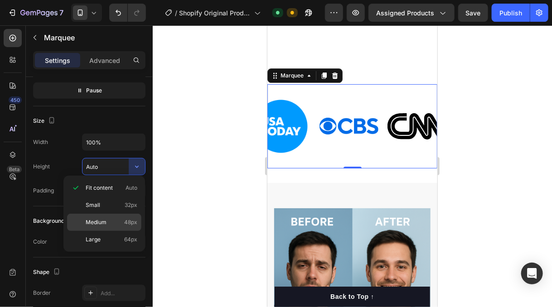
click at [121, 222] on p "Medium 48px" at bounding box center [112, 222] width 52 height 8
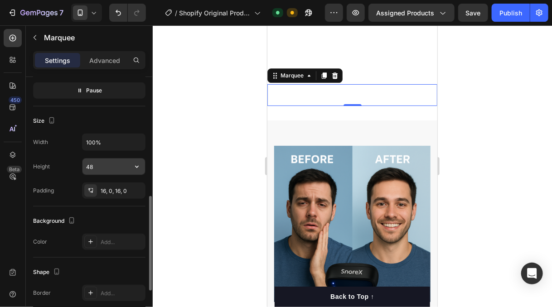
click at [116, 164] on input "48" at bounding box center [113, 167] width 63 height 16
click at [136, 165] on icon "button" at bounding box center [136, 166] width 9 height 9
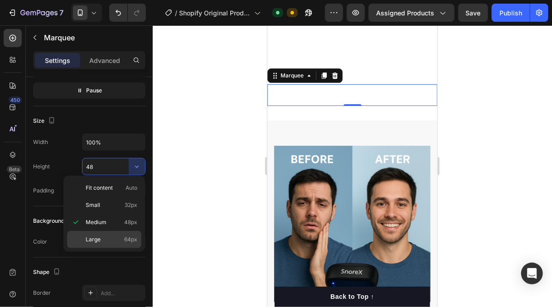
click at [116, 237] on p "Large 64px" at bounding box center [112, 240] width 52 height 8
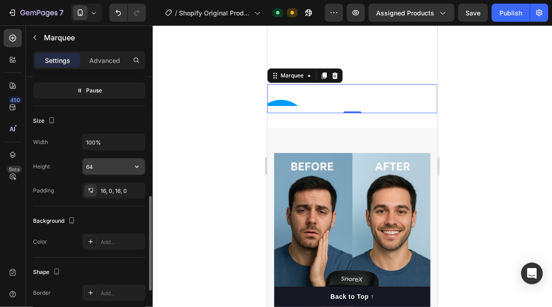
click at [120, 163] on input "64" at bounding box center [113, 167] width 63 height 16
click at [138, 164] on icon "button" at bounding box center [136, 166] width 9 height 9
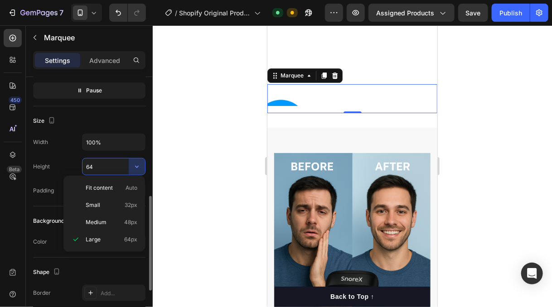
click at [114, 169] on input "64" at bounding box center [113, 167] width 63 height 16
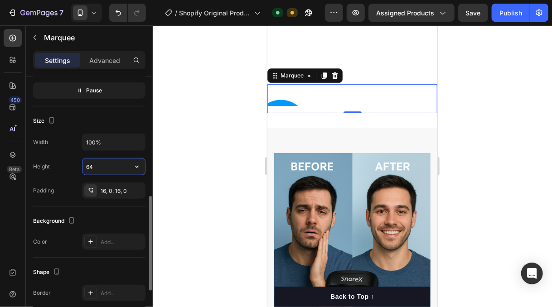
type input "6"
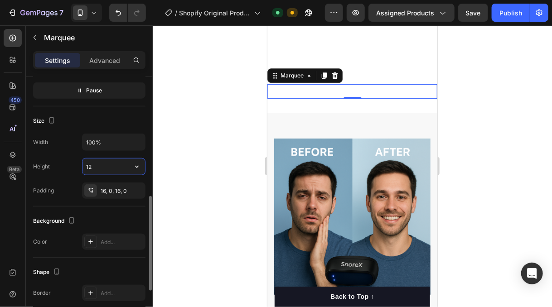
type input "1"
type input "2"
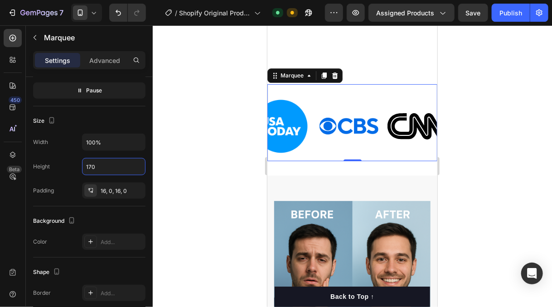
type input "170"
click at [221, 154] on div at bounding box center [352, 166] width 399 height 282
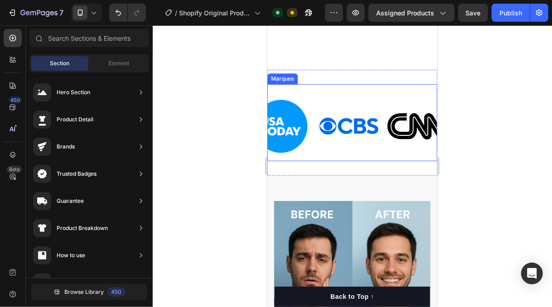
click at [350, 91] on div "Image Image Image Image Image" at bounding box center [286, 126] width 340 height 70
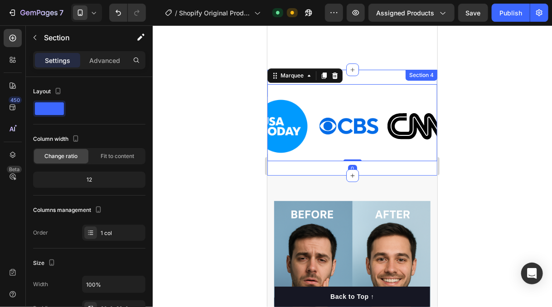
click at [372, 69] on div "Image Image Image Image Image Image Image Image Image Image Marquee 0 Section 4" at bounding box center [352, 122] width 170 height 106
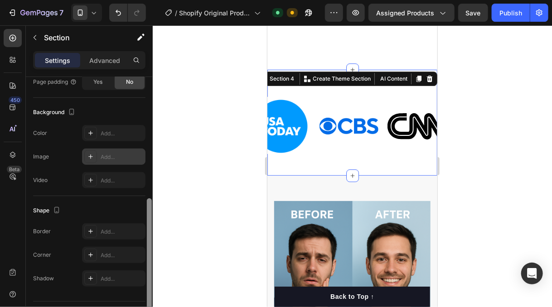
drag, startPoint x: 149, startPoint y: 100, endPoint x: 134, endPoint y: 187, distance: 88.3
click at [142, 209] on div "Layout Column width Change ratio Fit to content 12 Columns management Order 1 c…" at bounding box center [89, 205] width 127 height 256
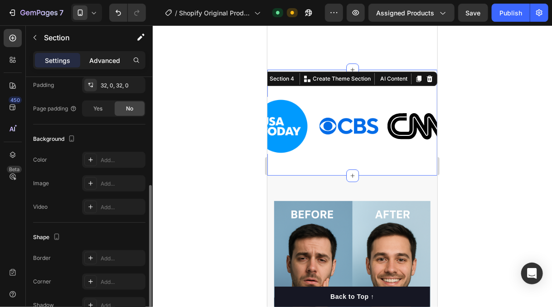
click at [107, 59] on p "Advanced" at bounding box center [104, 61] width 31 height 10
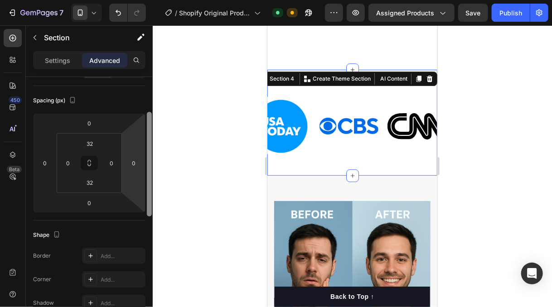
scroll to position [91, 0]
drag, startPoint x: 149, startPoint y: 183, endPoint x: 144, endPoint y: 128, distance: 54.6
click at [144, 128] on div "Display on Desktop Yes No Tablet Yes No Mobile Yes No Spacing (px) 0 0 0 0 32 0…" at bounding box center [89, 205] width 127 height 256
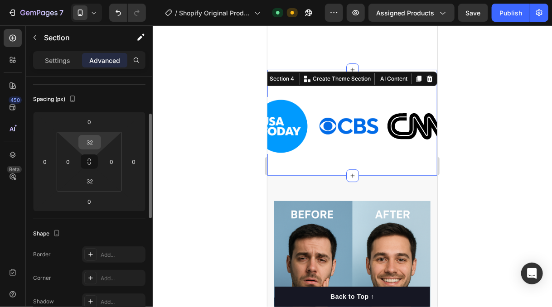
click at [89, 142] on input "32" at bounding box center [90, 142] width 18 height 14
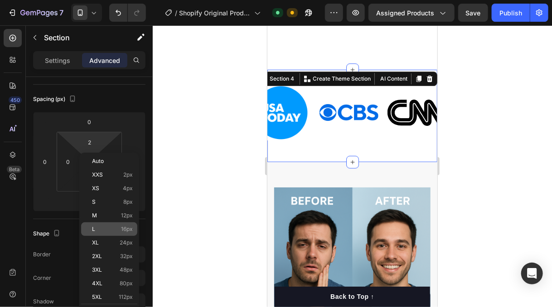
click at [119, 230] on p "L 16px" at bounding box center [112, 229] width 41 height 6
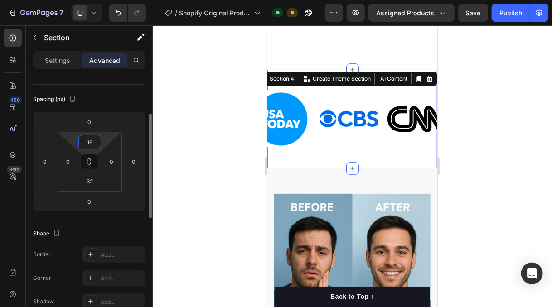
click at [92, 144] on input "16" at bounding box center [90, 142] width 18 height 14
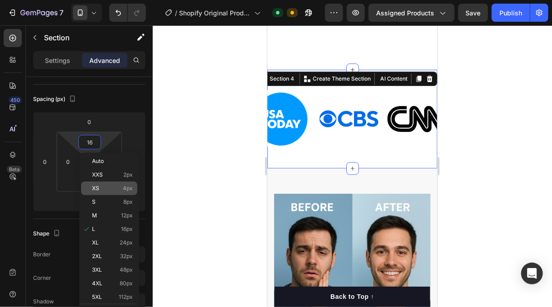
click at [112, 189] on p "XS 4px" at bounding box center [112, 188] width 41 height 6
type input "4"
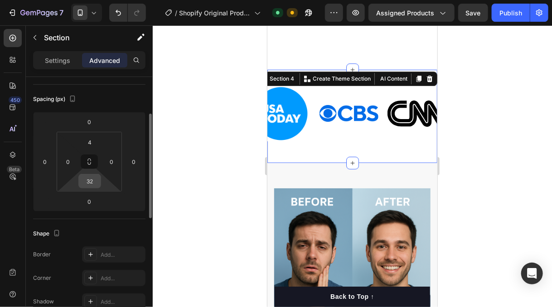
click at [94, 184] on input "32" at bounding box center [90, 181] width 18 height 14
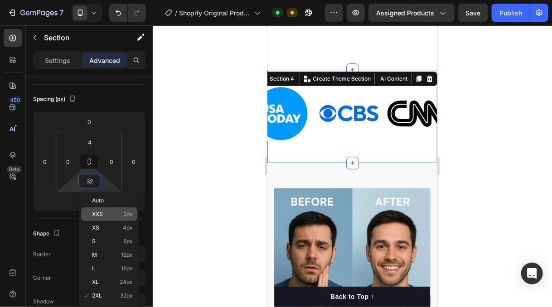
type input "2"
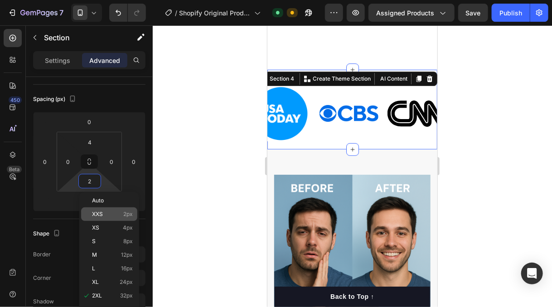
click at [115, 213] on p "XXS 2px" at bounding box center [112, 214] width 41 height 6
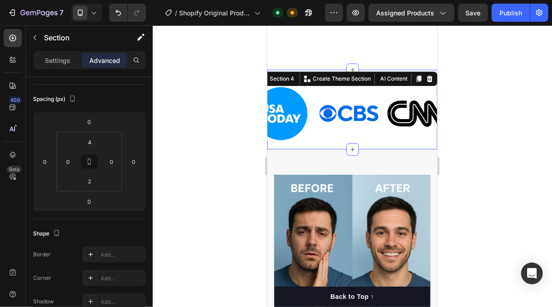
click at [205, 150] on div at bounding box center [352, 166] width 399 height 282
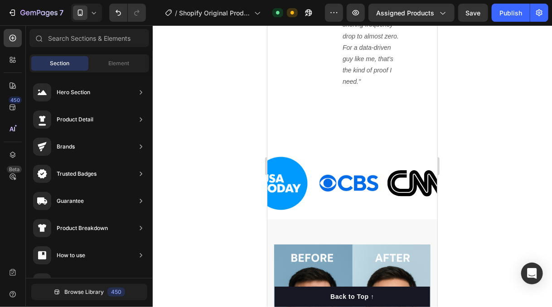
scroll to position [1079, 0]
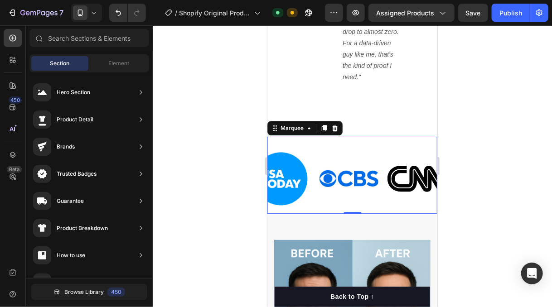
click at [382, 144] on div "Image Image Image Image Image" at bounding box center [287, 179] width 340 height 70
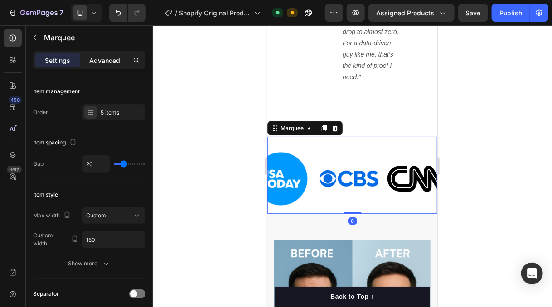
click at [116, 60] on p "Advanced" at bounding box center [104, 61] width 31 height 10
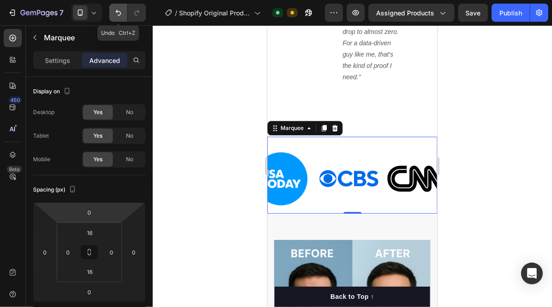
click at [117, 11] on icon "Undo/Redo" at bounding box center [118, 13] width 5 height 6
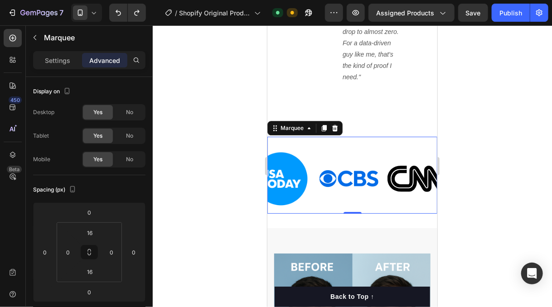
click at [183, 87] on div at bounding box center [352, 166] width 399 height 282
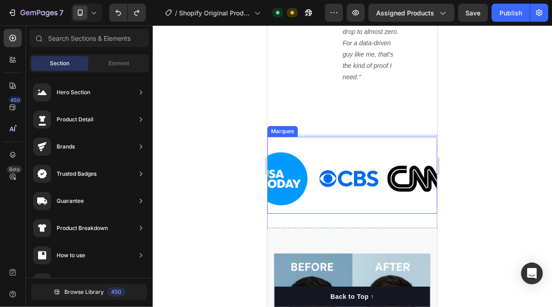
click at [364, 144] on div "Image Image Image Image Image" at bounding box center [286, 179] width 340 height 70
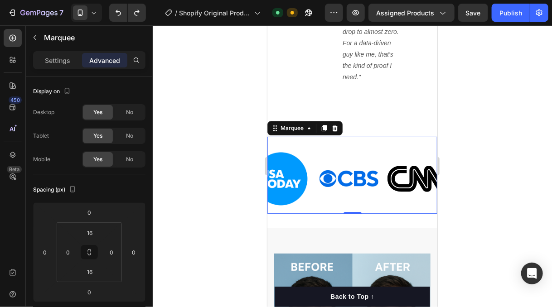
click at [369, 136] on div "Image Image Image Image Image Image Image Image Image Image Marquee 0" at bounding box center [352, 174] width 170 height 77
click at [35, 37] on icon "button" at bounding box center [34, 37] width 7 height 7
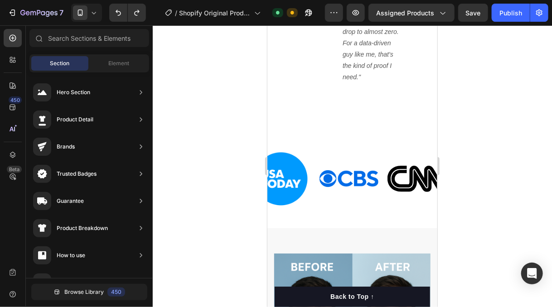
scroll to position [466, 0]
click at [85, 39] on input "text" at bounding box center [89, 38] width 120 height 18
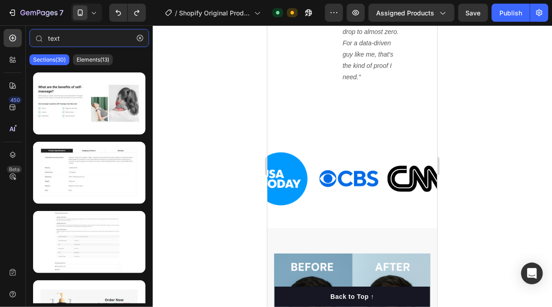
type input "text"
click at [98, 66] on div "Sections(30) Elements(13)" at bounding box center [89, 60] width 127 height 18
click at [98, 63] on p "Elements(13)" at bounding box center [93, 59] width 33 height 7
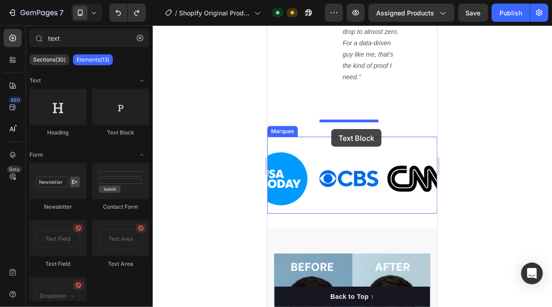
drag, startPoint x: 378, startPoint y: 139, endPoint x: 330, endPoint y: 128, distance: 48.9
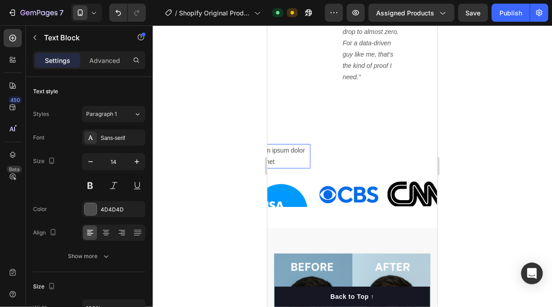
click at [294, 144] on div "Lorem ipsum dolor sit amet" at bounding box center [281, 156] width 59 height 24
click at [294, 145] on p "Lorem ipsum dolor sit amet" at bounding box center [280, 156] width 57 height 23
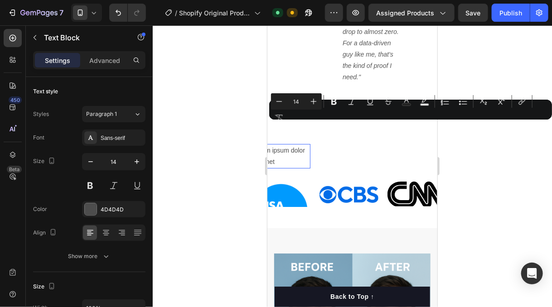
click at [309, 145] on p "Lorem ipsum dolor sit amet" at bounding box center [280, 156] width 57 height 23
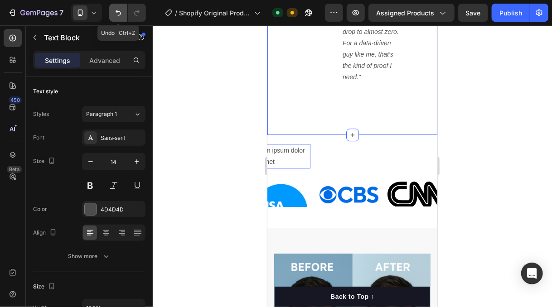
click at [123, 14] on button "Undo/Redo" at bounding box center [118, 13] width 18 height 18
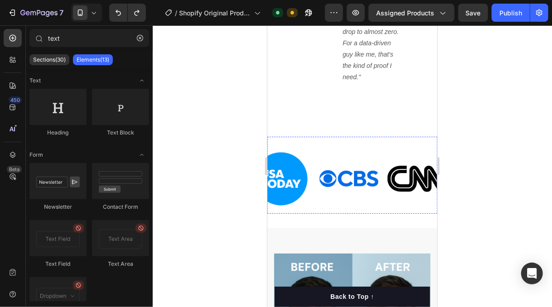
click at [503, 151] on div at bounding box center [352, 166] width 399 height 282
click at [461, 171] on div at bounding box center [352, 166] width 399 height 282
click at [482, 178] on div at bounding box center [352, 166] width 399 height 282
click at [242, 156] on div at bounding box center [212, 178] width 59 height 44
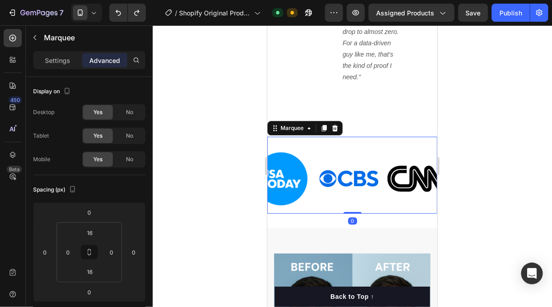
click at [242, 158] on div at bounding box center [213, 178] width 59 height 44
click at [242, 161] on div at bounding box center [213, 178] width 59 height 44
click at [242, 156] on div at bounding box center [212, 178] width 59 height 44
click at [242, 158] on div at bounding box center [212, 178] width 59 height 44
click at [242, 158] on div at bounding box center [213, 178] width 59 height 44
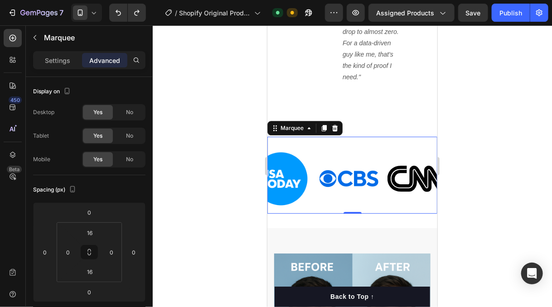
click at [217, 142] on div at bounding box center [352, 166] width 399 height 282
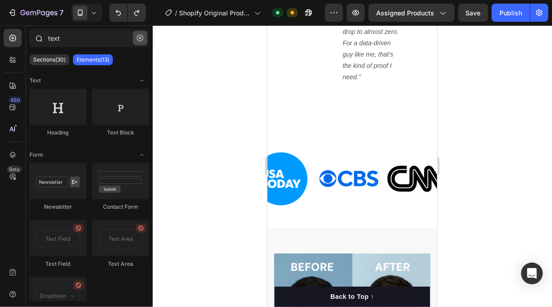
click at [140, 40] on icon "button" at bounding box center [140, 38] width 6 height 6
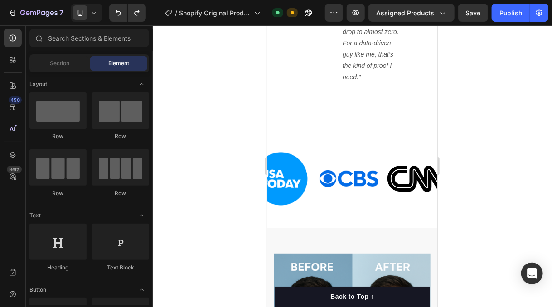
drag, startPoint x: 169, startPoint y: 105, endPoint x: 166, endPoint y: 101, distance: 4.8
click at [167, 101] on div at bounding box center [352, 166] width 399 height 282
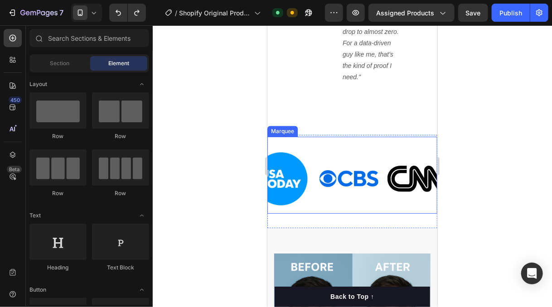
click at [319, 136] on div "Image Image Image Image Image Image Image Image Image Image Marquee" at bounding box center [352, 174] width 170 height 77
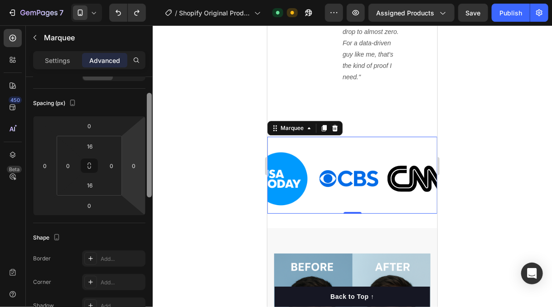
drag, startPoint x: 149, startPoint y: 152, endPoint x: 143, endPoint y: 182, distance: 30.9
click at [143, 182] on div "Display on Desktop Yes No Tablet Yes No Mobile Yes No Spacing (px) 0 0 0 0 16 0…" at bounding box center [89, 205] width 127 height 256
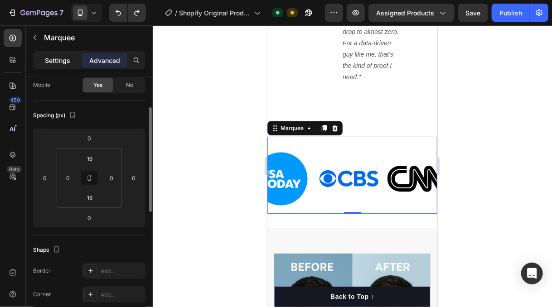
click at [63, 58] on p "Settings" at bounding box center [57, 61] width 25 height 10
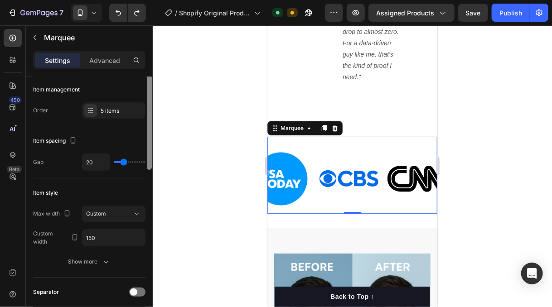
scroll to position [0, 0]
drag, startPoint x: 149, startPoint y: 158, endPoint x: 145, endPoint y: 103, distance: 54.5
click at [146, 103] on div at bounding box center [149, 205] width 7 height 256
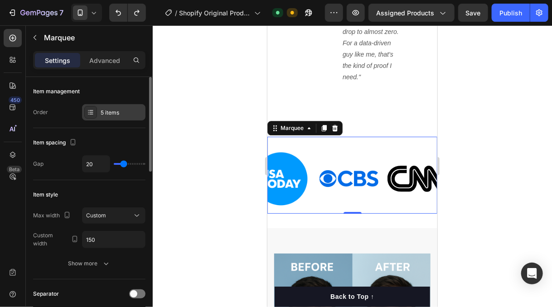
click at [123, 107] on div "5 items" at bounding box center [113, 112] width 63 height 16
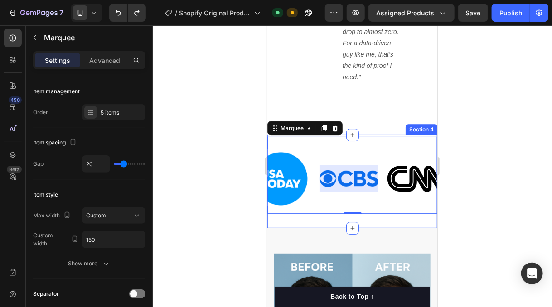
click at [468, 196] on div at bounding box center [352, 166] width 399 height 282
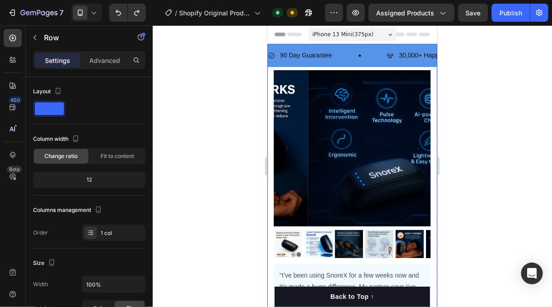
click at [373, 47] on div "90 Day Guarantee Item List 30,000+ Happy Customers Item List 700+ 5-Star Review…" at bounding box center [352, 54] width 170 height 23
click at [365, 47] on div "90 Day Guarantee Item List 30,000+ Happy Customers Item List 700+ 5-Star Review…" at bounding box center [352, 54] width 170 height 23
drag, startPoint x: 150, startPoint y: 106, endPoint x: 138, endPoint y: 77, distance: 31.5
click at [138, 77] on div "Layout Column width Change ratio Fit to content 12 Columns management Order 1 c…" at bounding box center [89, 205] width 127 height 256
click at [115, 59] on p "Advanced" at bounding box center [104, 61] width 31 height 10
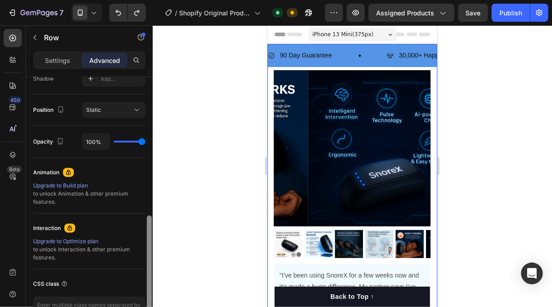
scroll to position [372, 0]
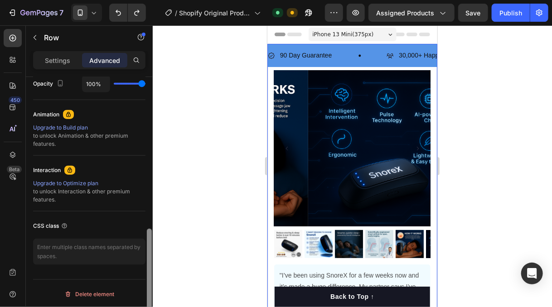
drag, startPoint x: 150, startPoint y: 98, endPoint x: 149, endPoint y: 252, distance: 154.1
click at [148, 257] on div at bounding box center [149, 281] width 5 height 105
click at [209, 170] on div at bounding box center [352, 166] width 399 height 282
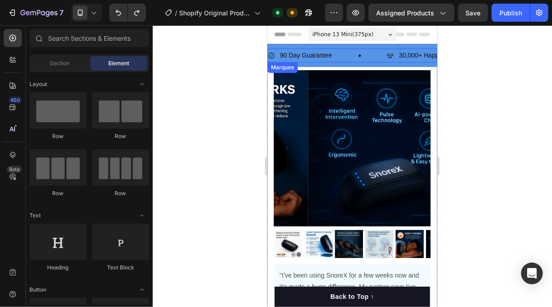
click at [360, 54] on icon at bounding box center [359, 55] width 2 height 2
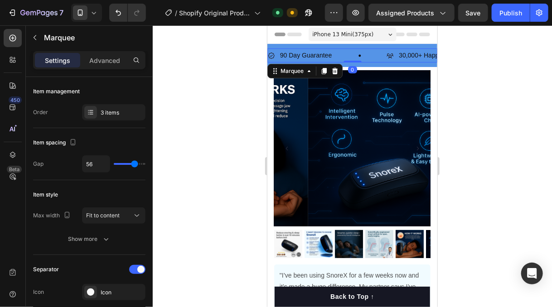
click at [356, 54] on div "90 Day Guarantee Item List" at bounding box center [326, 55] width 119 height 14
click at [360, 53] on div "90 Day Guarantee Item List" at bounding box center [326, 55] width 119 height 14
click at [120, 109] on div "3 items" at bounding box center [122, 113] width 43 height 8
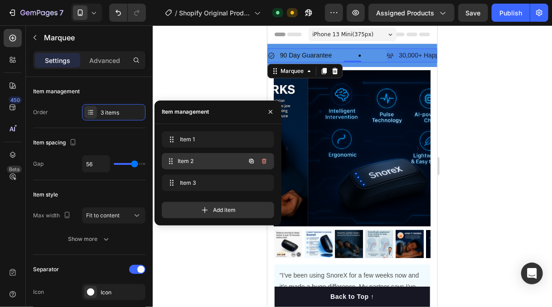
click at [197, 160] on span "Item 2" at bounding box center [211, 161] width 67 height 8
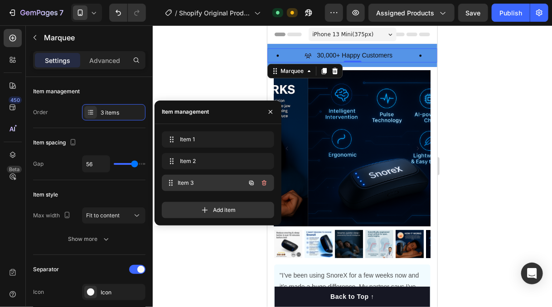
click at [200, 180] on span "Item 3" at bounding box center [211, 183] width 67 height 8
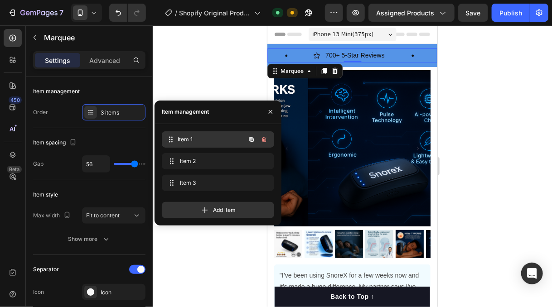
click at [219, 133] on div "Item 1 Item 1" at bounding box center [205, 139] width 80 height 13
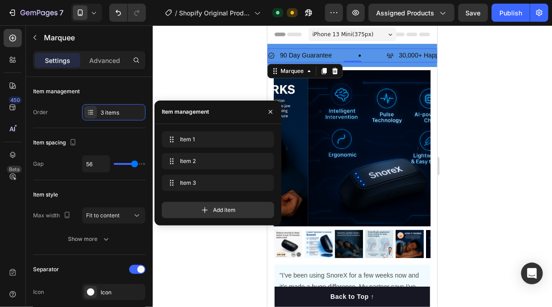
click at [217, 75] on div at bounding box center [352, 166] width 399 height 282
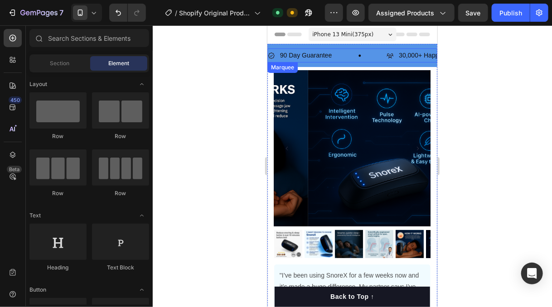
click at [348, 49] on div "90 Day Guarantee Item List" at bounding box center [326, 55] width 119 height 14
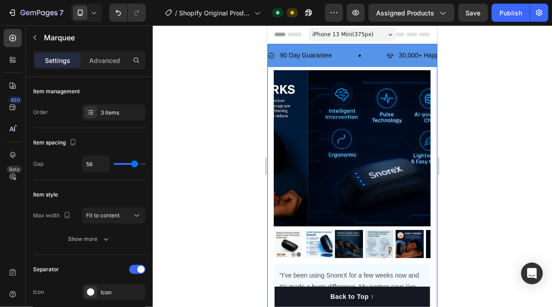
click at [355, 45] on div "90 Day Guarantee Item List 30,000+ Happy Customers Item List 700+ 5-Star Review…" at bounding box center [352, 54] width 170 height 23
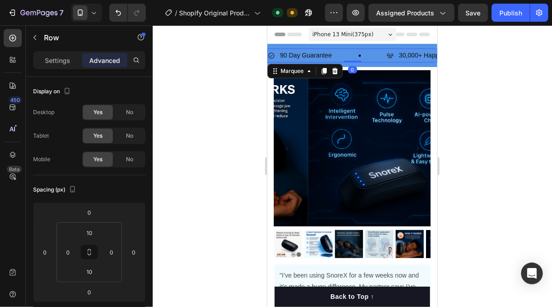
click at [338, 52] on div "90 Day Guarantee Item List" at bounding box center [326, 55] width 119 height 14
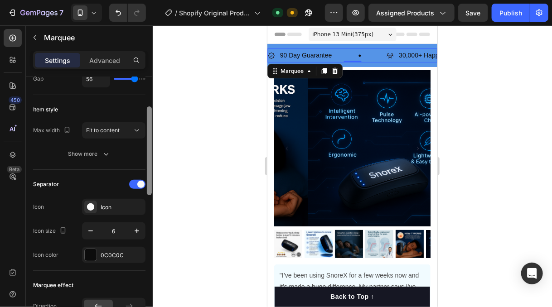
scroll to position [81, 0]
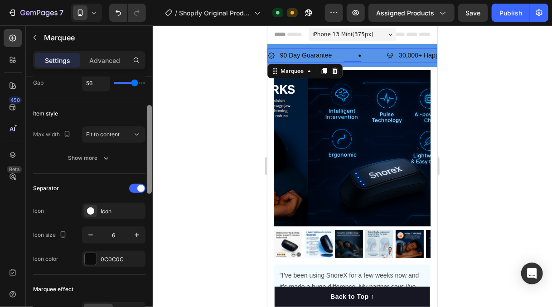
drag, startPoint x: 151, startPoint y: 122, endPoint x: 147, endPoint y: 150, distance: 28.4
click at [147, 150] on div at bounding box center [149, 149] width 5 height 89
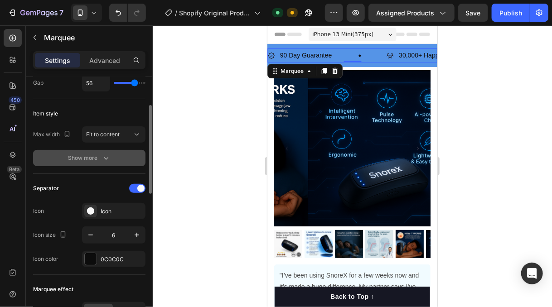
click at [97, 157] on div "Show more" at bounding box center [89, 158] width 42 height 9
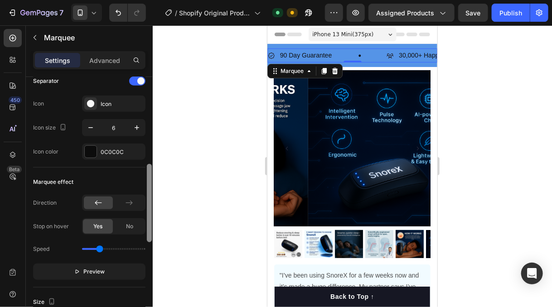
drag, startPoint x: 151, startPoint y: 164, endPoint x: 146, endPoint y: 232, distance: 67.7
click at [154, 0] on div "7 / Shopify Original Product Template Default Need republishing Preview Assigne…" at bounding box center [276, 0] width 552 height 0
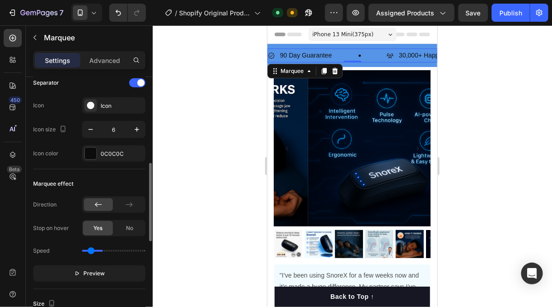
type input "0.4"
click at [92, 250] on input "range" at bounding box center [113, 251] width 63 height 2
click at [87, 273] on span "Preview" at bounding box center [94, 273] width 21 height 9
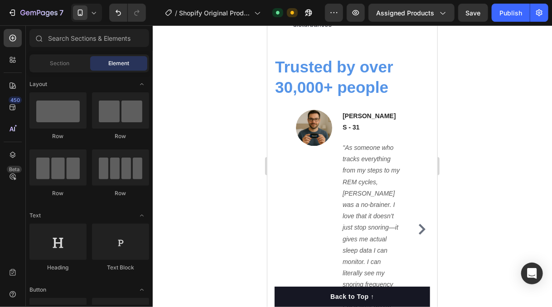
scroll to position [810, 0]
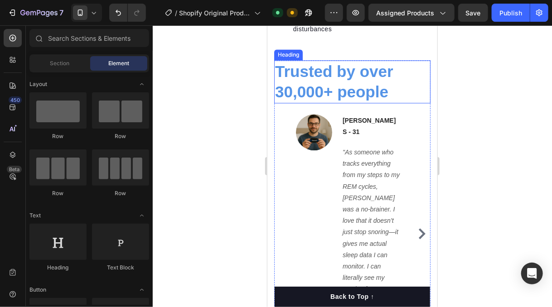
click at [325, 74] on span "Trusted by over 30,000+ people" at bounding box center [334, 81] width 118 height 39
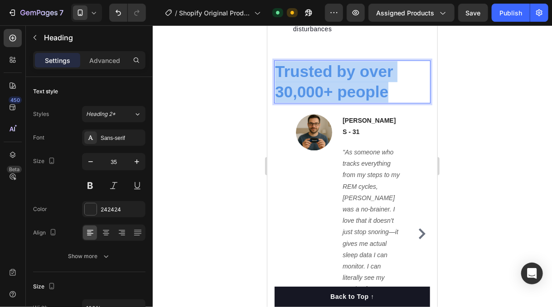
click at [325, 74] on span "Trusted by over 30,000+ people" at bounding box center [334, 81] width 118 height 39
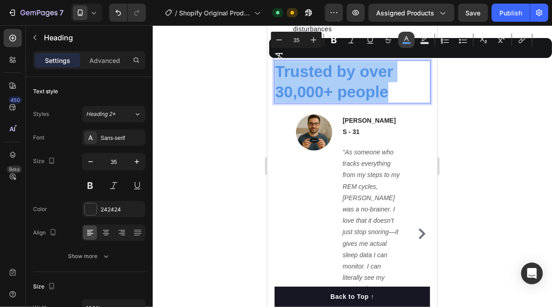
click at [407, 41] on icon "Editor contextual toolbar" at bounding box center [406, 39] width 9 height 9
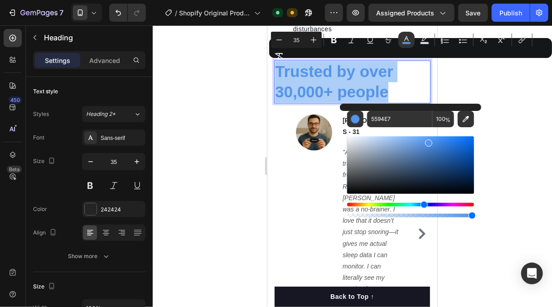
click at [203, 134] on div at bounding box center [352, 166] width 399 height 282
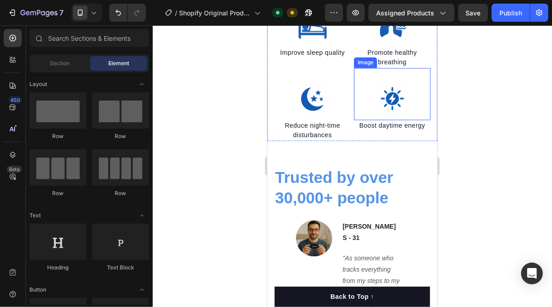
scroll to position [694, 0]
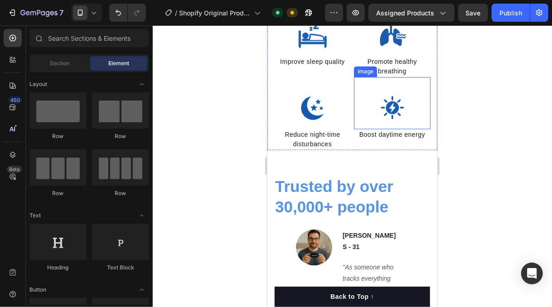
click at [389, 111] on img at bounding box center [392, 108] width 36 height 36
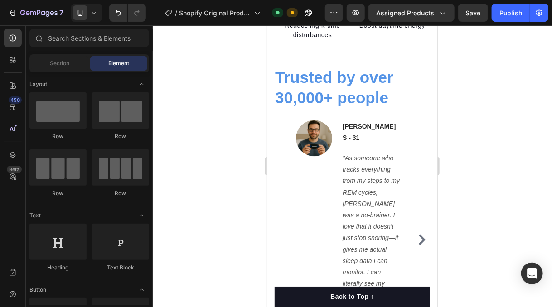
scroll to position [790, 0]
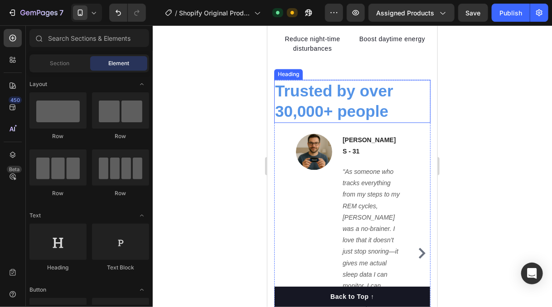
click at [353, 91] on span "Trusted by over 30,000+ people" at bounding box center [334, 101] width 118 height 39
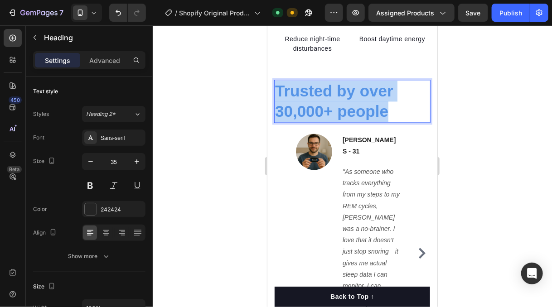
click at [353, 91] on span "Trusted by over 30,000+ people" at bounding box center [334, 101] width 118 height 39
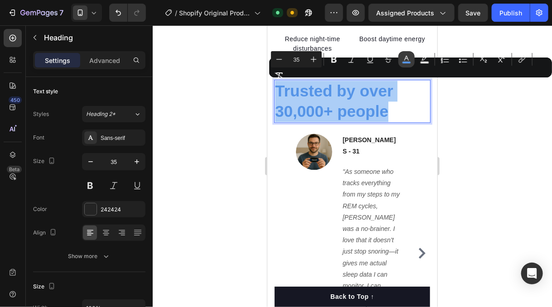
drag, startPoint x: 404, startPoint y: 62, endPoint x: 403, endPoint y: 67, distance: 4.7
click at [404, 62] on rect "Editor contextual toolbar" at bounding box center [406, 63] width 9 height 2
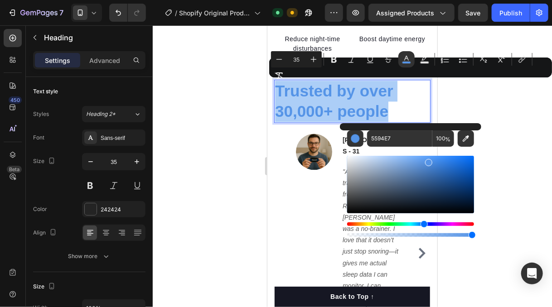
click at [426, 225] on div "Hue" at bounding box center [423, 224] width 7 height 7
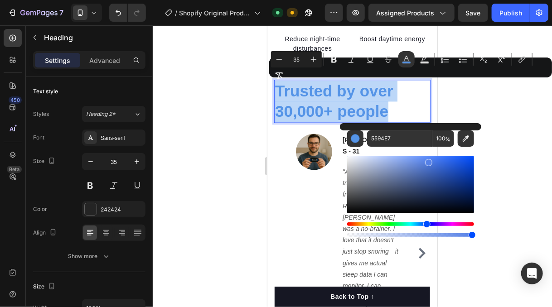
type input "5580E7"
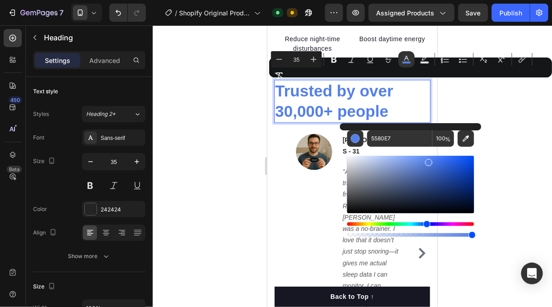
click at [492, 190] on div at bounding box center [352, 166] width 399 height 282
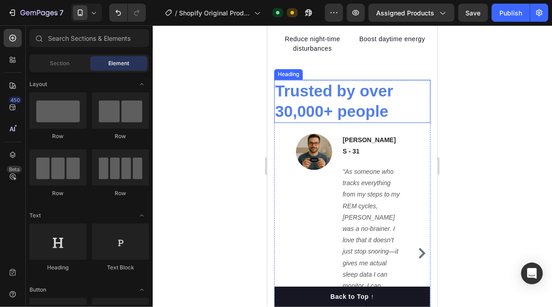
click at [364, 100] on p "⁠⁠⁠⁠⁠⁠⁠ Trusted by over 30,000+ people" at bounding box center [352, 100] width 155 height 41
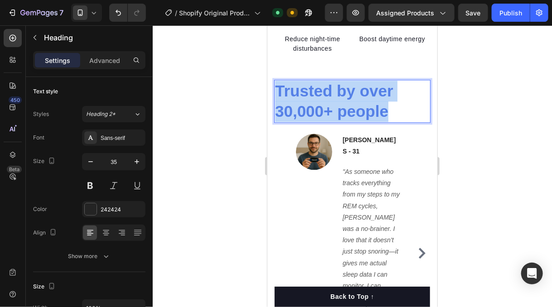
click at [364, 100] on p "Trusted by over 30,000+ people" at bounding box center [352, 100] width 155 height 41
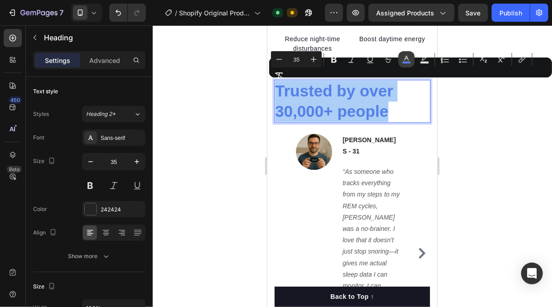
click at [405, 60] on icon "Editor contextual toolbar" at bounding box center [406, 59] width 9 height 9
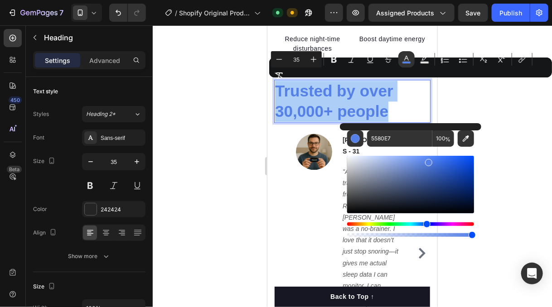
click at [443, 164] on div "Editor contextual toolbar" at bounding box center [410, 185] width 127 height 58
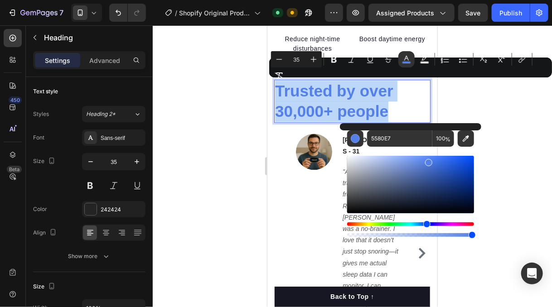
type input "3668DB"
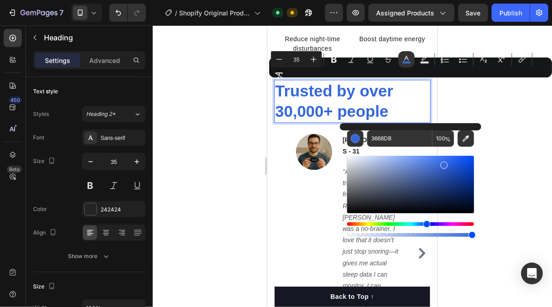
click at [495, 172] on div at bounding box center [352, 166] width 399 height 282
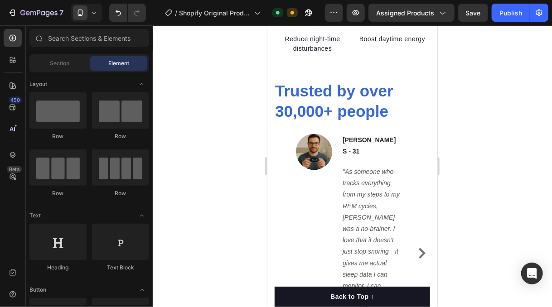
scroll to position [734, 0]
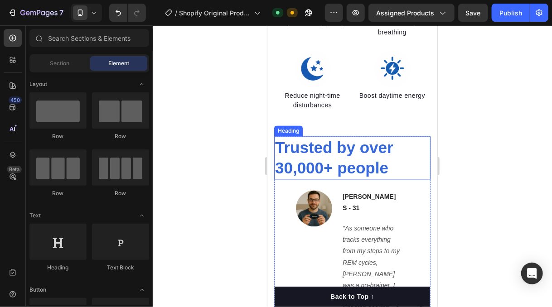
click at [341, 146] on span "Trusted by over 30,000+ people" at bounding box center [334, 157] width 118 height 39
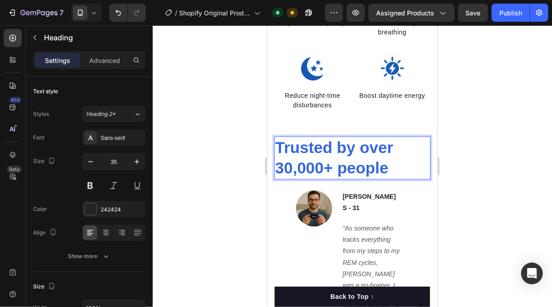
click at [344, 147] on span "Trusted by over 30,000+ people" at bounding box center [334, 157] width 118 height 39
click at [369, 147] on span "Trusted By over 30,000+ people" at bounding box center [335, 157] width 120 height 39
click at [348, 166] on span "Trusted By Over 30,000+ people" at bounding box center [336, 157] width 122 height 39
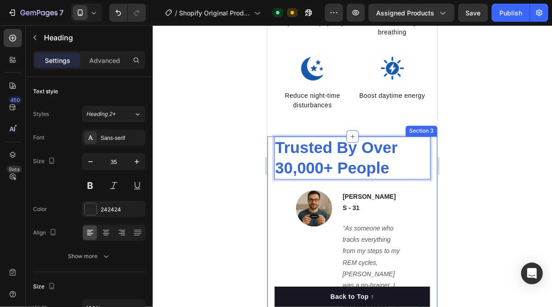
click at [487, 162] on div at bounding box center [352, 166] width 399 height 282
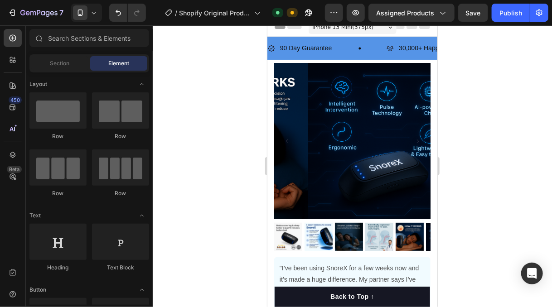
scroll to position [0, 0]
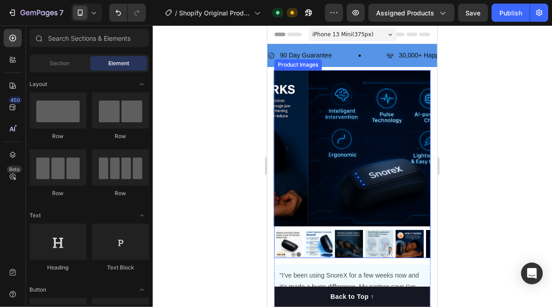
click at [313, 236] on img at bounding box center [318, 244] width 28 height 28
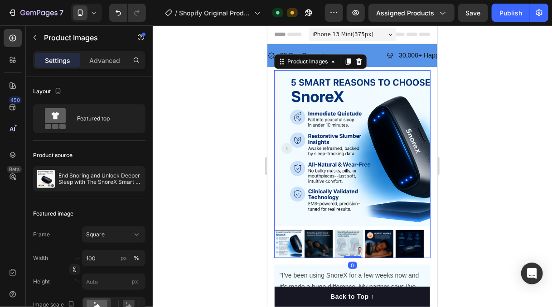
click at [285, 239] on div at bounding box center [288, 244] width 28 height 28
click at [284, 143] on rect "Carousel Back Arrow" at bounding box center [286, 148] width 11 height 11
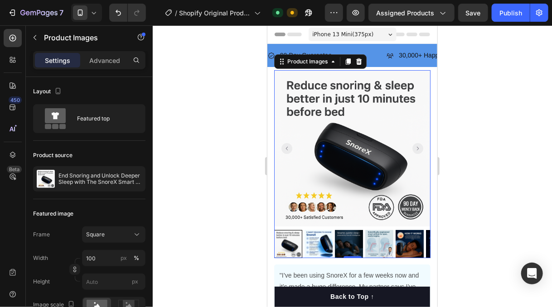
click at [196, 159] on div at bounding box center [352, 166] width 399 height 282
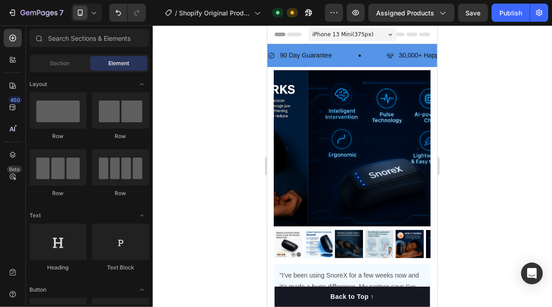
drag, startPoint x: 432, startPoint y: 46, endPoint x: 707, endPoint y: 56, distance: 275.2
click at [445, 11] on icon "button" at bounding box center [442, 12] width 9 height 9
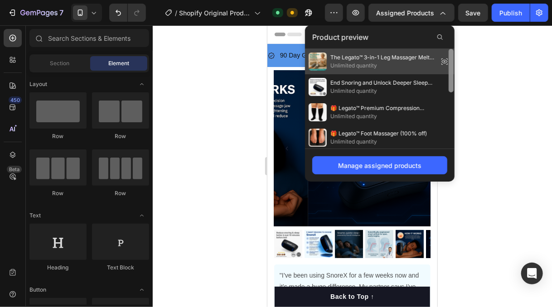
drag, startPoint x: 452, startPoint y: 65, endPoint x: 448, endPoint y: 49, distance: 15.9
click at [446, 45] on div "Product preview The Legato™ 3-in-1 Leg Massager Melts Away Swelling, Heaviness,…" at bounding box center [380, 103] width 150 height 156
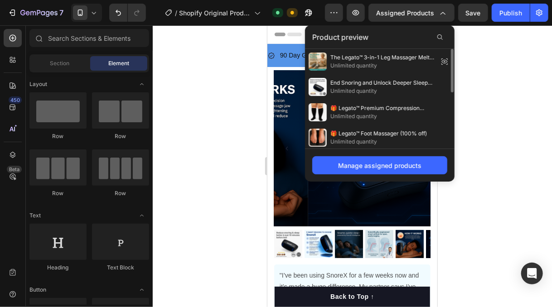
click at [475, 63] on div at bounding box center [352, 166] width 399 height 282
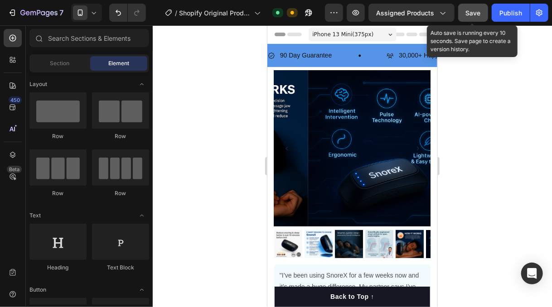
click at [475, 15] on span "Save" at bounding box center [473, 13] width 15 height 8
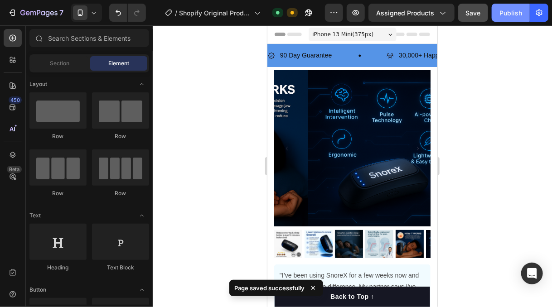
click at [515, 9] on div "Publish" at bounding box center [510, 13] width 23 height 10
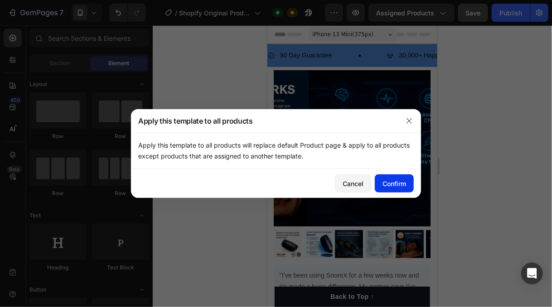
click at [393, 180] on div "Confirm" at bounding box center [394, 184] width 24 height 10
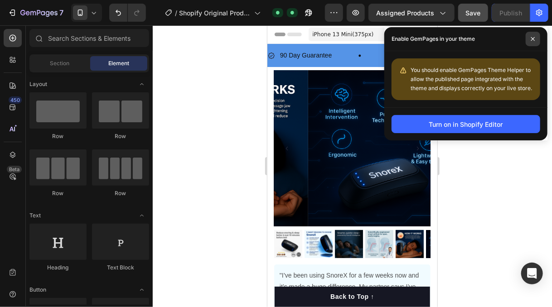
click at [534, 42] on span at bounding box center [533, 39] width 14 height 14
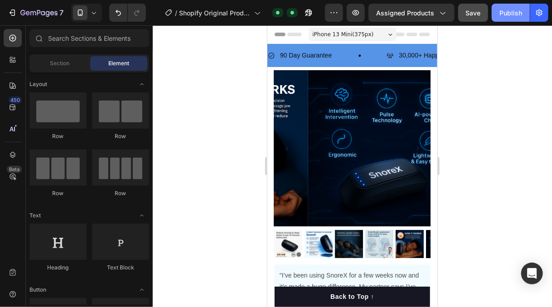
click at [514, 13] on div "Publish" at bounding box center [510, 13] width 23 height 10
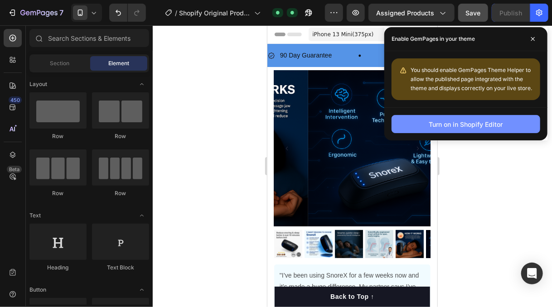
drag, startPoint x: 443, startPoint y: 124, endPoint x: 471, endPoint y: 123, distance: 28.1
click at [471, 123] on div "Turn on in Shopify Editor" at bounding box center [466, 125] width 74 height 10
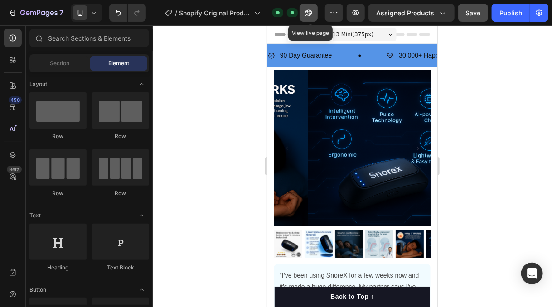
click at [309, 13] on icon "button" at bounding box center [308, 12] width 9 height 9
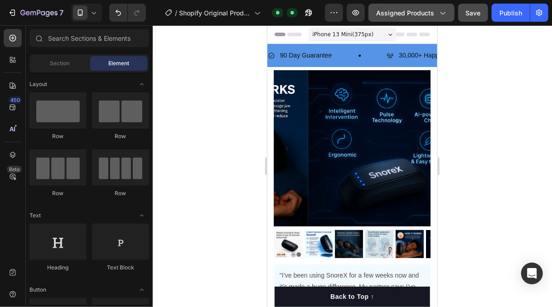
click at [431, 14] on span "Assigned Products" at bounding box center [405, 13] width 58 height 10
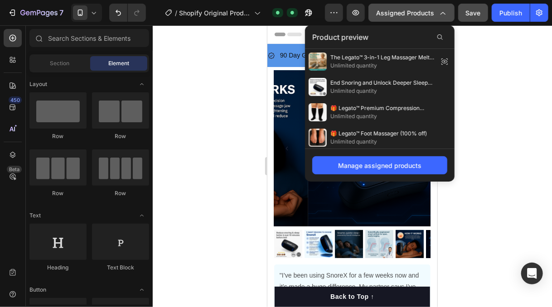
click at [431, 14] on span "Assigned Products" at bounding box center [405, 13] width 58 height 10
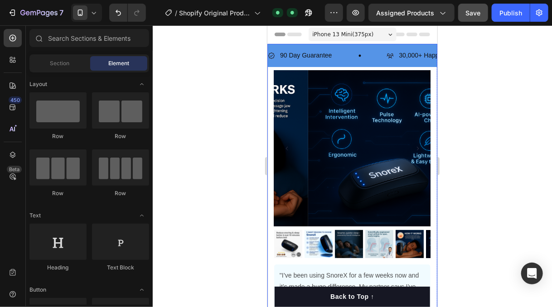
click at [410, 63] on div "90 Day Guarantee Item List 30,000+ Happy Customers Item List 700+ 5-Star Review…" at bounding box center [352, 54] width 170 height 23
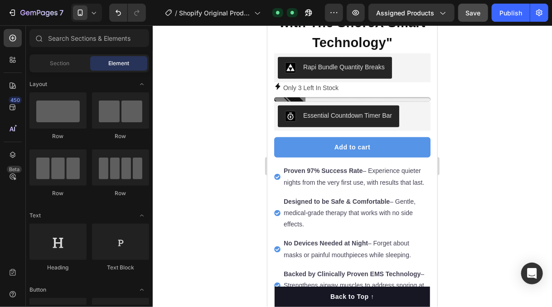
scroll to position [390, 0]
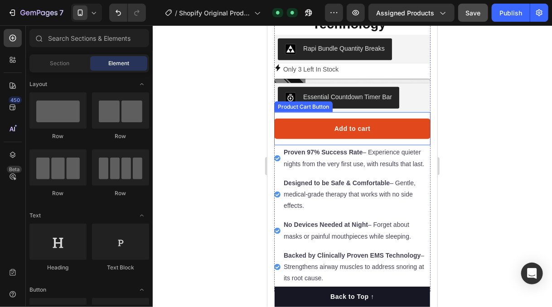
click at [381, 123] on button "Add to cart" at bounding box center [352, 128] width 156 height 20
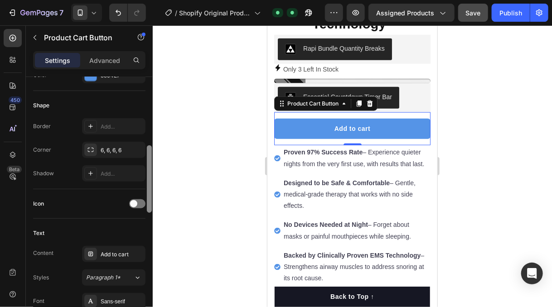
drag, startPoint x: 149, startPoint y: 111, endPoint x: 144, endPoint y: 183, distance: 72.7
click at [145, 179] on div "Layout Product source End Snoring and Unlock Deeper Sleep with The SnoreX Smart…" at bounding box center [89, 205] width 127 height 256
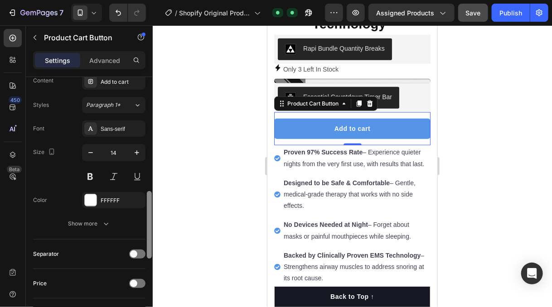
drag, startPoint x: 149, startPoint y: 202, endPoint x: 132, endPoint y: 242, distance: 43.3
click at [139, 246] on div "Layout Product source End Snoring and Unlock Deeper Sleep with The SnoreX Smart…" at bounding box center [89, 205] width 127 height 256
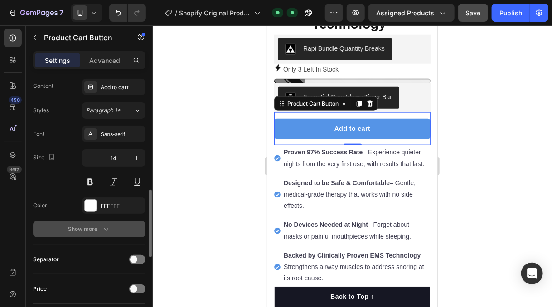
click at [101, 227] on icon "button" at bounding box center [105, 229] width 9 height 9
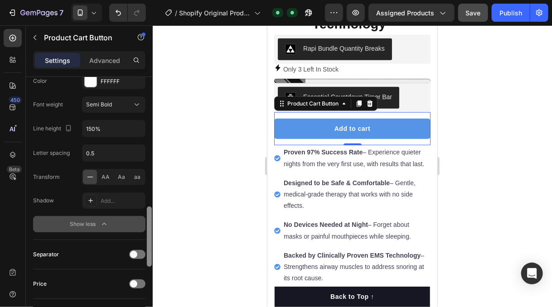
scroll to position [550, 0]
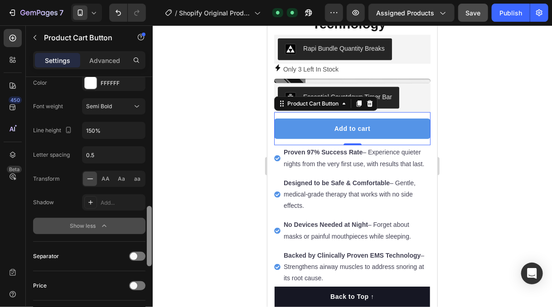
drag, startPoint x: 149, startPoint y: 225, endPoint x: 146, endPoint y: 257, distance: 32.7
click at [146, 257] on div at bounding box center [149, 205] width 7 height 256
click at [109, 201] on div "Add..." at bounding box center [122, 203] width 43 height 8
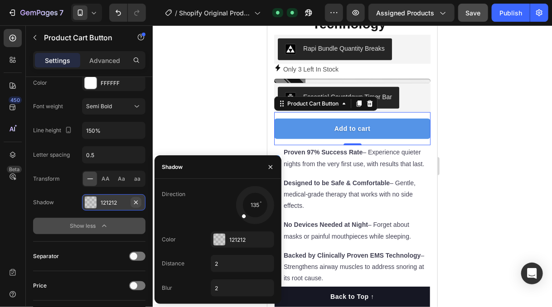
click at [132, 201] on button "button" at bounding box center [135, 202] width 11 height 11
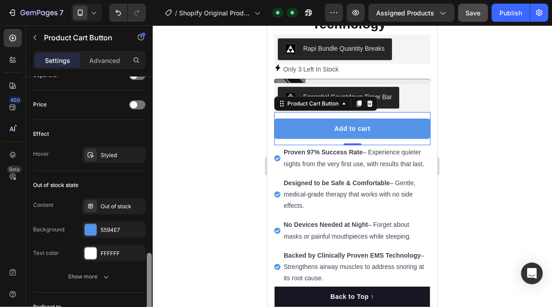
scroll to position [742, 0]
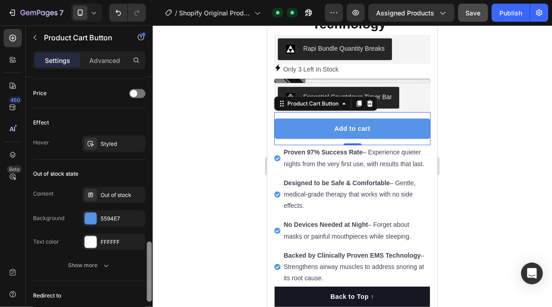
drag, startPoint x: 149, startPoint y: 236, endPoint x: 142, endPoint y: 281, distance: 45.8
click at [142, 281] on div "Layout Product source End Snoring and Unlock Deeper Sleep with The SnoreX Smart…" at bounding box center [89, 205] width 127 height 256
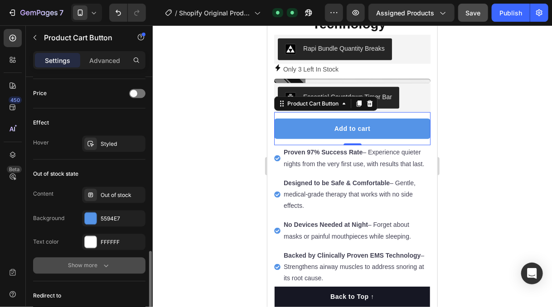
click at [98, 262] on div "Show more" at bounding box center [89, 265] width 42 height 9
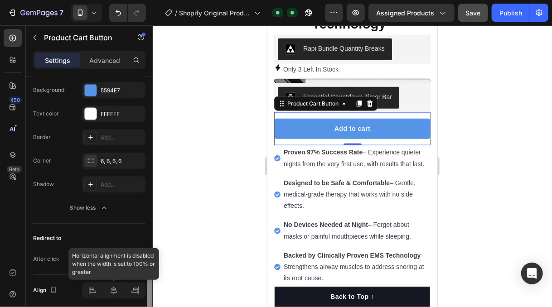
scroll to position [873, 0]
drag, startPoint x: 147, startPoint y: 269, endPoint x: 143, endPoint y: 300, distance: 31.1
click at [143, 300] on div "Layout Product source End Snoring and Unlock Deeper Sleep with The SnoreX Smart…" at bounding box center [89, 205] width 127 height 256
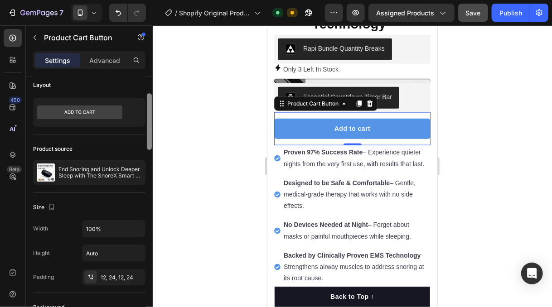
scroll to position [0, 0]
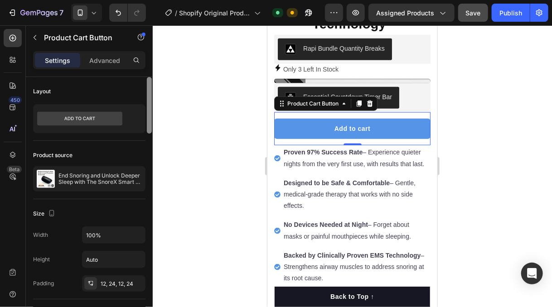
drag, startPoint x: 150, startPoint y: 281, endPoint x: 144, endPoint y: 67, distance: 214.4
click at [144, 67] on div "Settings Advanced Layout Product source End Snoring and Unlock Deeper Sleep wit…" at bounding box center [89, 192] width 127 height 282
click at [107, 59] on p "Advanced" at bounding box center [104, 61] width 31 height 10
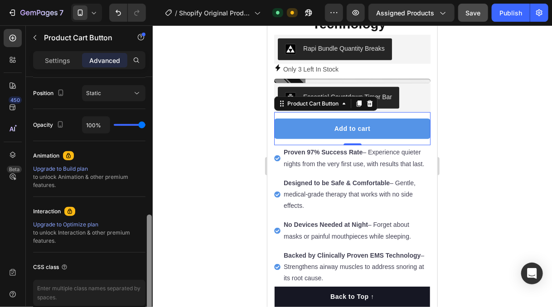
scroll to position [372, 0]
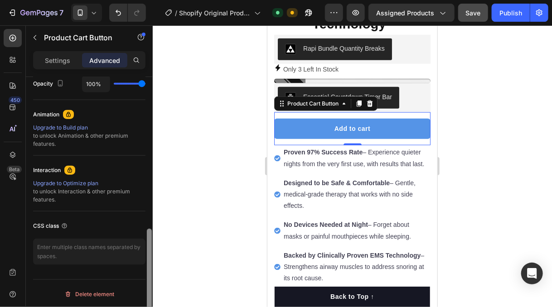
drag, startPoint x: 149, startPoint y: 91, endPoint x: 153, endPoint y: 250, distance: 158.6
click at [153, 0] on div "7 / Shopify Original Product Template Default Need republishing Preview Assigne…" at bounding box center [276, 0] width 552 height 0
click at [227, 208] on div at bounding box center [352, 166] width 399 height 282
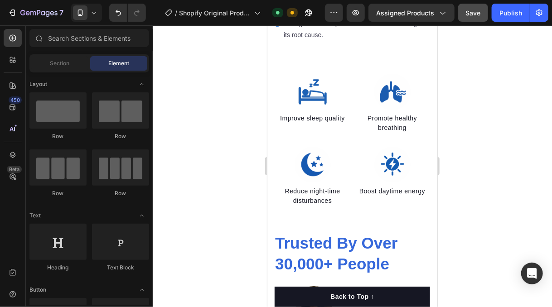
scroll to position [643, 0]
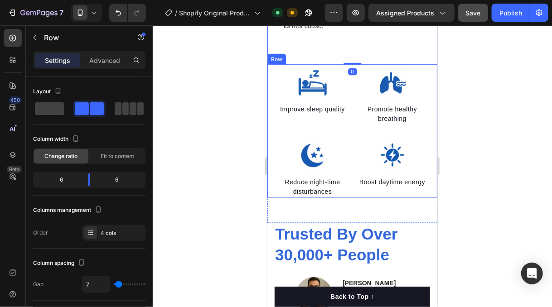
click at [427, 90] on div "Image Improve sleep quality Text block Image Reduce night-time disturbances Tex…" at bounding box center [352, 130] width 170 height 133
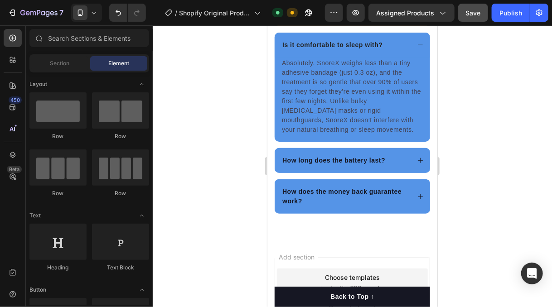
scroll to position [3007, 0]
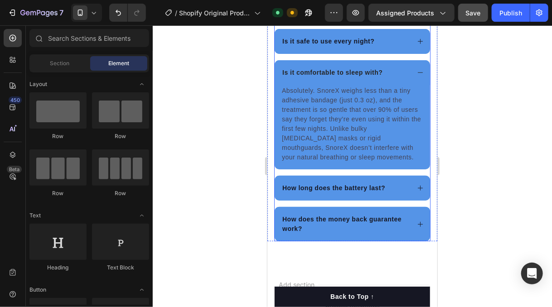
click at [359, 219] on p "How does the money back guarantee work?" at bounding box center [345, 223] width 126 height 19
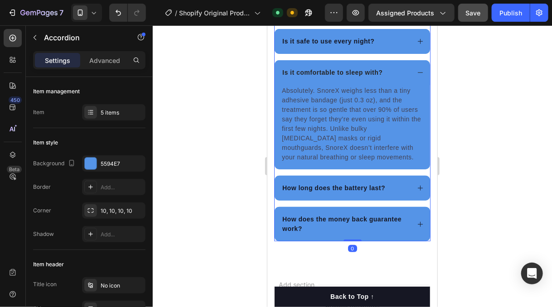
click at [340, 218] on p "How does the money back guarantee work?" at bounding box center [345, 223] width 126 height 19
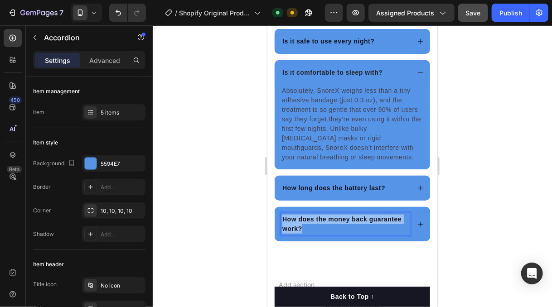
click at [340, 218] on p "How does the money back guarantee work?" at bounding box center [345, 223] width 126 height 19
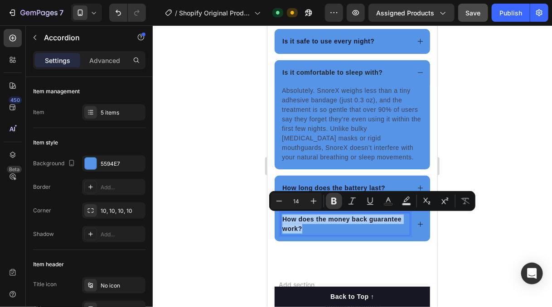
click at [335, 205] on icon "Editor contextual toolbar" at bounding box center [333, 201] width 9 height 9
click at [334, 203] on icon "Editor contextual toolbar" at bounding box center [333, 201] width 5 height 7
click at [340, 217] on p "How does the money back guarantee work?" at bounding box center [345, 223] width 126 height 19
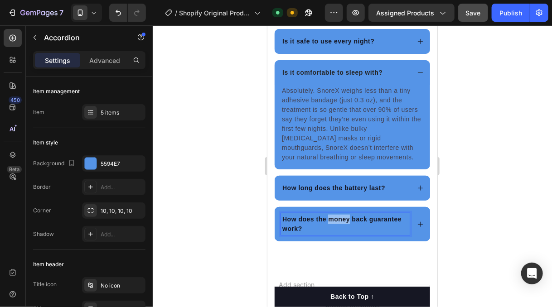
click at [339, 215] on p "How does the money back guarantee work?" at bounding box center [345, 223] width 126 height 19
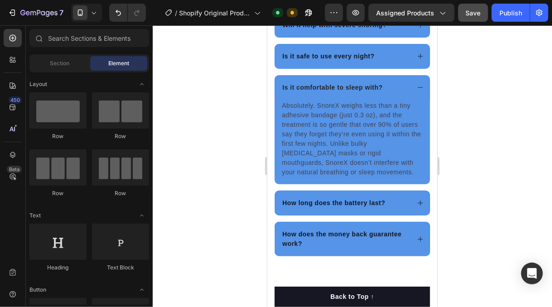
scroll to position [2960, 0]
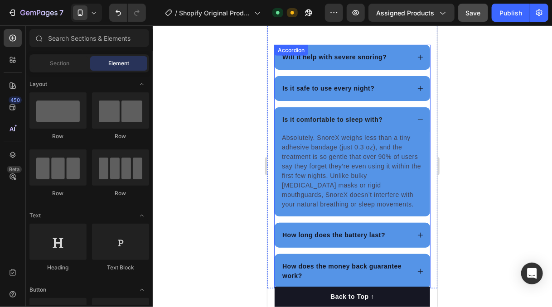
click at [412, 108] on div "Is it comfortable to sleep with?" at bounding box center [351, 119] width 155 height 25
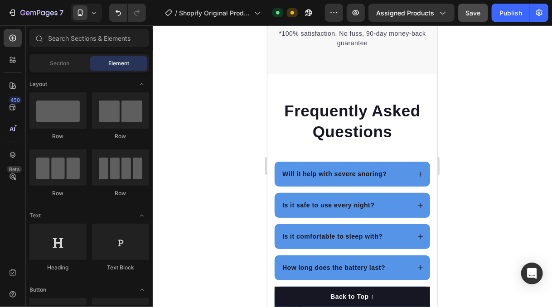
scroll to position [2802, 0]
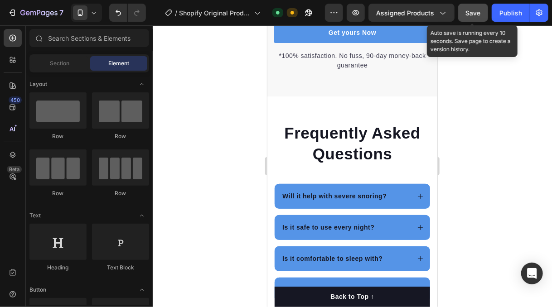
click at [473, 8] on div "Save" at bounding box center [473, 13] width 15 height 10
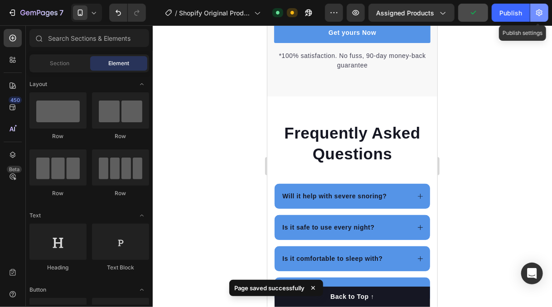
click at [542, 15] on icon "button" at bounding box center [539, 12] width 9 height 9
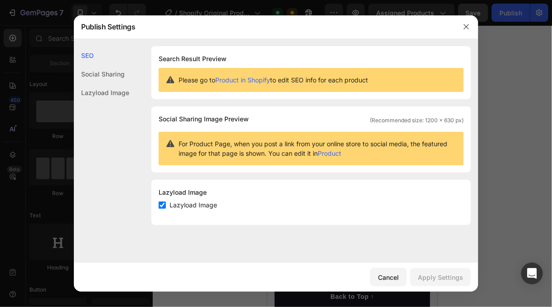
click at [208, 55] on h1 "Search Result Preview" at bounding box center [311, 58] width 305 height 11
drag, startPoint x: 243, startPoint y: 119, endPoint x: 237, endPoint y: 119, distance: 5.5
click at [239, 119] on span "Social Sharing Image Preview" at bounding box center [204, 119] width 90 height 11
click at [221, 120] on span "Social Sharing Image Preview" at bounding box center [204, 119] width 90 height 11
click at [122, 83] on div "Social Sharing" at bounding box center [101, 92] width 55 height 19
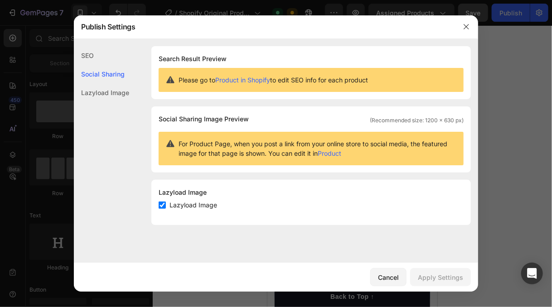
click at [117, 95] on div "Lazyload Image" at bounding box center [101, 92] width 55 height 19
click at [90, 65] on div "SEO" at bounding box center [101, 74] width 55 height 19
click at [463, 25] on icon "button" at bounding box center [466, 26] width 7 height 7
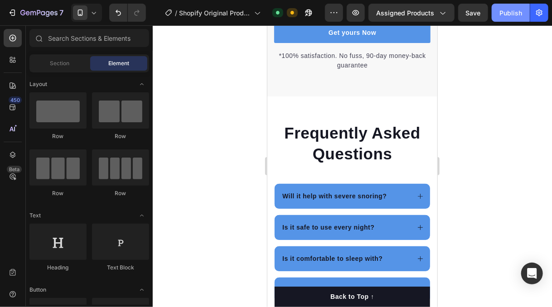
click at [508, 13] on div "Publish" at bounding box center [510, 13] width 23 height 10
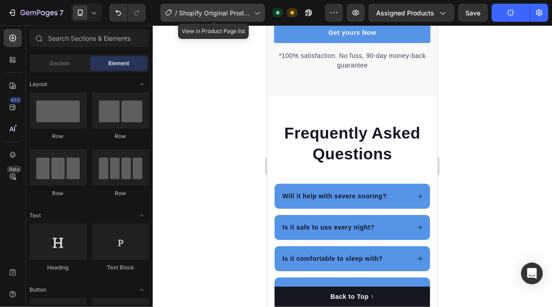
click at [244, 12] on span "Shopify Original Product Template" at bounding box center [215, 13] width 72 height 10
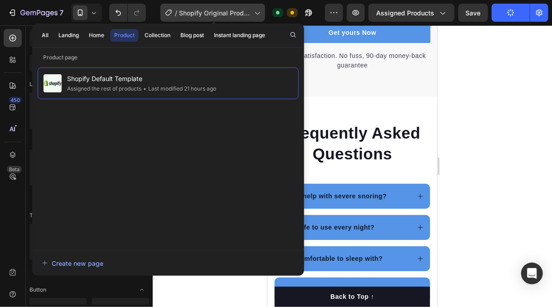
click at [244, 12] on span "Shopify Original Product Template" at bounding box center [215, 13] width 72 height 10
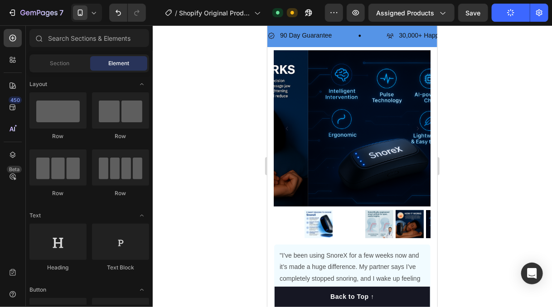
scroll to position [0, 0]
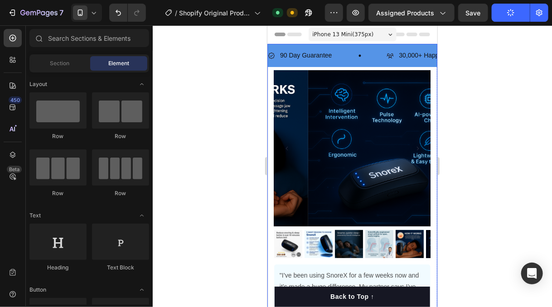
click at [374, 46] on div "90 Day Guarantee Item List 30,000+ Happy Customers Item List 700+ 5-Star Review…" at bounding box center [352, 54] width 170 height 23
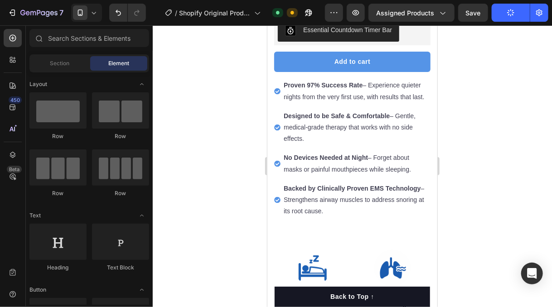
scroll to position [448, 0]
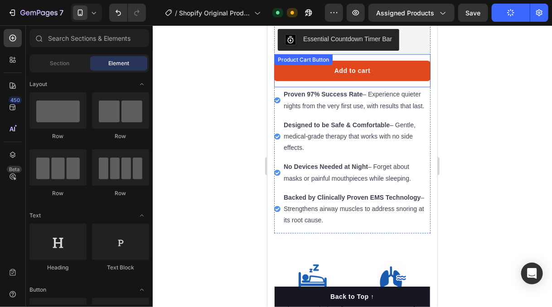
click at [387, 63] on button "Add to cart" at bounding box center [352, 70] width 156 height 20
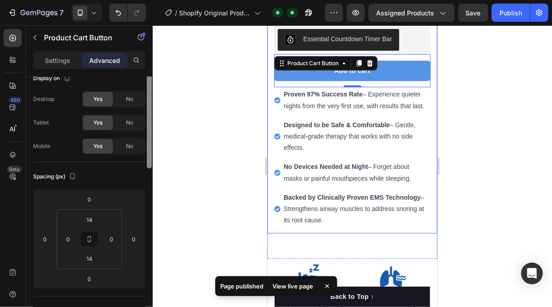
scroll to position [0, 0]
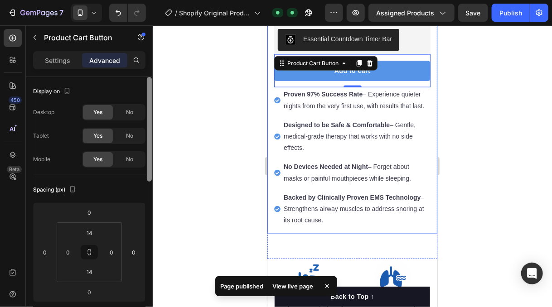
drag, startPoint x: 150, startPoint y: 91, endPoint x: 131, endPoint y: 68, distance: 29.3
click at [131, 68] on div "Settings Advanced Display on Desktop Yes No Tablet Yes No Mobile Yes No Spacing…" at bounding box center [89, 192] width 127 height 282
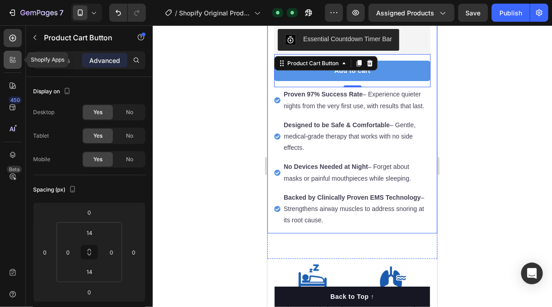
click at [10, 60] on icon at bounding box center [11, 61] width 3 height 3
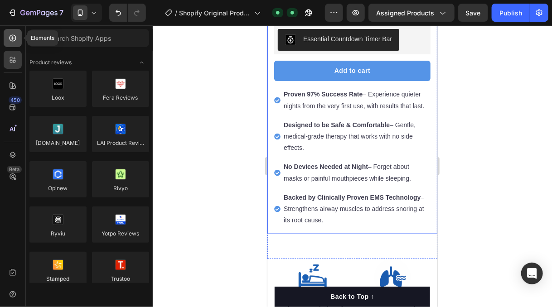
click at [13, 38] on icon at bounding box center [13, 38] width 4 height 4
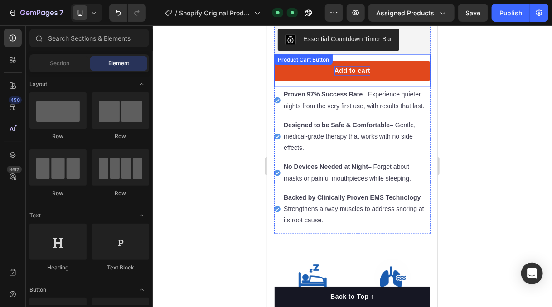
click at [351, 66] on div "Add to cart" at bounding box center [352, 71] width 36 height 10
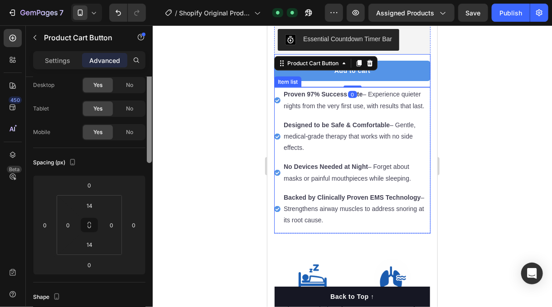
drag, startPoint x: 149, startPoint y: 136, endPoint x: 147, endPoint y: 144, distance: 8.0
click at [147, 144] on div at bounding box center [149, 110] width 5 height 105
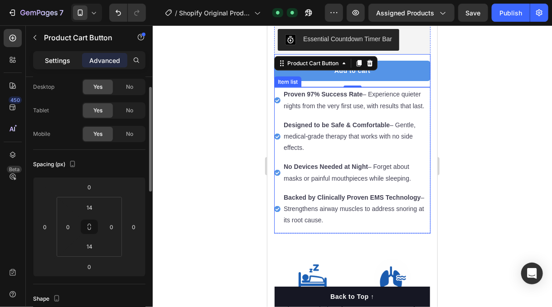
click at [64, 59] on p "Settings" at bounding box center [57, 61] width 25 height 10
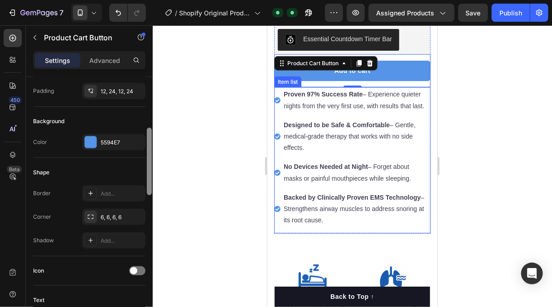
scroll to position [196, 0]
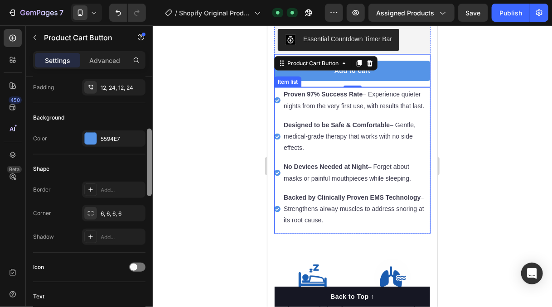
drag, startPoint x: 149, startPoint y: 113, endPoint x: 145, endPoint y: 158, distance: 45.0
click at [146, 158] on div at bounding box center [149, 205] width 7 height 256
click at [116, 135] on div "5594E7" at bounding box center [114, 139] width 26 height 8
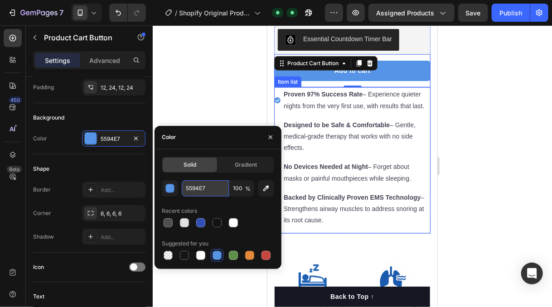
click at [196, 185] on input "5594E7" at bounding box center [205, 188] width 47 height 16
click at [227, 34] on div at bounding box center [352, 166] width 399 height 282
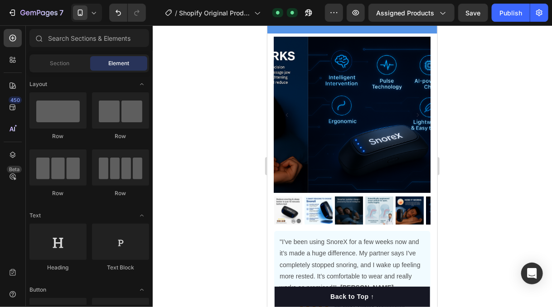
scroll to position [0, 0]
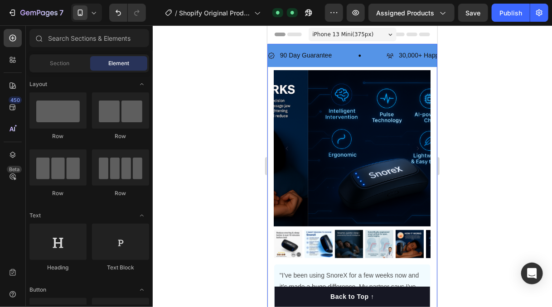
click at [413, 43] on div "90 Day Guarantee Item List 30,000+ Happy Customers Item List 700+ 5-Star Review…" at bounding box center [352, 54] width 170 height 23
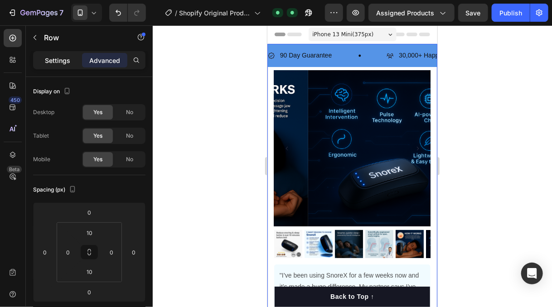
click at [56, 54] on div "Settings" at bounding box center [57, 60] width 45 height 14
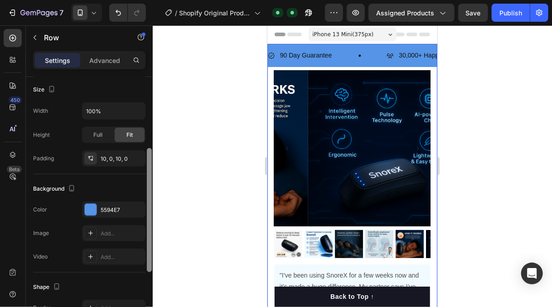
drag, startPoint x: 149, startPoint y: 94, endPoint x: 145, endPoint y: 184, distance: 89.8
click at [146, 182] on div at bounding box center [149, 196] width 7 height 256
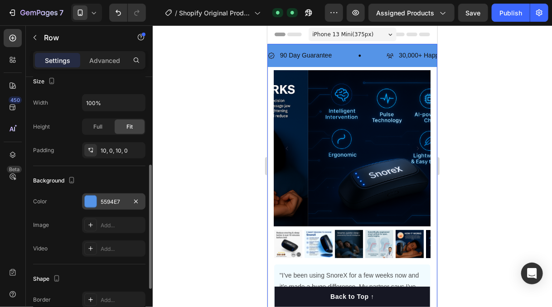
click at [118, 196] on div "5594E7" at bounding box center [113, 201] width 63 height 16
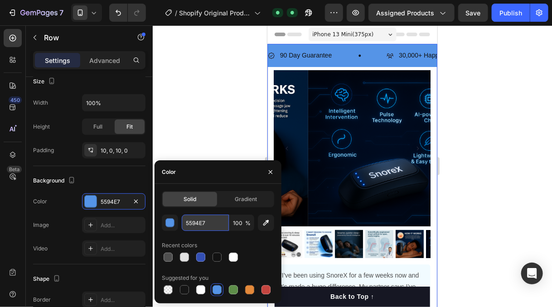
click at [196, 223] on input "5594E7" at bounding box center [205, 223] width 47 height 16
click at [193, 108] on div at bounding box center [352, 166] width 399 height 282
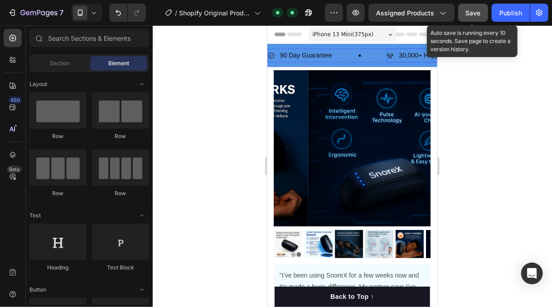
click at [468, 12] on span "Save" at bounding box center [473, 13] width 15 height 8
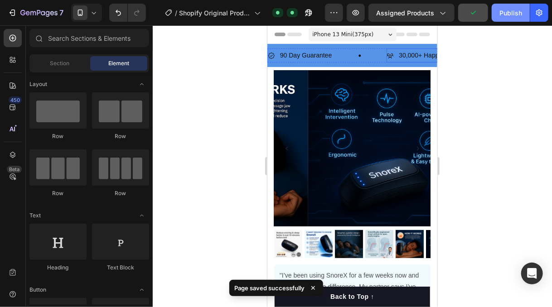
click at [514, 10] on div "Publish" at bounding box center [510, 13] width 23 height 10
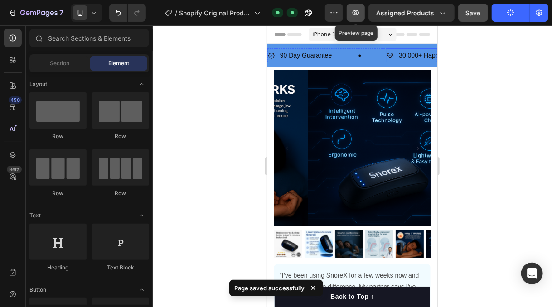
click at [357, 12] on icon "button" at bounding box center [356, 12] width 7 height 5
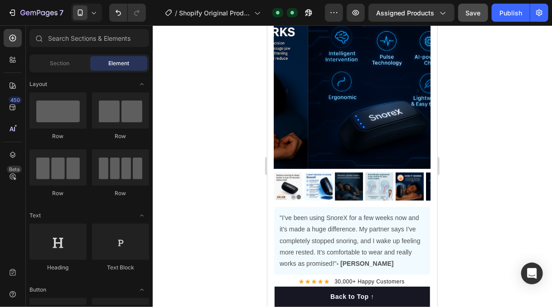
scroll to position [0, 0]
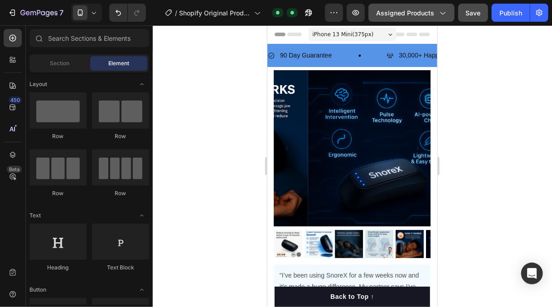
click at [411, 12] on span "Assigned Products" at bounding box center [405, 13] width 58 height 10
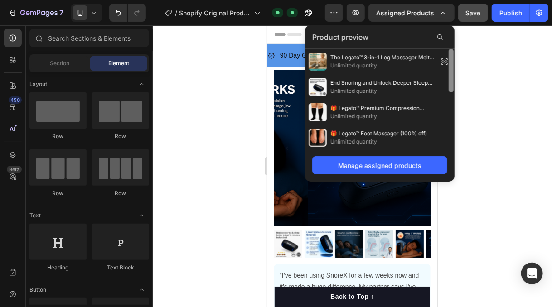
drag, startPoint x: 452, startPoint y: 58, endPoint x: 432, endPoint y: 41, distance: 26.6
click at [440, 41] on div "Product preview The Legato™ 3-in-1 Leg Massager Melts Away Swelling, Heaviness,…" at bounding box center [380, 103] width 150 height 156
click at [439, 39] on icon at bounding box center [439, 37] width 7 height 7
click at [411, 41] on input "text" at bounding box center [379, 37] width 135 height 14
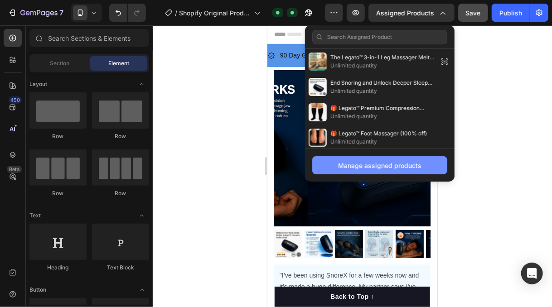
click at [393, 162] on div "Manage assigned products" at bounding box center [379, 166] width 83 height 10
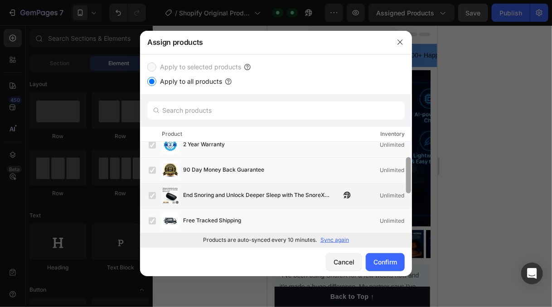
drag, startPoint x: 408, startPoint y: 167, endPoint x: 404, endPoint y: 182, distance: 15.4
click at [404, 182] on div "The Legato™ 3-in-1 Leg Massager Melts Away Swelling, Heaviness, And Pain In Jus…" at bounding box center [276, 187] width 272 height 91
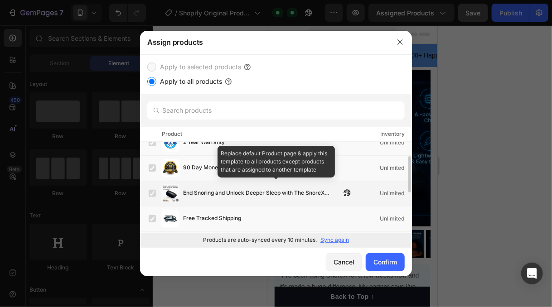
click at [279, 192] on span "End Snoring and Unlock Deeper Sleep with The SnoreX Smart Technology"" at bounding box center [262, 193] width 158 height 10
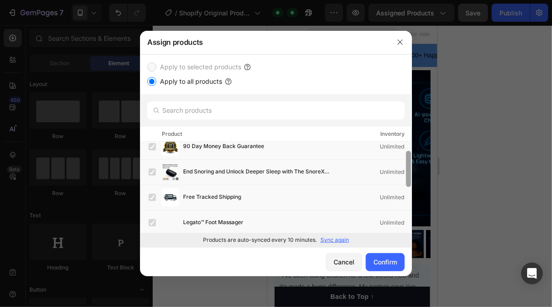
scroll to position [89, 0]
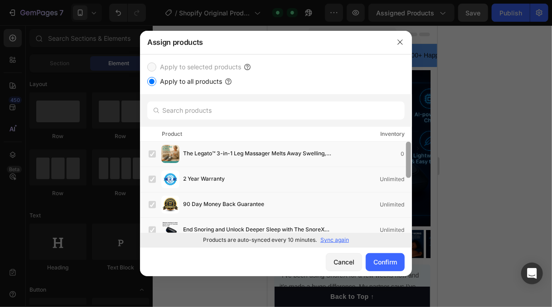
drag, startPoint x: 408, startPoint y: 171, endPoint x: 405, endPoint y: 206, distance: 34.5
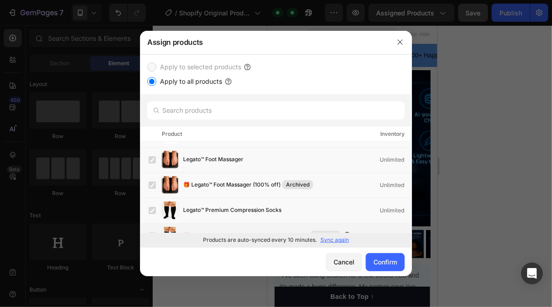
scroll to position [137, 0]
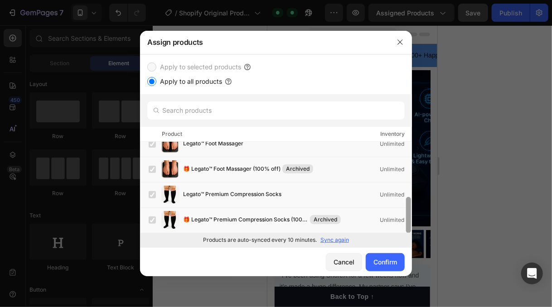
drag, startPoint x: 407, startPoint y: 158, endPoint x: 397, endPoint y: 236, distance: 78.6
click at [397, 237] on div "Apply to selected products Apply to all products Product Inventory The Legato™ …" at bounding box center [276, 150] width 272 height 193
click at [216, 69] on label "Apply to selected products" at bounding box center [198, 67] width 85 height 11
click at [380, 267] on button "Confirm" at bounding box center [385, 262] width 39 height 18
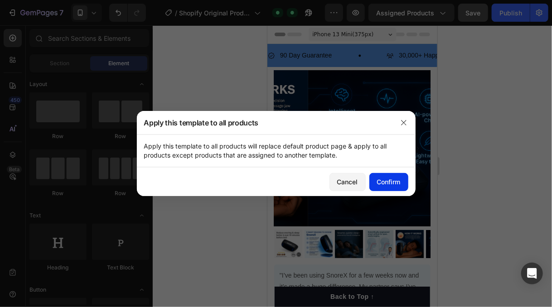
click at [384, 176] on button "Confirm" at bounding box center [388, 182] width 39 height 18
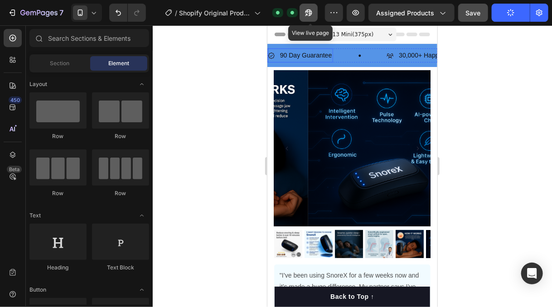
click at [312, 14] on icon "button" at bounding box center [308, 12] width 9 height 9
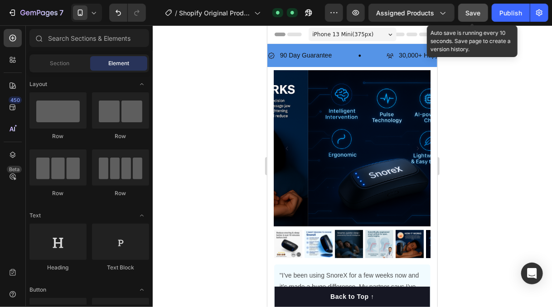
click at [479, 18] on button "Save" at bounding box center [473, 13] width 30 height 18
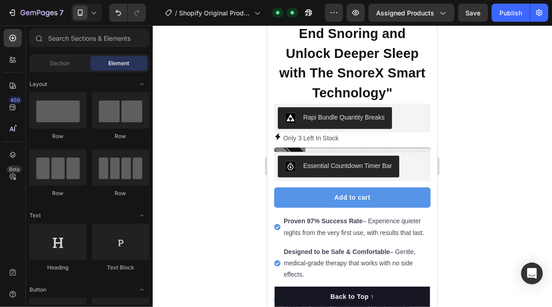
scroll to position [0, 0]
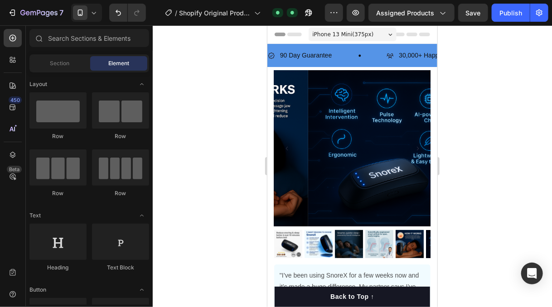
drag, startPoint x: 434, startPoint y: 104, endPoint x: 696, endPoint y: 43, distance: 268.8
click at [532, 277] on icon "Open Intercom Messenger" at bounding box center [532, 274] width 10 height 12
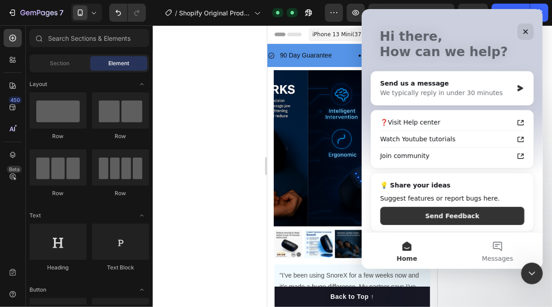
scroll to position [48, 0]
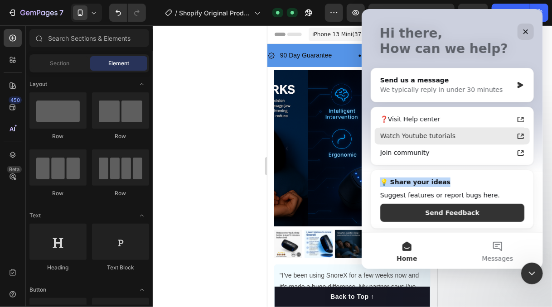
drag, startPoint x: 529, startPoint y: 174, endPoint x: 516, endPoint y: 133, distance: 42.8
click at [520, 138] on div "Hi there, How can we help? Send us a message We typically reply in under 30 min…" at bounding box center [451, 97] width 181 height 272
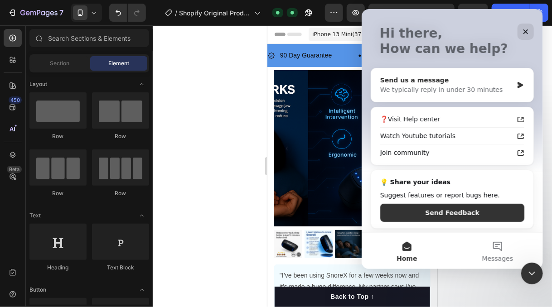
click at [493, 85] on div "We typically reply in under 30 minutes" at bounding box center [446, 90] width 133 height 10
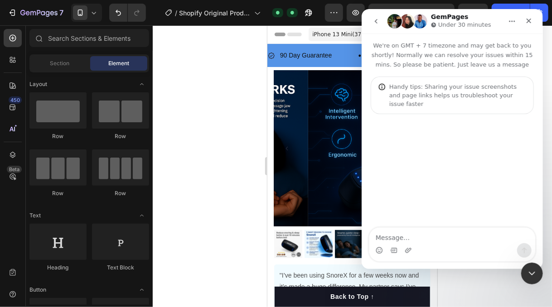
scroll to position [0, 0]
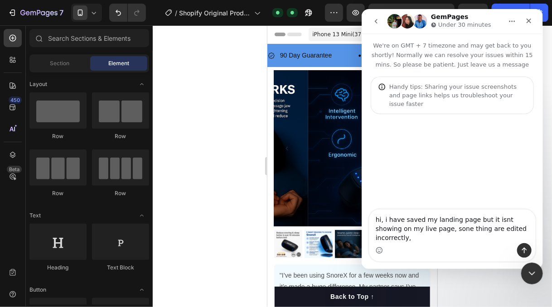
type textarea "hi, i have saved my landing page but it isnt showing on my live page, sone thin…"
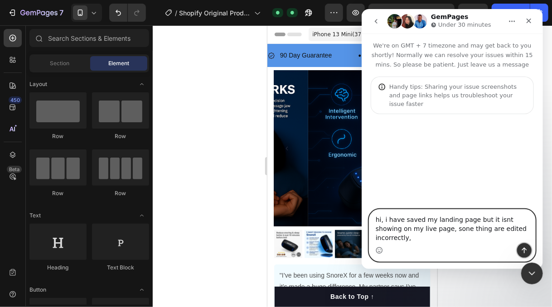
click at [524, 248] on icon "Send a message…" at bounding box center [523, 250] width 7 height 7
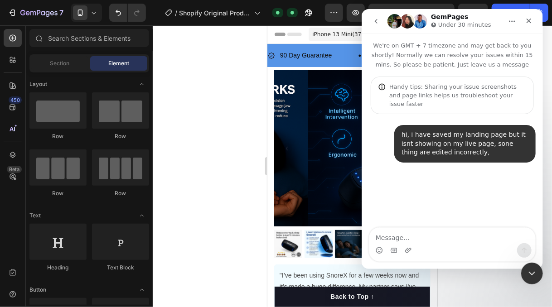
click at [228, 141] on div at bounding box center [352, 166] width 399 height 282
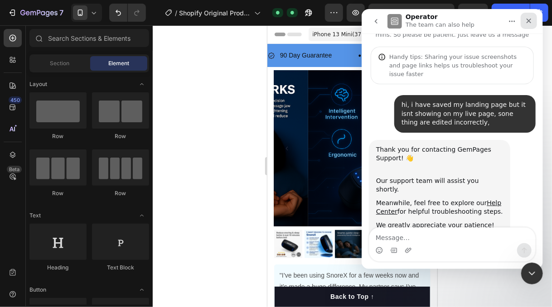
scroll to position [38, 0]
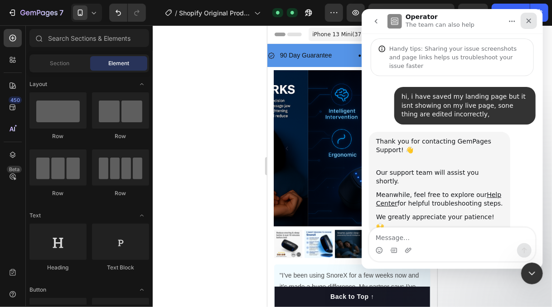
click at [529, 27] on div "Close" at bounding box center [528, 21] width 16 height 16
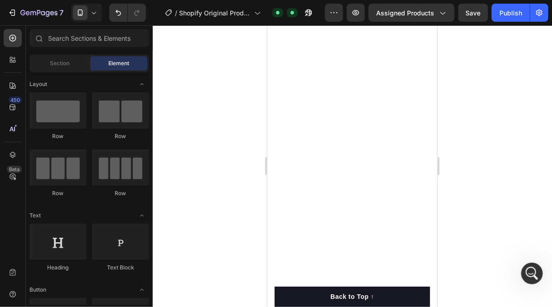
scroll to position [0, 0]
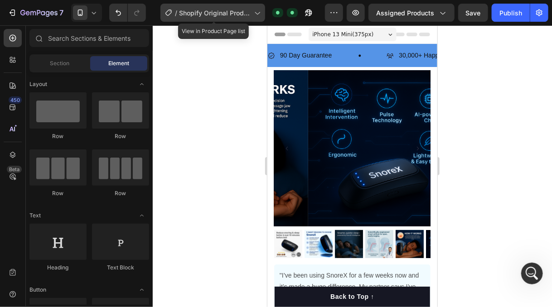
click at [256, 11] on icon at bounding box center [256, 12] width 9 height 9
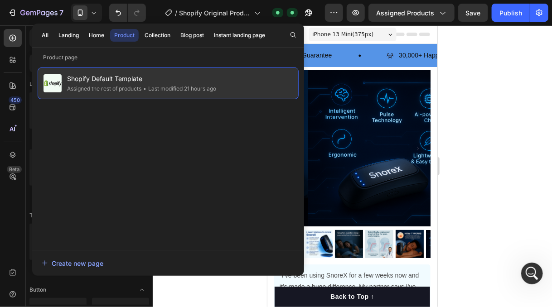
click at [179, 92] on div "• Last modified 21 hours ago" at bounding box center [178, 88] width 75 height 9
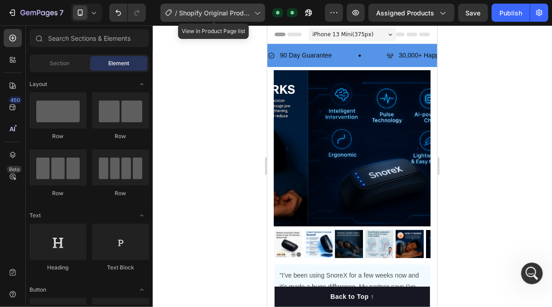
click at [226, 13] on span "Shopify Original Product Template" at bounding box center [215, 13] width 72 height 10
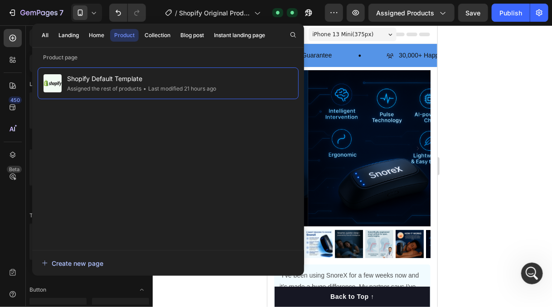
click at [102, 262] on div "Create new page" at bounding box center [73, 264] width 62 height 10
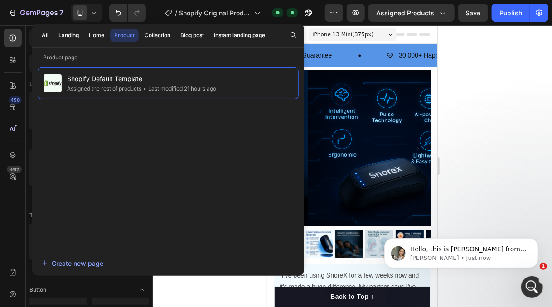
scroll to position [139, 0]
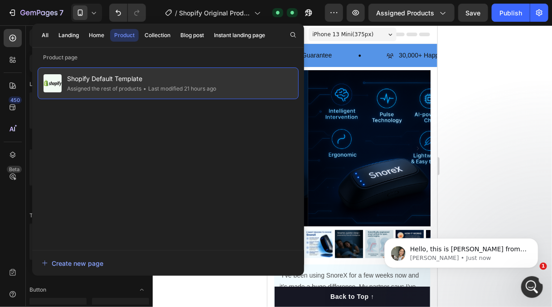
click at [213, 85] on div "• Last modified 21 hours ago" at bounding box center [178, 88] width 75 height 9
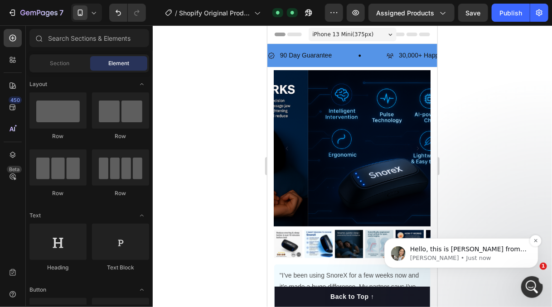
click at [465, 256] on p "Zoe • Just now" at bounding box center [468, 258] width 117 height 8
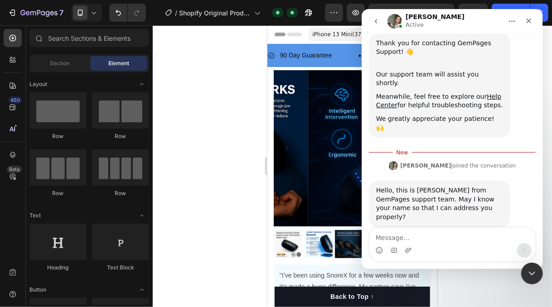
scroll to position [154, 0]
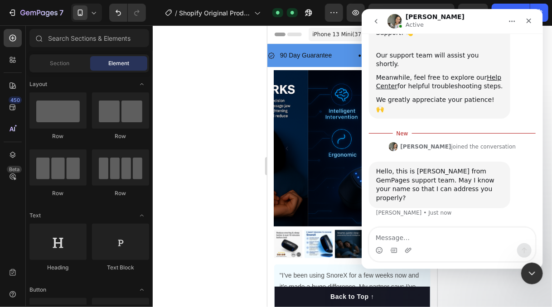
click at [237, 176] on div at bounding box center [352, 166] width 399 height 282
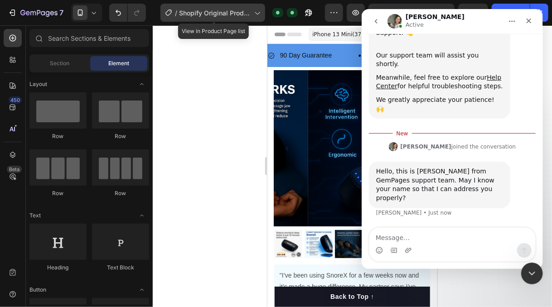
click at [212, 13] on span "Shopify Original Product Template" at bounding box center [215, 13] width 72 height 10
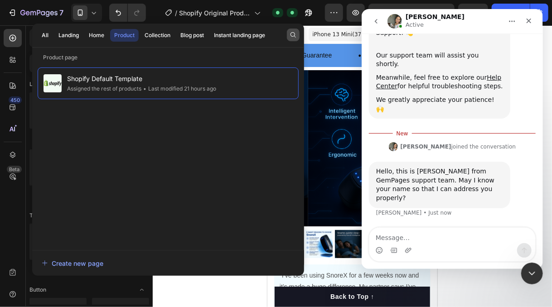
click at [290, 36] on icon "button" at bounding box center [293, 34] width 7 height 7
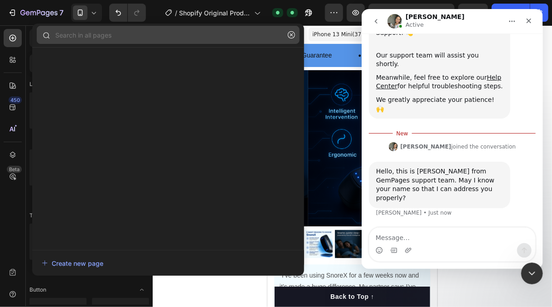
click at [191, 33] on input "text" at bounding box center [168, 35] width 263 height 18
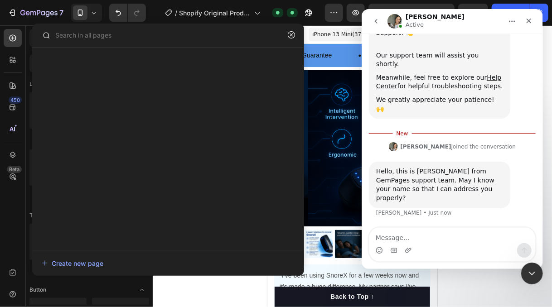
click at [149, 68] on div at bounding box center [168, 154] width 272 height 184
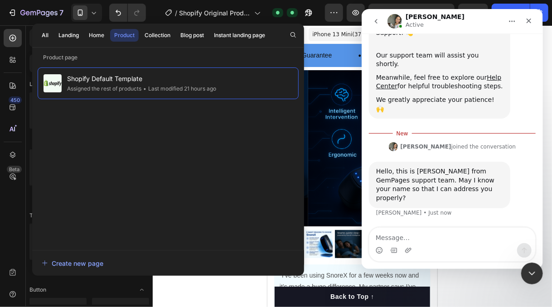
click at [121, 34] on div "Product" at bounding box center [124, 35] width 20 height 8
click at [130, 131] on div "Shopify Default Template Assigned the rest of products • Last modified 21 hours…" at bounding box center [168, 155] width 261 height 174
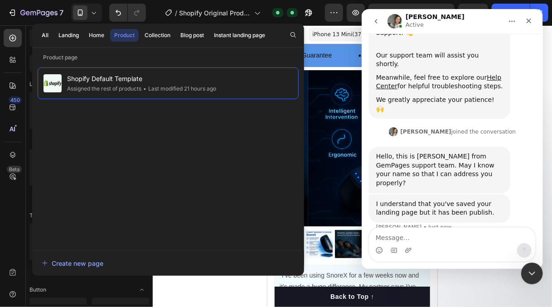
scroll to position [1, 0]
click at [248, 287] on div at bounding box center [352, 166] width 399 height 282
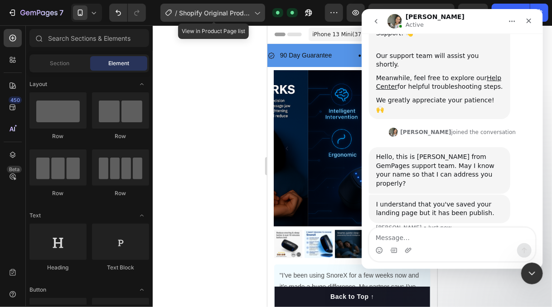
click at [198, 13] on span "Shopify Original Product Template" at bounding box center [215, 13] width 72 height 10
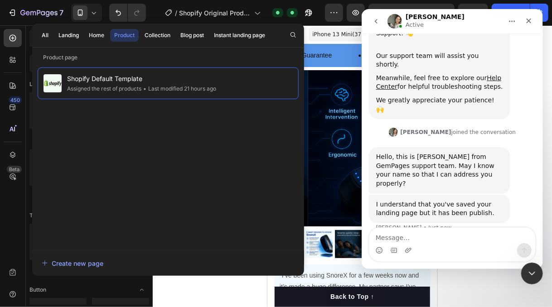
click at [158, 28] on div "All Landing Home Product Collection Blog post Instant landing page" at bounding box center [153, 36] width 242 height 24
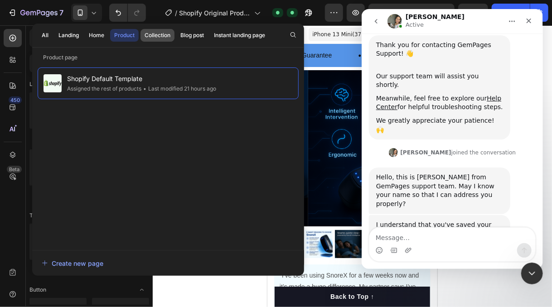
click at [158, 32] on div "Collection" at bounding box center [158, 35] width 26 height 8
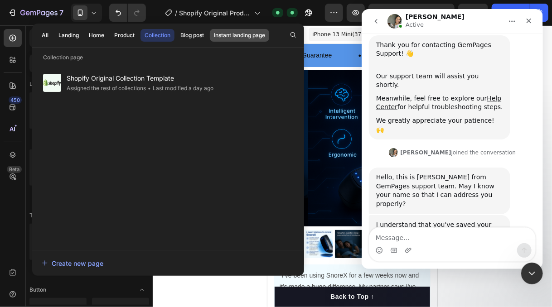
scroll to position [154, 0]
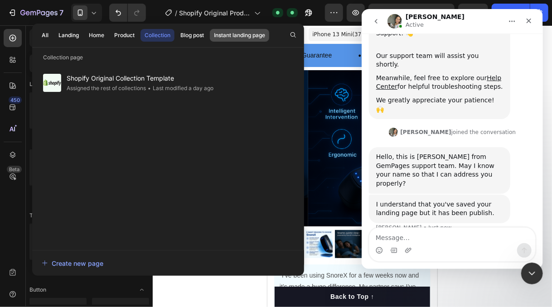
click at [236, 35] on div "Instant landing page" at bounding box center [239, 35] width 51 height 8
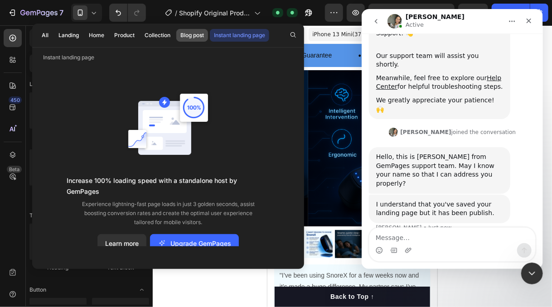
click at [192, 31] on div "Blog post" at bounding box center [192, 35] width 24 height 8
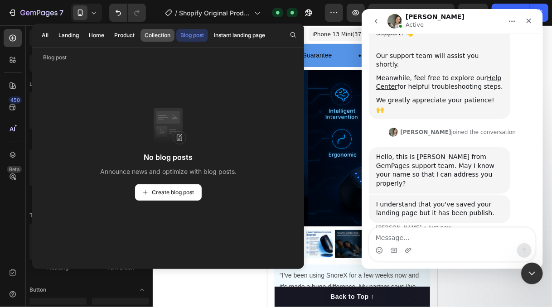
click at [164, 33] on div "Collection" at bounding box center [158, 35] width 26 height 8
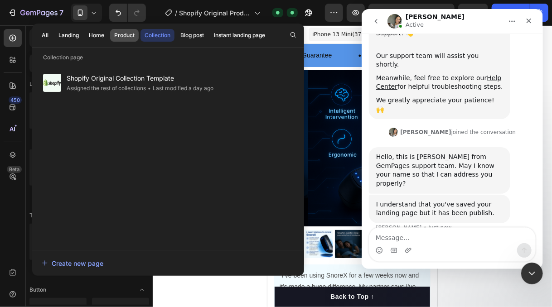
click at [130, 30] on button "Product" at bounding box center [124, 35] width 29 height 13
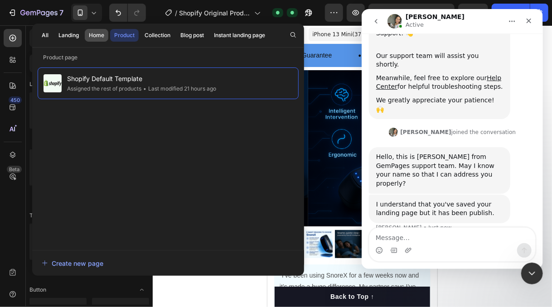
click at [98, 35] on div "Home" at bounding box center [96, 35] width 15 height 8
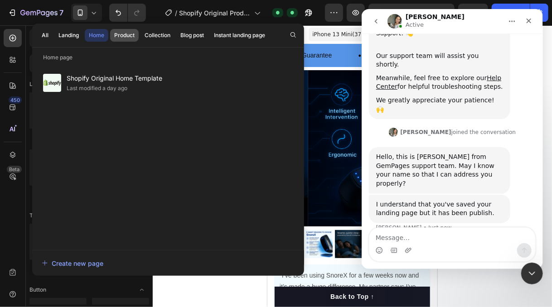
click at [120, 35] on div "Product" at bounding box center [124, 35] width 20 height 8
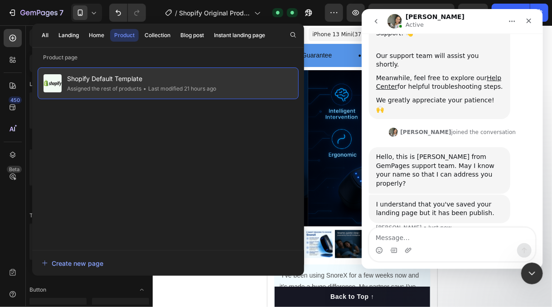
click at [121, 97] on div "Shopify Default Template Assigned the rest of products • Last modified 21 hours…" at bounding box center [168, 84] width 261 height 32
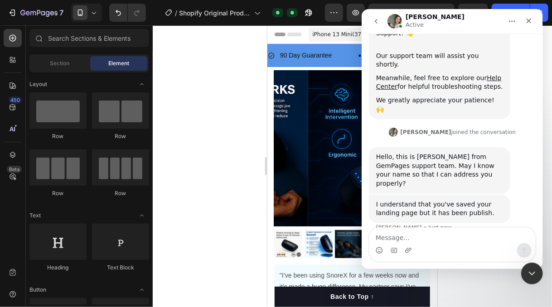
click at [203, 102] on div at bounding box center [352, 166] width 399 height 282
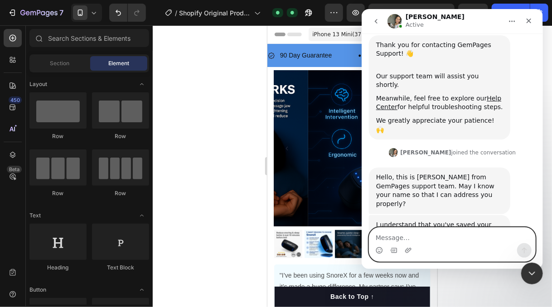
click at [399, 233] on textarea "Message…" at bounding box center [452, 235] width 166 height 15
type textarea "yes"
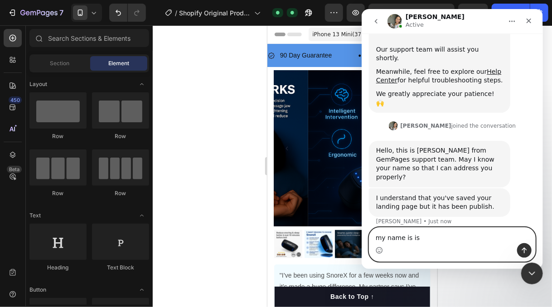
type textarea "my name is [PERSON_NAME]"
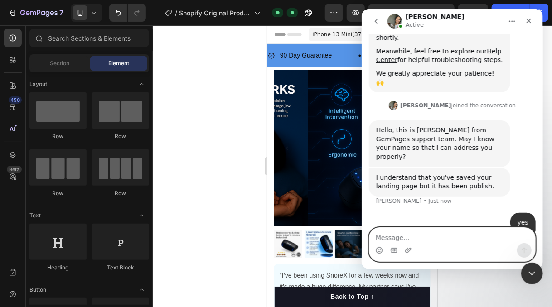
scroll to position [181, 0]
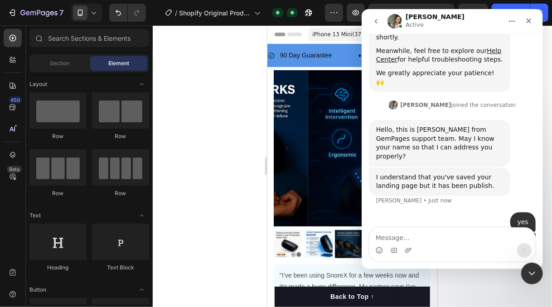
click at [248, 178] on div at bounding box center [352, 166] width 399 height 282
click at [530, 23] on icon "Close" at bounding box center [528, 20] width 7 height 7
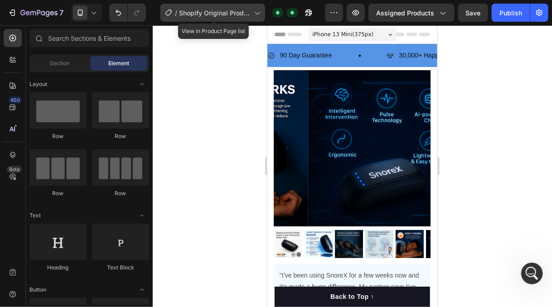
click at [228, 8] on span "Shopify Original Product Template" at bounding box center [215, 13] width 72 height 10
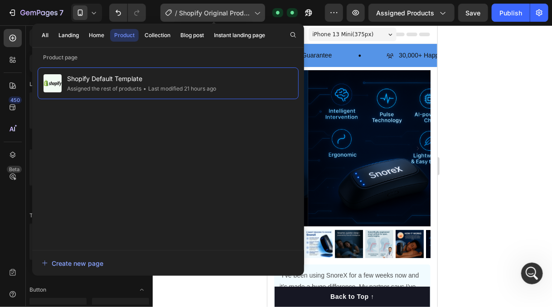
click at [228, 8] on span "Shopify Original Product Template" at bounding box center [215, 13] width 72 height 10
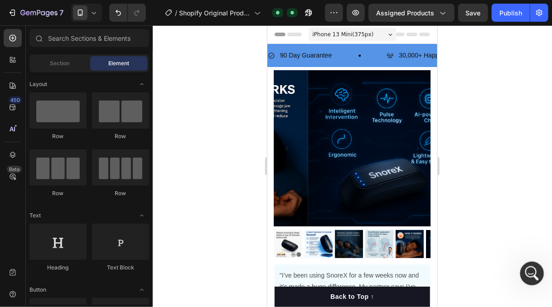
click at [526, 273] on icon "Open Intercom Messenger" at bounding box center [530, 272] width 15 height 15
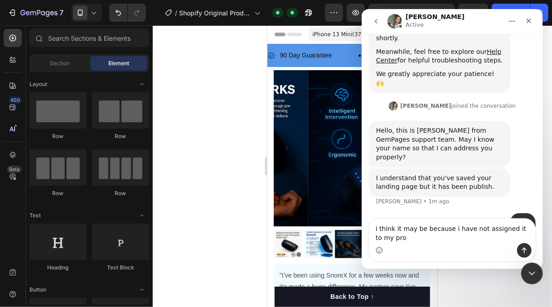
scroll to position [190, 0]
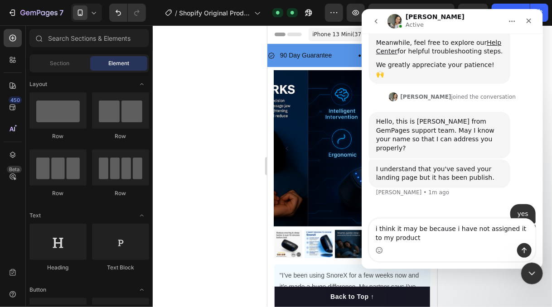
type textarea "i think it may be because i have not assigned it to my product"
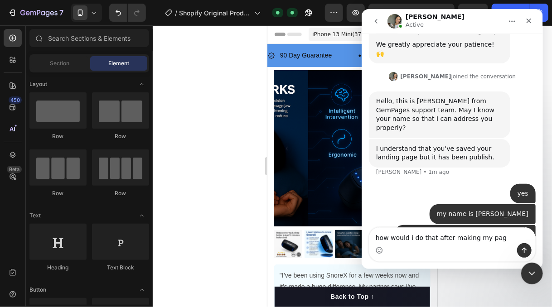
type textarea "how would i do that after making my page"
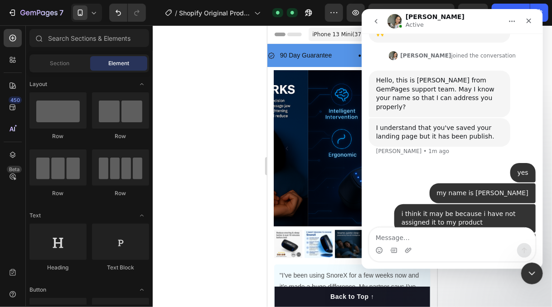
click at [218, 174] on div at bounding box center [352, 166] width 399 height 282
click at [218, 78] on div at bounding box center [352, 166] width 399 height 282
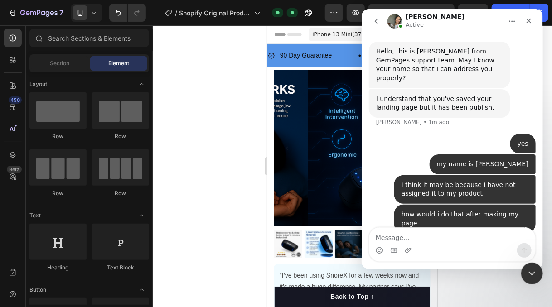
scroll to position [266, 0]
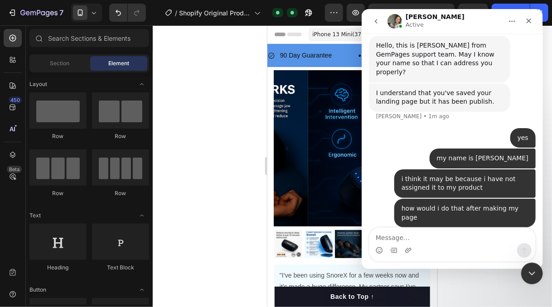
click at [205, 139] on div at bounding box center [352, 166] width 399 height 282
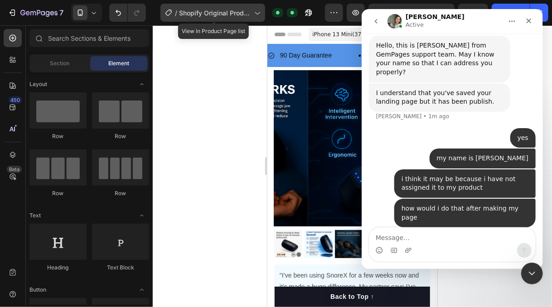
click at [250, 14] on span "Shopify Original Product Template" at bounding box center [215, 13] width 72 height 10
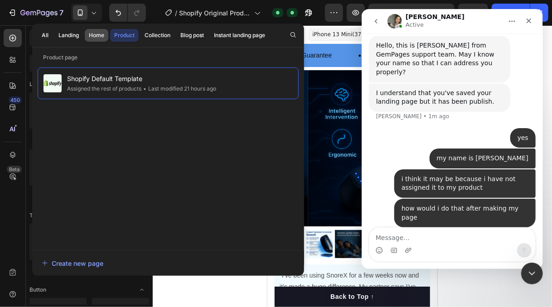
click at [101, 33] on div "Home" at bounding box center [96, 35] width 15 height 8
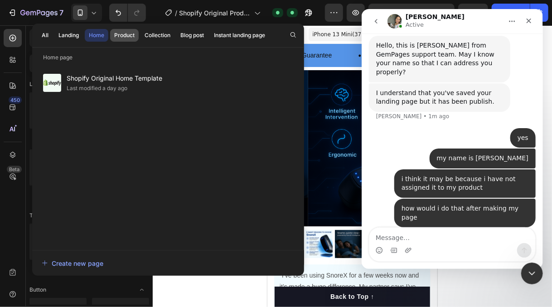
click at [121, 33] on div "Product" at bounding box center [124, 35] width 20 height 8
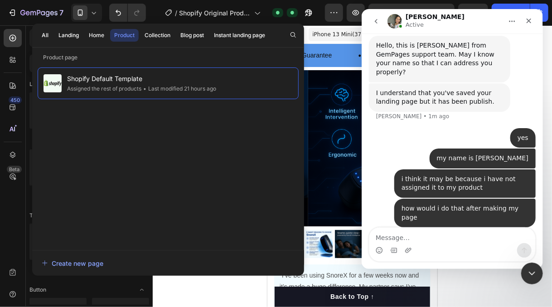
click at [247, 286] on div at bounding box center [352, 166] width 399 height 282
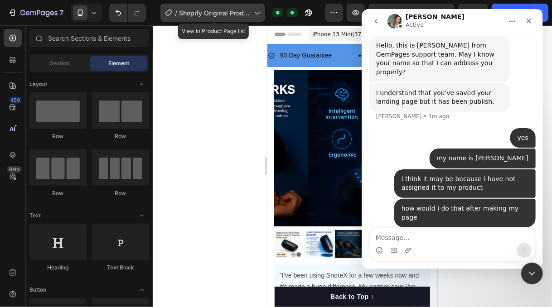
click at [205, 14] on span "Shopify Original Product Template" at bounding box center [215, 13] width 72 height 10
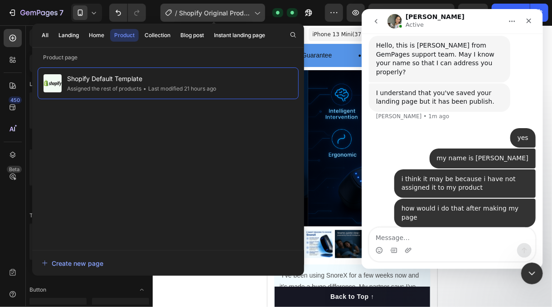
click at [206, 13] on span "Shopify Original Product Template" at bounding box center [215, 13] width 72 height 10
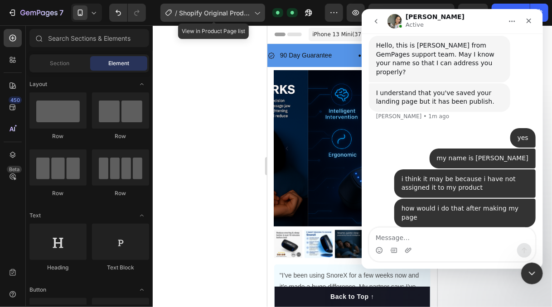
click at [208, 15] on span "Shopify Original Product Template" at bounding box center [215, 13] width 72 height 10
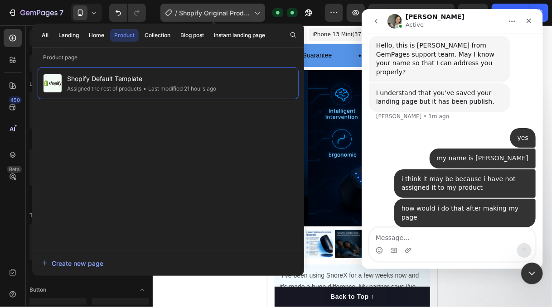
click at [199, 14] on span "Shopify Original Product Template" at bounding box center [215, 13] width 72 height 10
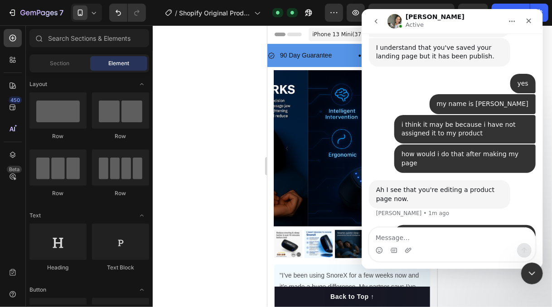
scroll to position [347, 0]
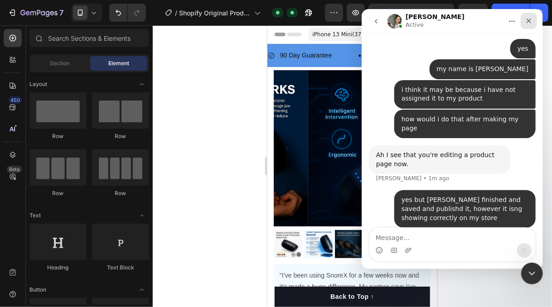
click at [527, 22] on icon "Close" at bounding box center [528, 20] width 7 height 7
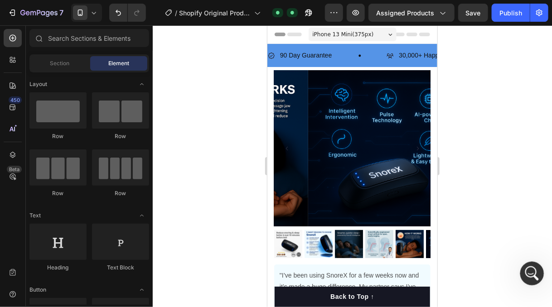
click at [531, 271] on icon "Open Intercom Messenger" at bounding box center [530, 272] width 6 height 7
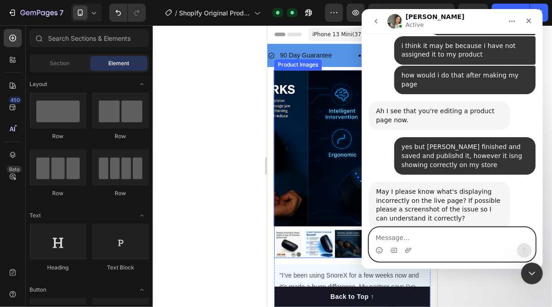
scroll to position [393, 0]
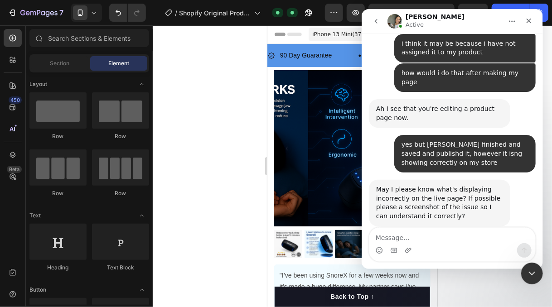
click at [208, 131] on div at bounding box center [352, 166] width 399 height 282
click at [532, 17] on div "Close" at bounding box center [528, 21] width 16 height 16
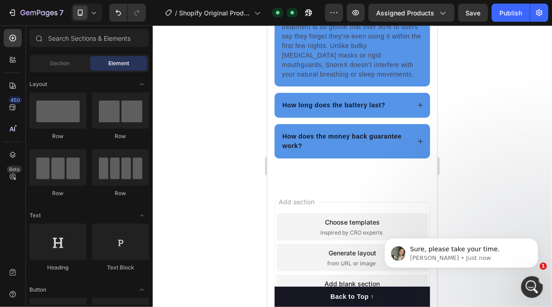
scroll to position [3092, 0]
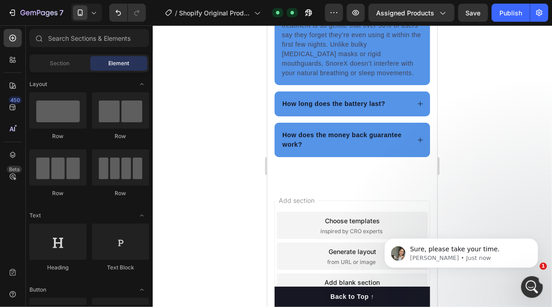
drag, startPoint x: 433, startPoint y: 45, endPoint x: 706, endPoint y: 323, distance: 389.0
click at [306, 13] on icon "button" at bounding box center [308, 12] width 9 height 9
click at [459, 249] on p "Sure, please take your time." at bounding box center [468, 249] width 117 height 9
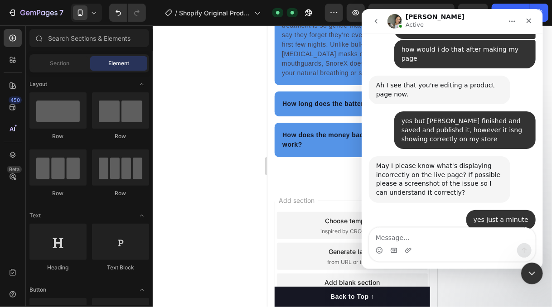
scroll to position [435, 0]
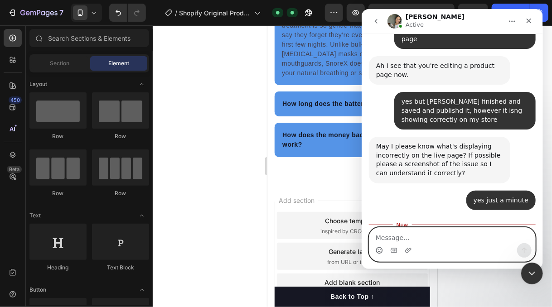
click at [381, 249] on circle "Emoji picker" at bounding box center [379, 250] width 6 height 6
click at [406, 251] on icon "Upload attachment" at bounding box center [408, 250] width 6 height 5
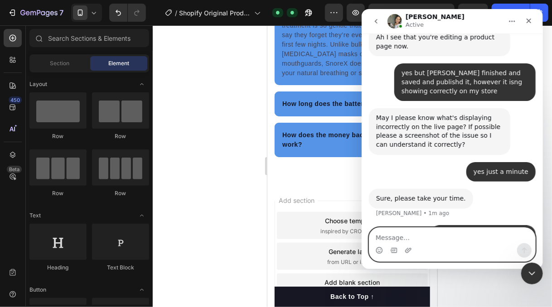
scroll to position [469, 0]
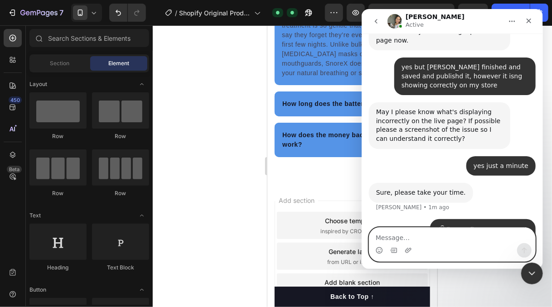
click at [428, 239] on textarea "Message…" at bounding box center [452, 235] width 166 height 15
type textarea "as you can see it doesnt match"
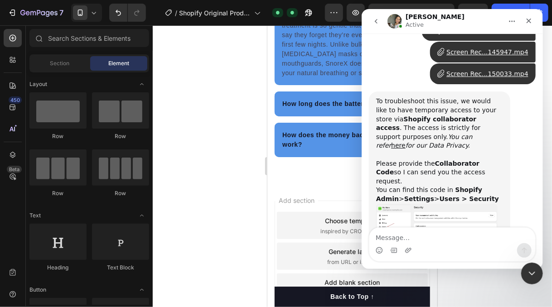
scroll to position [658, 0]
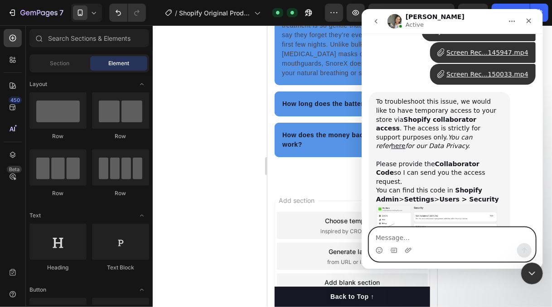
click at [431, 239] on textarea "Message…" at bounding box center [452, 235] width 166 height 15
paste textarea "3285"
type textarea "3285"
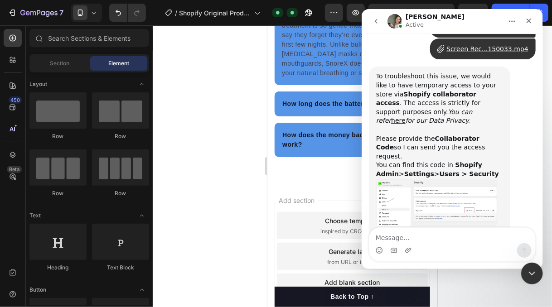
scroll to position [685, 0]
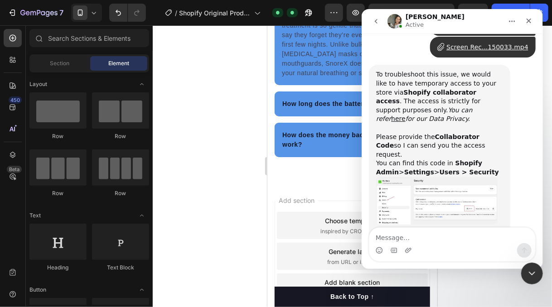
click at [212, 177] on div at bounding box center [352, 166] width 399 height 282
click at [530, 24] on icon "Close" at bounding box center [528, 20] width 7 height 7
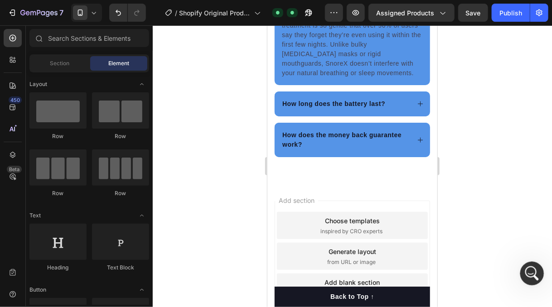
click at [530, 267] on icon "Open Intercom Messenger" at bounding box center [530, 272] width 15 height 15
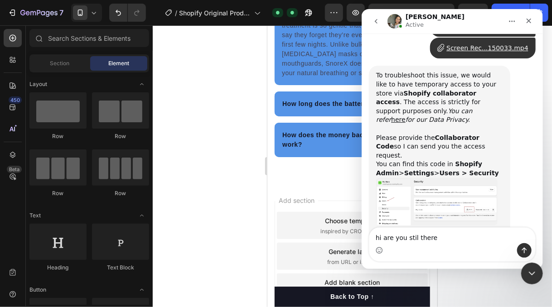
type textarea "hi are you stil there?"
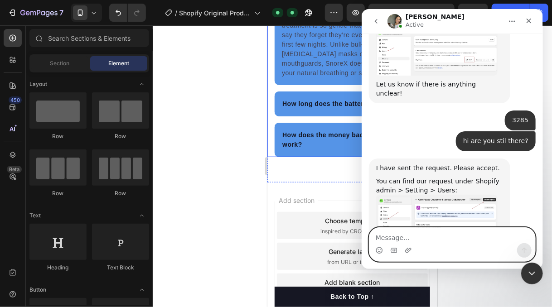
scroll to position [857, 0]
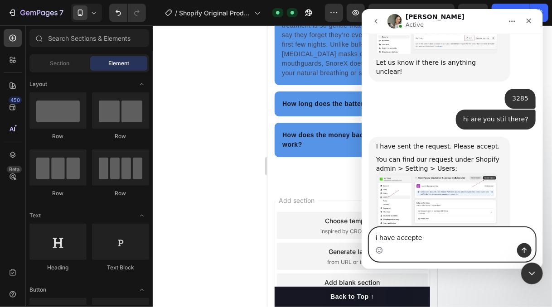
type textarea "i have accepted"
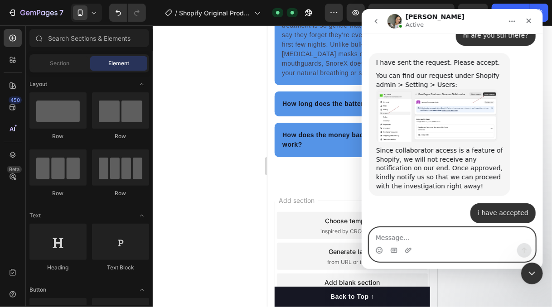
scroll to position [940, 0]
type textarea "thanks"
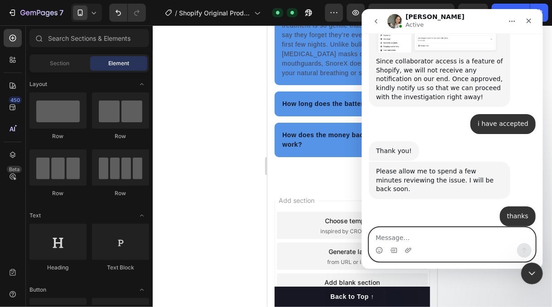
scroll to position [1034, 0]
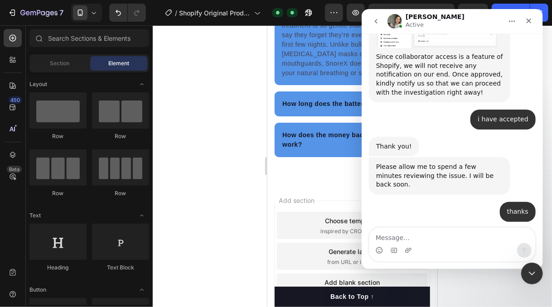
click at [249, 82] on div at bounding box center [352, 166] width 399 height 282
click at [480, 229] on div "🙏 Zoe • 10m ago" at bounding box center [451, 269] width 167 height 80
click at [436, 202] on div "thanks • 13m ago" at bounding box center [451, 215] width 167 height 27
click at [232, 197] on div at bounding box center [352, 166] width 399 height 282
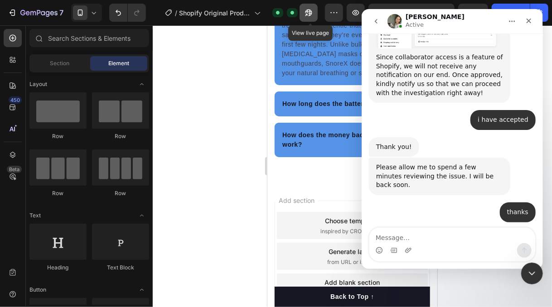
click at [308, 15] on icon "button" at bounding box center [306, 15] width 2 height 2
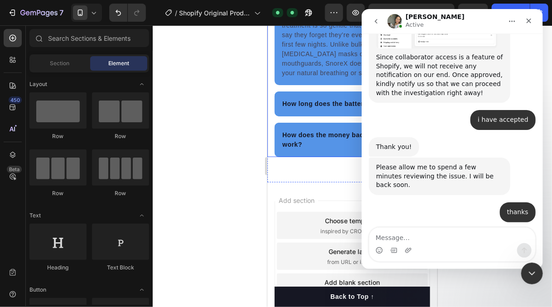
click at [227, 116] on div at bounding box center [352, 166] width 399 height 282
click at [527, 22] on icon "Close" at bounding box center [528, 21] width 5 height 5
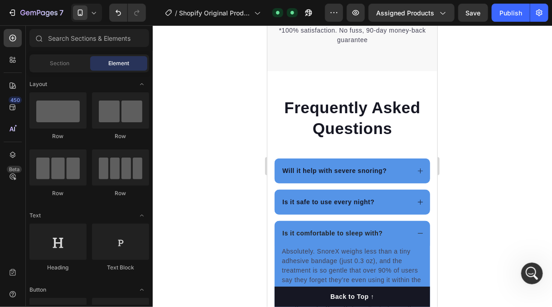
scroll to position [2874, 0]
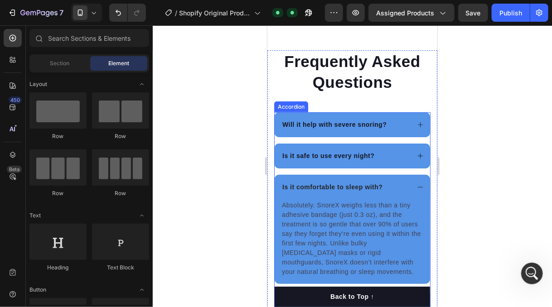
click at [416, 190] on icon at bounding box center [419, 187] width 7 height 7
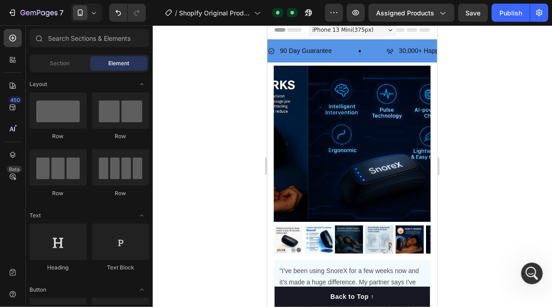
scroll to position [0, 0]
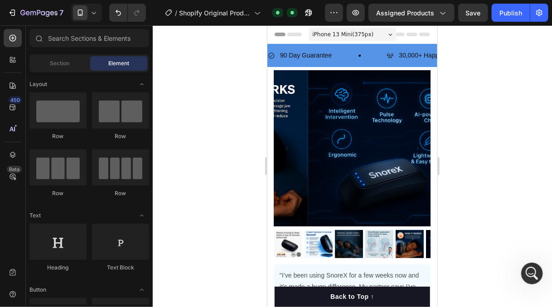
click at [497, 89] on div at bounding box center [352, 166] width 399 height 282
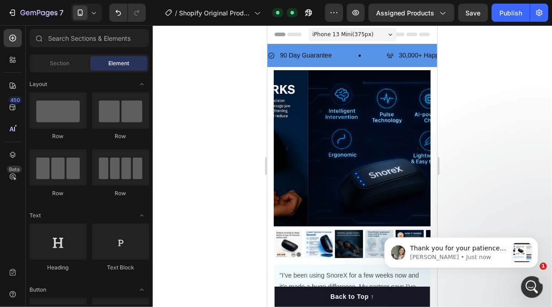
scroll to position [1206, 0]
click at [487, 249] on p "Thank you for your patience! Could I please confirm with you the issues: 1. The…" at bounding box center [459, 248] width 98 height 9
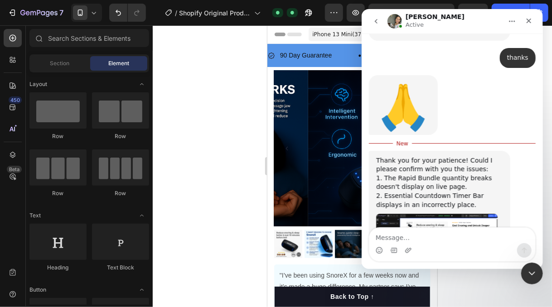
scroll to position [1207, 0]
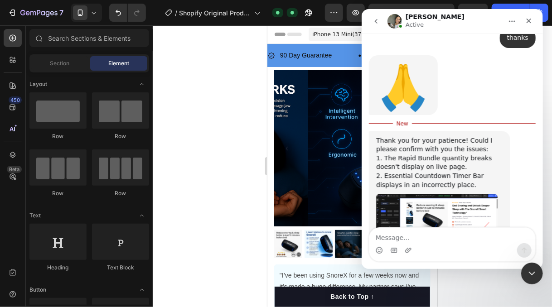
click at [459, 194] on img "Zoe says…" at bounding box center [436, 228] width 121 height 68
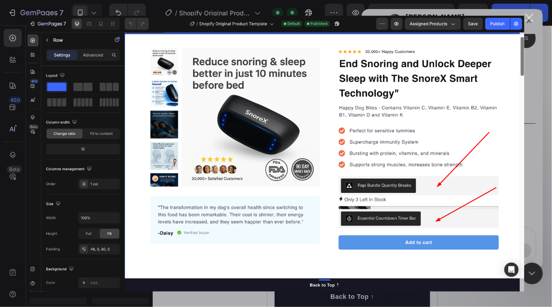
click at [531, 19] on div "Close" at bounding box center [529, 18] width 9 height 9
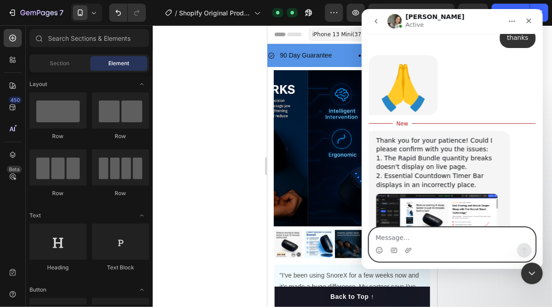
click at [420, 233] on textarea "Message…" at bounding box center [452, 235] width 166 height 15
type textarea "no"
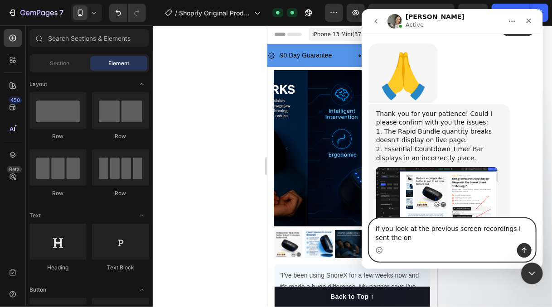
scroll to position [1228, 0]
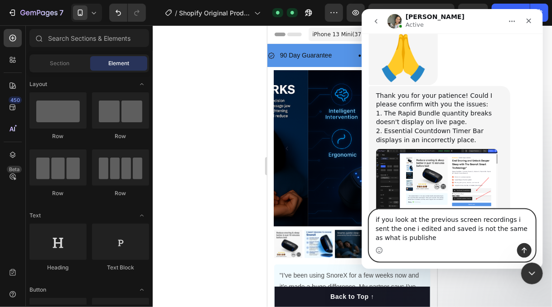
type textarea "if you look at the previous screen recordings i sent the one i edited and saved…"
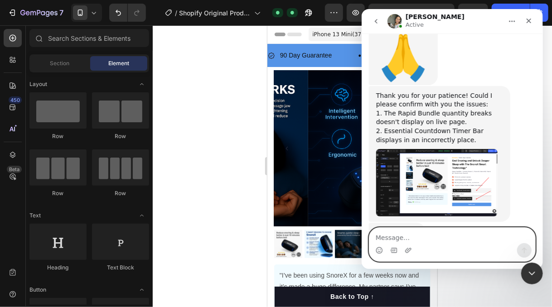
scroll to position [1257, 0]
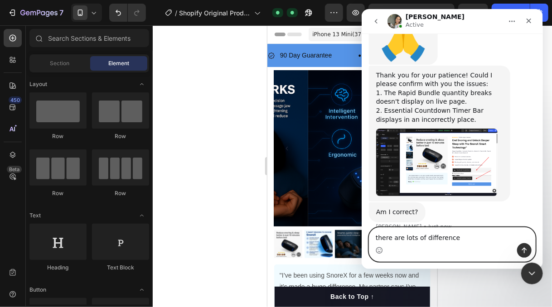
type textarea "there are lots of differences"
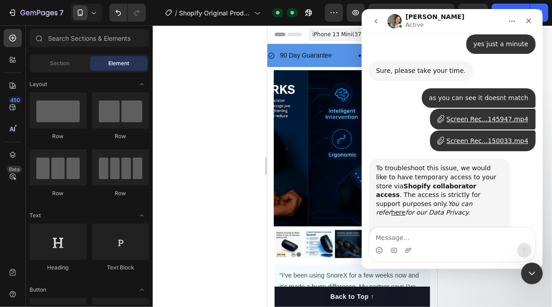
scroll to position [541, 0]
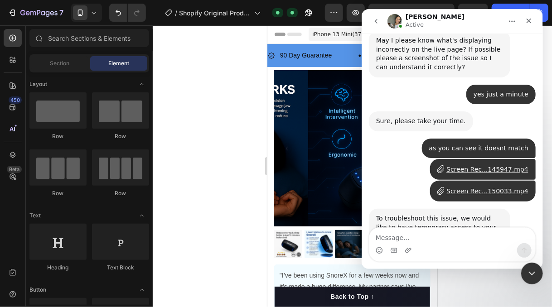
click at [492, 165] on div "Screen Rec...145947.mp4" at bounding box center [487, 170] width 82 height 10
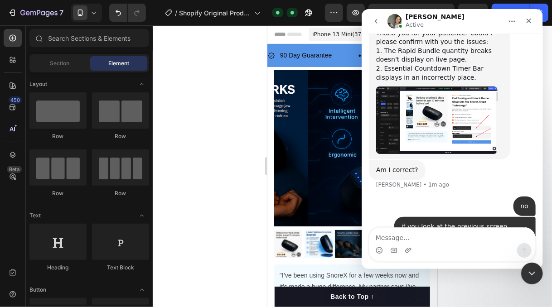
scroll to position [1313, 0]
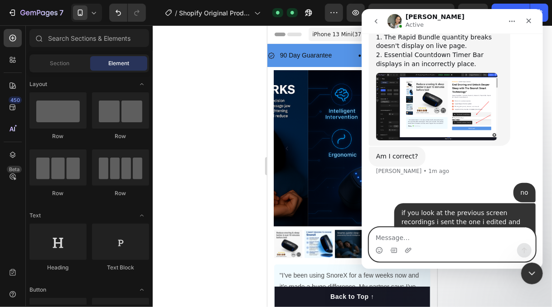
click at [442, 240] on textarea "Message…" at bounding box center [452, 235] width 166 height 15
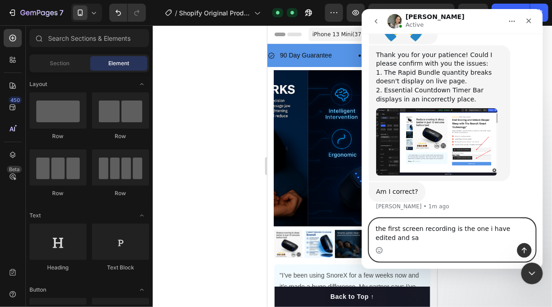
scroll to position [1287, 0]
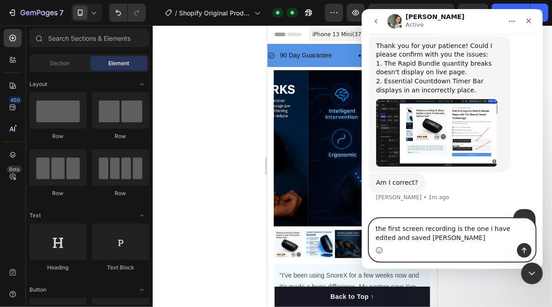
type textarea "the first screen recording is the one i have edited and saved myself"
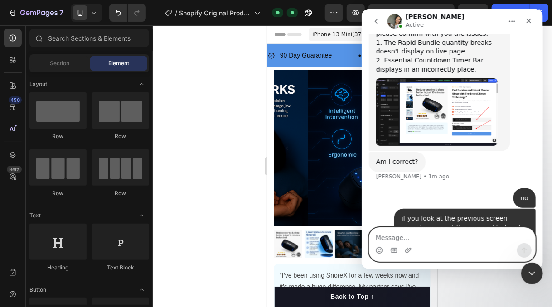
scroll to position [1, 0]
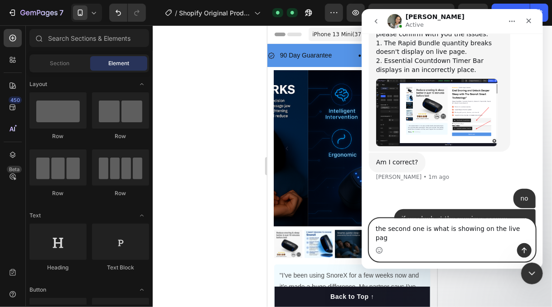
type textarea "the second one is what is showing on the live page"
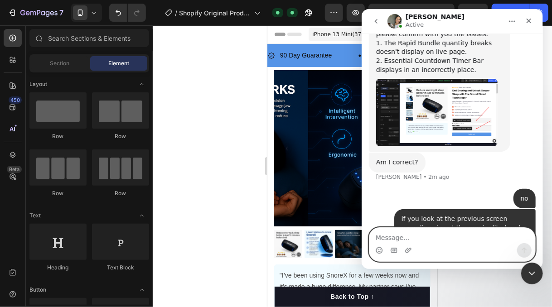
scroll to position [1337, 0]
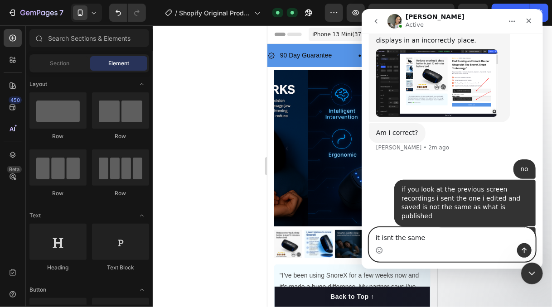
type textarea "it isnt the same"
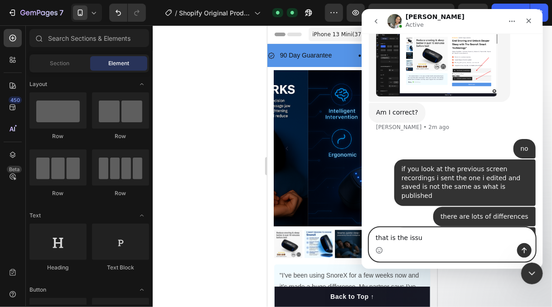
type textarea "that is the issue"
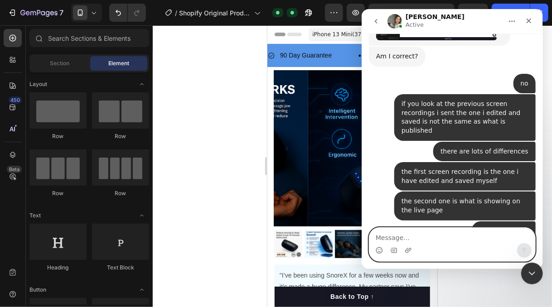
scroll to position [1423, 0]
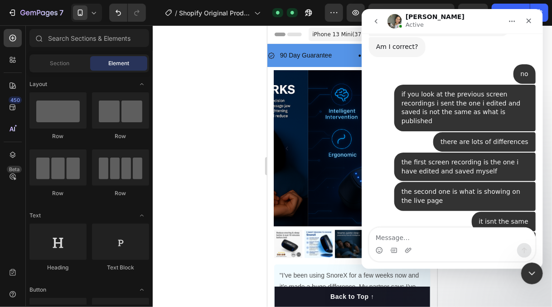
click at [221, 180] on div at bounding box center [352, 166] width 399 height 282
click at [248, 150] on div at bounding box center [352, 166] width 399 height 282
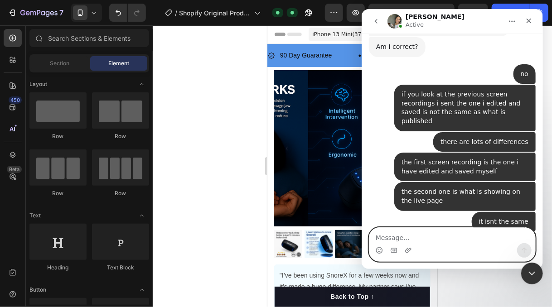
click at [390, 232] on textarea "Message…" at bounding box center [452, 235] width 166 height 15
type textarea "yes"
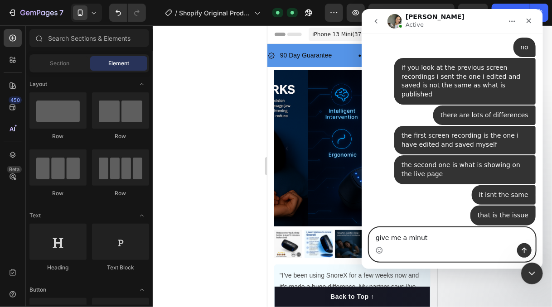
type textarea "give me a minute"
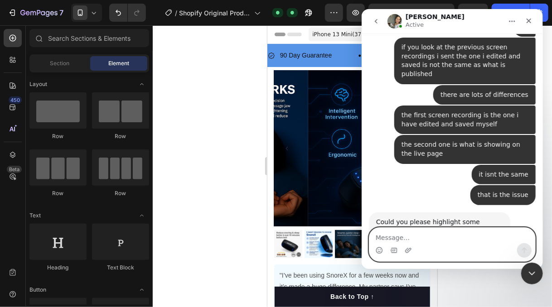
scroll to position [1471, 0]
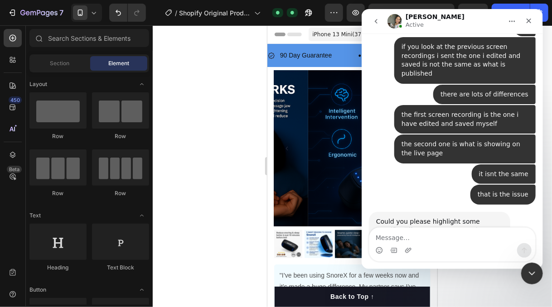
click at [215, 182] on div at bounding box center [352, 166] width 399 height 282
click at [529, 18] on icon "Close" at bounding box center [528, 20] width 7 height 7
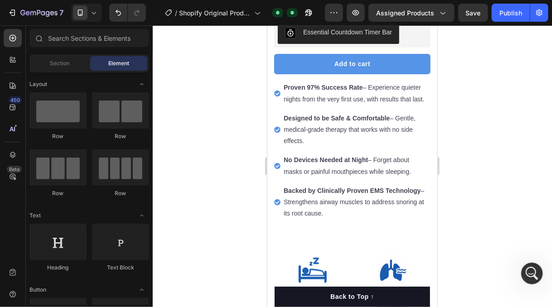
scroll to position [459, 0]
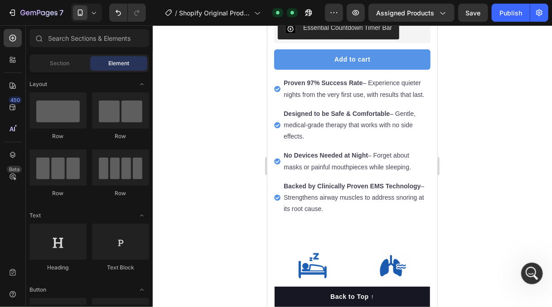
click at [208, 76] on div at bounding box center [352, 166] width 399 height 282
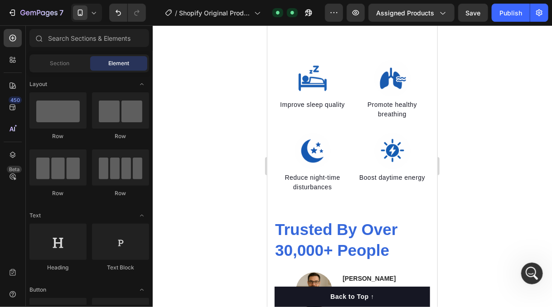
scroll to position [665, 0]
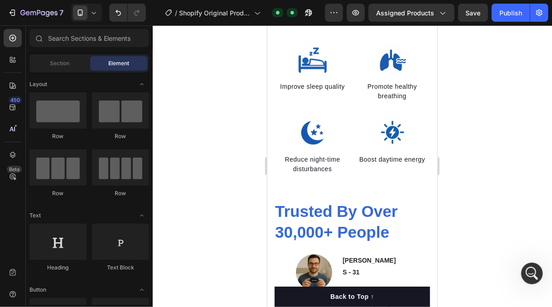
click at [487, 124] on div at bounding box center [352, 166] width 399 height 282
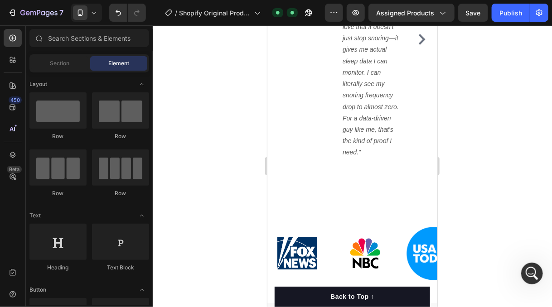
scroll to position [1044, 0]
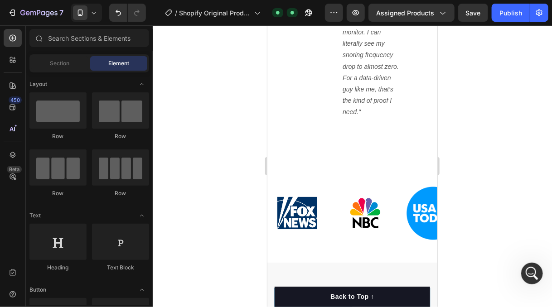
click at [492, 129] on div at bounding box center [352, 166] width 399 height 282
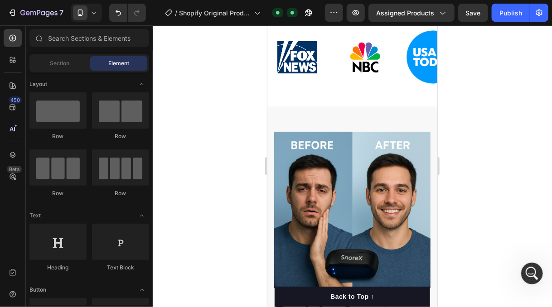
scroll to position [1182, 0]
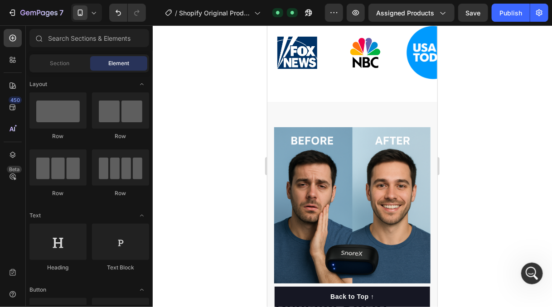
click at [489, 146] on div at bounding box center [352, 166] width 399 height 282
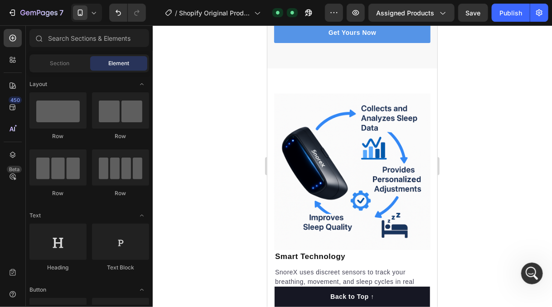
scroll to position [1773, 0]
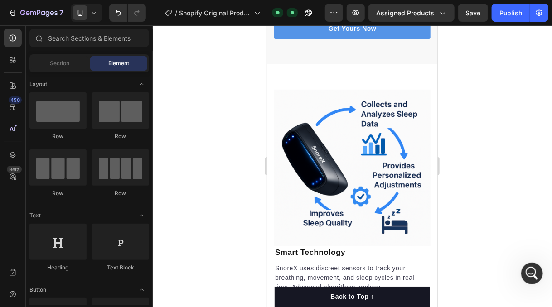
click at [494, 128] on div at bounding box center [352, 166] width 399 height 282
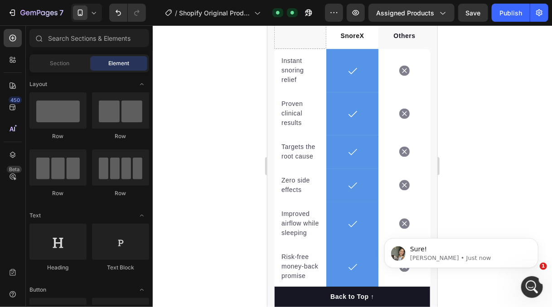
scroll to position [1498, 0]
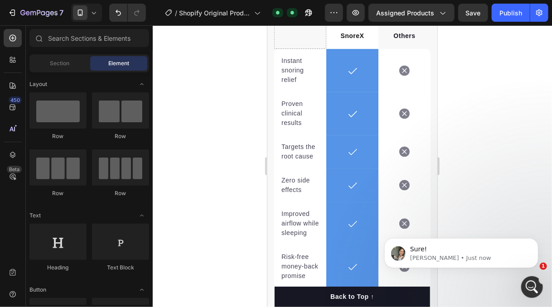
click html "Sure! Zoe • Just now"
click at [530, 283] on icon "Open Intercom Messenger" at bounding box center [530, 286] width 15 height 15
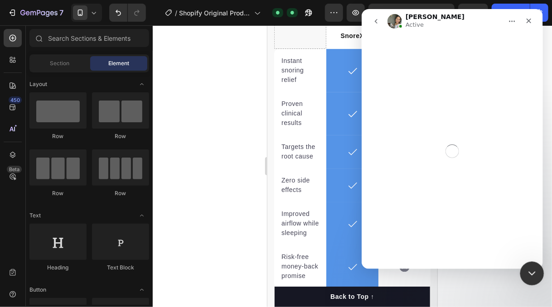
click at [528, 278] on div "Close Intercom Messenger" at bounding box center [531, 272] width 22 height 22
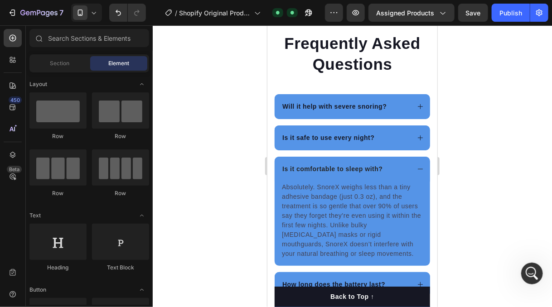
scroll to position [2915, 0]
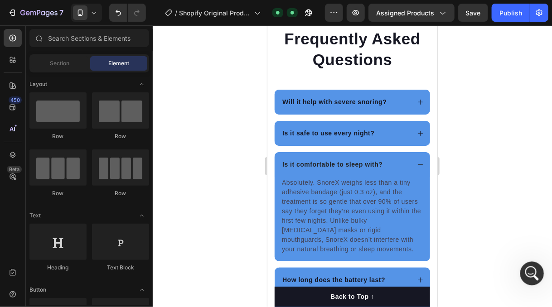
click at [531, 265] on div "Open Intercom Messenger" at bounding box center [531, 272] width 30 height 30
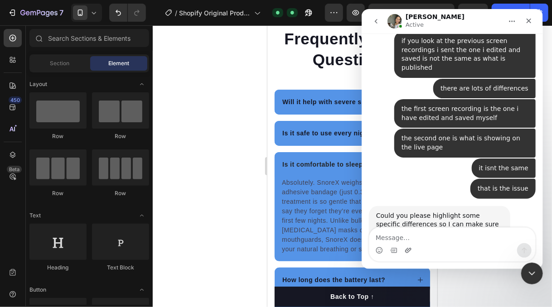
scroll to position [1498, 0]
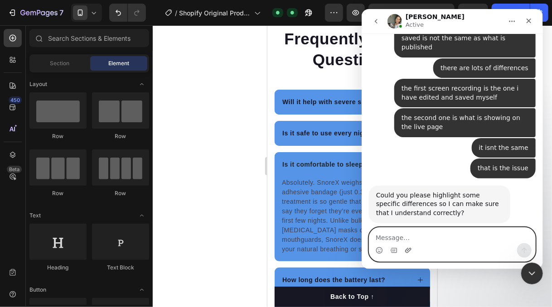
click at [407, 249] on icon "Upload attachment" at bounding box center [408, 250] width 6 height 5
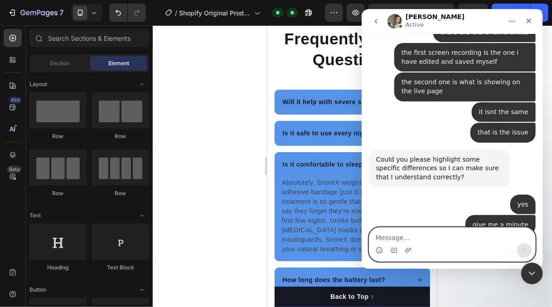
scroll to position [1574, 0]
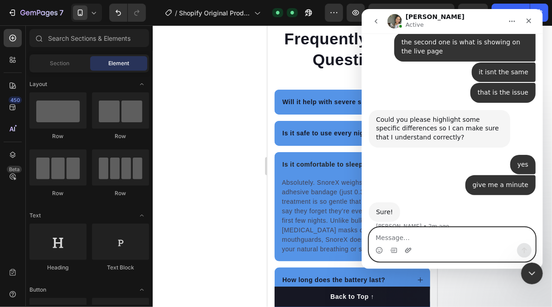
click at [407, 249] on icon "Upload attachment" at bounding box center [407, 250] width 7 height 7
click at [387, 236] on textarea "Message…" at bounding box center [452, 235] width 166 height 15
type textarea "this is what i have edited and saved"
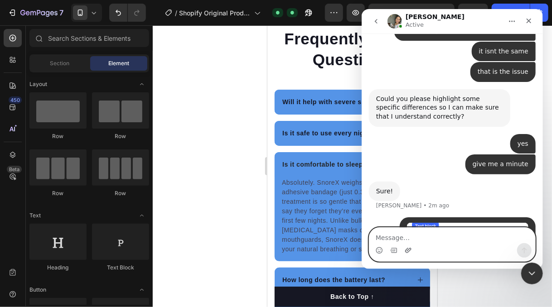
click at [406, 249] on icon "Upload attachment" at bounding box center [407, 250] width 7 height 7
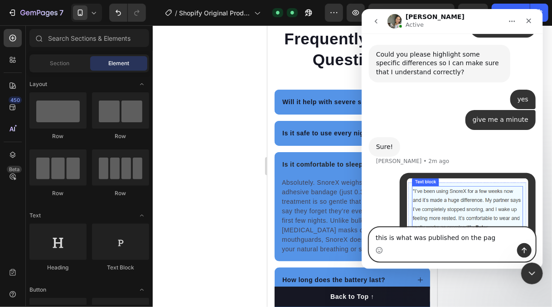
type textarea "this is what was published on the page"
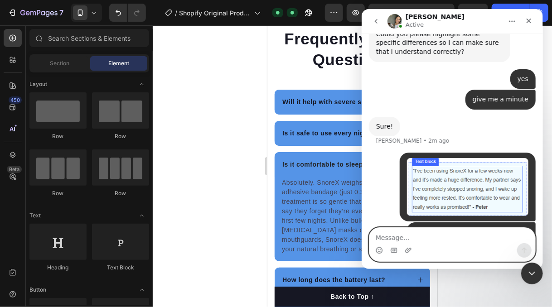
scroll to position [1660, 0]
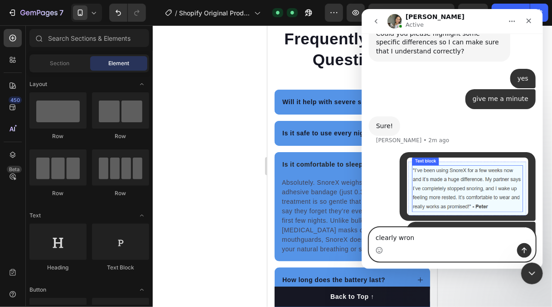
type textarea "clearly wrong"
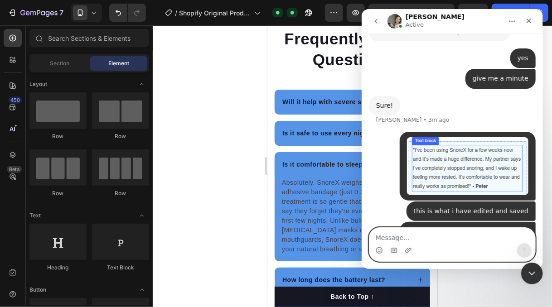
scroll to position [1680, 0]
click at [404, 248] on icon "Upload attachment" at bounding box center [407, 250] width 7 height 7
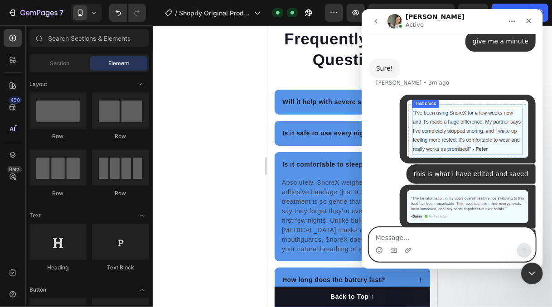
scroll to position [1814, 0]
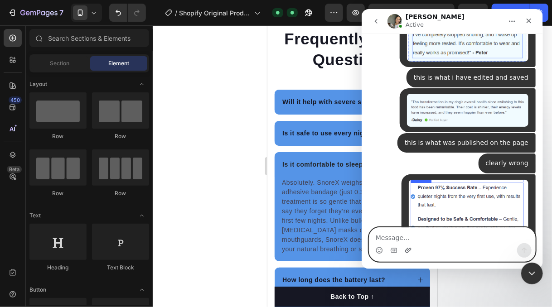
click at [405, 251] on icon "Upload attachment" at bounding box center [408, 250] width 6 height 5
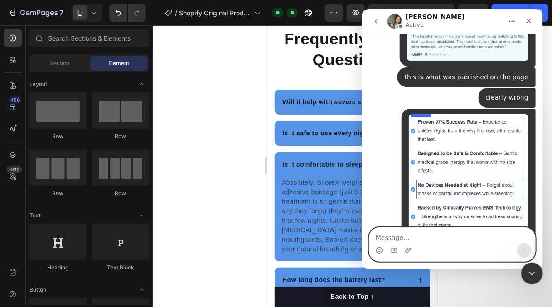
click at [385, 242] on textarea "Message…" at bounding box center [452, 235] width 166 height 15
type textarea "also this"
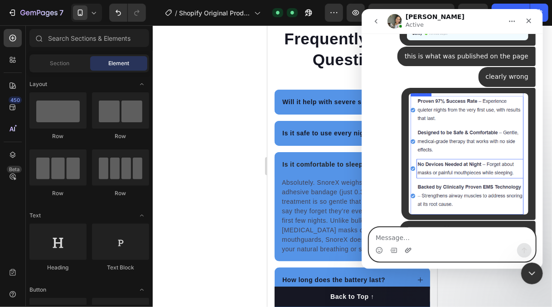
click at [406, 250] on icon "Upload attachment" at bounding box center [408, 250] width 6 height 5
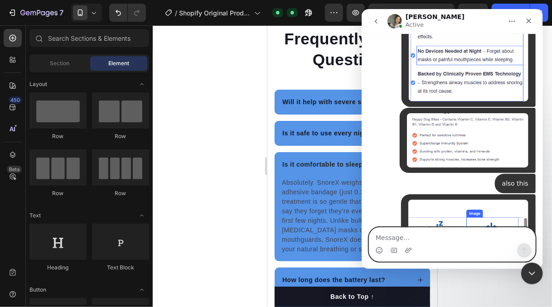
scroll to position [2034, 0]
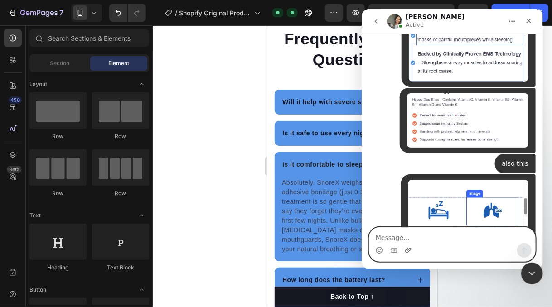
click at [404, 249] on icon "Upload attachment" at bounding box center [407, 250] width 7 height 7
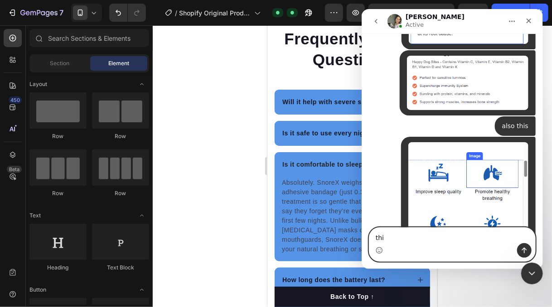
type textarea "this"
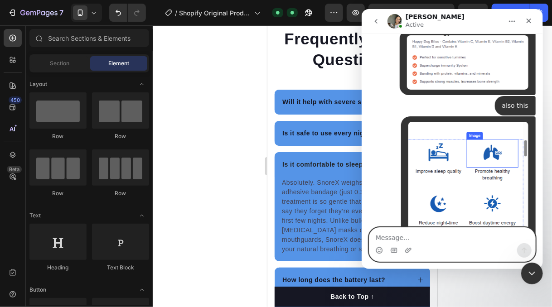
scroll to position [2092, 0]
click at [406, 249] on icon "Upload attachment" at bounding box center [408, 250] width 6 height 5
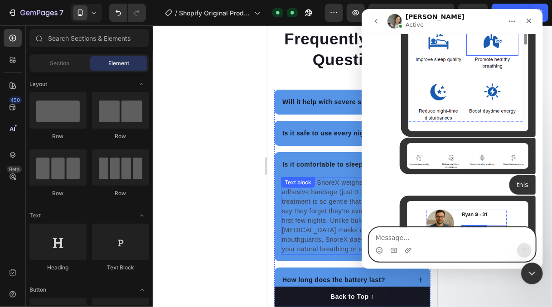
scroll to position [2222, 0]
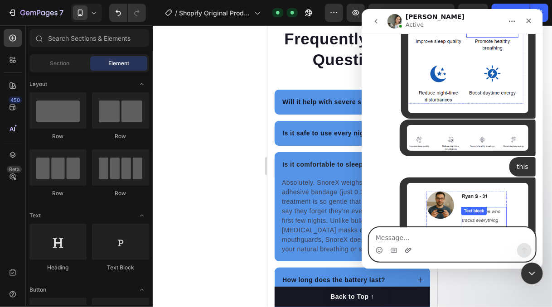
click at [408, 251] on icon "Upload attachment" at bounding box center [407, 250] width 7 height 7
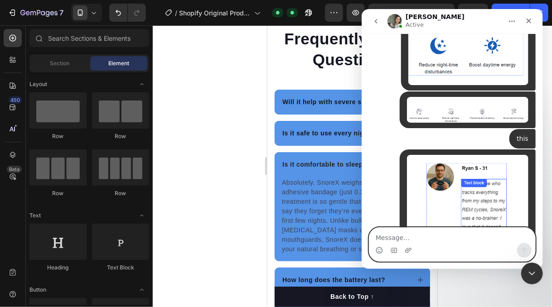
scroll to position [2255, 0]
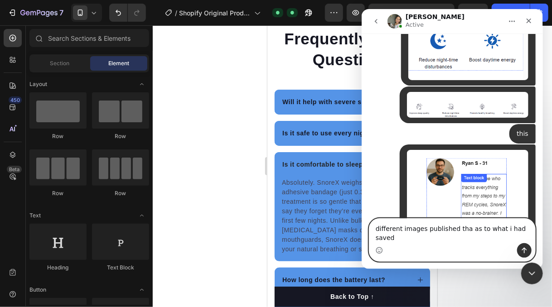
type textarea "different images published than as to what i had saved"
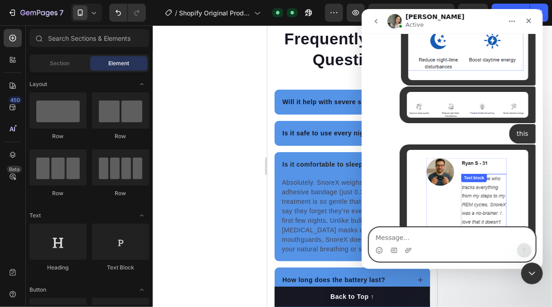
scroll to position [2284, 0]
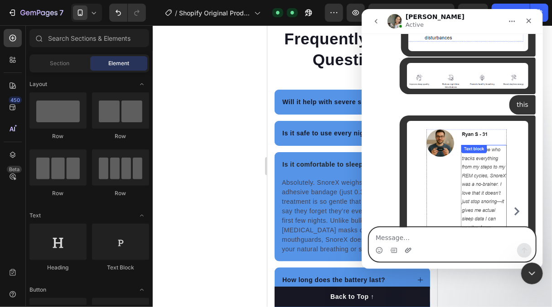
click at [410, 249] on icon "Upload attachment" at bounding box center [407, 250] width 7 height 7
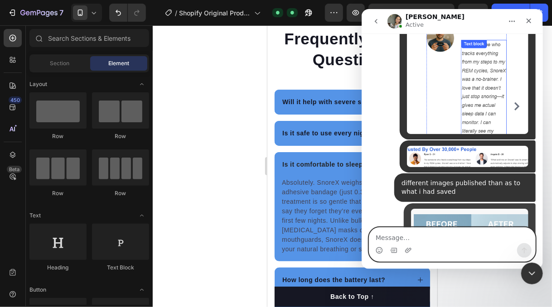
scroll to position [2417, 0]
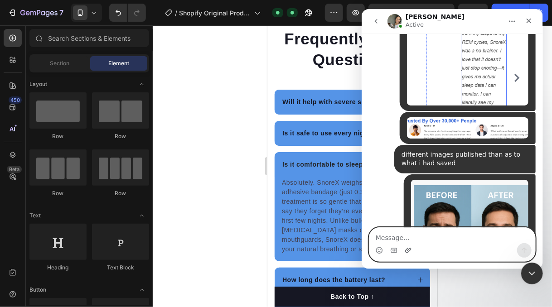
click at [409, 251] on icon "Upload attachment" at bounding box center [408, 250] width 6 height 5
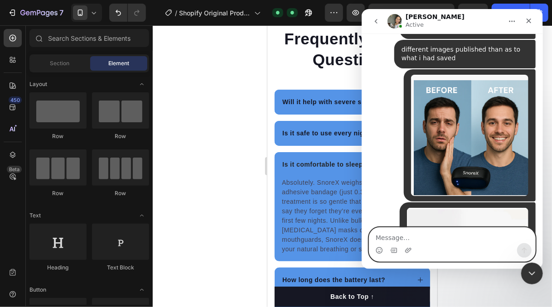
scroll to position [2527, 0]
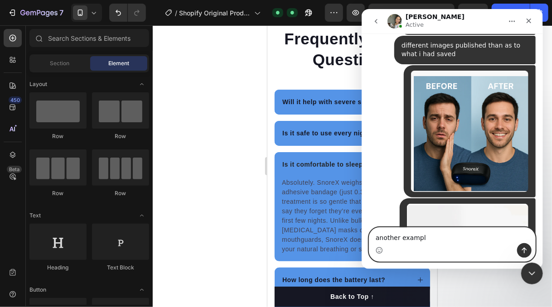
type textarea "another example"
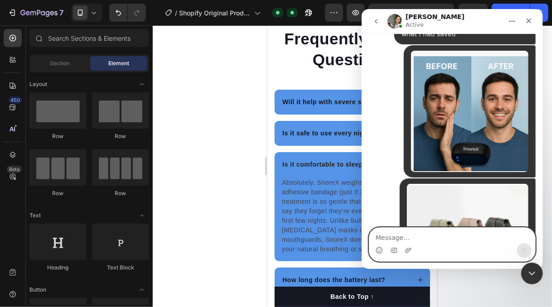
scroll to position [2547, 0]
click at [405, 249] on icon "Upload attachment" at bounding box center [407, 250] width 7 height 7
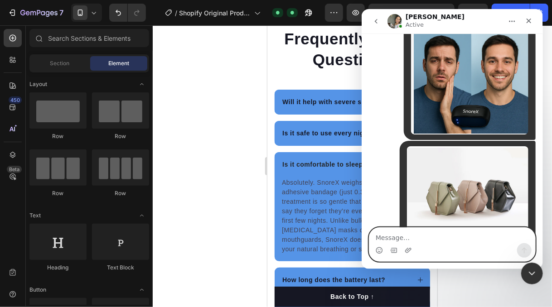
scroll to position [2681, 0]
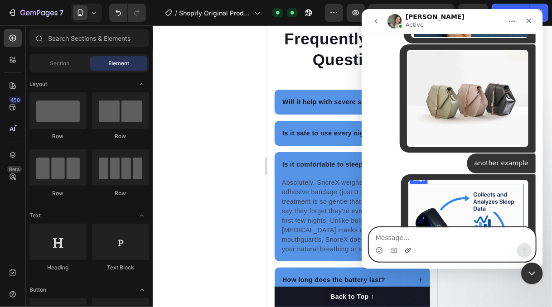
click at [407, 252] on icon "Upload attachment" at bounding box center [408, 250] width 6 height 5
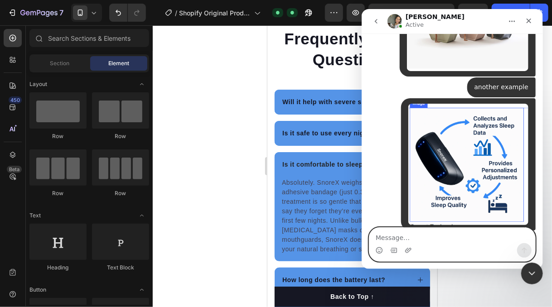
scroll to position [2757, 0]
click at [393, 238] on textarea "Message…" at bounding box center [452, 235] width 166 height 15
type textarea "another one"
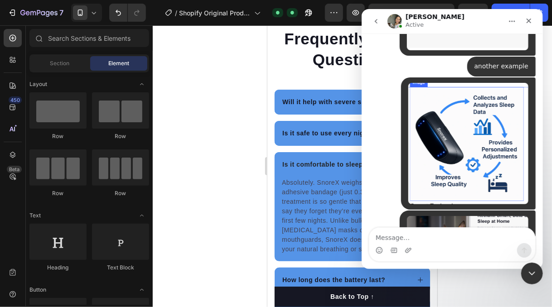
click at [487, 216] on img "user says…" at bounding box center [466, 248] width 121 height 65
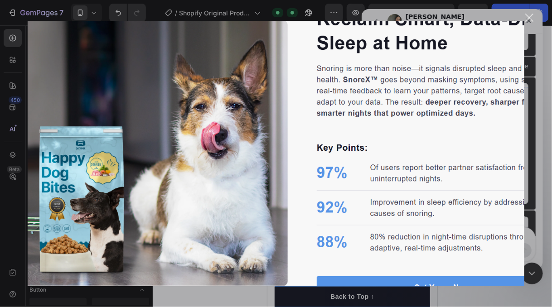
scroll to position [0, 0]
click at [531, 18] on div "Close" at bounding box center [529, 18] width 9 height 9
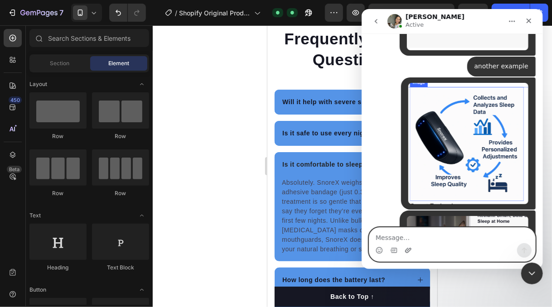
click at [405, 249] on icon "Upload attachment" at bounding box center [407, 250] width 7 height 7
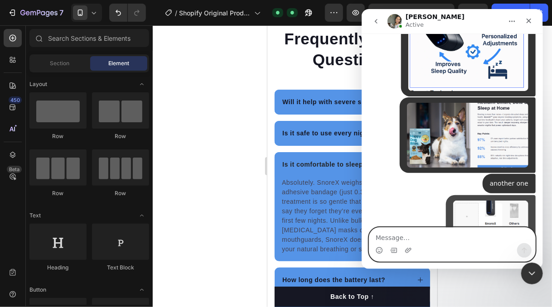
scroll to position [2911, 0]
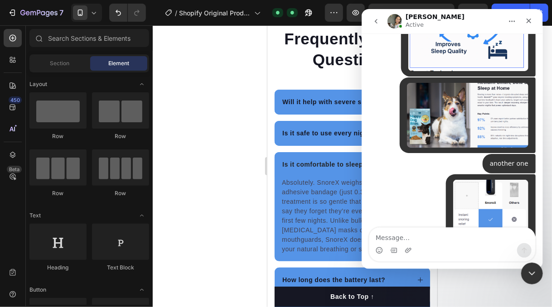
click at [409, 245] on div "Intercom messenger" at bounding box center [407, 250] width 7 height 14
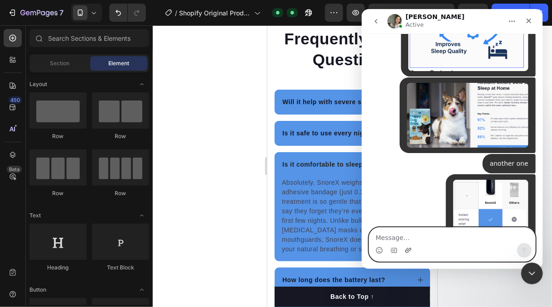
click at [409, 249] on icon "Upload attachment" at bounding box center [407, 250] width 7 height 7
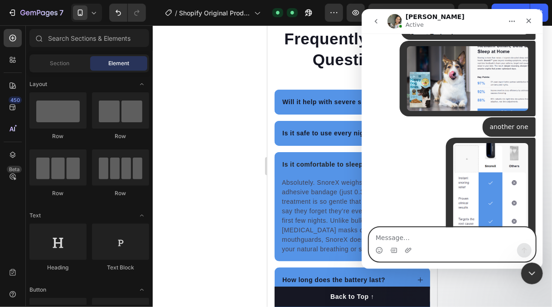
scroll to position [3044, 0]
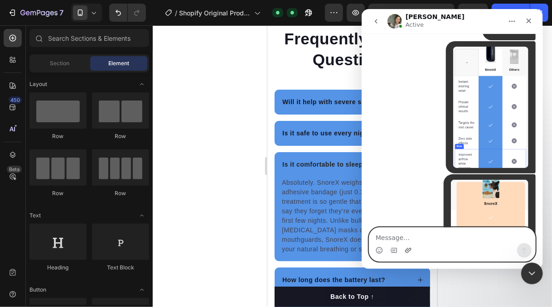
click at [409, 248] on icon "Upload attachment" at bounding box center [407, 250] width 7 height 7
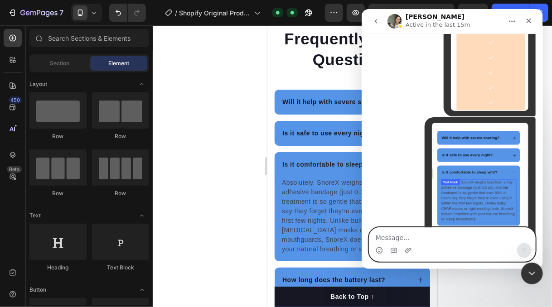
scroll to position [3253, 0]
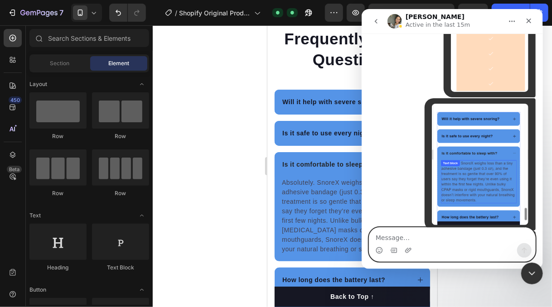
click at [406, 234] on textarea "Message…" at bounding box center [452, 235] width 166 height 15
type textarea "the colours for the last one"
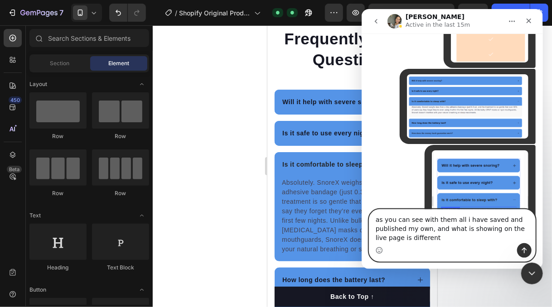
scroll to position [3292, 0]
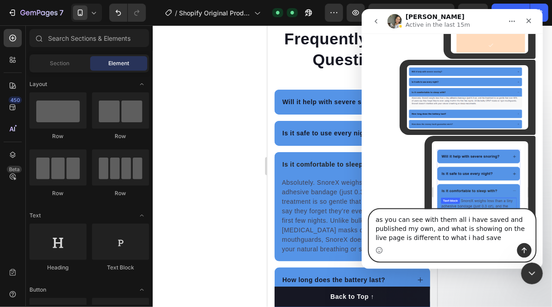
type textarea "as you can see with them all i have saved and published my own, and what is sho…"
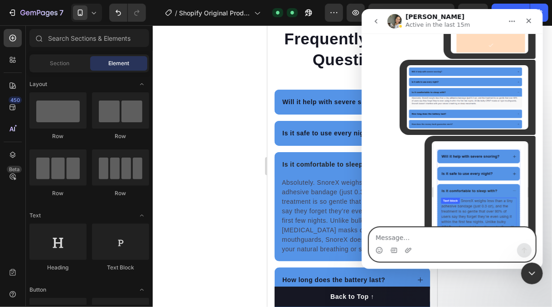
scroll to position [3312, 0]
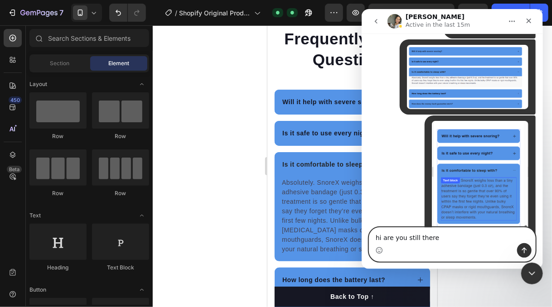
type textarea "hi are you still there?"
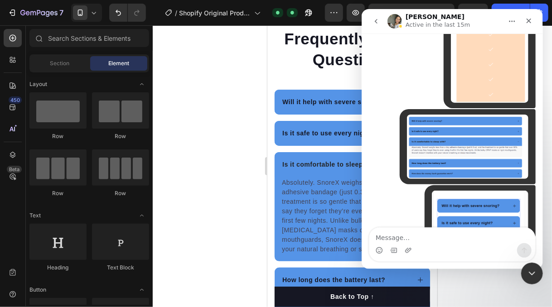
scroll to position [3333, 0]
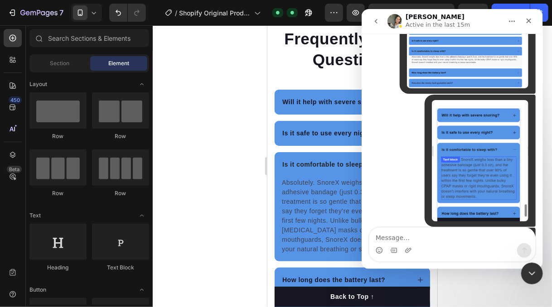
click at [438, 296] on div "hi are you still there? • Just now" at bounding box center [451, 311] width 167 height 31
click at [511, 277] on div at bounding box center [352, 166] width 399 height 282
click at [530, 276] on icon "Close Intercom Messenger" at bounding box center [530, 272] width 11 height 11
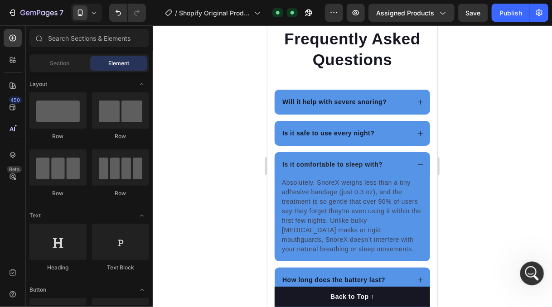
click at [527, 271] on icon "Open Intercom Messenger" at bounding box center [530, 272] width 15 height 15
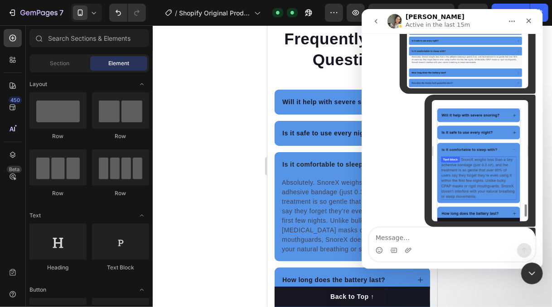
click at [509, 24] on icon "Home" at bounding box center [511, 21] width 7 height 7
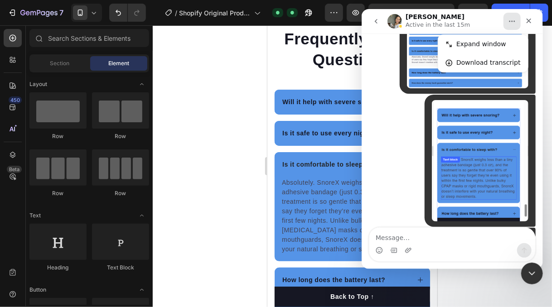
click at [509, 24] on icon "Home" at bounding box center [511, 21] width 7 height 7
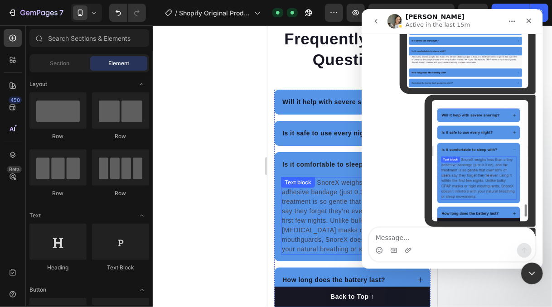
click at [325, 179] on div "Absolutely. SnoreX weighs less than a tiny adhesive bandage (just 0.3 oz), and …" at bounding box center [351, 216] width 143 height 78
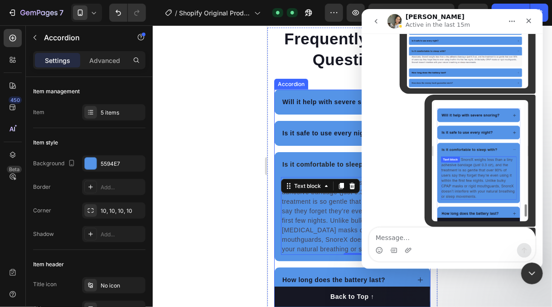
click at [294, 154] on div "Is it comfortable to sleep with?" at bounding box center [351, 164] width 155 height 25
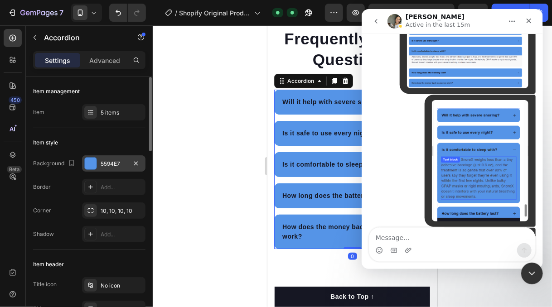
click at [111, 167] on div "5594E7" at bounding box center [114, 164] width 26 height 8
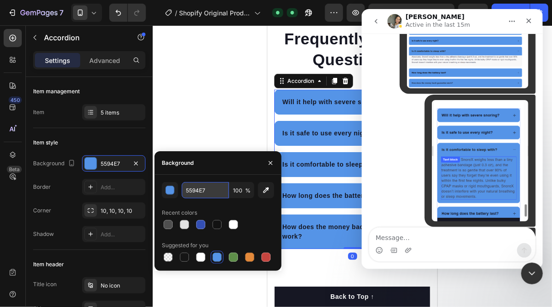
click at [199, 189] on input "5594E7" at bounding box center [205, 190] width 47 height 16
click at [193, 108] on div at bounding box center [352, 166] width 399 height 282
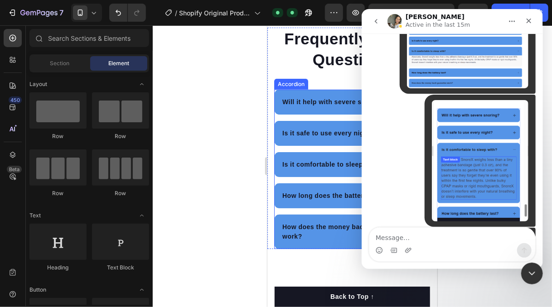
click at [208, 184] on div at bounding box center [352, 166] width 399 height 282
click at [526, 25] on div "Close" at bounding box center [528, 21] width 16 height 16
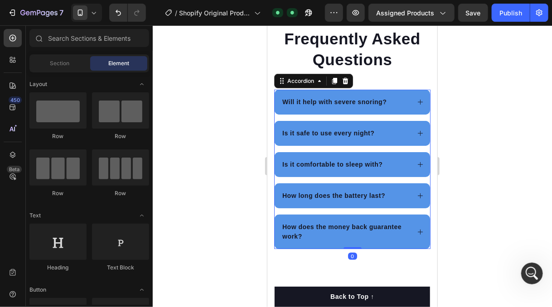
click at [409, 164] on div "Is it comfortable to sleep with?" at bounding box center [351, 164] width 155 height 25
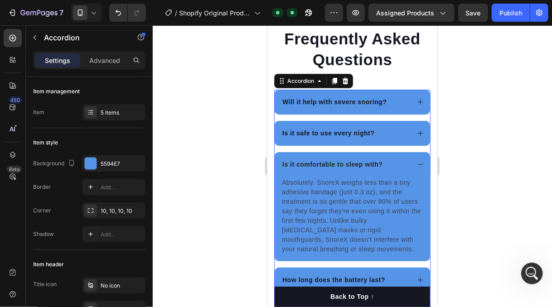
click at [343, 161] on strong "Is it comfortable to sleep with?" at bounding box center [332, 163] width 100 height 7
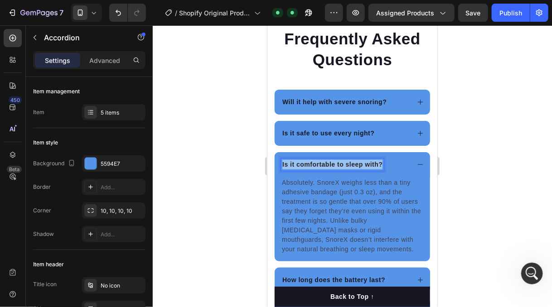
click at [343, 161] on strong "Is it comfortable to sleep with?" at bounding box center [332, 163] width 100 height 7
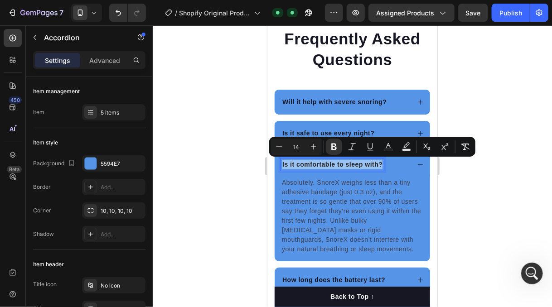
click at [343, 161] on strong "Is it comfortable to sleep with?" at bounding box center [332, 163] width 100 height 7
click at [336, 151] on icon "Editor contextual toolbar" at bounding box center [333, 146] width 9 height 9
click at [475, 180] on div at bounding box center [352, 166] width 399 height 282
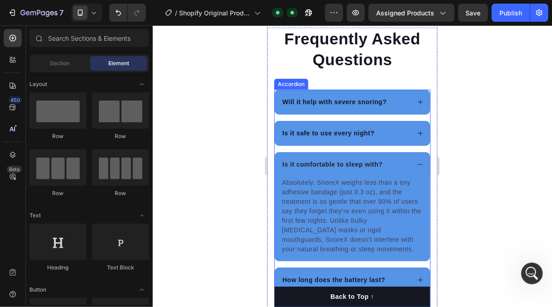
click at [368, 277] on strong "How long does the battery last?" at bounding box center [333, 279] width 103 height 7
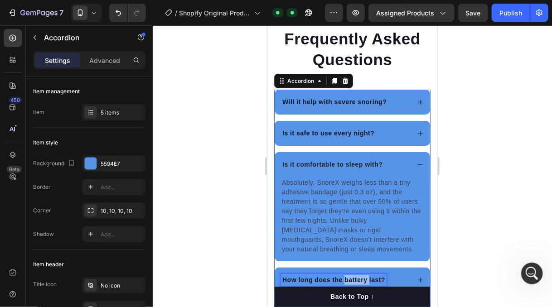
click at [349, 276] on strong "How long does the battery last?" at bounding box center [333, 279] width 103 height 7
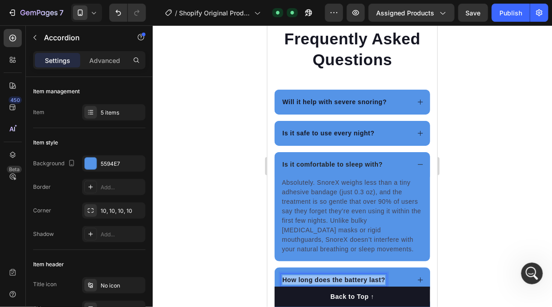
click at [349, 276] on strong "How long does the battery last?" at bounding box center [333, 279] width 103 height 7
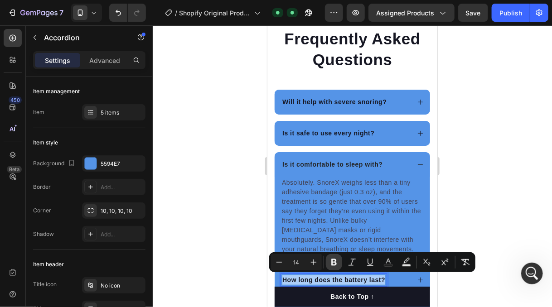
click at [336, 263] on icon "Editor contextual toolbar" at bounding box center [333, 262] width 5 height 7
click at [416, 163] on icon at bounding box center [419, 164] width 7 height 7
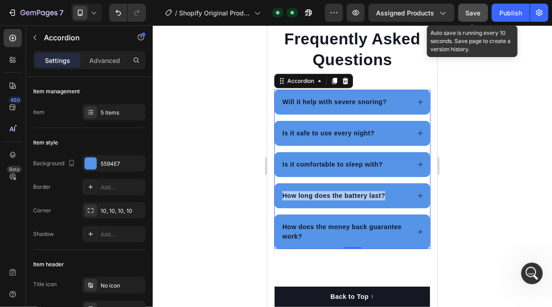
click at [473, 20] on button "Save" at bounding box center [473, 13] width 30 height 18
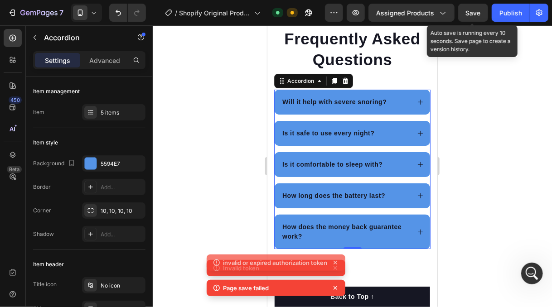
click at [467, 13] on span "Save" at bounding box center [473, 13] width 15 height 8
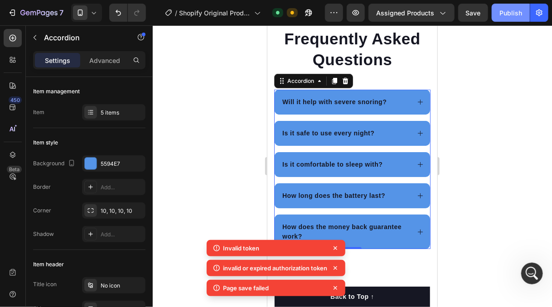
click at [522, 14] on button "Publish" at bounding box center [511, 13] width 38 height 18
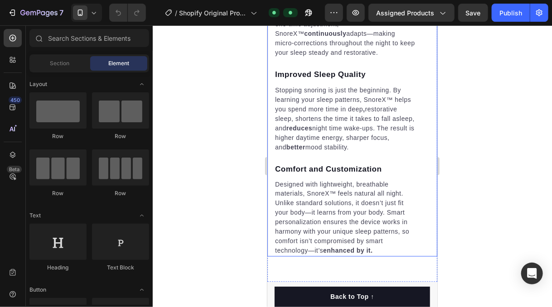
scroll to position [1892, 0]
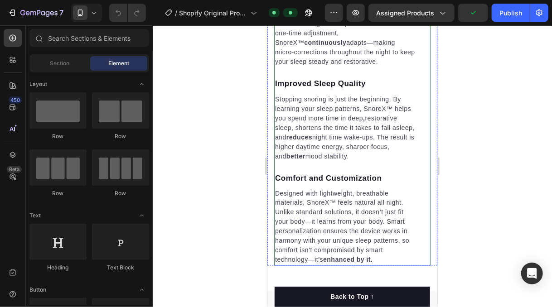
click at [414, 129] on div "Smart Technology Text block SnoreX uses discreet sensors to track your breathin…" at bounding box center [352, 114] width 156 height 303
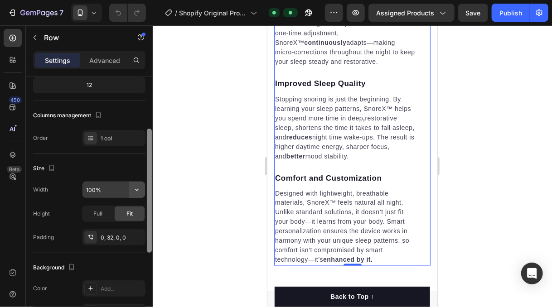
scroll to position [100, 0]
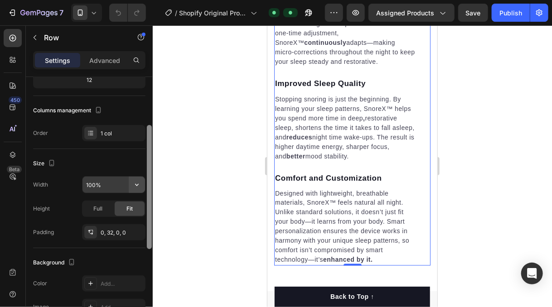
drag, startPoint x: 149, startPoint y: 139, endPoint x: 138, endPoint y: 188, distance: 49.6
click at [138, 188] on div "Layout Column width Change ratio Fit to content 12 Columns management Order 1 c…" at bounding box center [89, 205] width 127 height 256
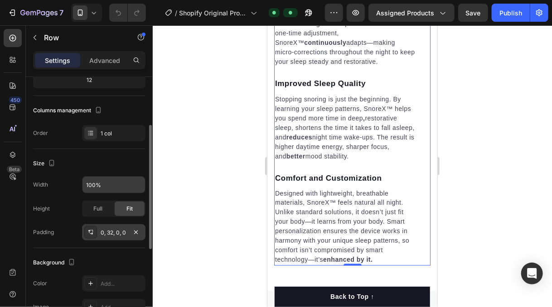
click at [93, 229] on icon at bounding box center [90, 232] width 7 height 7
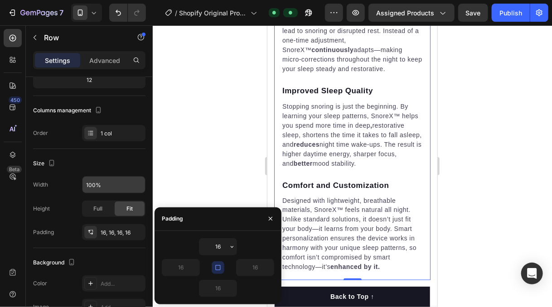
click at [212, 152] on div at bounding box center [352, 166] width 399 height 282
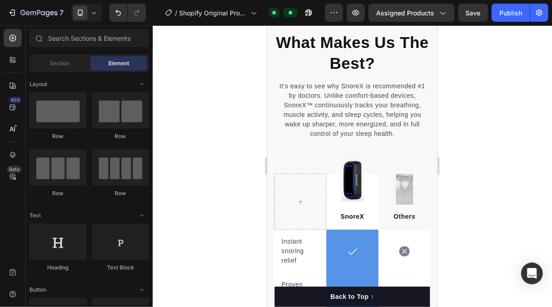
scroll to position [2374, 0]
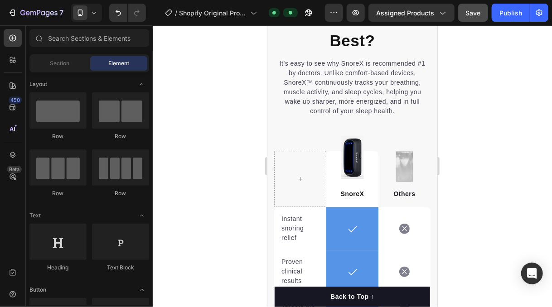
click at [482, 11] on button "Save" at bounding box center [473, 13] width 30 height 18
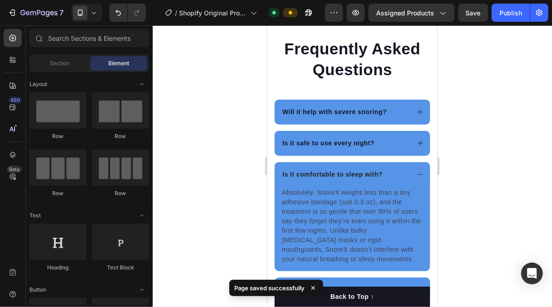
scroll to position [2914, 0]
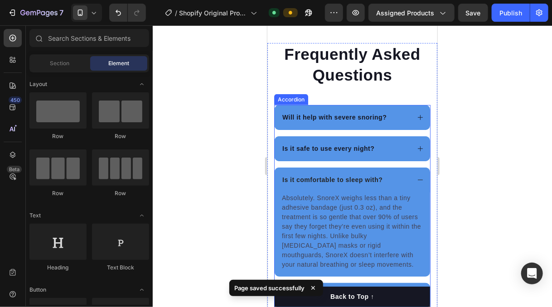
click at [414, 174] on div "Is it comfortable to sleep with?" at bounding box center [351, 179] width 155 height 25
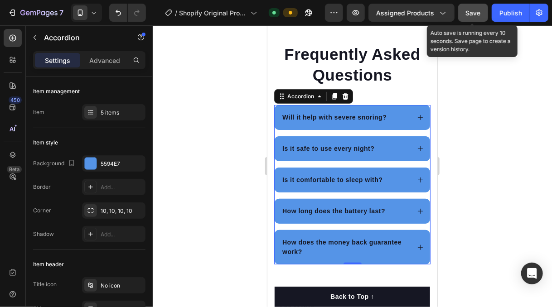
click at [477, 11] on span "Save" at bounding box center [473, 13] width 15 height 8
click at [470, 20] on button "button" at bounding box center [473, 13] width 30 height 18
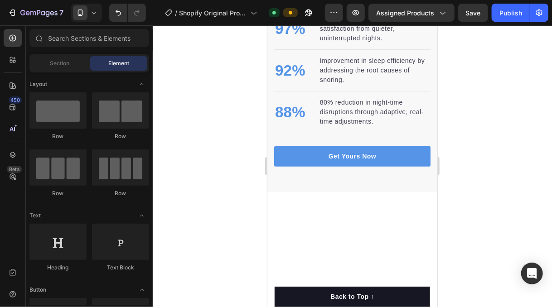
scroll to position [1615, 0]
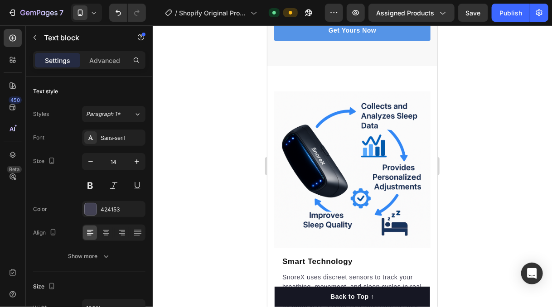
click at [504, 167] on div at bounding box center [352, 166] width 399 height 282
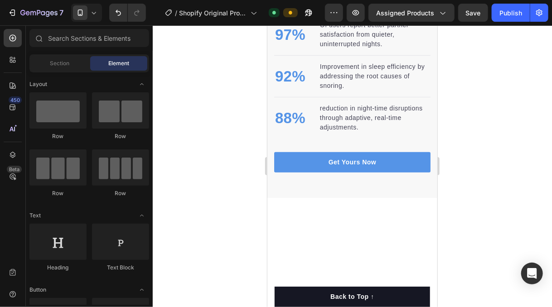
scroll to position [1488, 0]
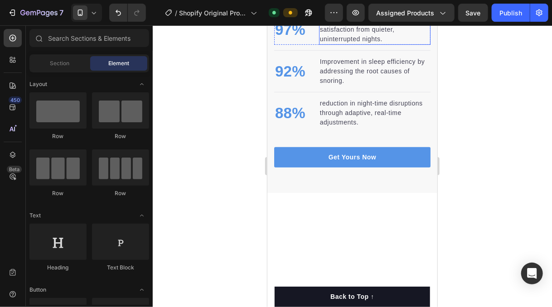
click at [322, 43] on p "Of users report better partner satisfaction from quieter, uninterrupted nights." at bounding box center [374, 29] width 110 height 29
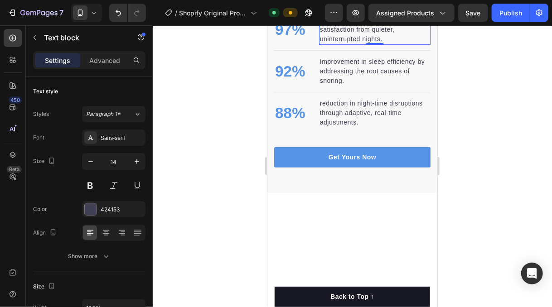
click at [322, 43] on p "Of users report better partner satisfaction from quieter, uninterrupted nights." at bounding box center [374, 29] width 110 height 29
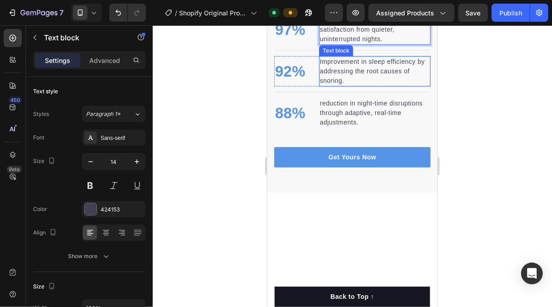
click at [321, 85] on p "Improvement in sleep efficiency by addressing the root causes of snoring." at bounding box center [374, 71] width 110 height 29
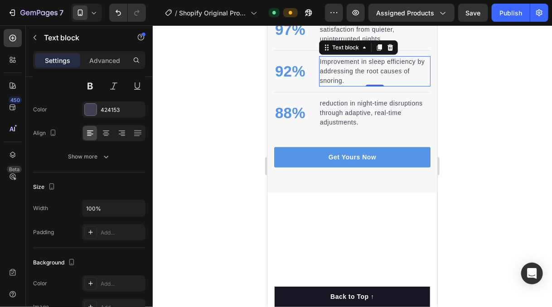
click at [321, 85] on p "Improvement in sleep efficiency by addressing the root causes of snoring." at bounding box center [374, 71] width 110 height 29
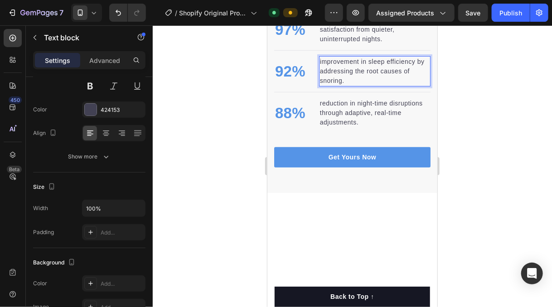
click at [512, 230] on div at bounding box center [352, 166] width 399 height 282
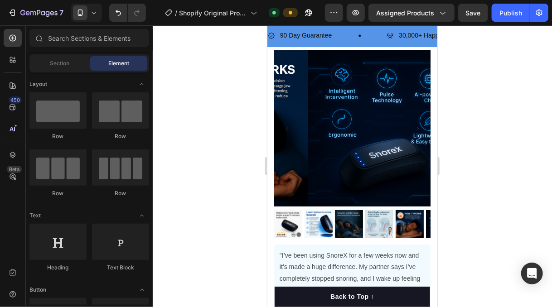
scroll to position [0, 0]
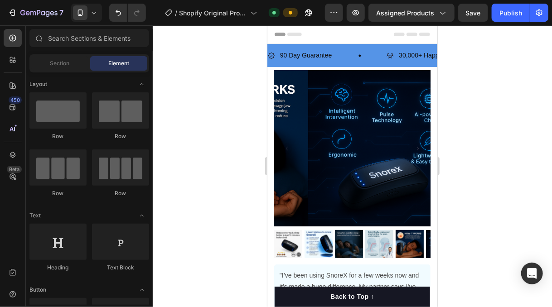
drag, startPoint x: 433, startPoint y: 123, endPoint x: 705, endPoint y: 54, distance: 280.6
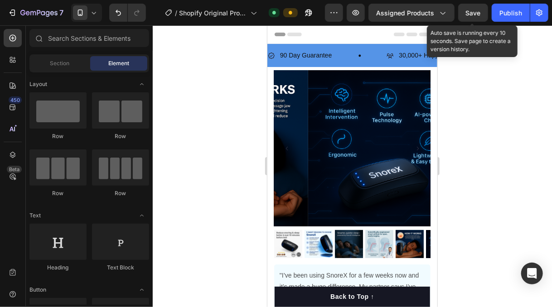
click at [474, 15] on span "Save" at bounding box center [473, 13] width 15 height 8
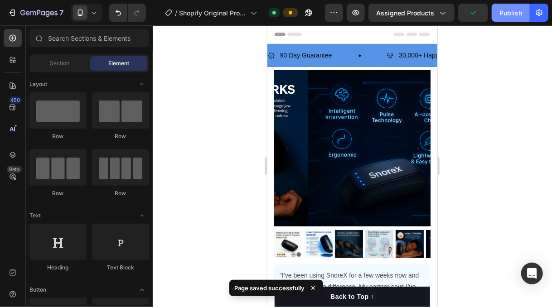
click at [500, 17] on div "Publish" at bounding box center [510, 13] width 23 height 10
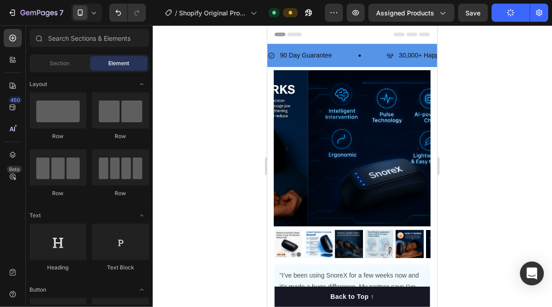
click at [531, 267] on div "Open Intercom Messenger" at bounding box center [532, 274] width 24 height 24
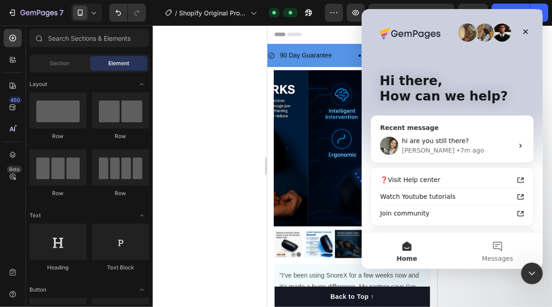
click at [468, 146] on div "[PERSON_NAME] • 7m ago" at bounding box center [456, 151] width 111 height 10
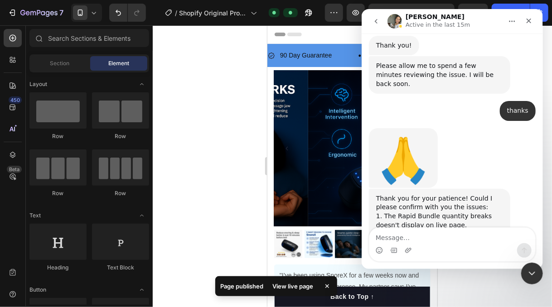
click at [227, 161] on div at bounding box center [352, 166] width 399 height 282
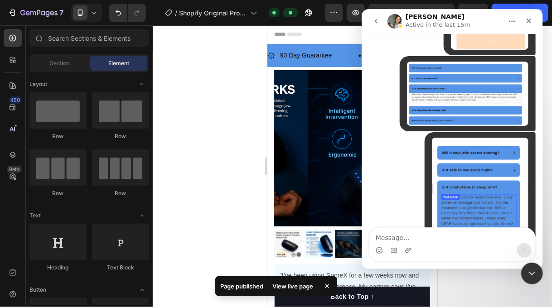
scroll to position [3333, 0]
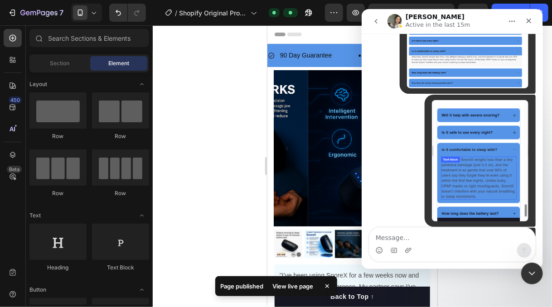
click at [227, 161] on div at bounding box center [352, 166] width 399 height 282
click at [528, 17] on icon "Close" at bounding box center [528, 20] width 7 height 7
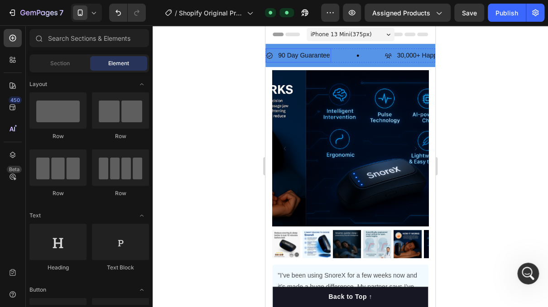
click at [323, 54] on p "90 Day Guarantee" at bounding box center [304, 55] width 52 height 11
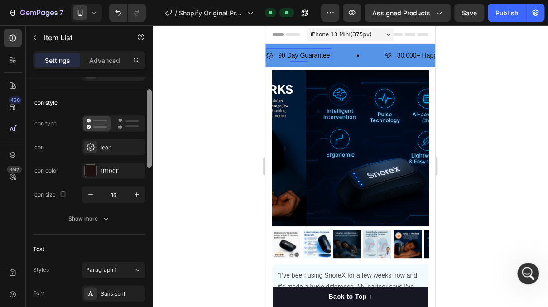
scroll to position [38, 0]
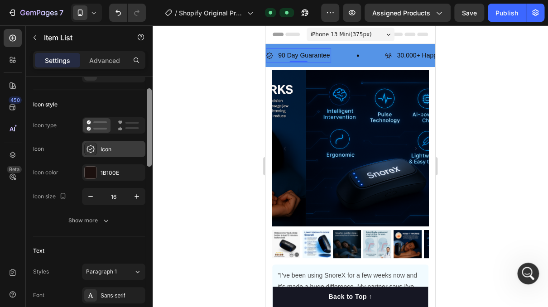
drag, startPoint x: 150, startPoint y: 129, endPoint x: 143, endPoint y: 141, distance: 14.2
click at [146, 140] on div at bounding box center [149, 205] width 7 height 256
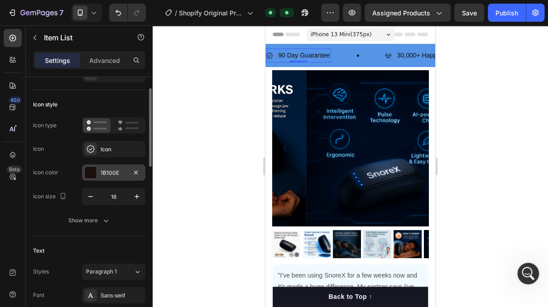
click at [116, 171] on div "1B100E" at bounding box center [114, 173] width 26 height 8
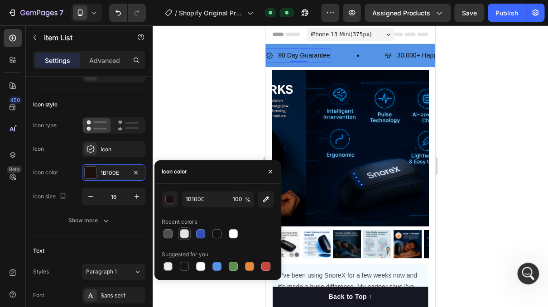
click at [184, 230] on div at bounding box center [184, 233] width 9 height 9
click at [233, 232] on div at bounding box center [233, 233] width 9 height 9
type input "FFFFFF"
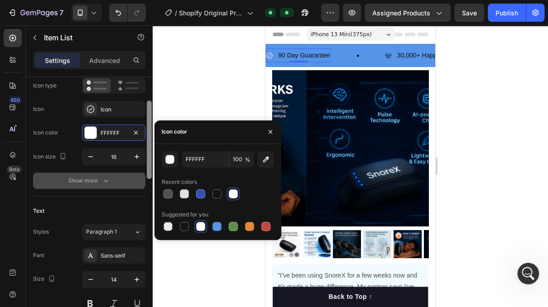
drag, startPoint x: 149, startPoint y: 151, endPoint x: 135, endPoint y: 171, distance: 24.3
click at [148, 164] on div at bounding box center [149, 140] width 5 height 78
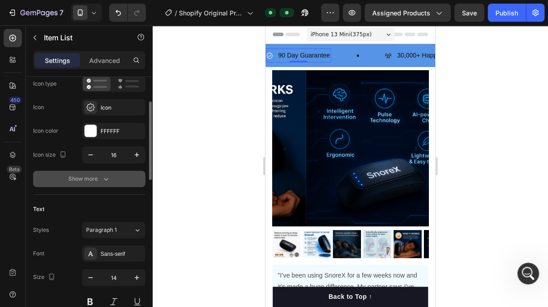
click at [101, 177] on icon "button" at bounding box center [105, 178] width 9 height 9
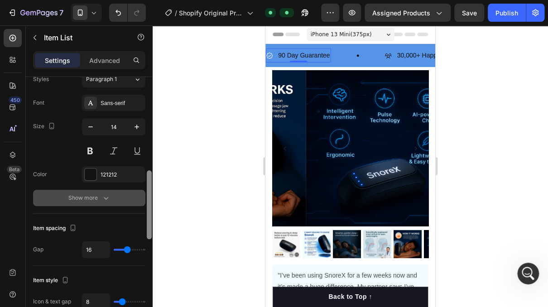
drag, startPoint x: 149, startPoint y: 163, endPoint x: 129, endPoint y: 215, distance: 55.4
click at [143, 242] on div "Item management Order 1 item Icon style Icon type Icon Icon Icon color FFFFFF I…" at bounding box center [89, 205] width 127 height 256
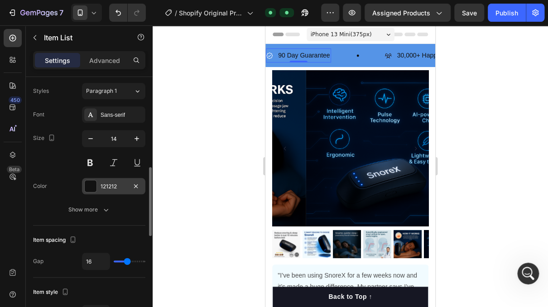
click at [117, 188] on div "121212" at bounding box center [114, 187] width 26 height 8
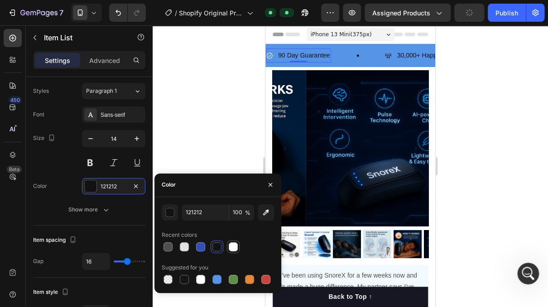
click at [228, 246] on div at bounding box center [233, 247] width 11 height 11
type input "FFFFFF"
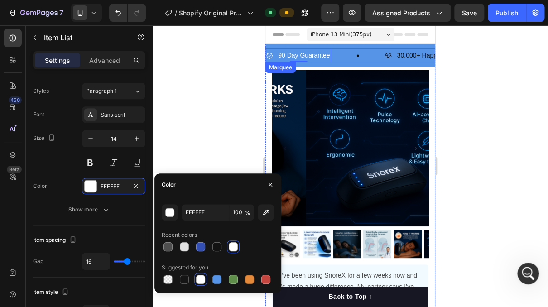
click at [356, 53] on div "90 Day Guarantee Item List 0" at bounding box center [325, 55] width 119 height 14
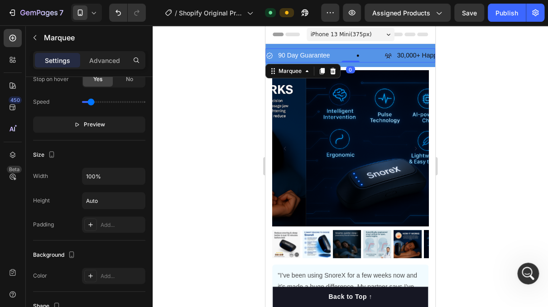
scroll to position [0, 0]
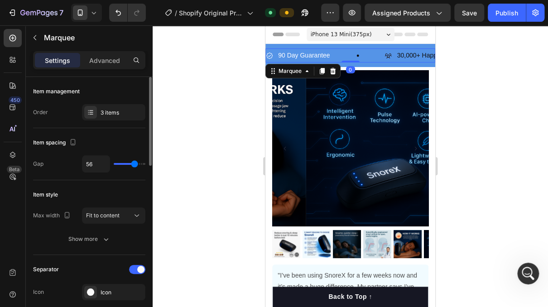
click at [359, 54] on icon at bounding box center [358, 55] width 3 height 3
click at [128, 114] on div "3 items" at bounding box center [122, 113] width 43 height 8
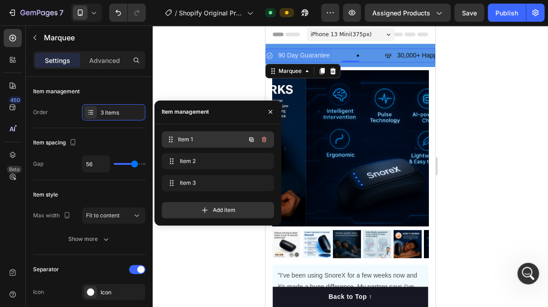
click at [196, 138] on span "Item 1" at bounding box center [211, 139] width 67 height 8
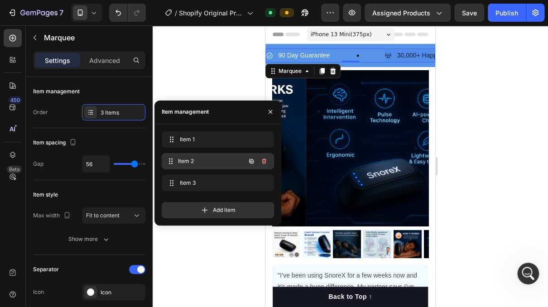
click at [200, 161] on span "Item 2" at bounding box center [211, 161] width 67 height 8
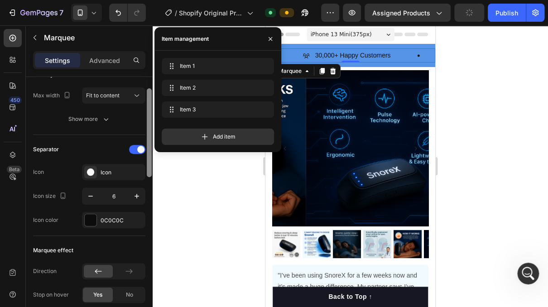
drag, startPoint x: 150, startPoint y: 138, endPoint x: 145, endPoint y: 187, distance: 48.7
click at [147, 177] on div at bounding box center [149, 132] width 5 height 89
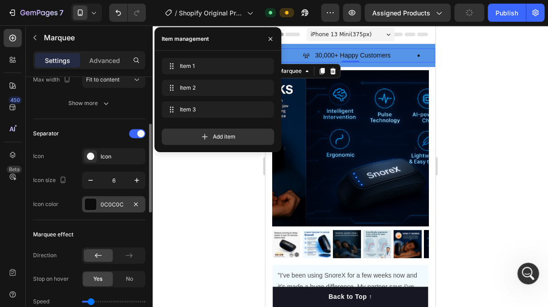
click at [115, 201] on div "0C0C0C" at bounding box center [114, 205] width 26 height 8
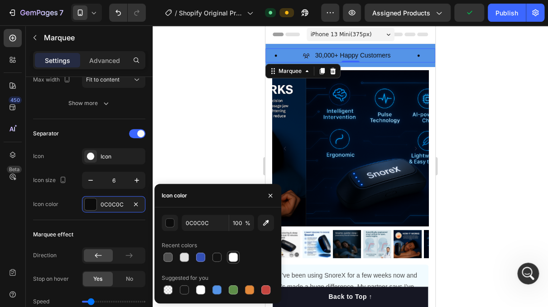
click at [235, 256] on div at bounding box center [233, 257] width 9 height 9
type input "FFFFFF"
click at [333, 51] on p "30,000+ Happy Customers" at bounding box center [353, 55] width 76 height 11
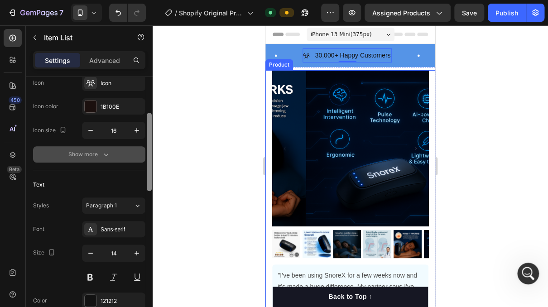
scroll to position [87, 0]
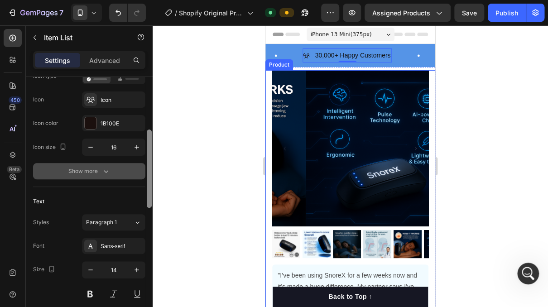
drag, startPoint x: 150, startPoint y: 138, endPoint x: 133, endPoint y: 165, distance: 32.6
click at [141, 164] on div "Item management Order 1 item Icon style Icon type Icon Icon Icon color 1B100E I…" at bounding box center [89, 205] width 127 height 256
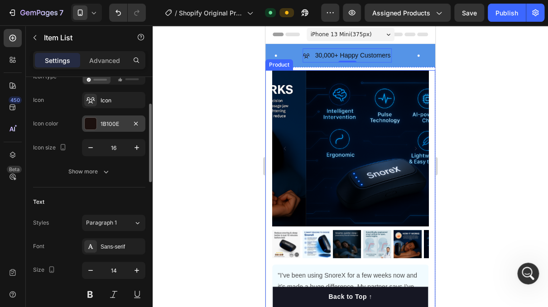
click at [111, 126] on div "1B100E" at bounding box center [114, 124] width 26 height 8
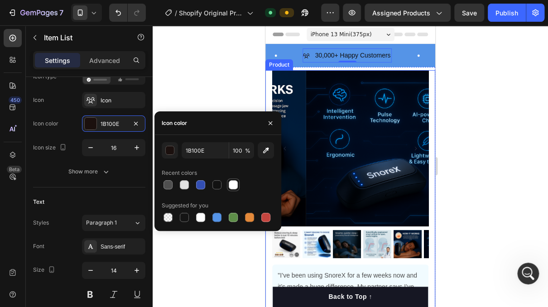
click at [232, 187] on div at bounding box center [233, 184] width 9 height 9
type input "FFFFFF"
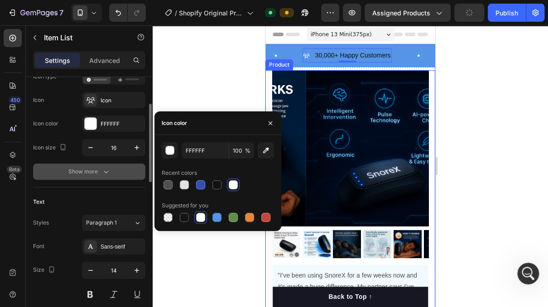
click at [107, 169] on icon "button" at bounding box center [105, 171] width 9 height 9
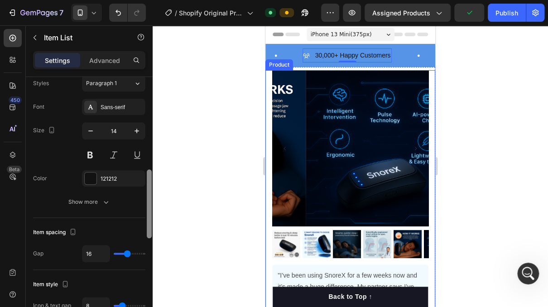
drag, startPoint x: 152, startPoint y: 173, endPoint x: 148, endPoint y: 196, distance: 23.8
click at [147, 196] on div at bounding box center [149, 205] width 7 height 256
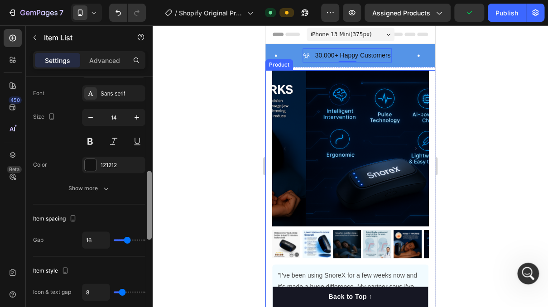
drag, startPoint x: 150, startPoint y: 193, endPoint x: 144, endPoint y: 189, distance: 7.3
click at [147, 193] on div at bounding box center [149, 205] width 5 height 69
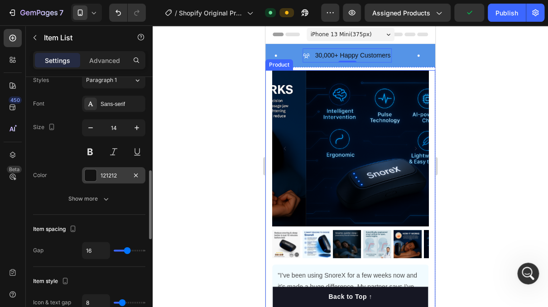
click at [121, 172] on div "121212" at bounding box center [114, 176] width 26 height 8
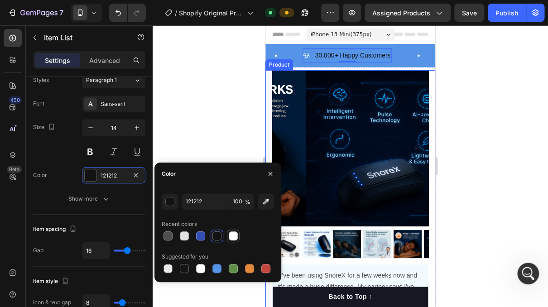
click at [232, 237] on div at bounding box center [233, 236] width 9 height 9
type input "FFFFFF"
click at [199, 103] on div at bounding box center [351, 166] width 396 height 282
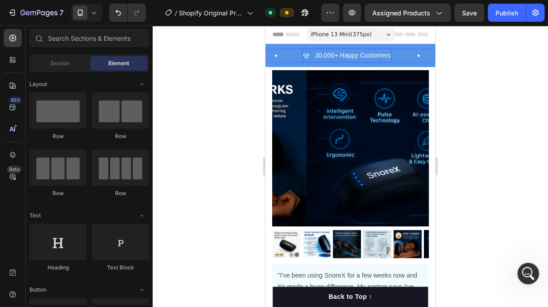
click at [330, 52] on p "30,000+ Happy Customers" at bounding box center [353, 55] width 76 height 11
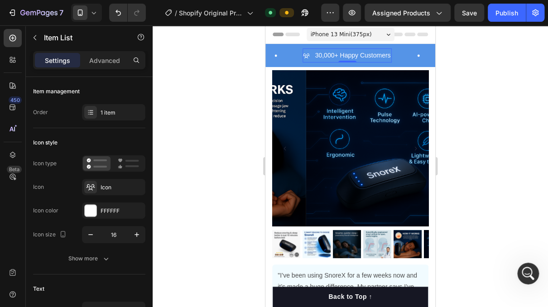
click at [177, 125] on div at bounding box center [351, 166] width 396 height 282
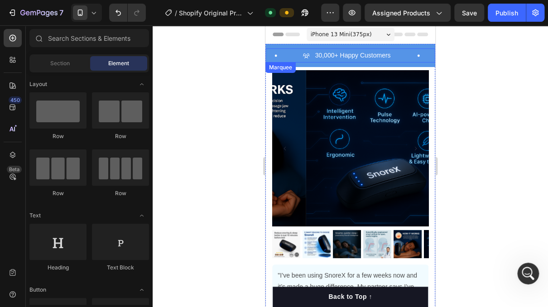
click at [299, 50] on div "90 Day Guarantee Item List" at bounding box center [243, 55] width 119 height 14
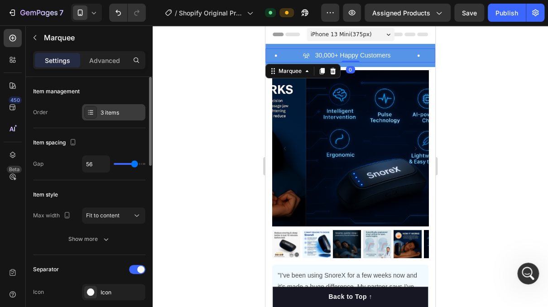
click at [128, 118] on div "3 items" at bounding box center [113, 112] width 63 height 16
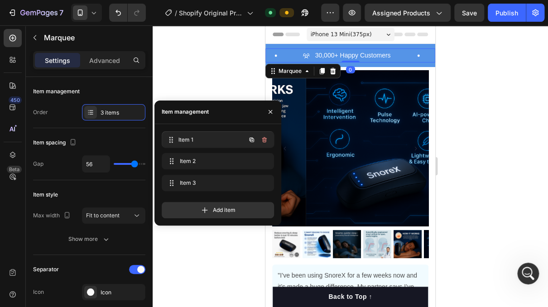
click at [193, 138] on span "Item 1" at bounding box center [211, 139] width 67 height 8
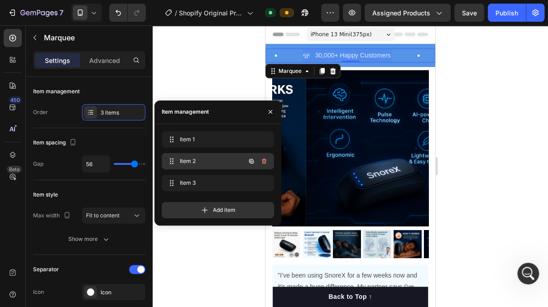
click at [196, 159] on span "Item 2" at bounding box center [205, 161] width 51 height 8
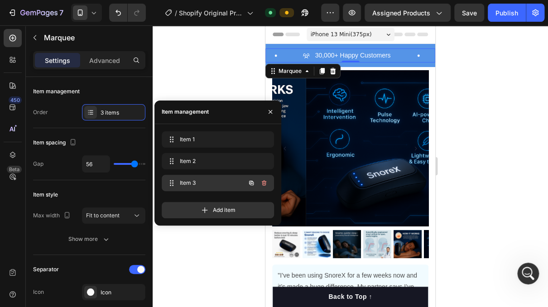
click at [203, 184] on span "Item 3" at bounding box center [205, 183] width 51 height 8
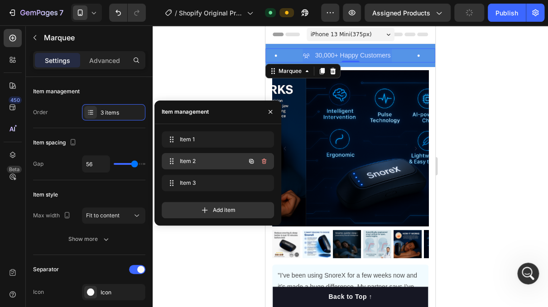
click at [203, 160] on span "Item 2" at bounding box center [205, 161] width 51 height 8
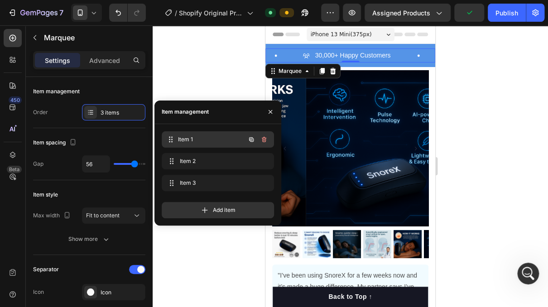
click at [199, 132] on div "Item 1 Item 1" at bounding box center [218, 139] width 112 height 16
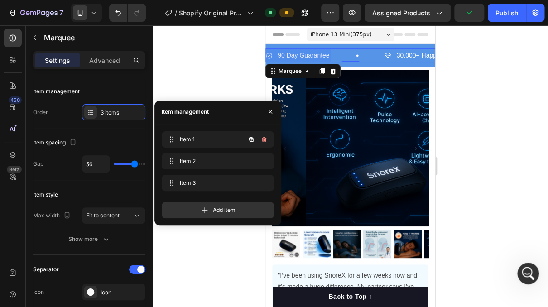
scroll to position [0, 0]
click at [208, 141] on span "Item 1" at bounding box center [205, 139] width 51 height 8
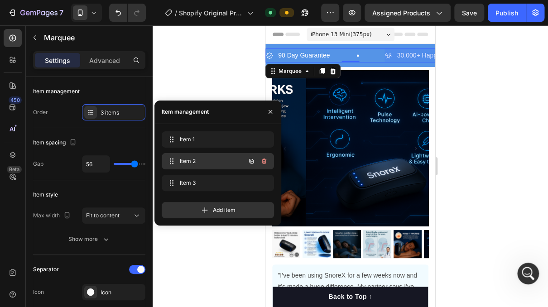
click at [208, 165] on span "Item 2" at bounding box center [205, 161] width 51 height 8
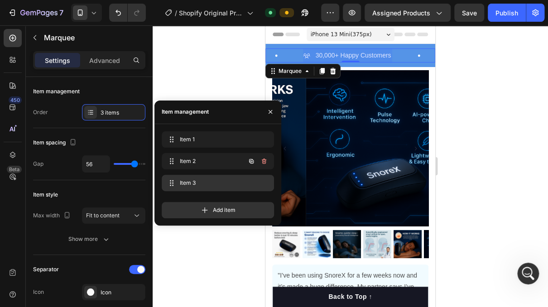
scroll to position [0, 82]
click at [207, 186] on span "Item 3" at bounding box center [211, 183] width 67 height 8
click at [196, 183] on span "Item 3" at bounding box center [211, 183] width 67 height 8
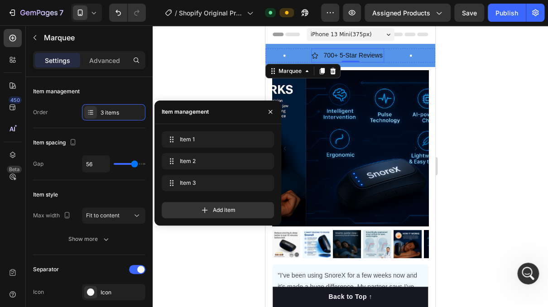
click at [316, 54] on icon at bounding box center [315, 56] width 6 height 6
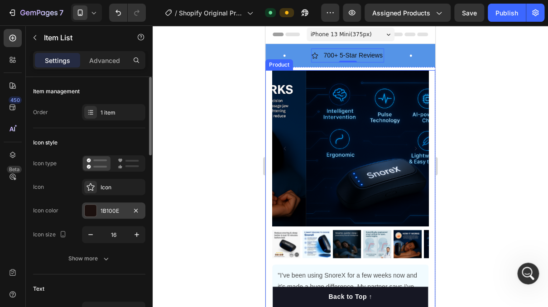
click at [112, 205] on div "1B100E" at bounding box center [113, 211] width 63 height 16
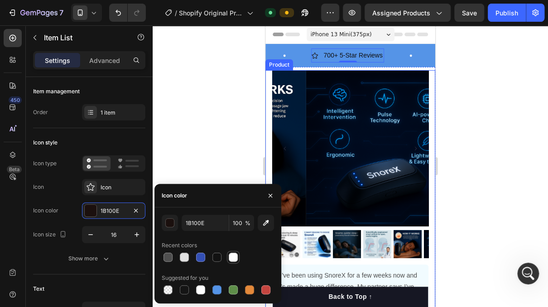
click at [234, 256] on div at bounding box center [233, 257] width 9 height 9
type input "FFFFFF"
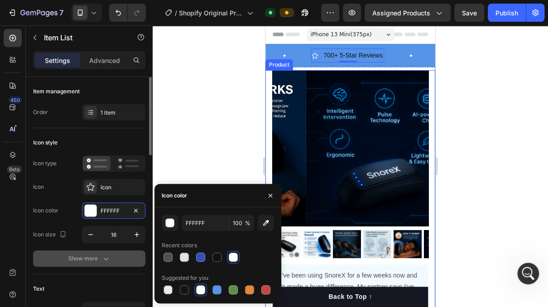
click at [93, 258] on div "Show more" at bounding box center [89, 258] width 42 height 9
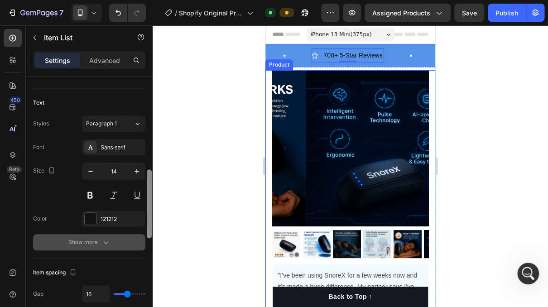
scroll to position [315, 0]
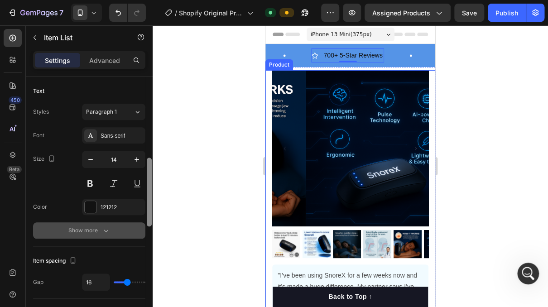
drag, startPoint x: 149, startPoint y: 125, endPoint x: 139, endPoint y: 222, distance: 97.4
click at [140, 222] on div "Item management Order 1 item Icon style Icon type Icon Icon Icon color FFFFFF I…" at bounding box center [89, 205] width 127 height 256
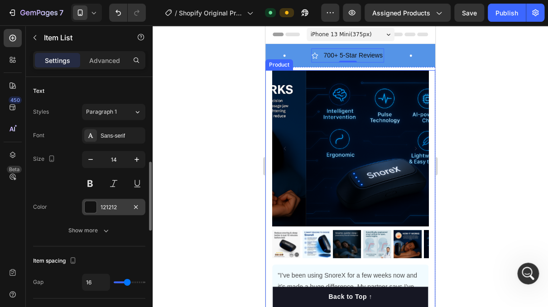
click at [114, 208] on div "121212" at bounding box center [114, 207] width 26 height 8
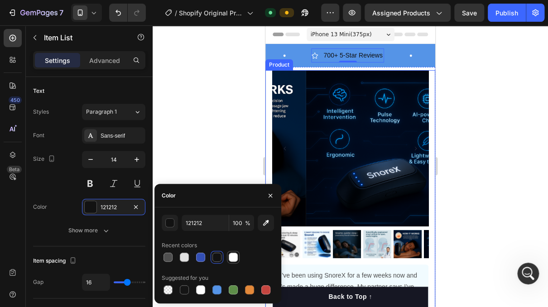
click at [234, 256] on div at bounding box center [233, 257] width 9 height 9
type input "FFFFFF"
click at [212, 119] on div at bounding box center [351, 166] width 396 height 282
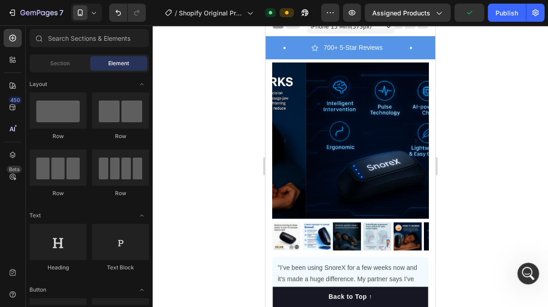
scroll to position [0, 0]
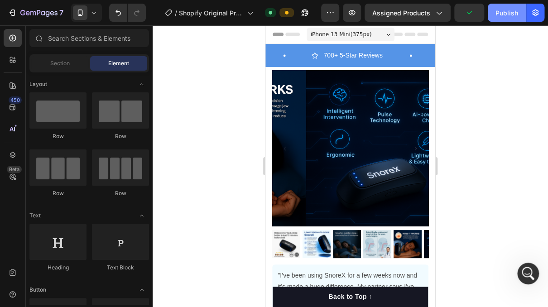
click at [493, 17] on button "Publish" at bounding box center [507, 13] width 38 height 18
